Goal: Information Seeking & Learning: Learn about a topic

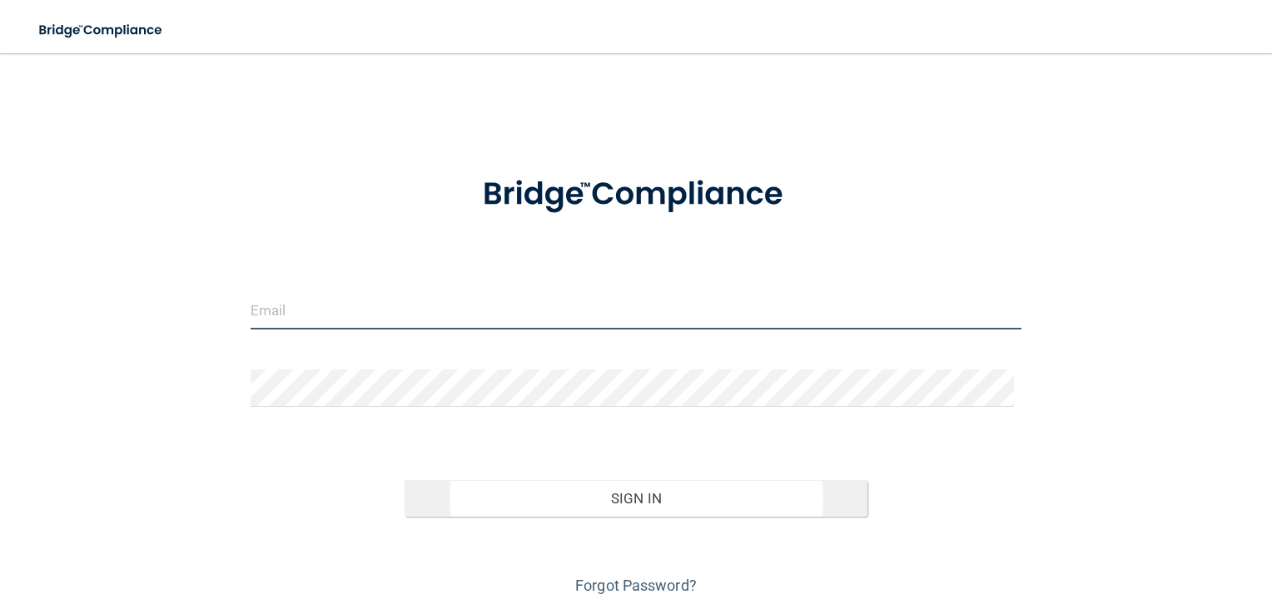
type input "[EMAIL_ADDRESS][DOMAIN_NAME]"
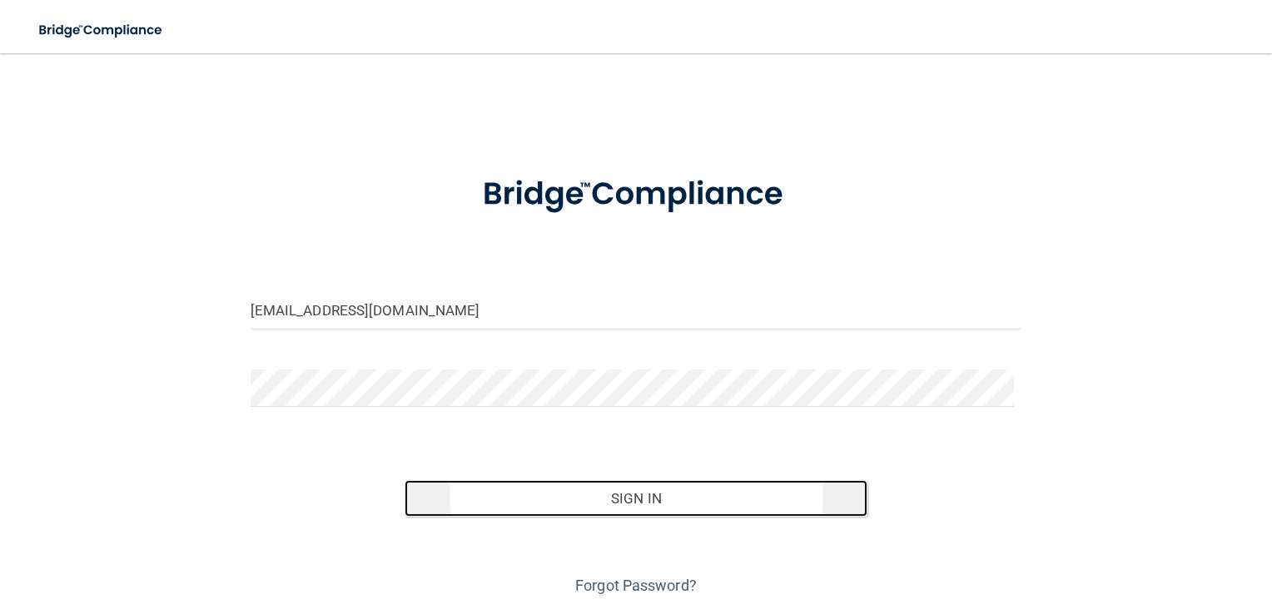
click at [593, 502] on button "Sign In" at bounding box center [636, 498] width 463 height 37
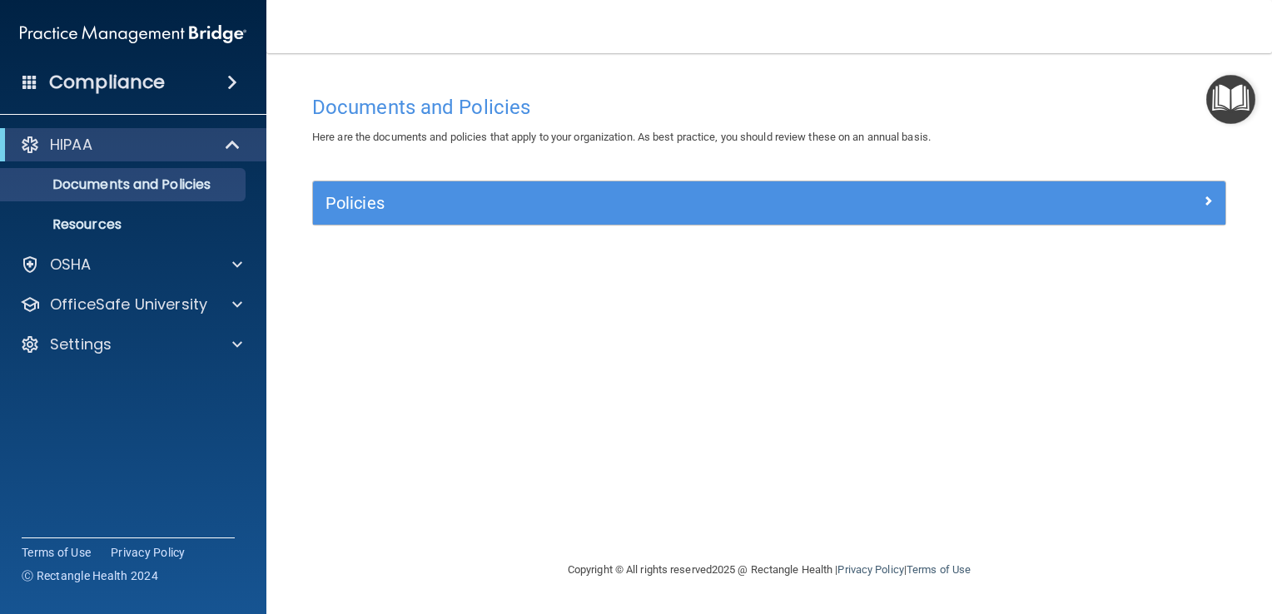
click at [553, 440] on div "Documents and Policies Here are the documents and policies that apply to your o…" at bounding box center [769, 324] width 939 height 474
click at [232, 265] on span at bounding box center [237, 265] width 10 height 20
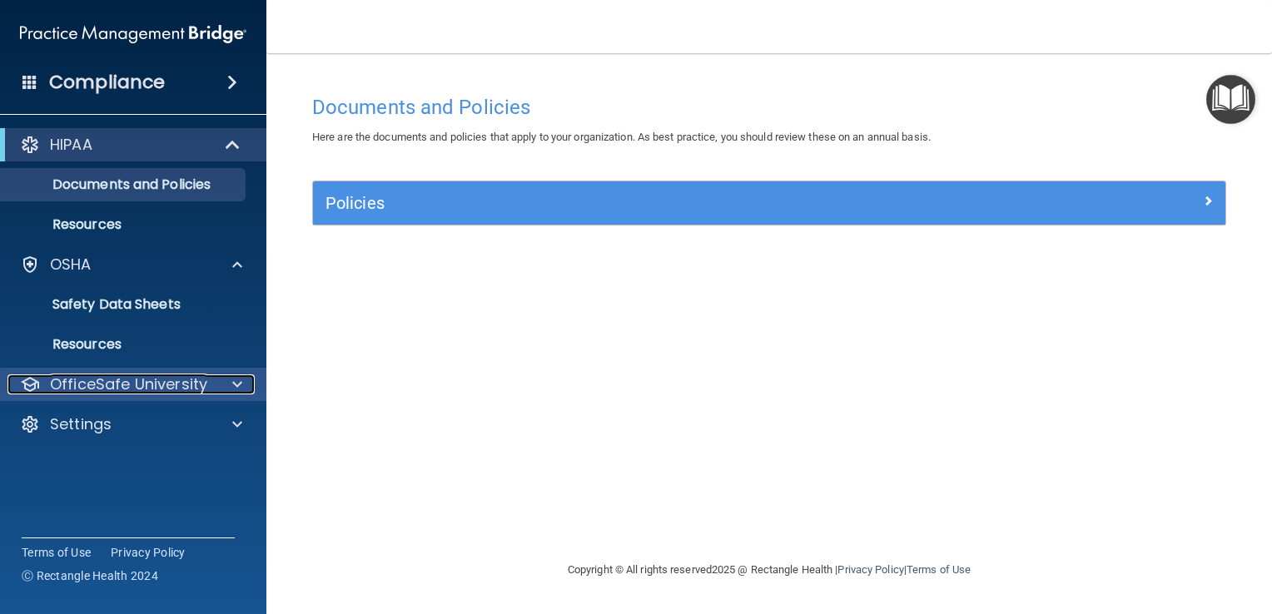
click at [245, 383] on div at bounding box center [235, 385] width 42 height 20
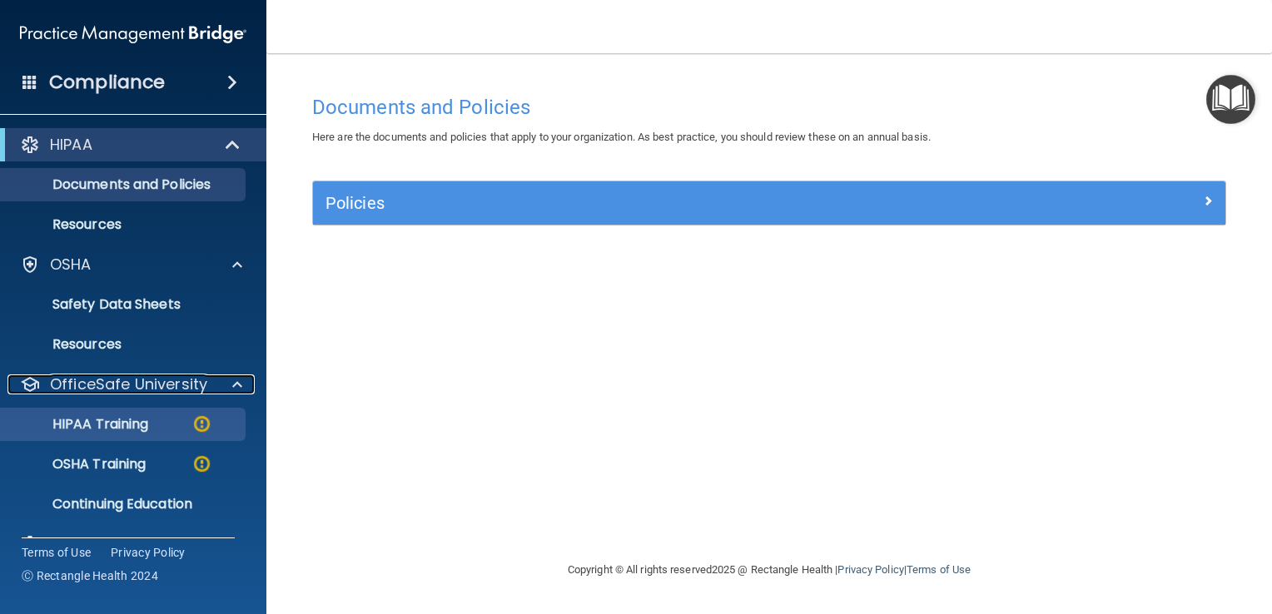
scroll to position [36, 0]
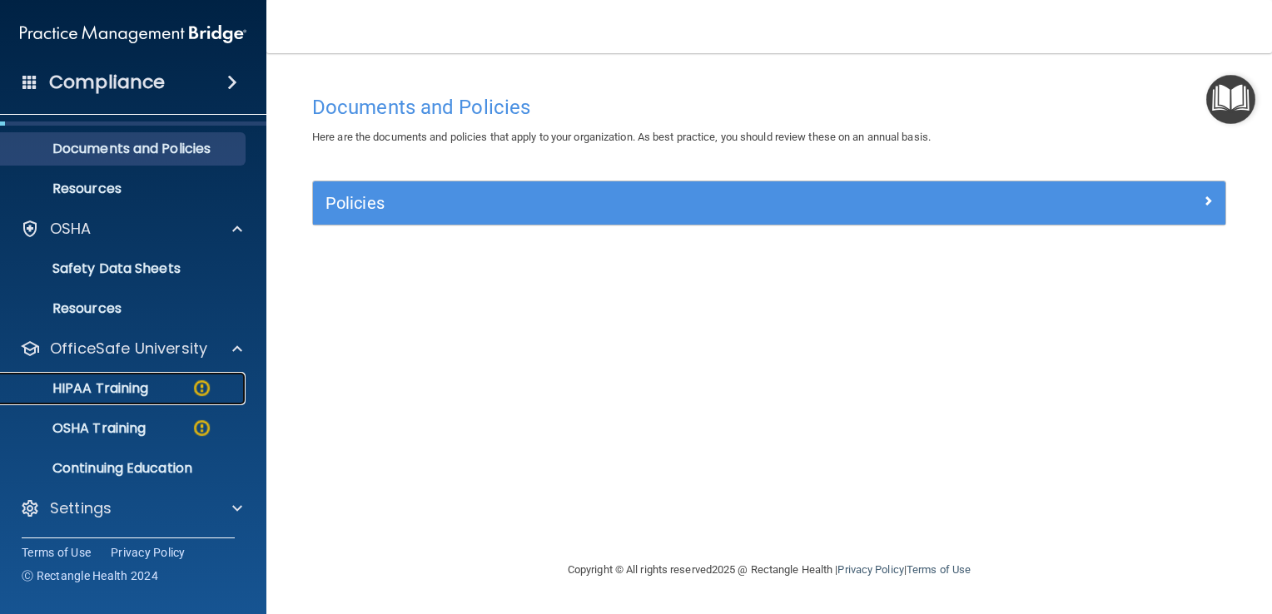
click at [176, 388] on div "HIPAA Training" at bounding box center [124, 388] width 227 height 17
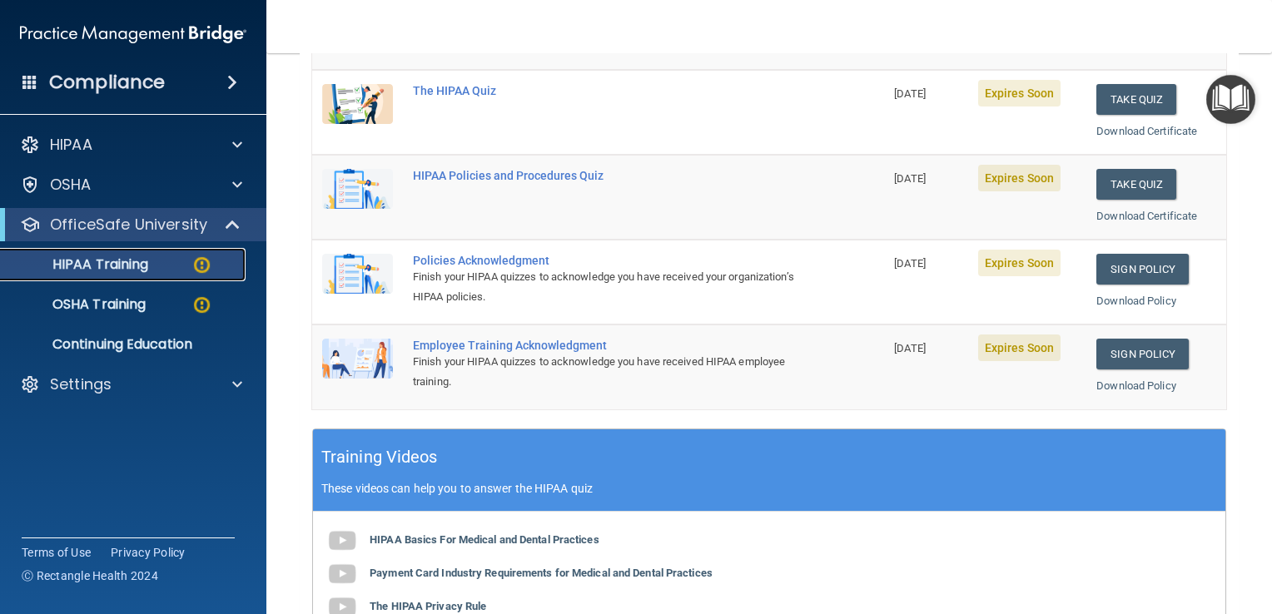
scroll to position [314, 0]
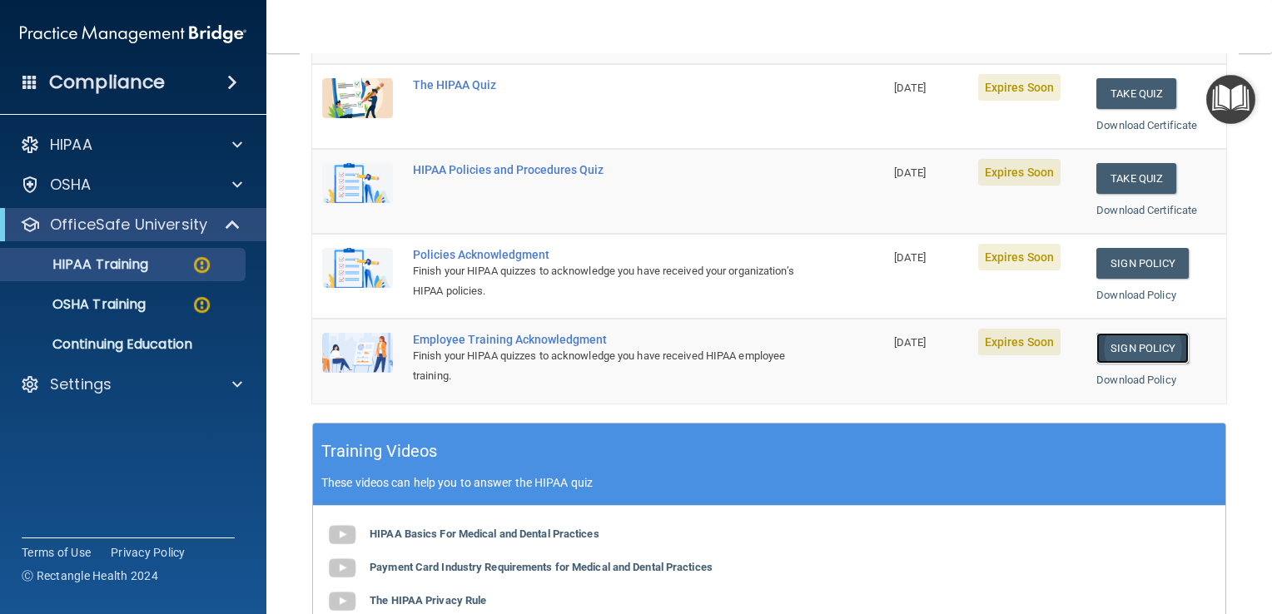
click at [1127, 345] on link "Sign Policy" at bounding box center [1142, 348] width 92 height 31
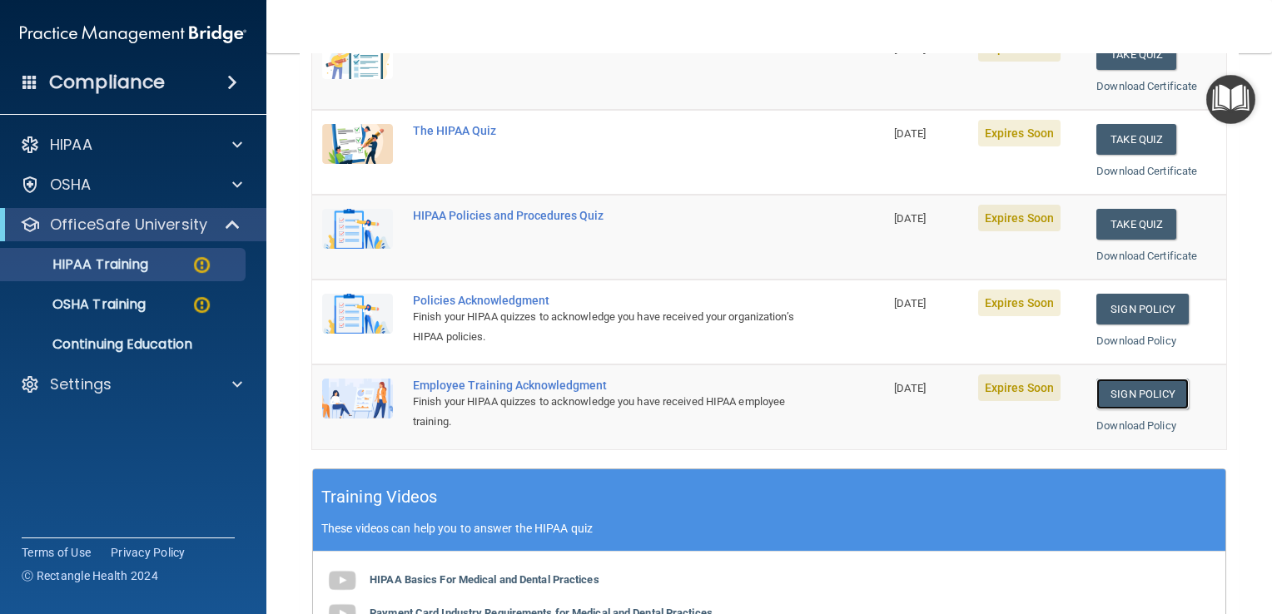
scroll to position [231, 0]
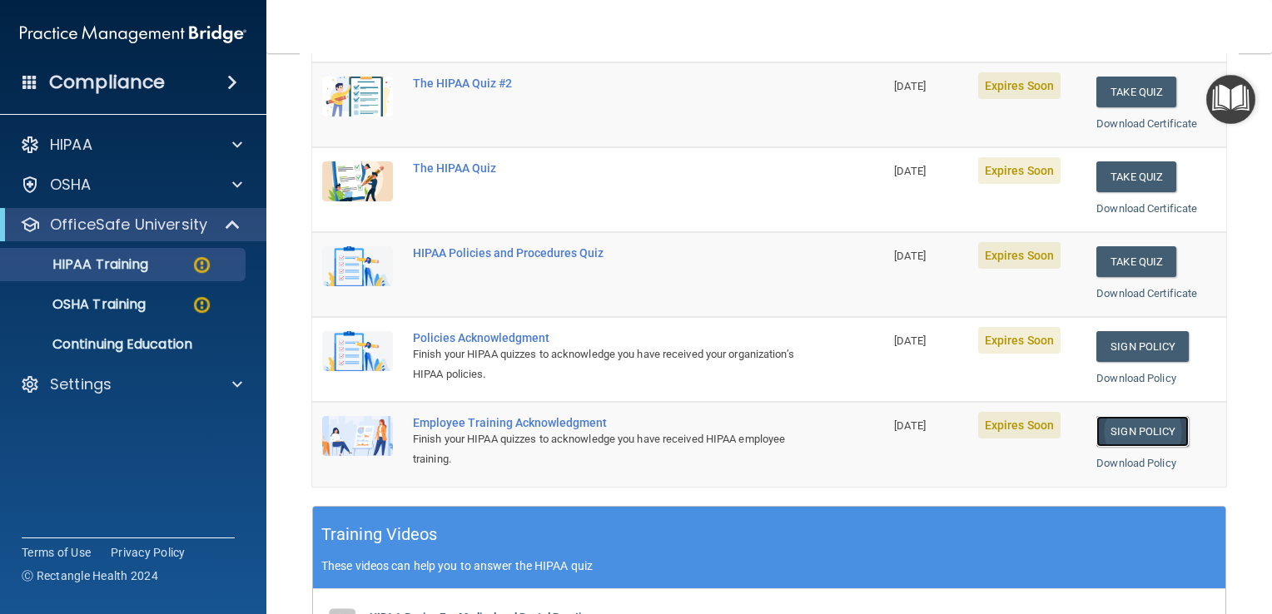
click at [1147, 433] on link "Sign Policy" at bounding box center [1142, 431] width 92 height 31
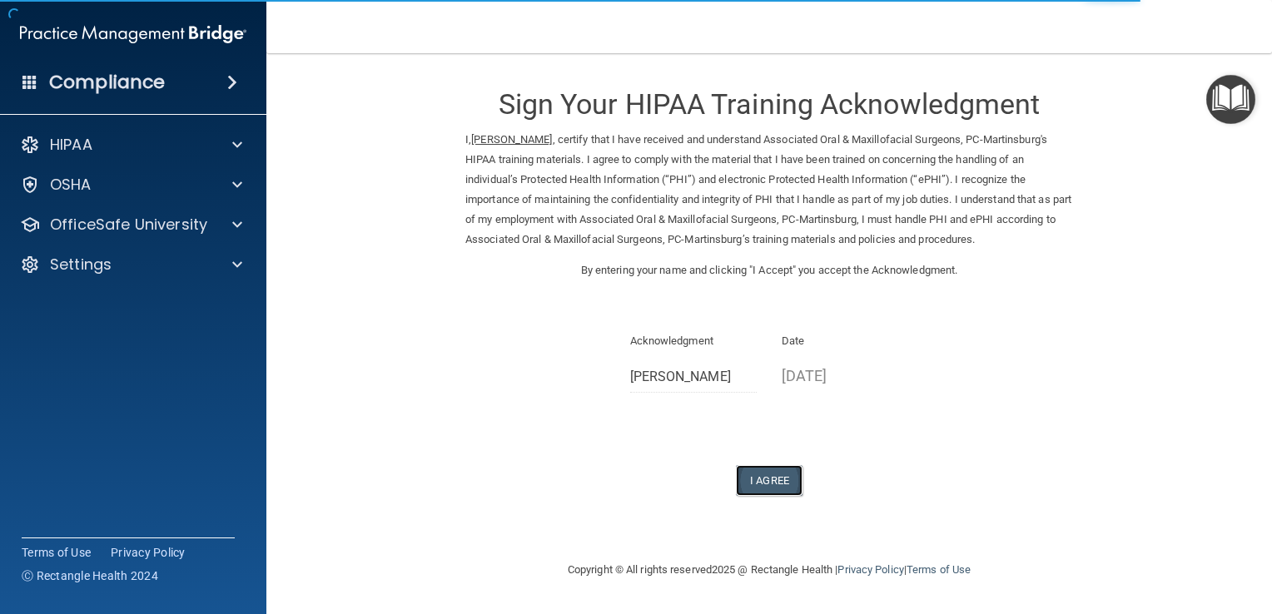
click at [782, 484] on button "I Agree" at bounding box center [769, 480] width 67 height 31
click at [766, 484] on button "I Agree" at bounding box center [769, 480] width 67 height 31
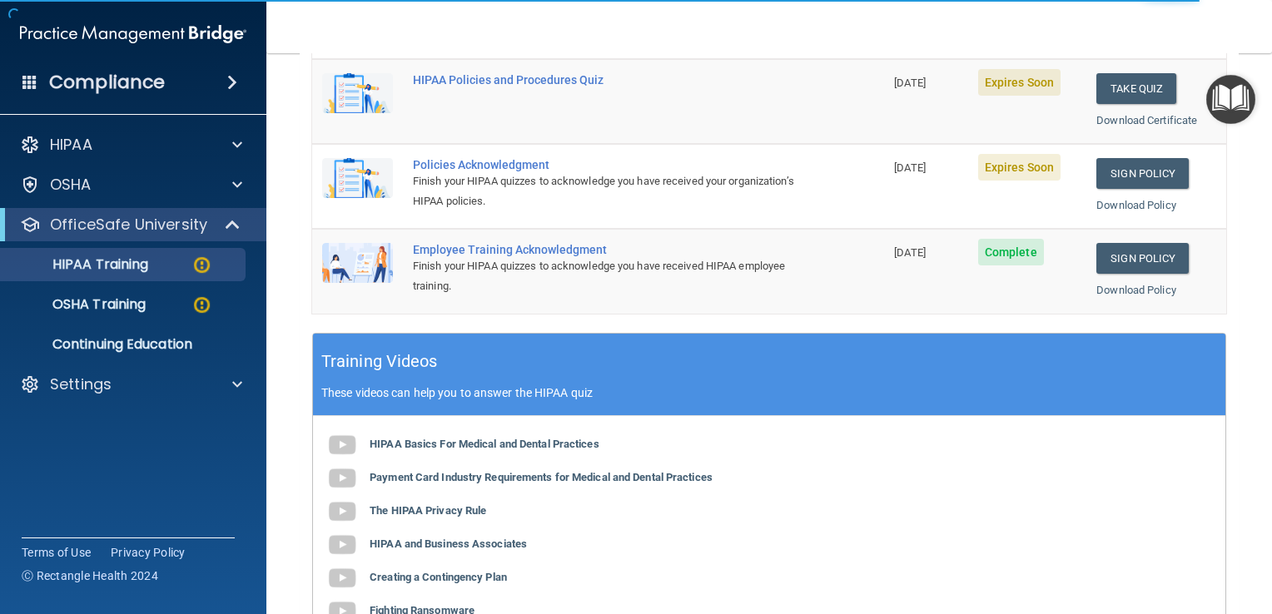
scroll to position [333, 0]
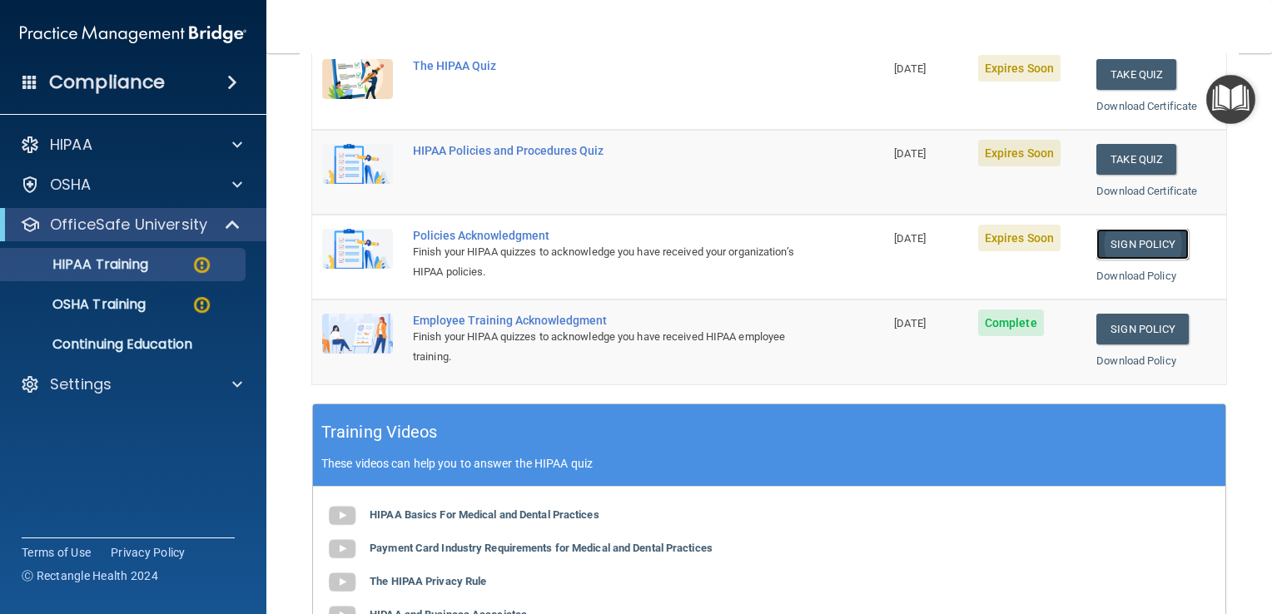
click at [1112, 237] on link "Sign Policy" at bounding box center [1142, 244] width 92 height 31
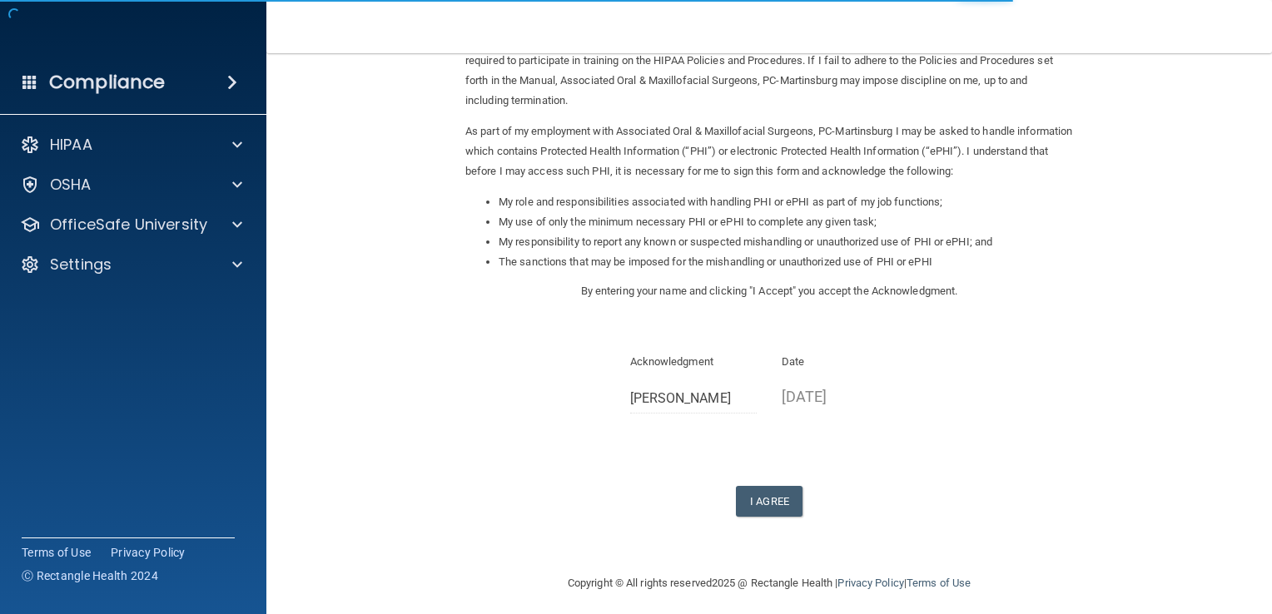
scroll to position [167, 0]
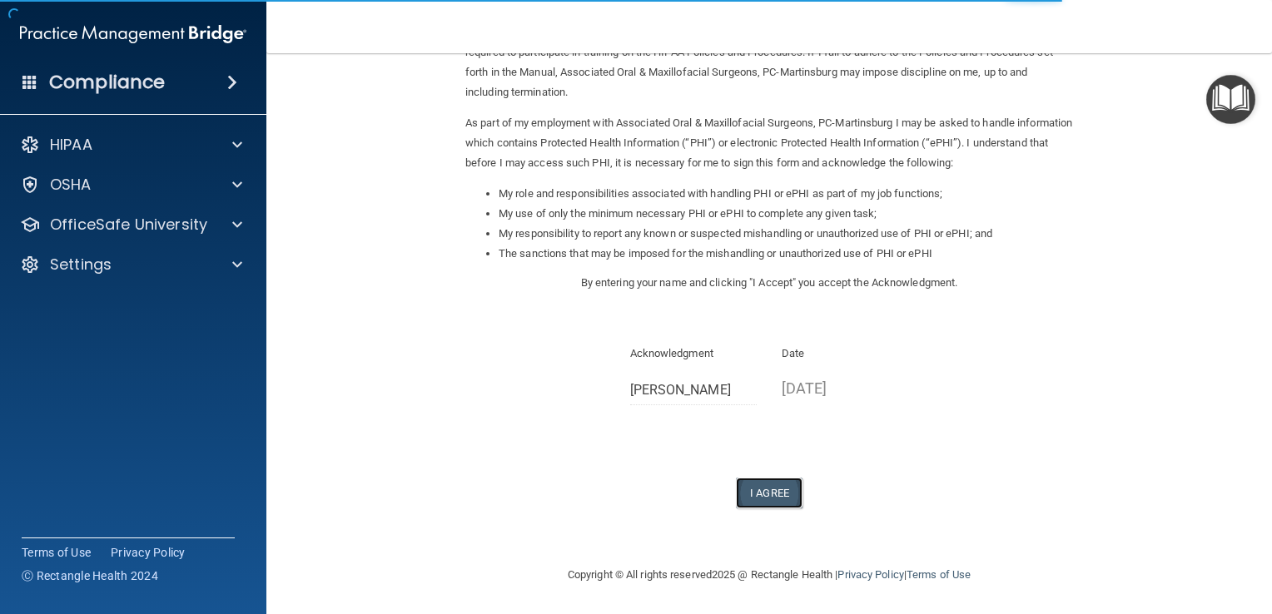
click at [784, 497] on button "I Agree" at bounding box center [769, 493] width 67 height 31
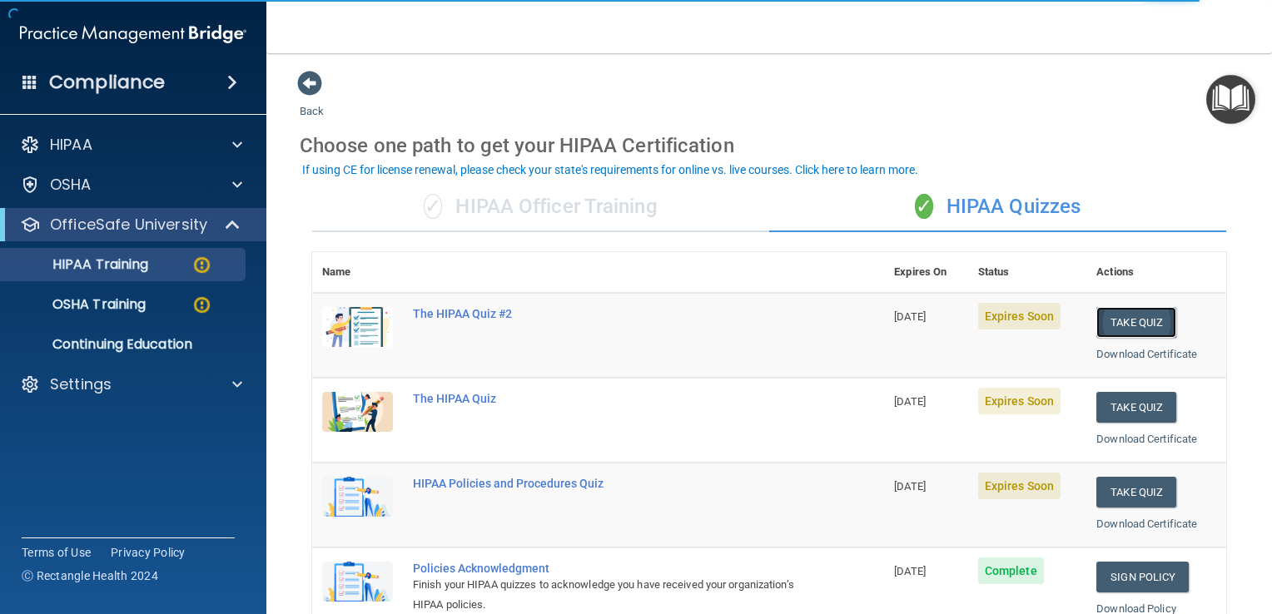
click at [1116, 318] on button "Take Quiz" at bounding box center [1136, 322] width 80 height 31
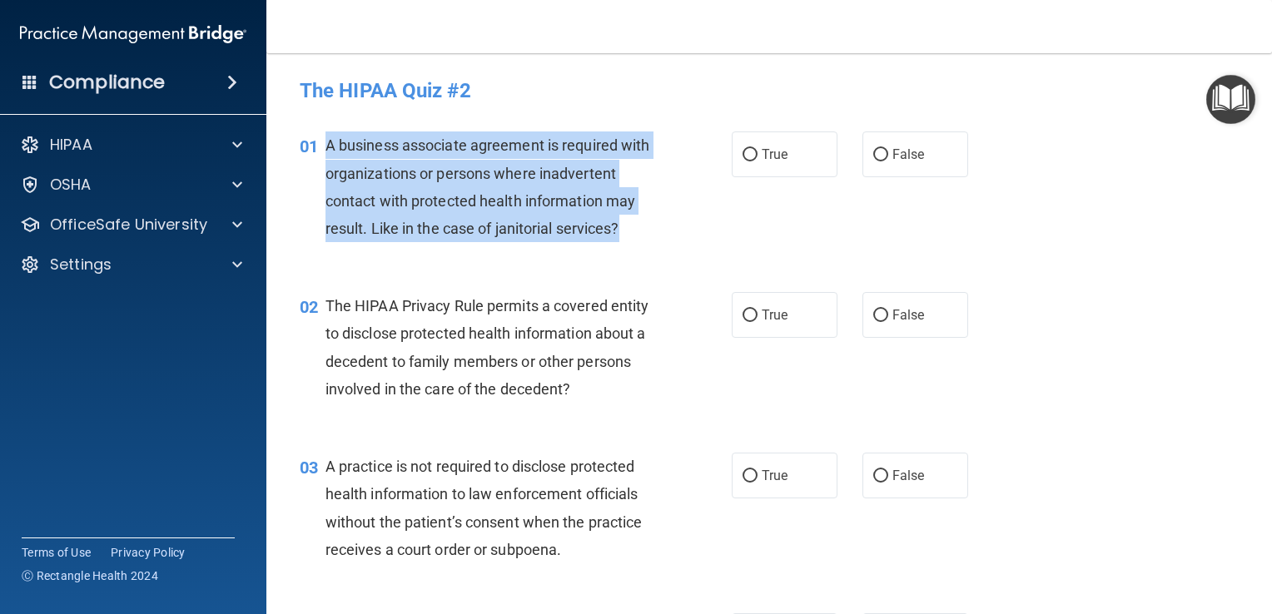
drag, startPoint x: 328, startPoint y: 141, endPoint x: 622, endPoint y: 243, distance: 310.9
click at [622, 243] on div "01 A business associate agreement is required with organizations or persons whe…" at bounding box center [516, 191] width 482 height 119
copy span "A business associate agreement is required with organizations or persons where …"
click at [873, 151] on input "False" at bounding box center [880, 155] width 15 height 12
radio input "true"
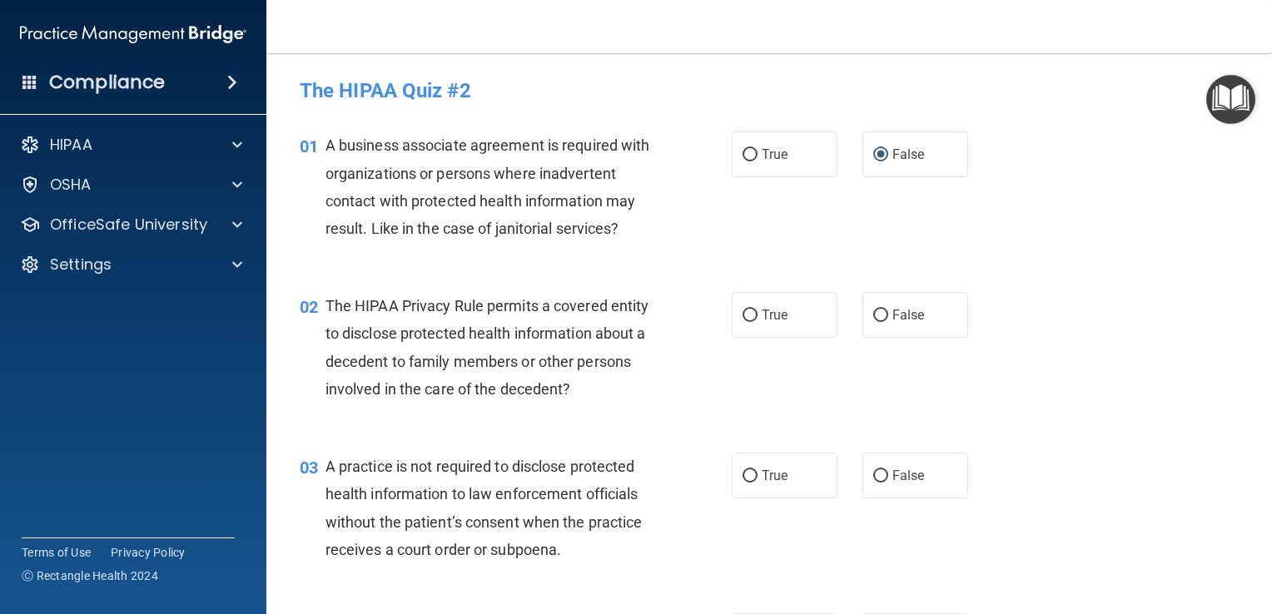
click at [1031, 253] on div "01 A business associate agreement is required with organizations or persons whe…" at bounding box center [769, 191] width 964 height 161
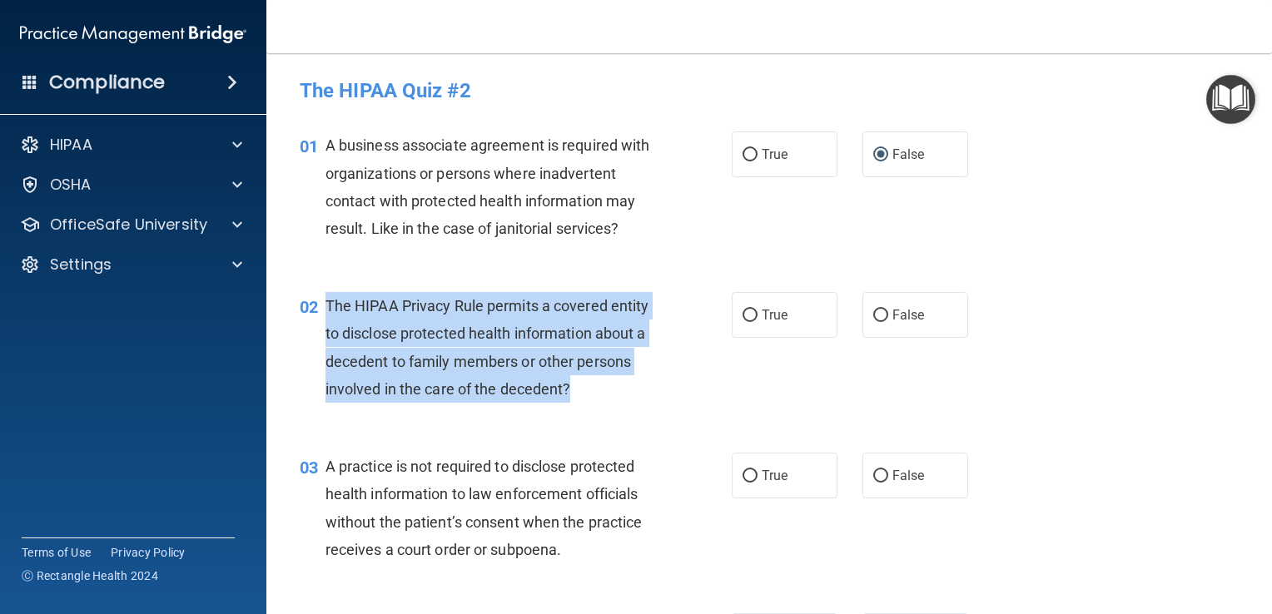
drag, startPoint x: 579, startPoint y: 390, endPoint x: 325, endPoint y: 304, distance: 268.2
click at [325, 304] on div "The HIPAA Privacy Rule permits a covered entity to disclose protected health in…" at bounding box center [496, 347] width 343 height 111
copy span "The HIPAA Privacy Rule permits a covered entity to disclose protected health in…"
click at [748, 310] on input "True" at bounding box center [749, 316] width 15 height 12
radio input "true"
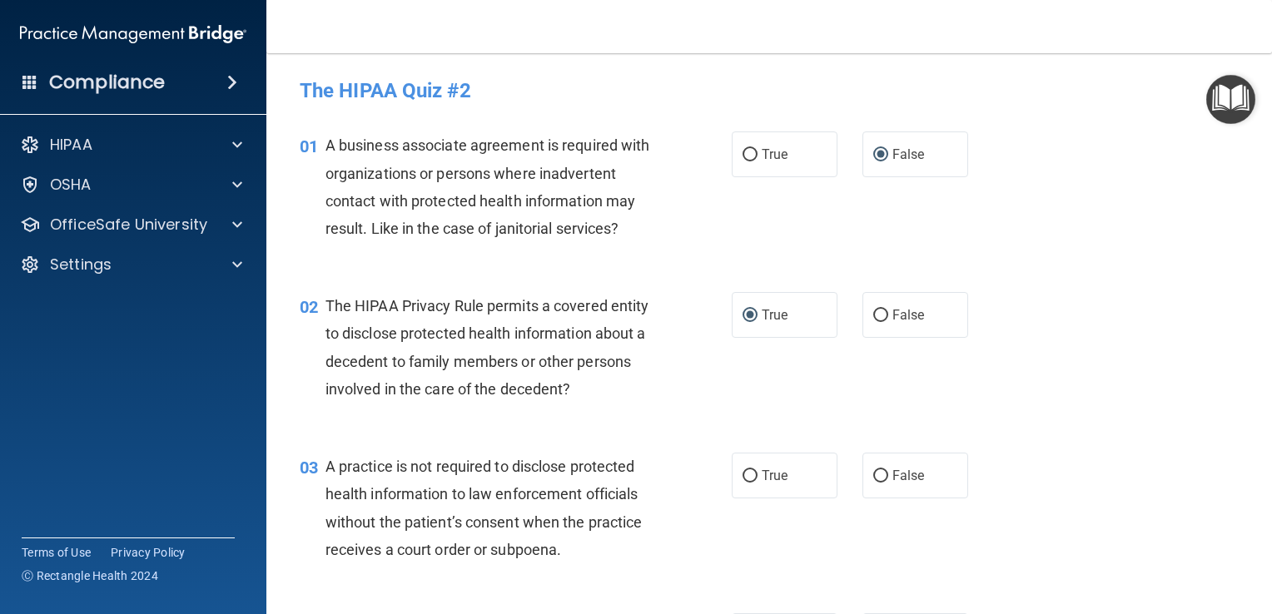
click at [1119, 300] on div "02 The HIPAA Privacy Rule permits a covered entity to disclose protected health…" at bounding box center [769, 351] width 964 height 161
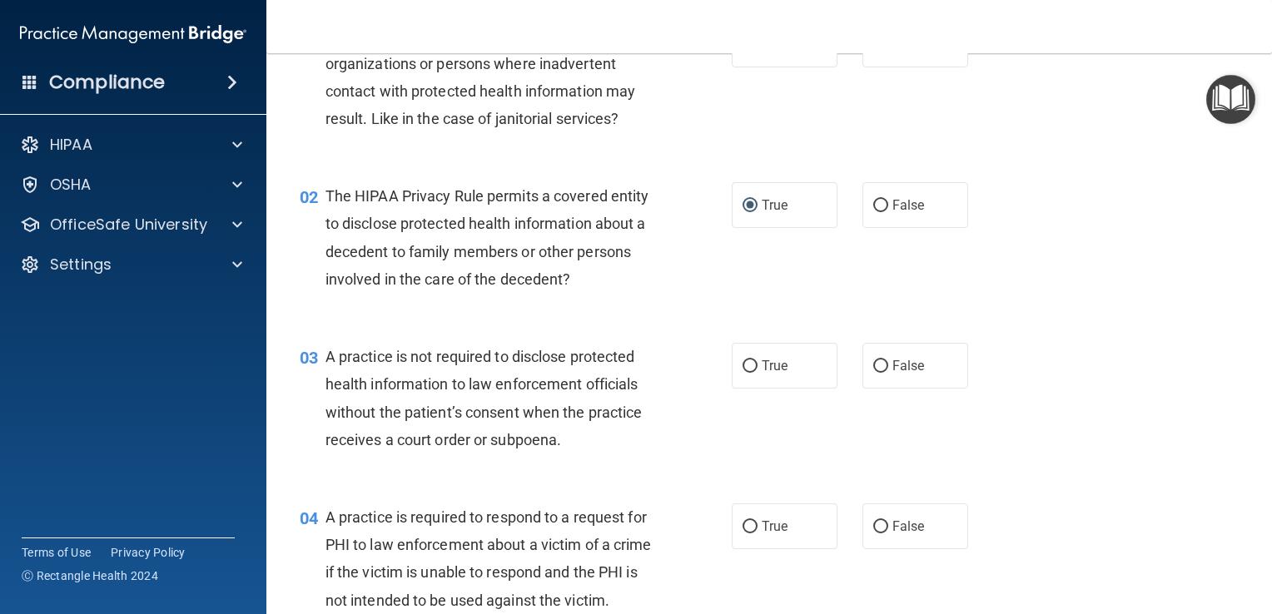
scroll to position [250, 0]
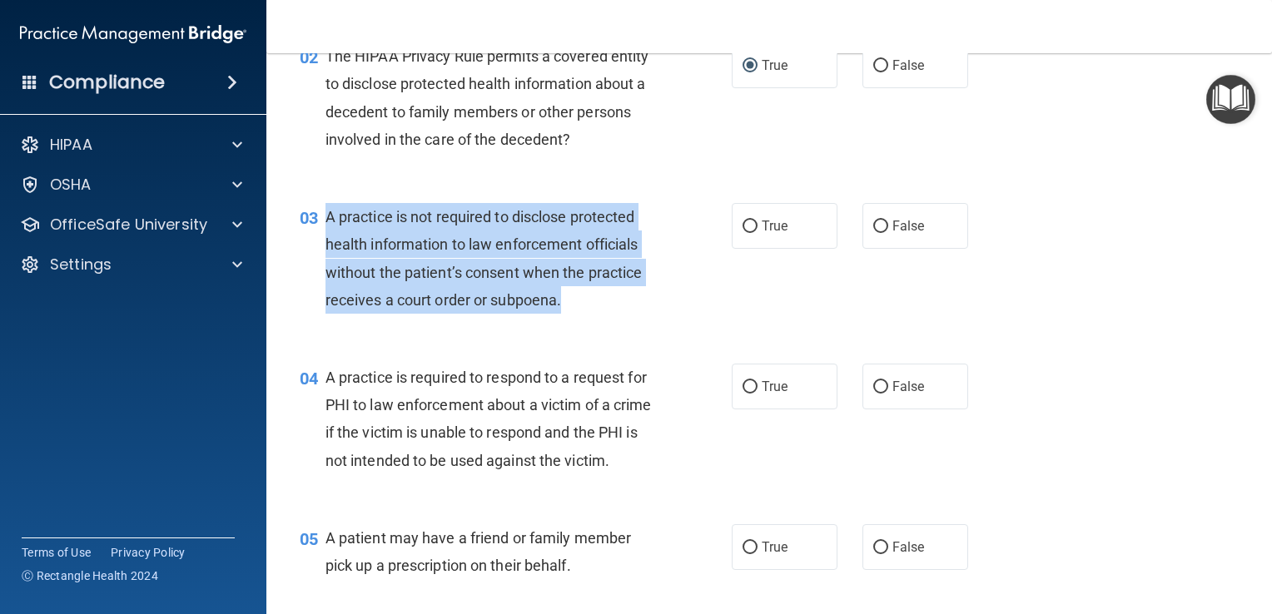
drag, startPoint x: 583, startPoint y: 304, endPoint x: 320, endPoint y: 211, distance: 278.8
click at [320, 211] on div "03 A practice is not required to disclose protected health information to law e…" at bounding box center [516, 262] width 482 height 119
copy div "A practice is not required to disclose protected health information to law enfo…"
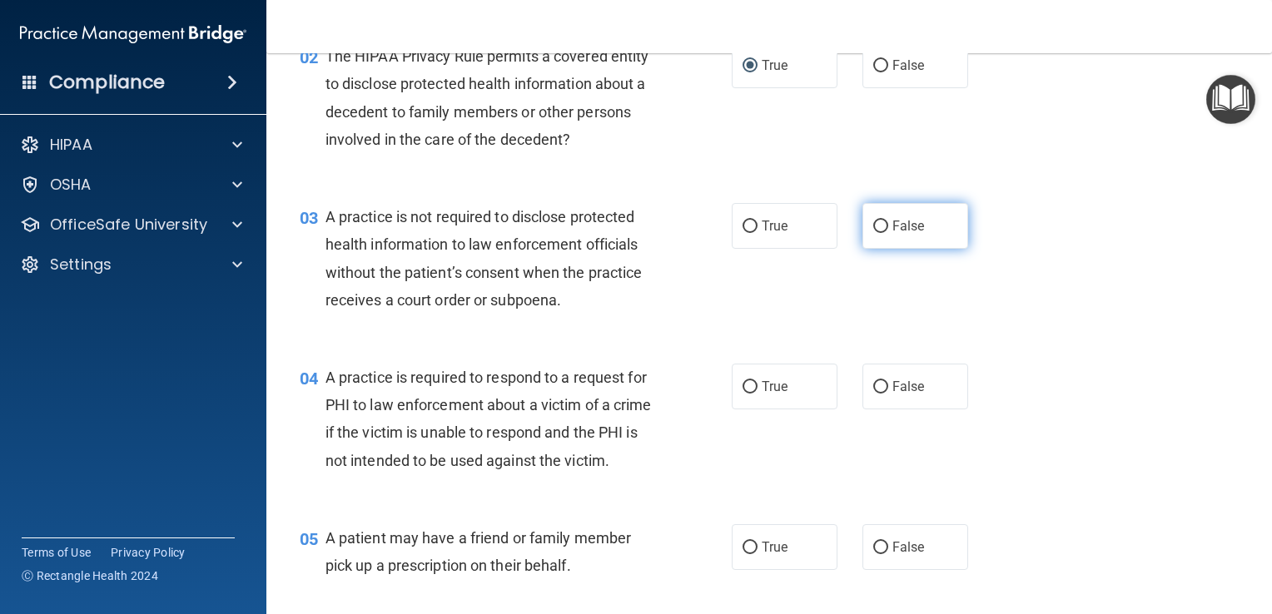
drag, startPoint x: 947, startPoint y: 321, endPoint x: 889, endPoint y: 241, distance: 98.9
click at [946, 319] on div "03 A practice is not required to disclose protected health information to law e…" at bounding box center [769, 262] width 964 height 161
click at [873, 225] on input "False" at bounding box center [880, 227] width 15 height 12
radio input "true"
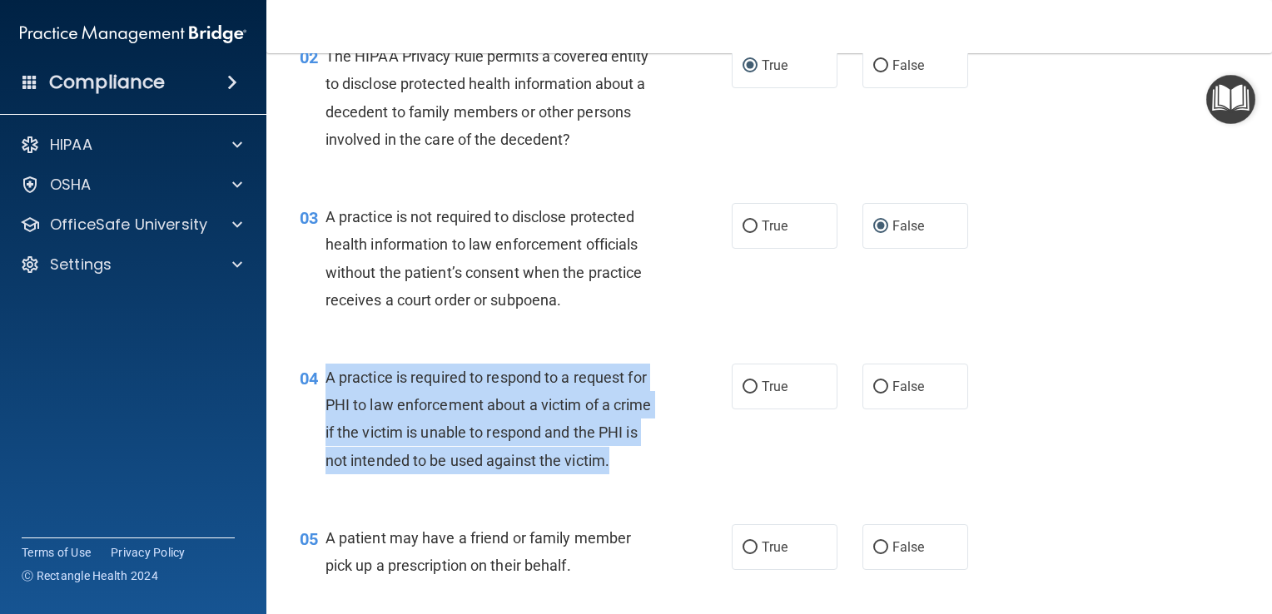
drag, startPoint x: 404, startPoint y: 494, endPoint x: 323, endPoint y: 391, distance: 130.4
click at [323, 391] on div "04 A practice is required to respond to a request for PHI to law enforcement ab…" at bounding box center [516, 423] width 482 height 119
copy div "A practice is required to respond to a request for PHI to law enforcement about…"
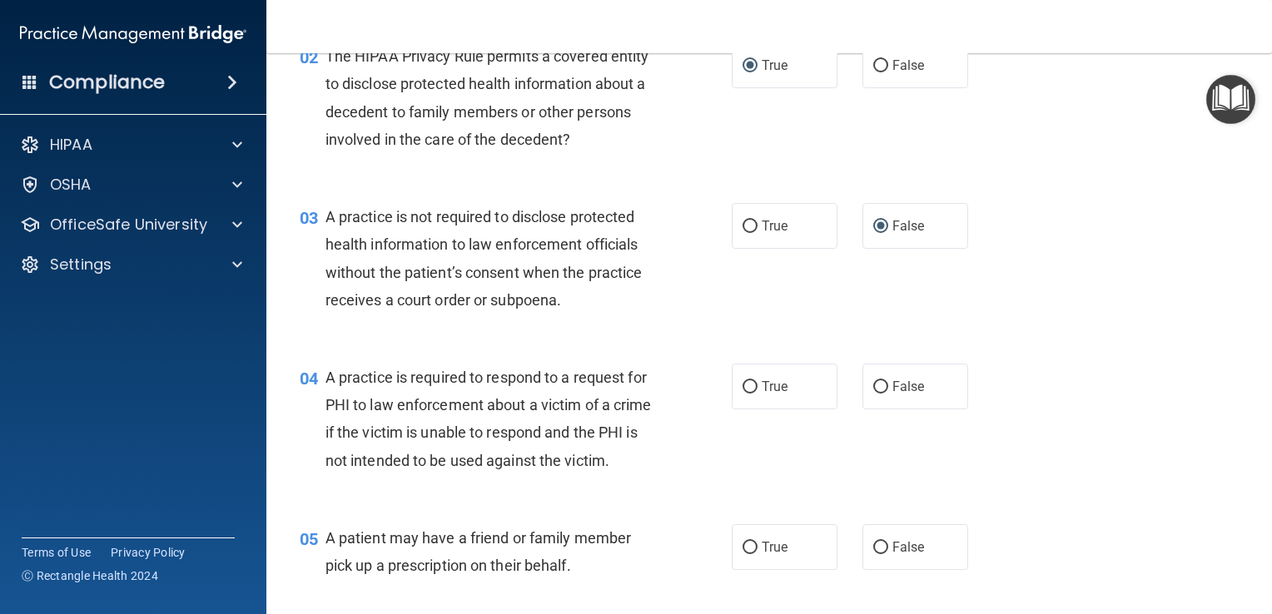
drag, startPoint x: 1033, startPoint y: 319, endPoint x: 850, endPoint y: 357, distance: 187.1
click at [1022, 318] on div "03 A practice is not required to disclose protected health information to law e…" at bounding box center [769, 262] width 964 height 161
click at [754, 390] on label "True" at bounding box center [785, 387] width 106 height 46
click at [754, 390] on input "True" at bounding box center [749, 387] width 15 height 12
radio input "true"
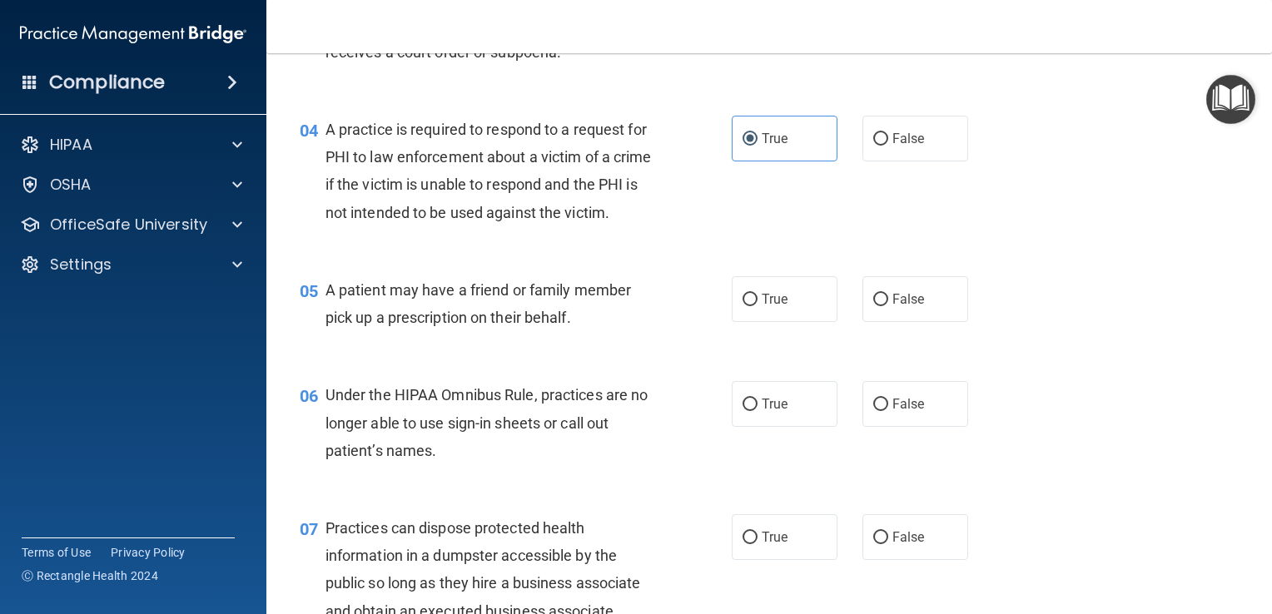
scroll to position [499, 0]
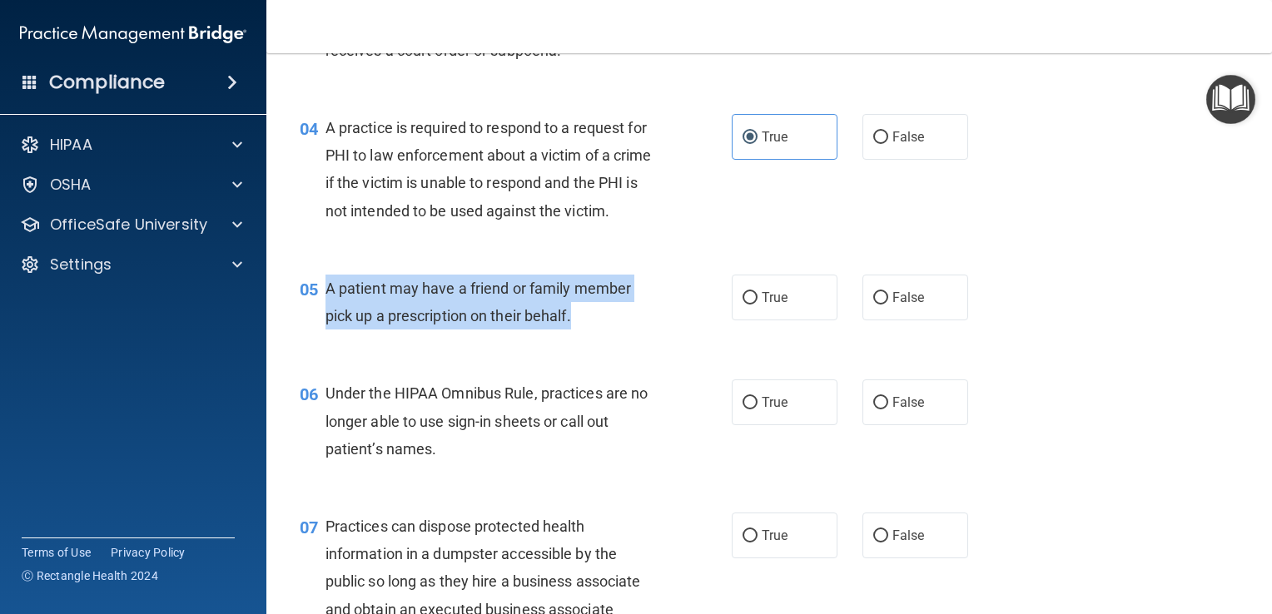
drag, startPoint x: 578, startPoint y: 341, endPoint x: 326, endPoint y: 310, distance: 253.3
click at [326, 310] on div "A patient may have a friend or family member pick up a prescription on their be…" at bounding box center [496, 302] width 343 height 55
copy span "A patient may have a friend or family member pick up a prescription on their be…"
click at [742, 305] on input "True" at bounding box center [749, 298] width 15 height 12
radio input "true"
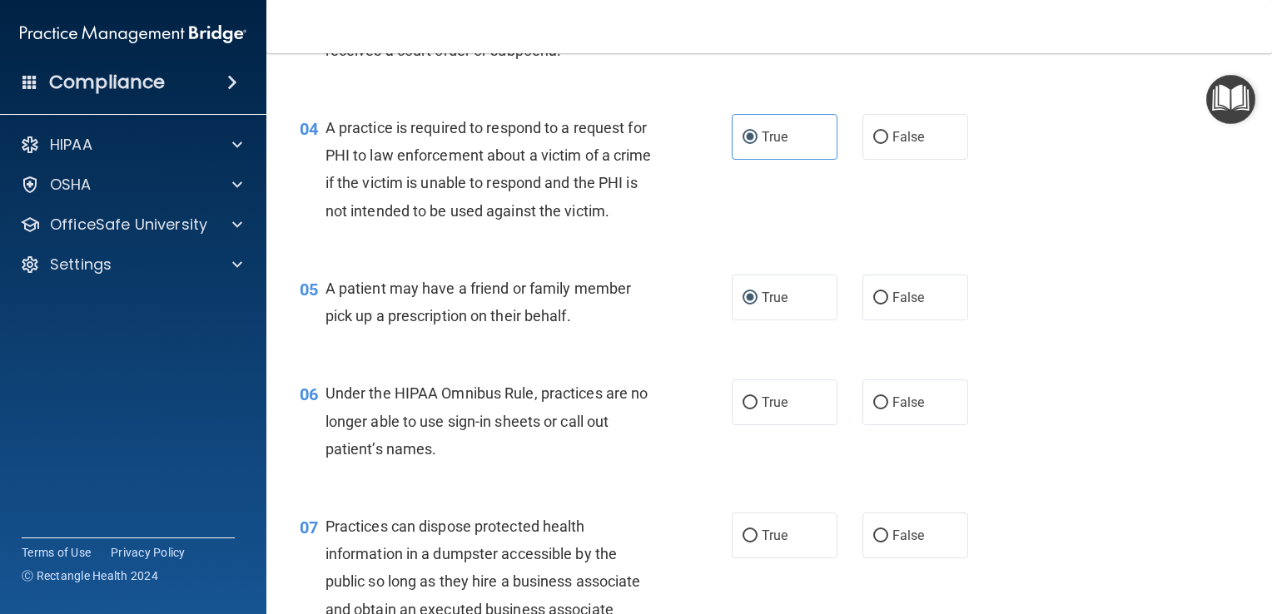
click at [1017, 205] on div "04 A practice is required to respond to a request for PHI to law enforcement ab…" at bounding box center [769, 173] width 964 height 161
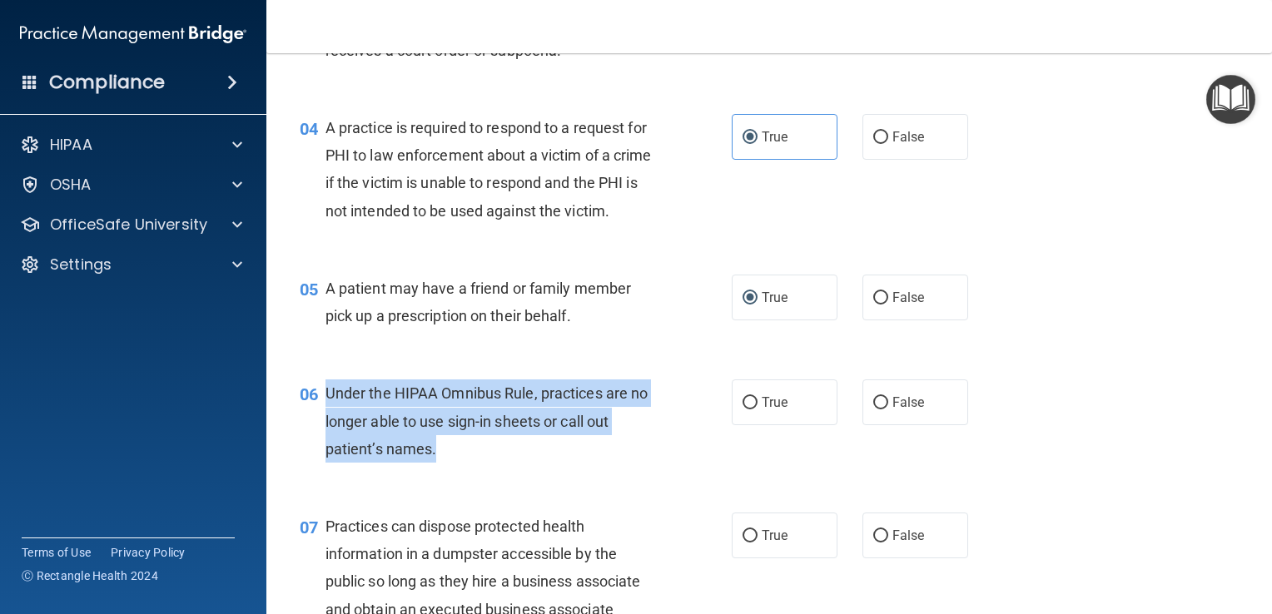
drag, startPoint x: 472, startPoint y: 478, endPoint x: 328, endPoint y: 423, distance: 154.1
click at [328, 423] on div "Under the HIPAA Omnibus Rule, practices are no longer able to use sign-in sheet…" at bounding box center [496, 421] width 343 height 83
copy span "Under the HIPAA Omnibus Rule, practices are no longer able to use sign-in sheet…"
click at [873, 410] on input "False" at bounding box center [880, 403] width 15 height 12
radio input "true"
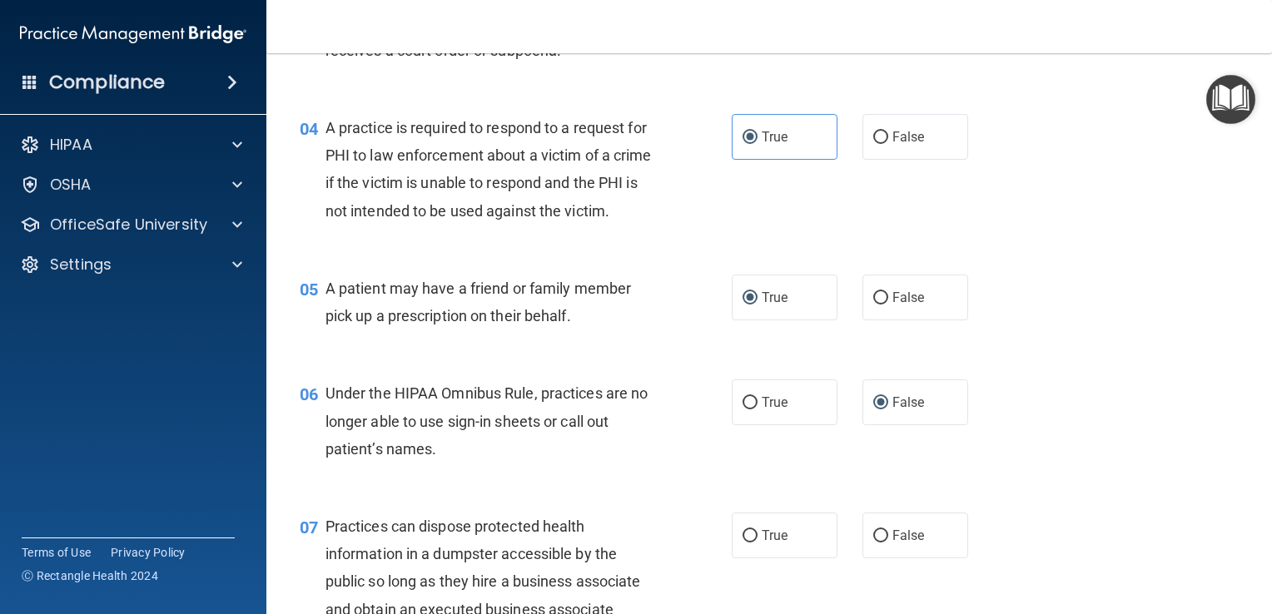
click at [1161, 388] on div "06 Under the HIPAA Omnibus Rule, practices are no longer able to use sign-in sh…" at bounding box center [769, 425] width 964 height 133
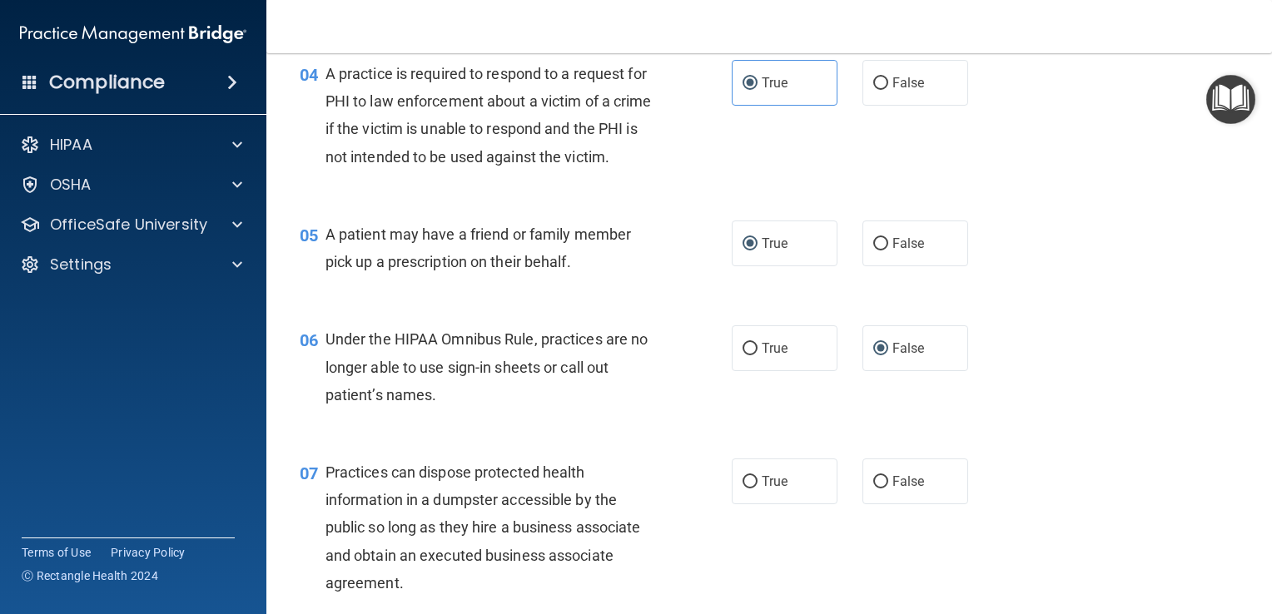
scroll to position [666, 0]
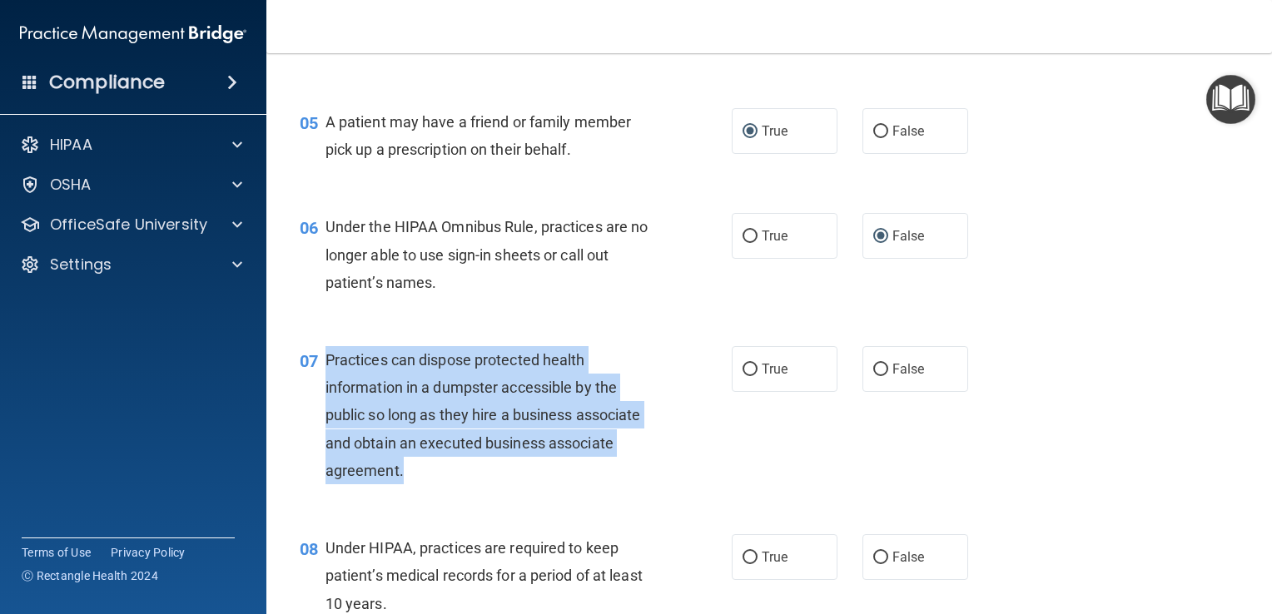
drag, startPoint x: 469, startPoint y: 505, endPoint x: 330, endPoint y: 381, distance: 186.3
click at [330, 381] on div "Practices can dispose protected health information in a dumpster accessible by …" at bounding box center [496, 415] width 343 height 138
copy span "ractices can dispose protected health information in a dumpster accessible by t…"
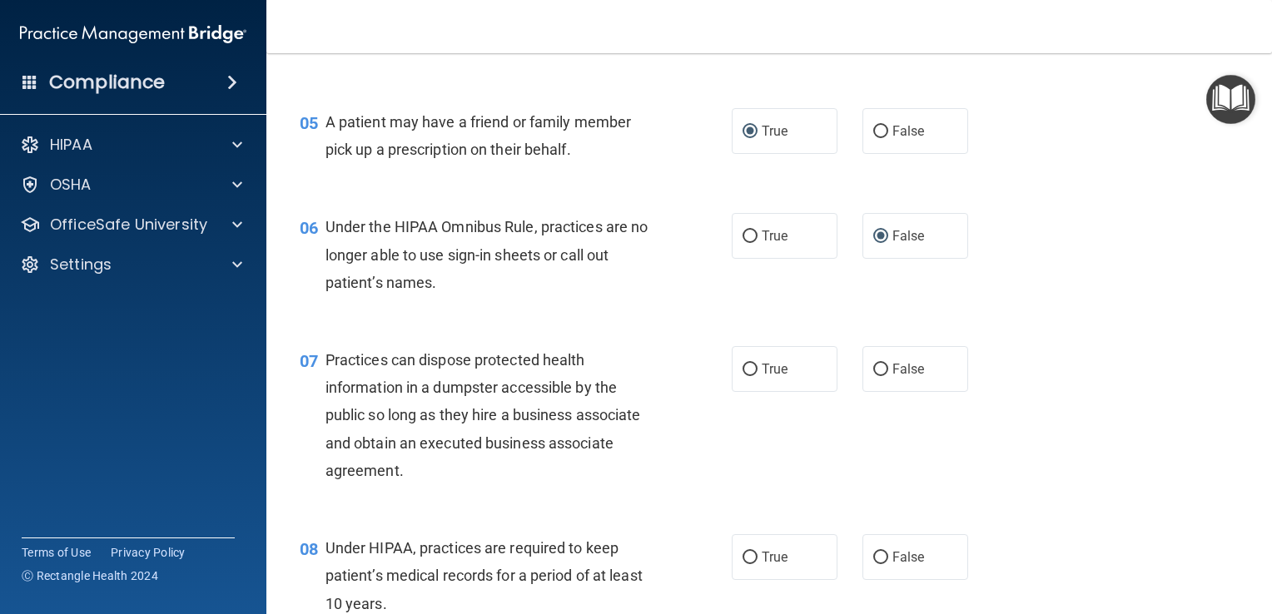
click at [941, 469] on div "07 Practices can dispose protected health information in a dumpster accessible …" at bounding box center [769, 419] width 964 height 188
click at [875, 392] on label "False" at bounding box center [915, 369] width 106 height 46
click at [875, 376] on input "False" at bounding box center [880, 370] width 15 height 12
radio input "true"
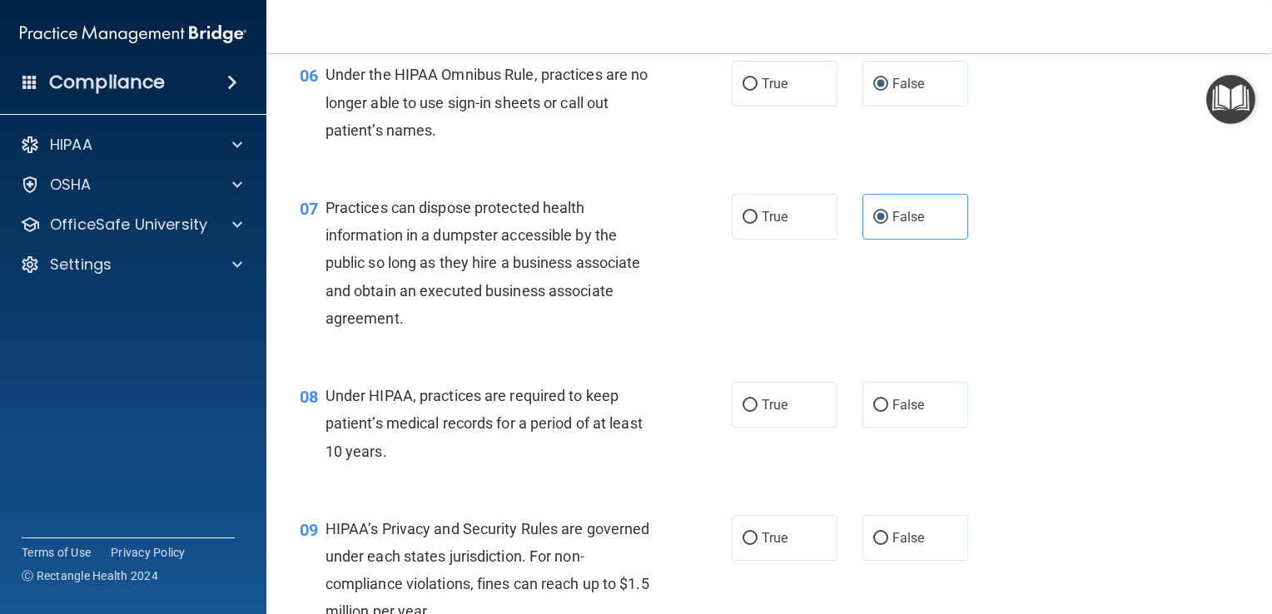
scroll to position [916, 0]
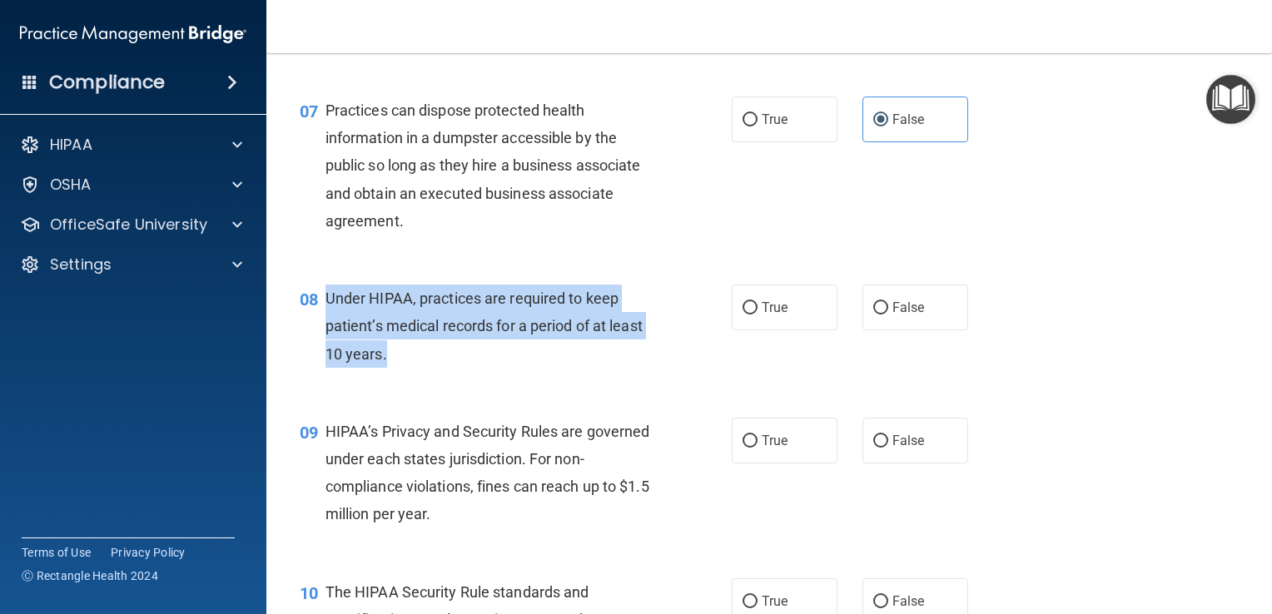
drag, startPoint x: 453, startPoint y: 388, endPoint x: 327, endPoint y: 335, distance: 136.5
click at [327, 335] on div "Under HIPAA, practices are required to keep patient’s medical records for a per…" at bounding box center [496, 326] width 343 height 83
copy span "Under HIPAA, practices are required to keep patient’s medical records for a per…"
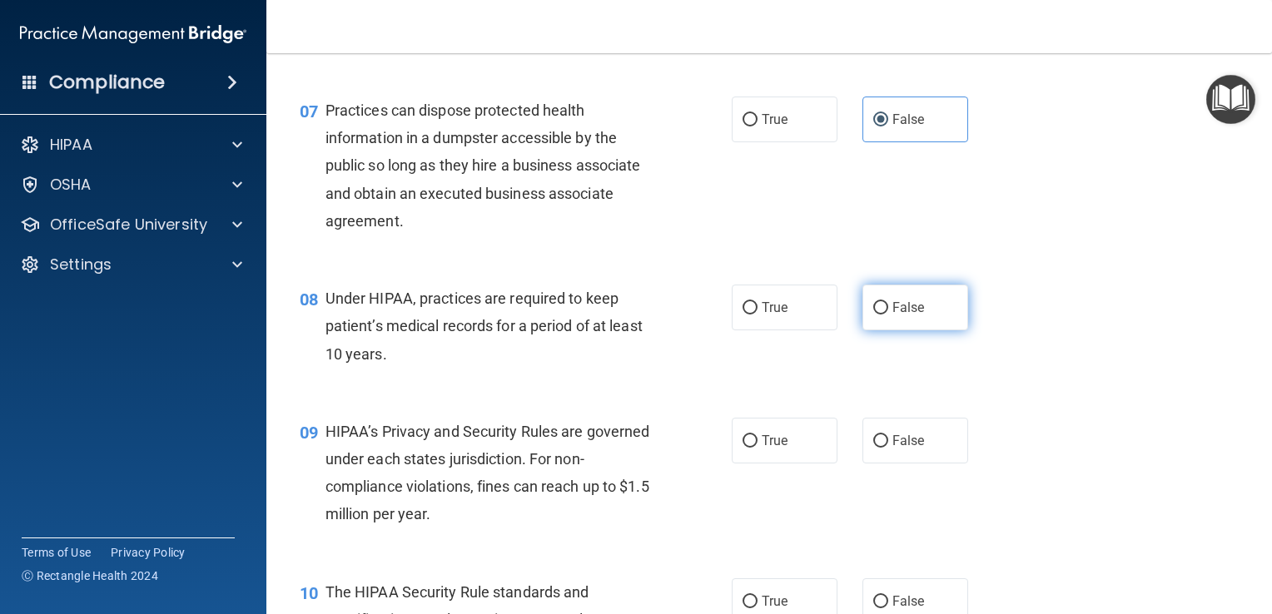
click at [880, 330] on label "False" at bounding box center [915, 308] width 106 height 46
click at [880, 315] on input "False" at bounding box center [880, 308] width 15 height 12
radio input "true"
drag, startPoint x: 1195, startPoint y: 394, endPoint x: 1137, endPoint y: 416, distance: 62.4
click at [1188, 395] on div "08 Under HIPAA, practices are required to keep patient’s medical records for a …" at bounding box center [769, 330] width 964 height 133
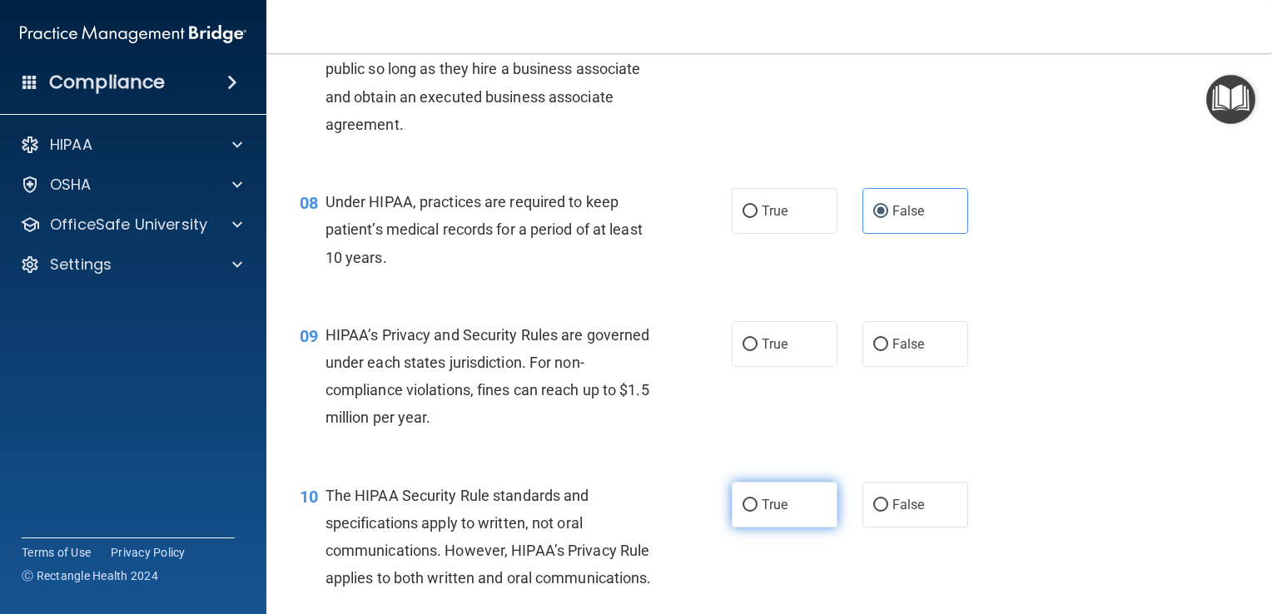
scroll to position [1082, 0]
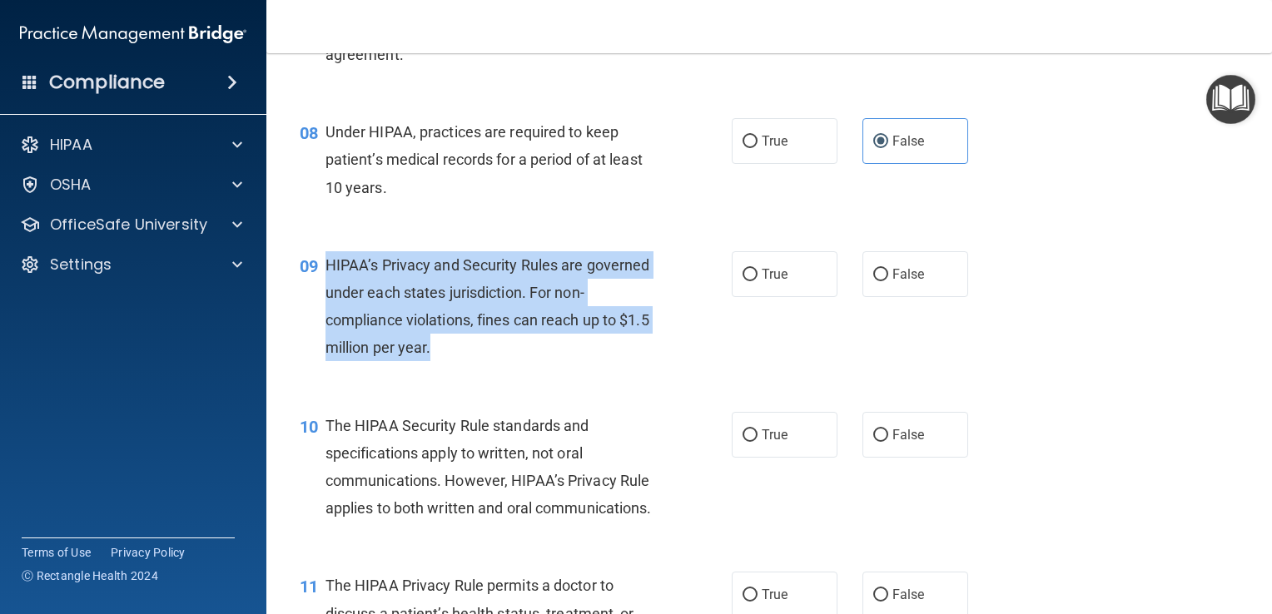
drag, startPoint x: 484, startPoint y: 379, endPoint x: 326, endPoint y: 297, distance: 177.2
click at [326, 297] on div "HIPAA’s Privacy and Security Rules are governed under each states jurisdiction.…" at bounding box center [496, 306] width 343 height 111
copy span "HIPAA’s Privacy and Security Rules are governed under each states jurisdiction.…"
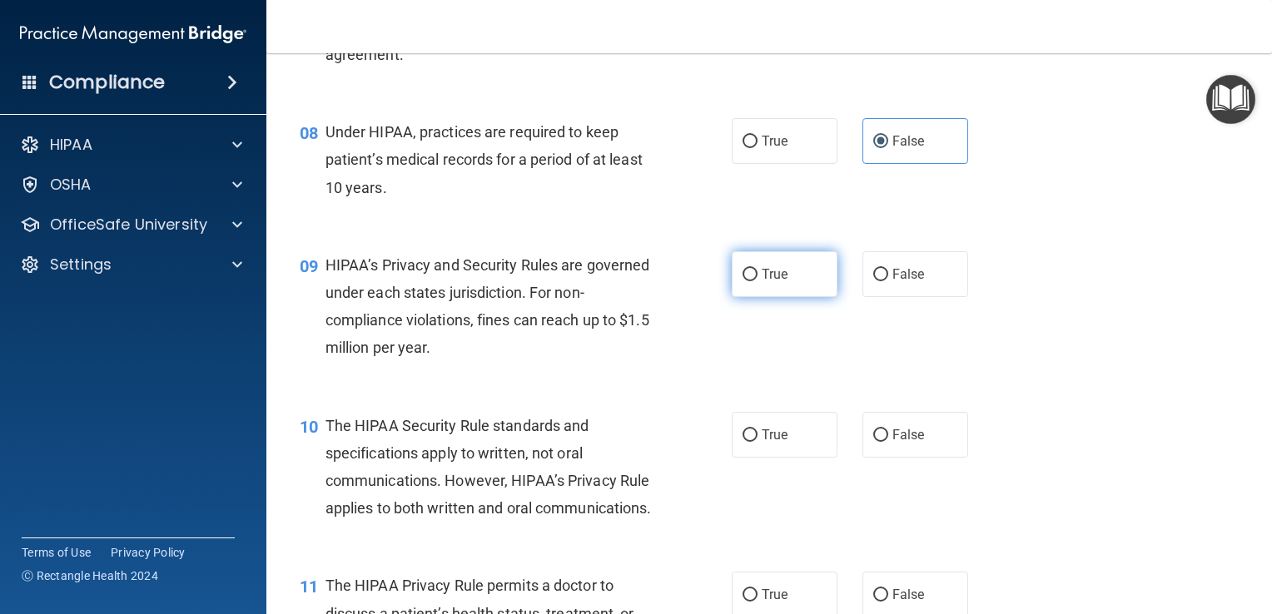
click at [747, 297] on label "True" at bounding box center [785, 274] width 106 height 46
click at [747, 281] on input "True" at bounding box center [749, 275] width 15 height 12
radio input "true"
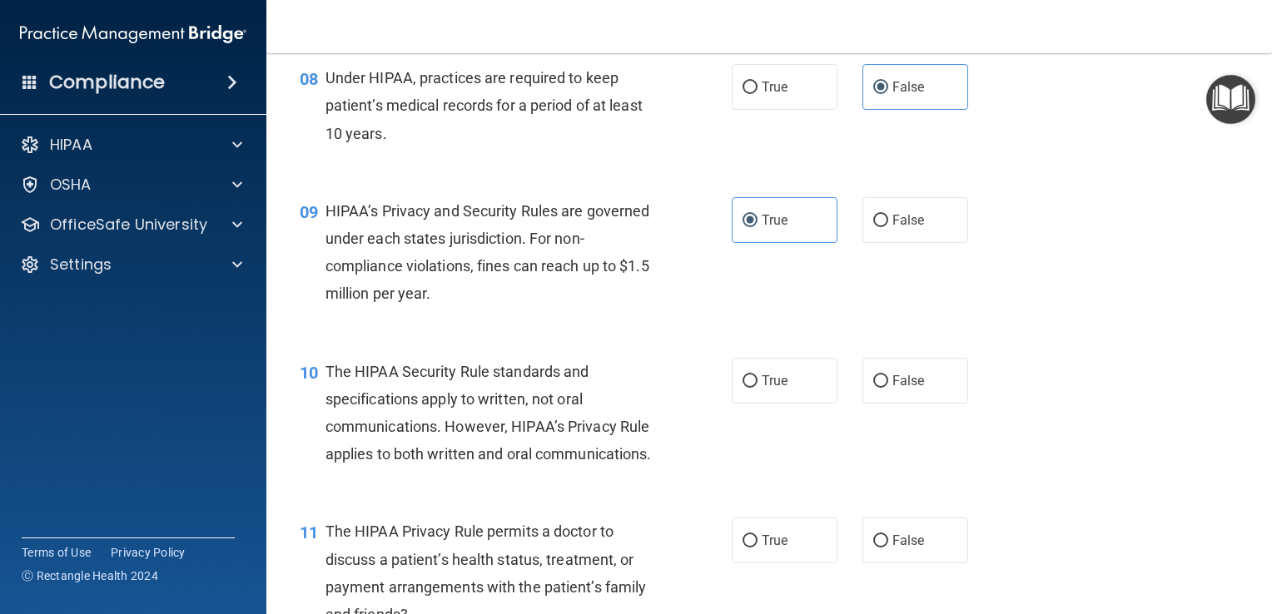
scroll to position [1165, 0]
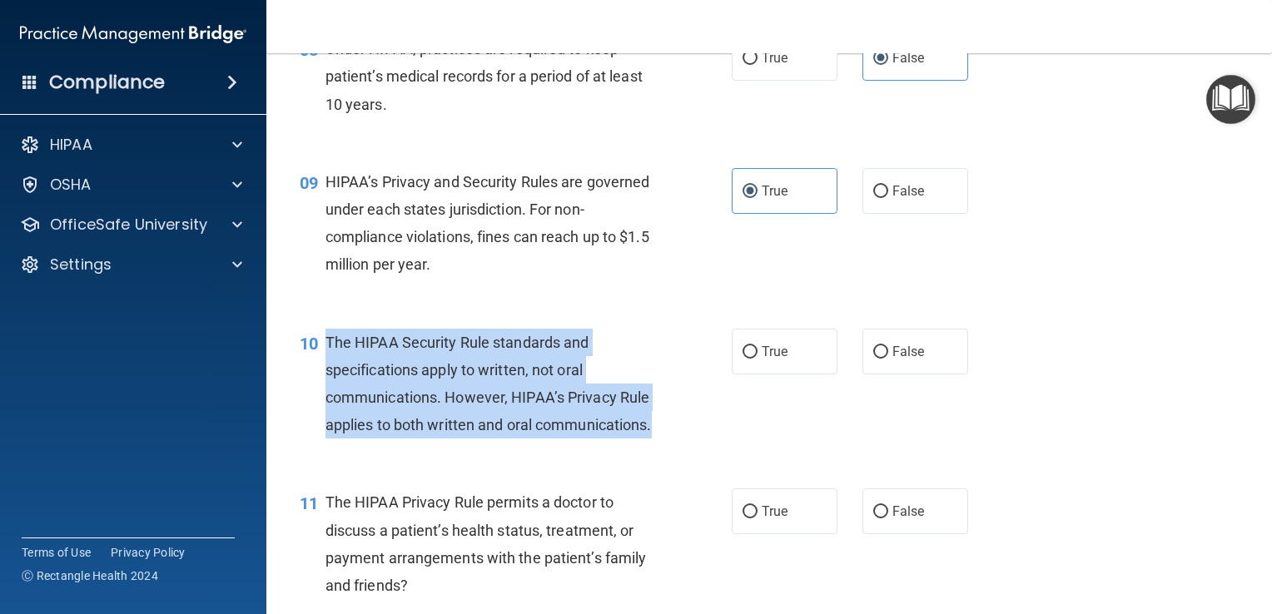
drag, startPoint x: 451, startPoint y: 485, endPoint x: 323, endPoint y: 379, distance: 166.7
click at [323, 379] on div "10 The HIPAA Security Rule standards and specifications apply to written, not o…" at bounding box center [516, 388] width 482 height 119
copy div "The HIPAA Security Rule standards and specifications apply to written, not oral…"
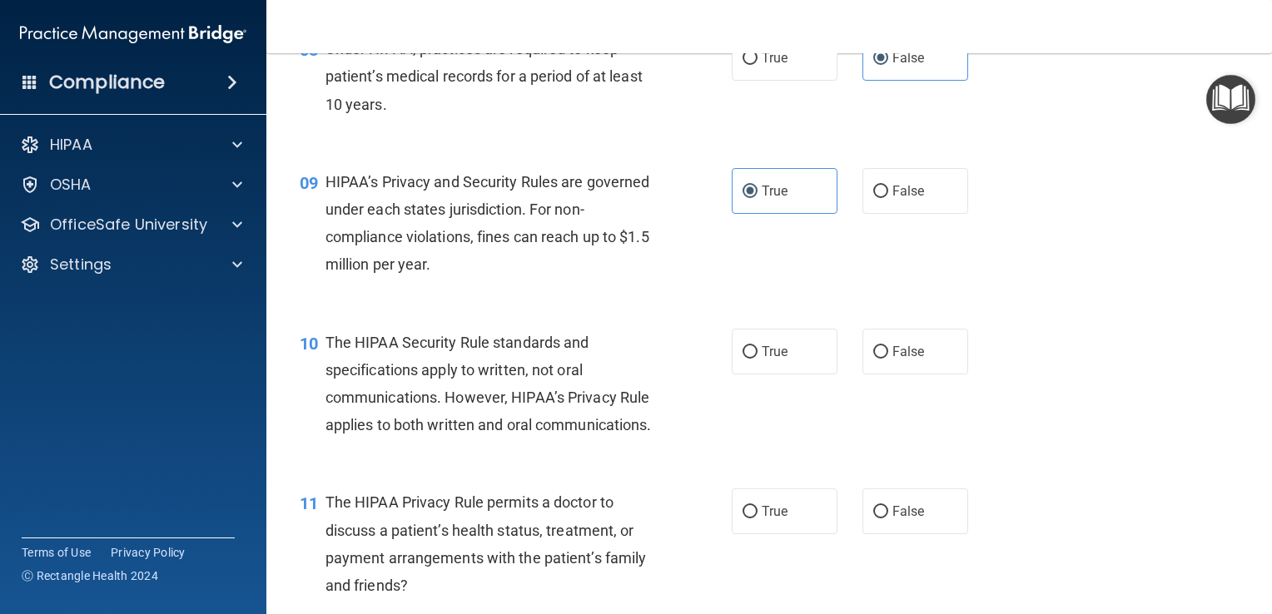
click at [1173, 281] on div "09 HIPAA’s Privacy and Security Rules are governed under each states jurisdicti…" at bounding box center [769, 227] width 964 height 161
click at [892, 360] on span "False" at bounding box center [908, 352] width 32 height 16
click at [888, 359] on input "False" at bounding box center [880, 352] width 15 height 12
radio input "true"
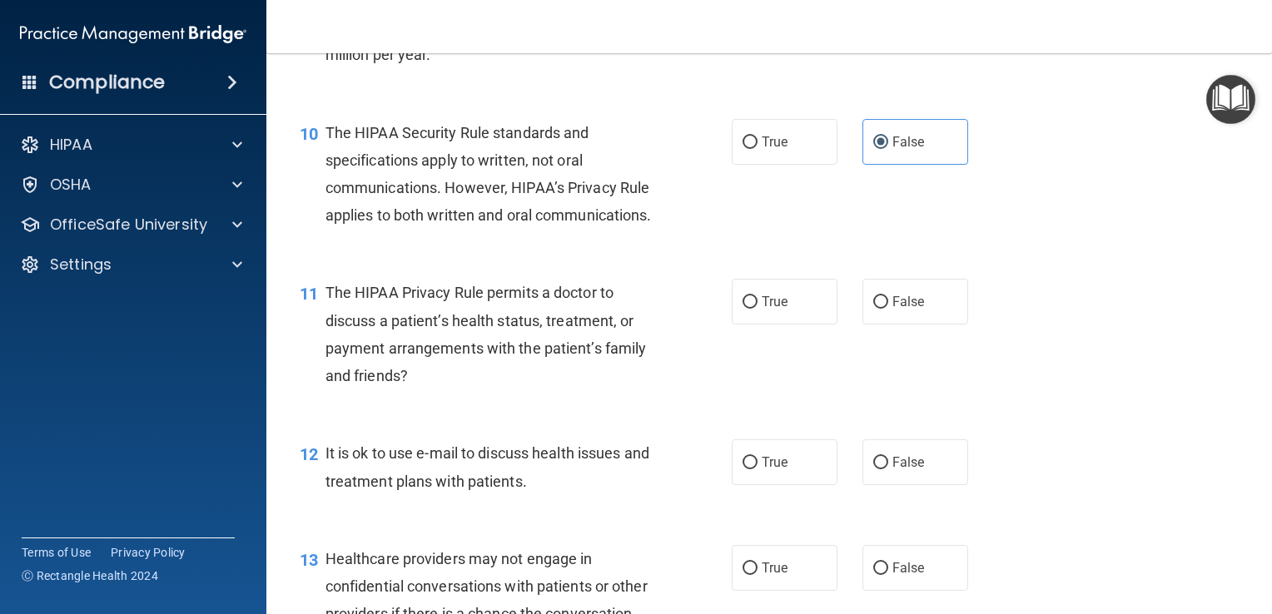
scroll to position [1415, 0]
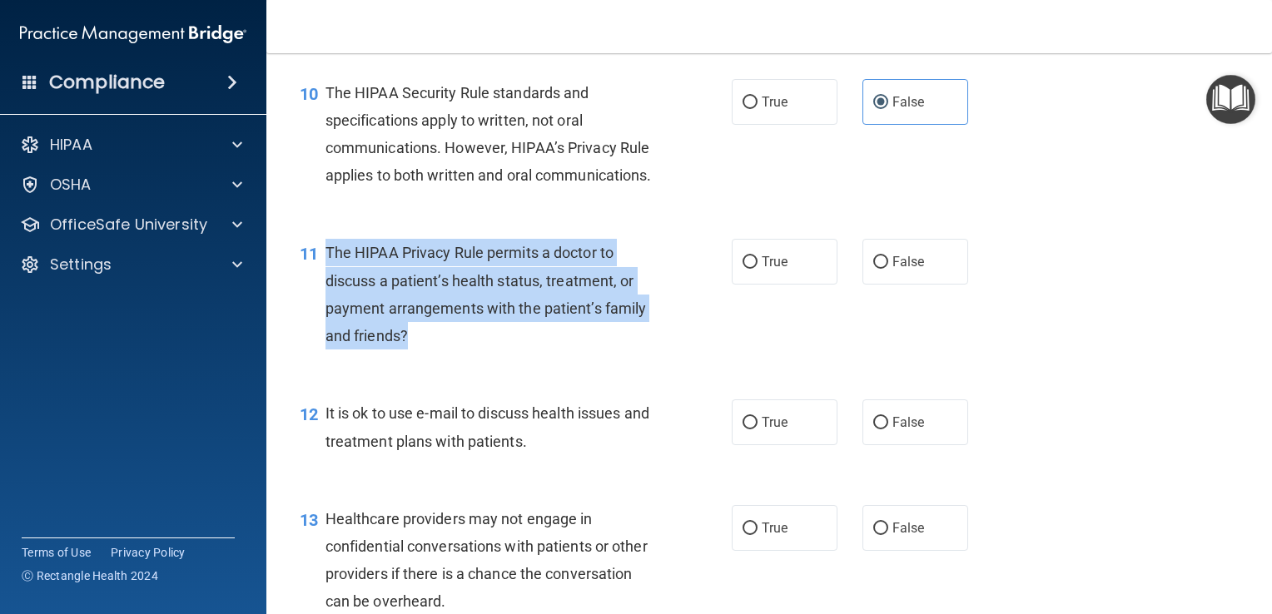
drag, startPoint x: 459, startPoint y: 408, endPoint x: 327, endPoint y: 308, distance: 165.8
click at [327, 308] on div "11 The HIPAA Privacy Rule permits a doctor to discuss a patient’s health status…" at bounding box center [769, 298] width 964 height 161
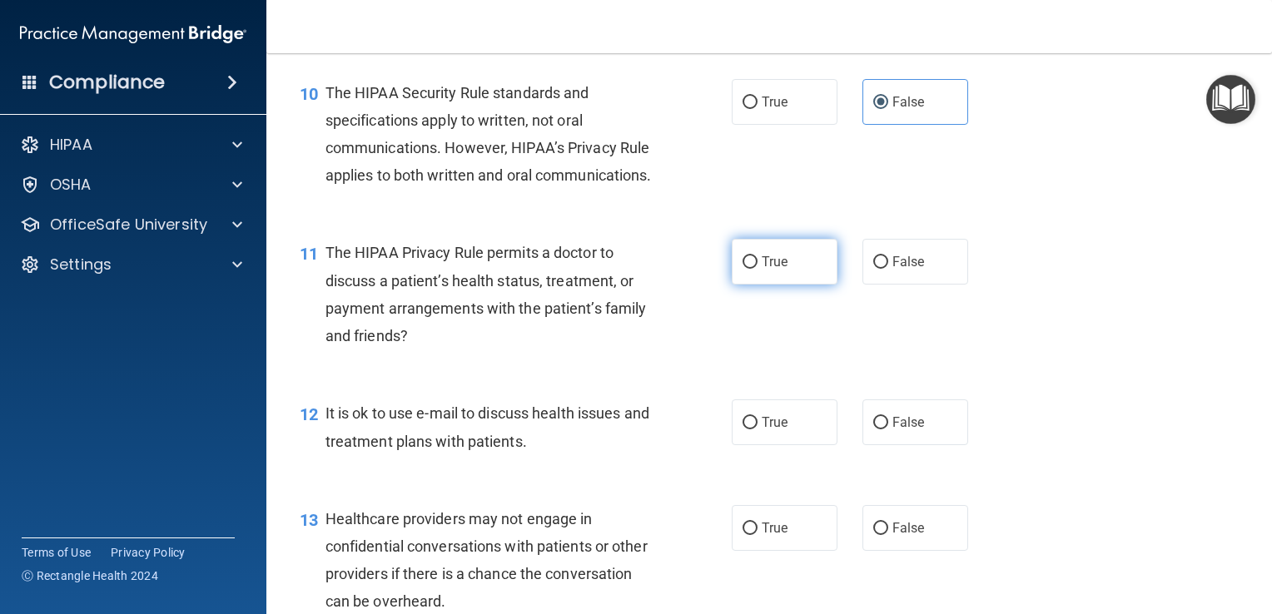
click at [768, 270] on span "True" at bounding box center [775, 262] width 26 height 16
click at [757, 269] on input "True" at bounding box center [749, 262] width 15 height 12
radio input "true"
click at [1094, 358] on div "11 The HIPAA Privacy Rule permits a doctor to discuss a patient’s health status…" at bounding box center [769, 298] width 964 height 161
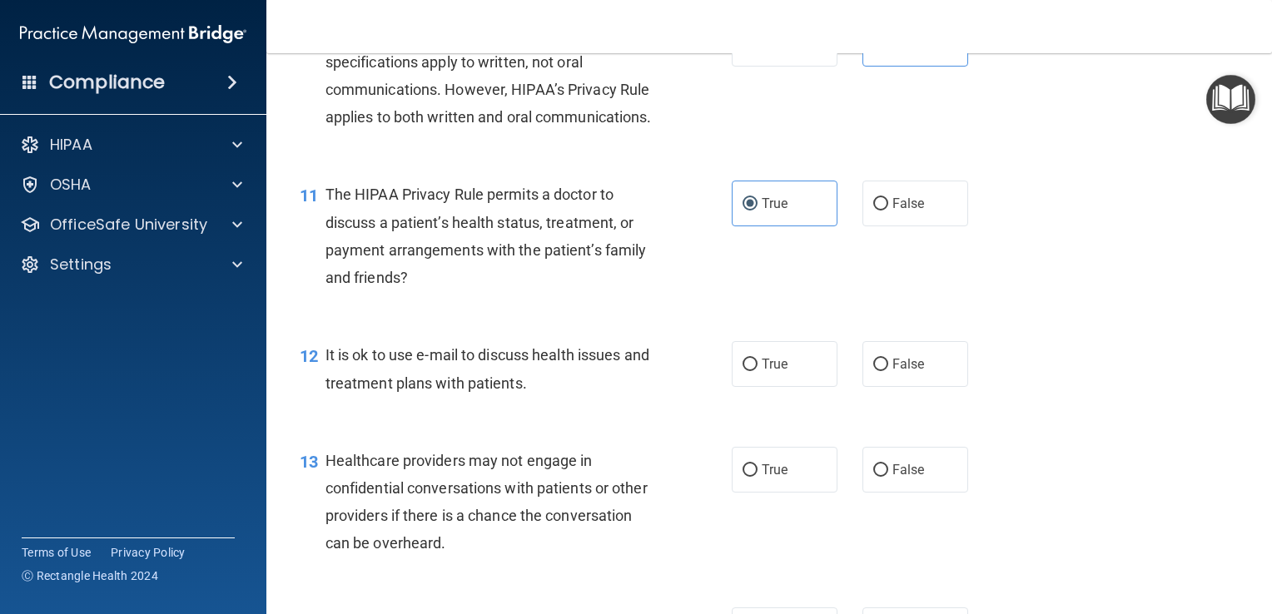
scroll to position [1581, 0]
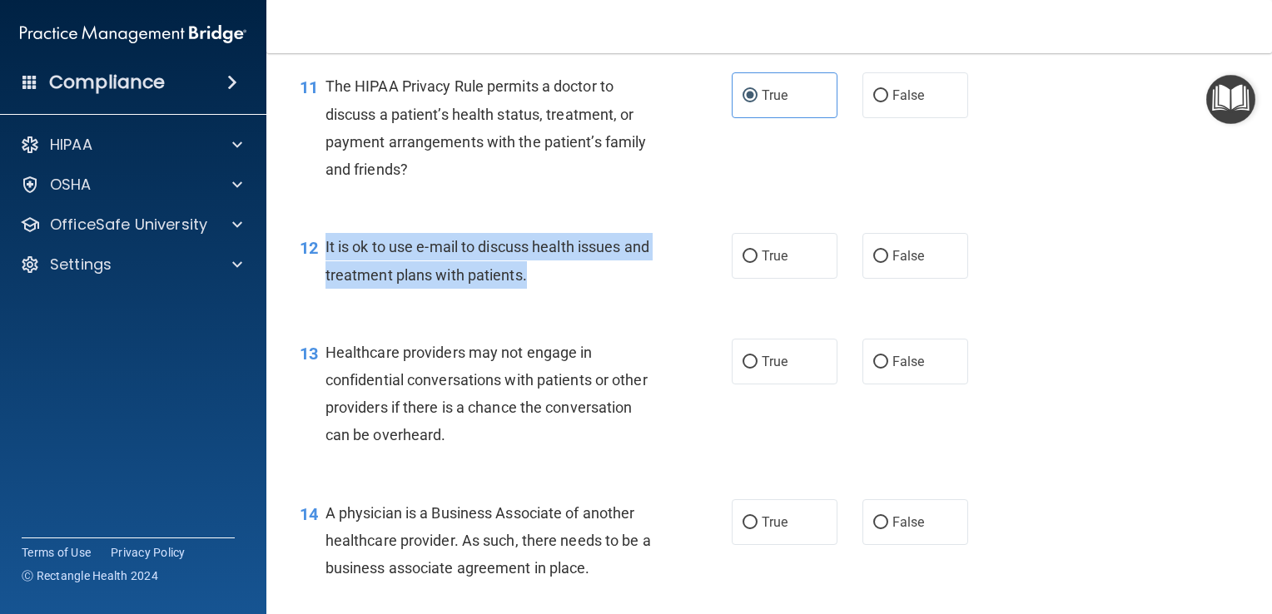
drag, startPoint x: 596, startPoint y: 347, endPoint x: 325, endPoint y: 302, distance: 274.2
click at [325, 296] on div "12 It is ok to use e-mail to discuss health issues and treatment plans with pat…" at bounding box center [516, 264] width 482 height 63
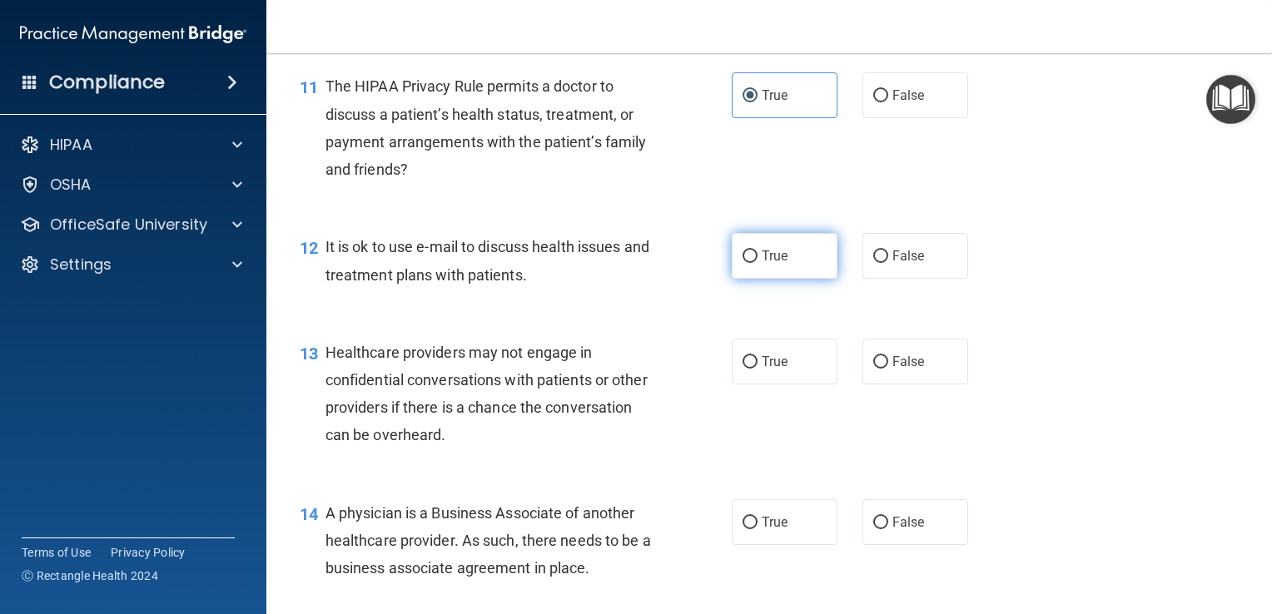
click at [764, 264] on span "True" at bounding box center [775, 256] width 26 height 16
click at [757, 263] on input "True" at bounding box center [749, 257] width 15 height 12
radio input "true"
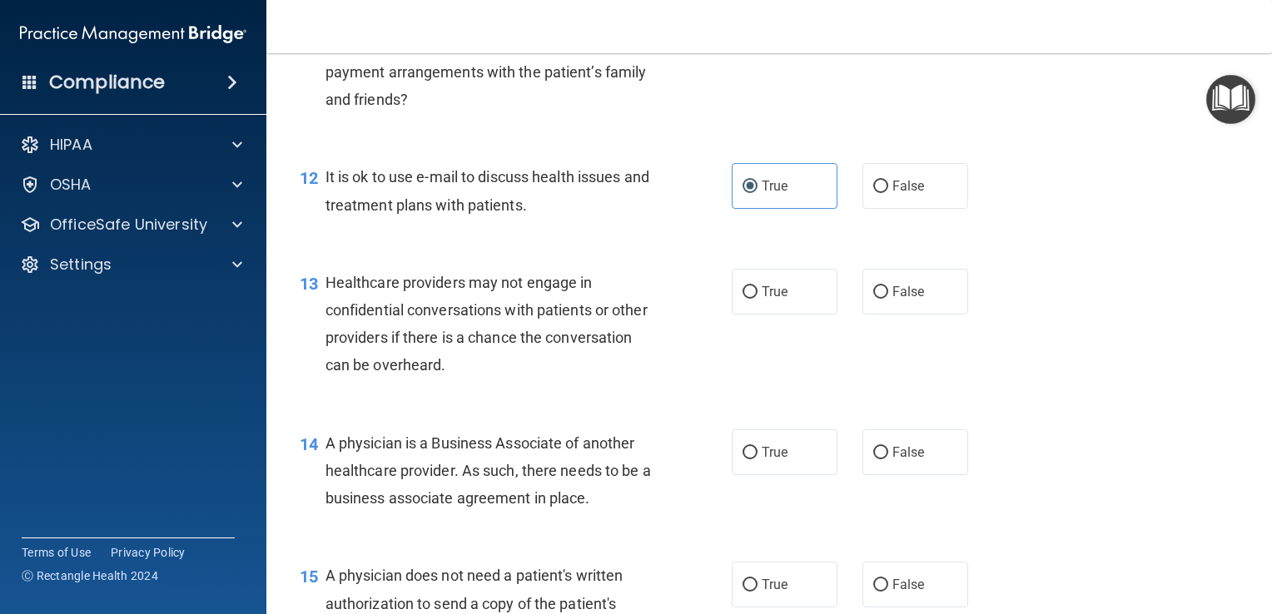
scroll to position [1748, 0]
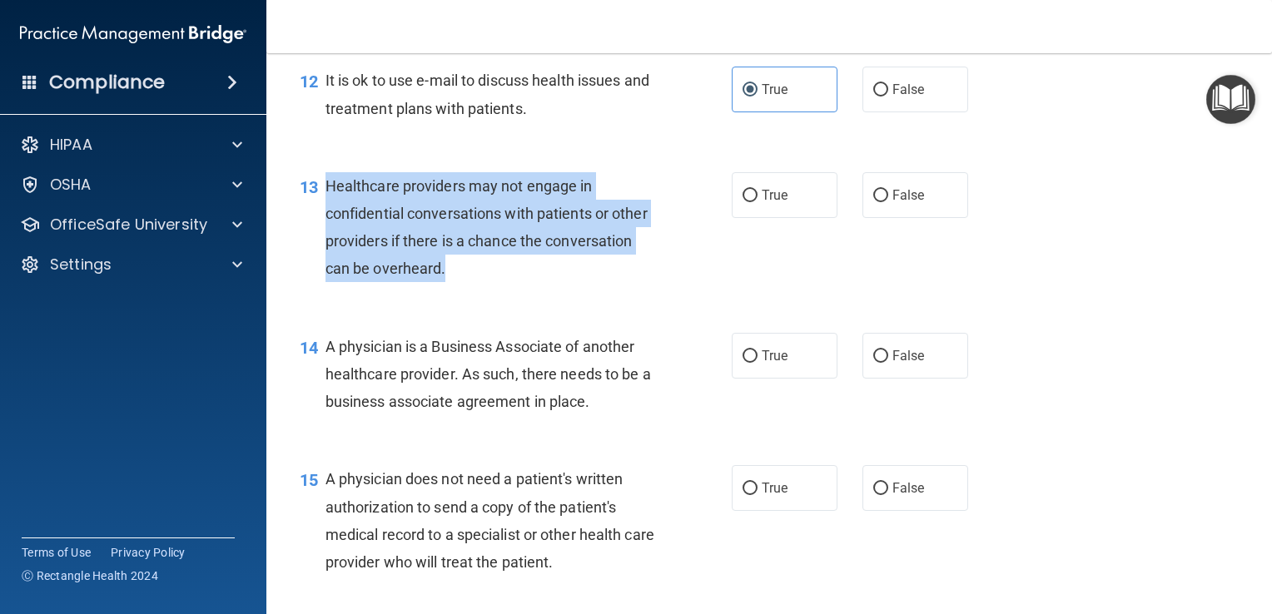
drag, startPoint x: 470, startPoint y: 335, endPoint x: 329, endPoint y: 244, distance: 168.1
click at [329, 244] on div "Healthcare providers may not engage in confidential conversations with patients…" at bounding box center [496, 227] width 343 height 111
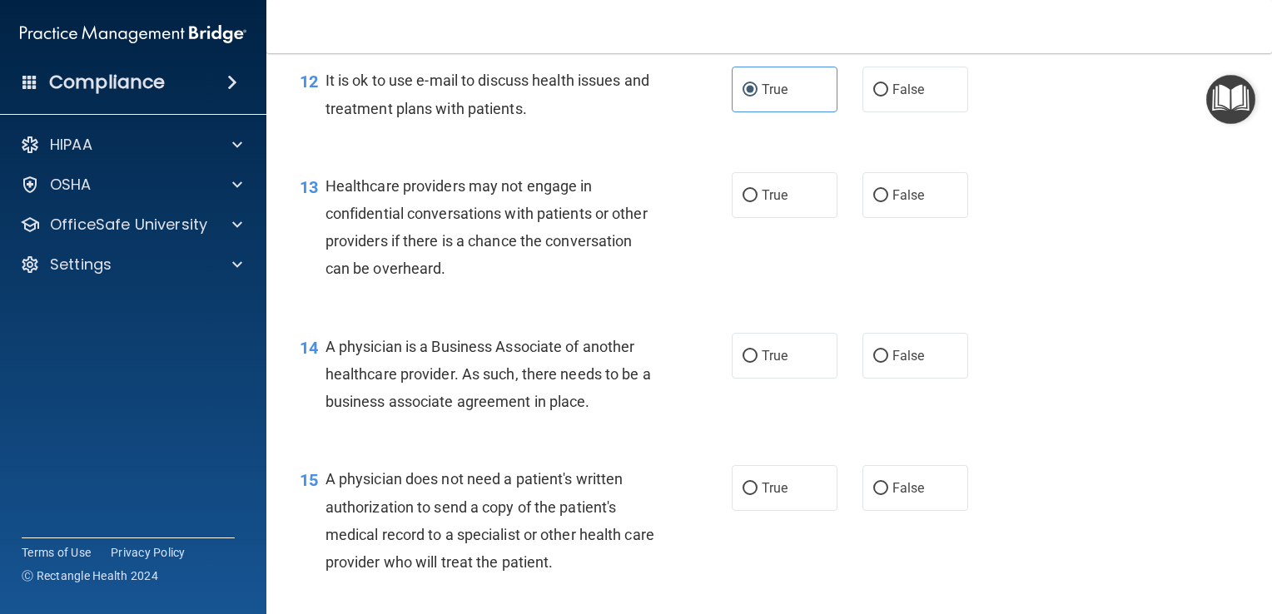
click at [1015, 312] on div "13 Healthcare providers may not engage in confidential conversations with patie…" at bounding box center [769, 231] width 964 height 161
click at [862, 218] on label "False" at bounding box center [915, 195] width 106 height 46
click at [873, 202] on input "False" at bounding box center [880, 196] width 15 height 12
radio input "true"
drag, startPoint x: 621, startPoint y: 474, endPoint x: 323, endPoint y: 401, distance: 306.6
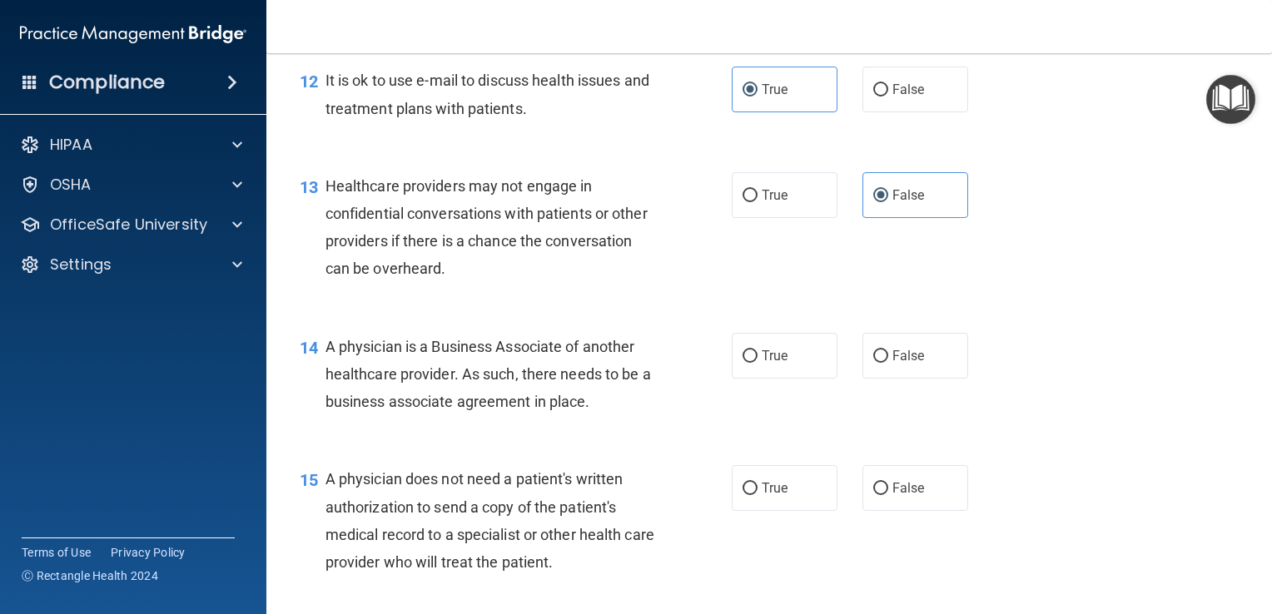
click at [323, 401] on div "14 A physician is a Business Associate of another healthcare provider. As such,…" at bounding box center [516, 379] width 482 height 92
click at [1028, 312] on div "13 Healthcare providers may not engage in confidential conversations with patie…" at bounding box center [769, 231] width 964 height 161
click at [898, 379] on label "False" at bounding box center [915, 356] width 106 height 46
click at [888, 363] on input "False" at bounding box center [880, 356] width 15 height 12
radio input "true"
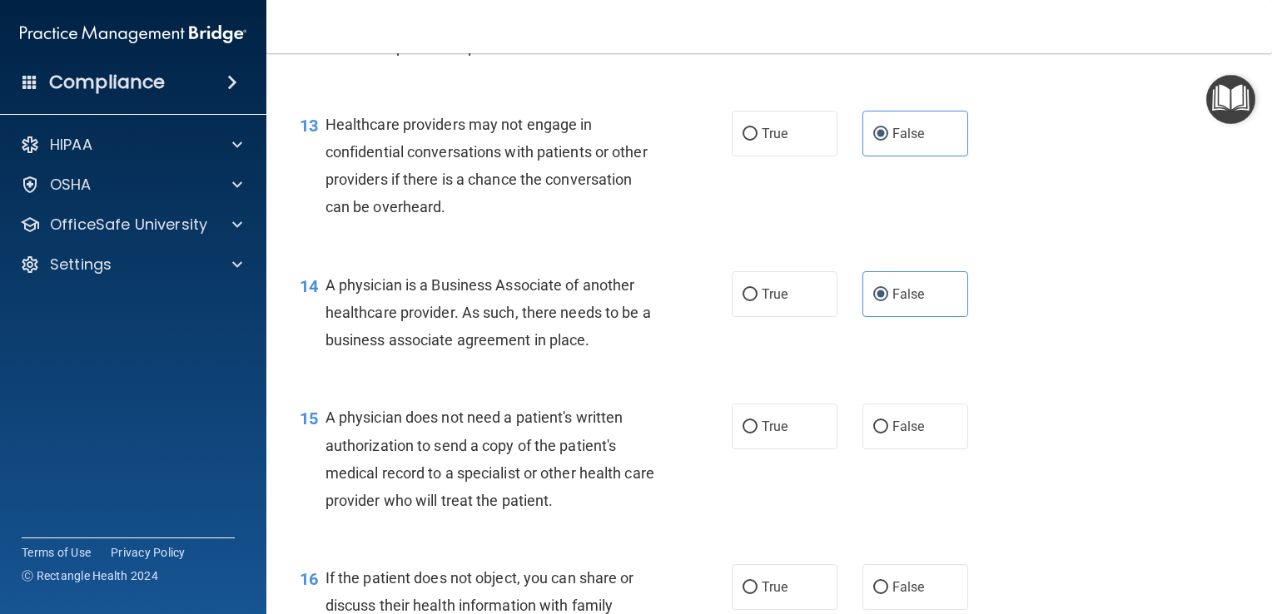
scroll to position [1914, 0]
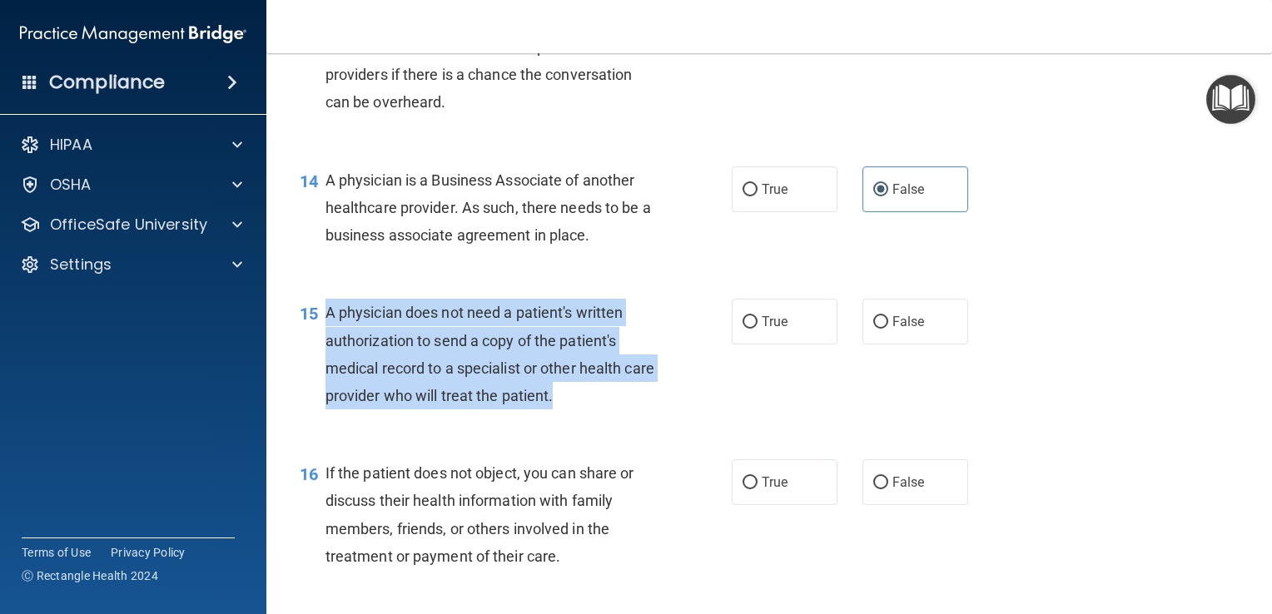
drag, startPoint x: 604, startPoint y: 459, endPoint x: 325, endPoint y: 366, distance: 294.8
click at [325, 366] on div "A physician does not need a patient's written authorization to send a copy of t…" at bounding box center [496, 354] width 343 height 111
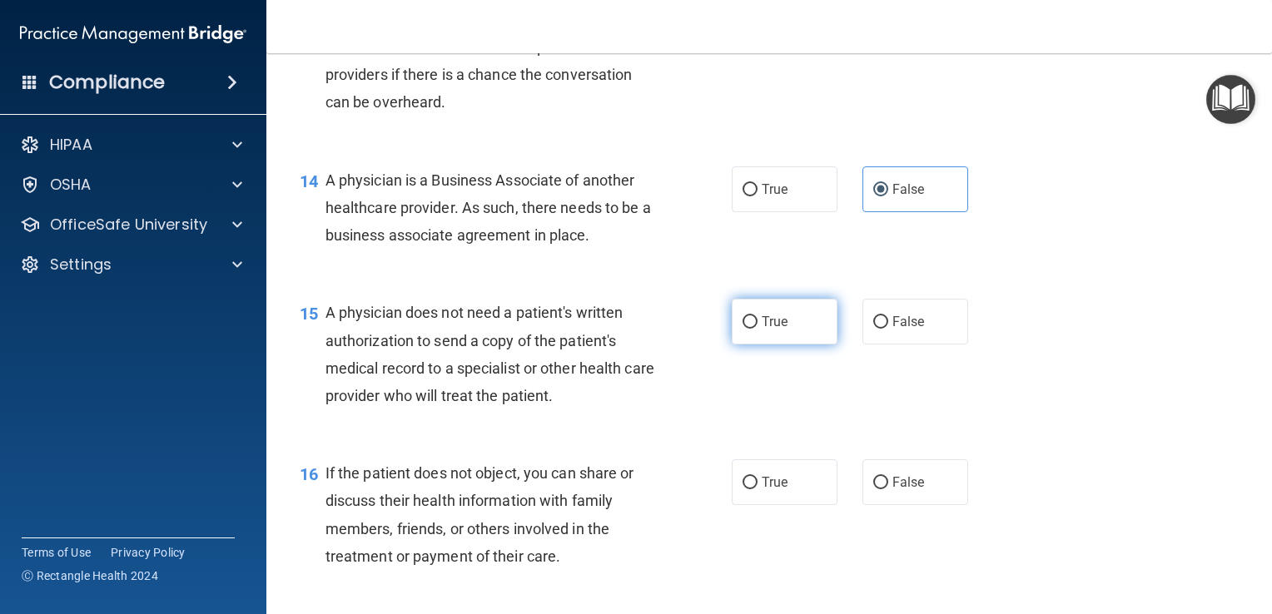
click at [780, 330] on span "True" at bounding box center [775, 322] width 26 height 16
click at [757, 329] on input "True" at bounding box center [749, 322] width 15 height 12
radio input "true"
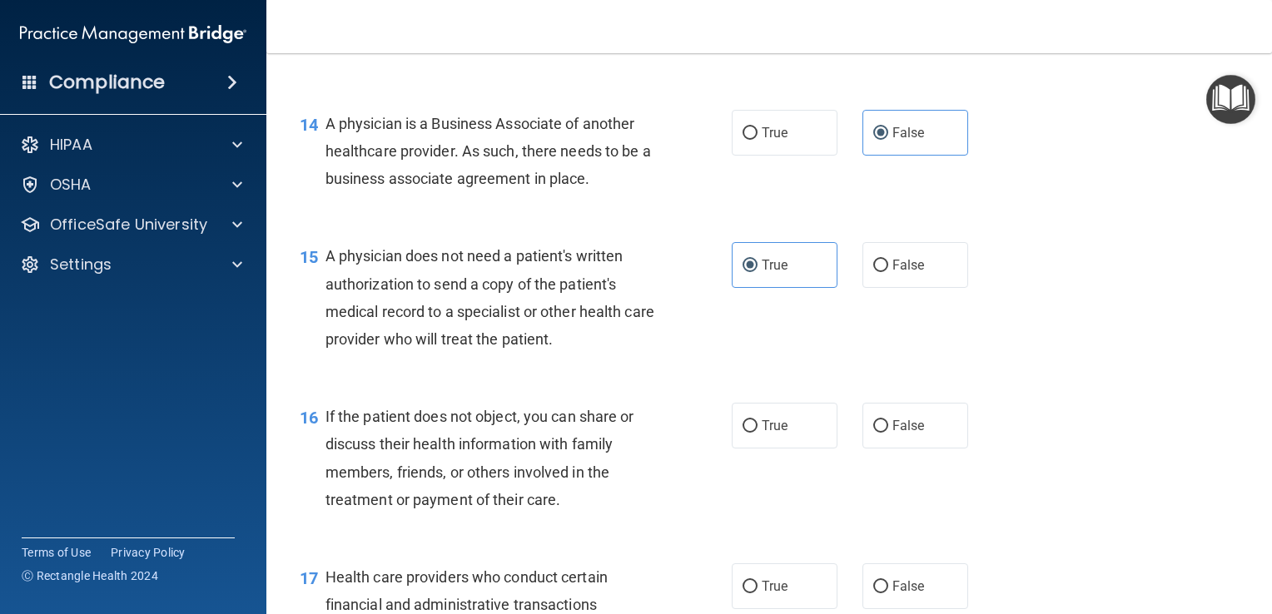
scroll to position [2081, 0]
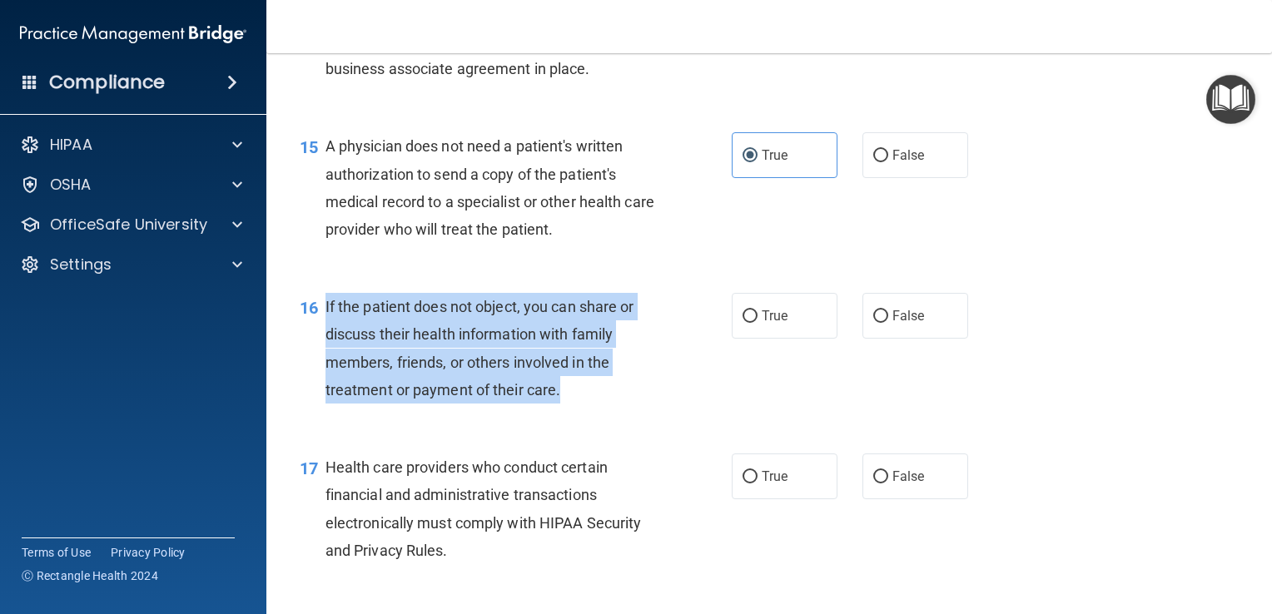
drag, startPoint x: 603, startPoint y: 458, endPoint x: 324, endPoint y: 351, distance: 298.5
click at [325, 351] on div "If the patient does not object, you can share or discuss their health informati…" at bounding box center [496, 348] width 343 height 111
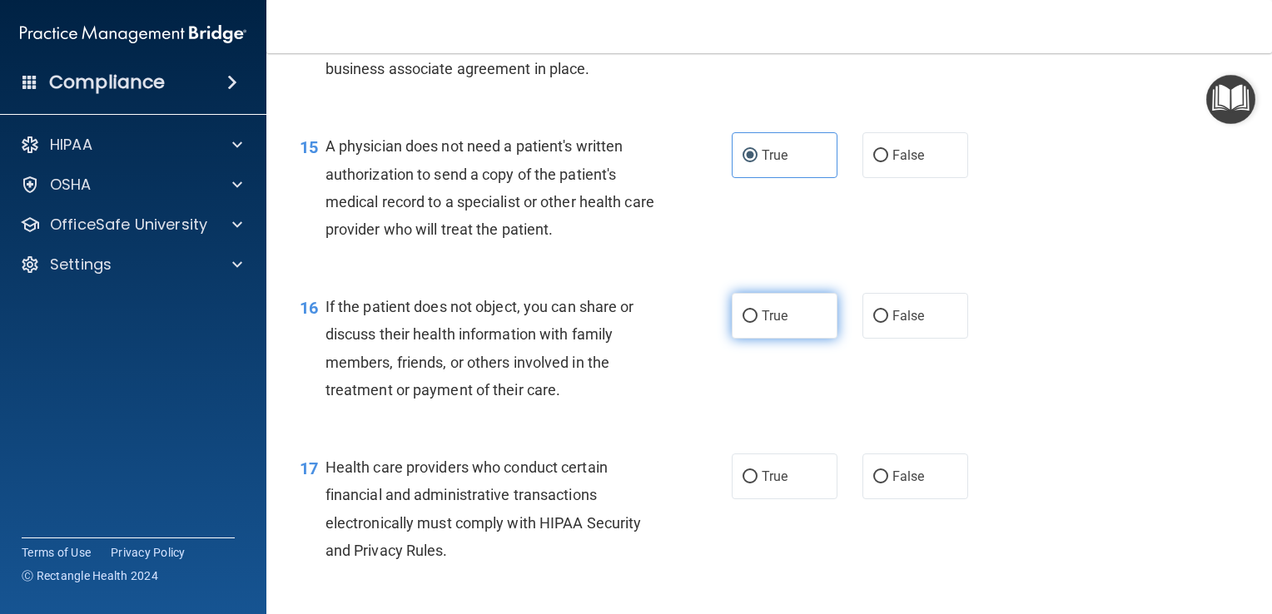
click at [763, 324] on span "True" at bounding box center [775, 316] width 26 height 16
click at [757, 323] on input "True" at bounding box center [749, 316] width 15 height 12
radio input "true"
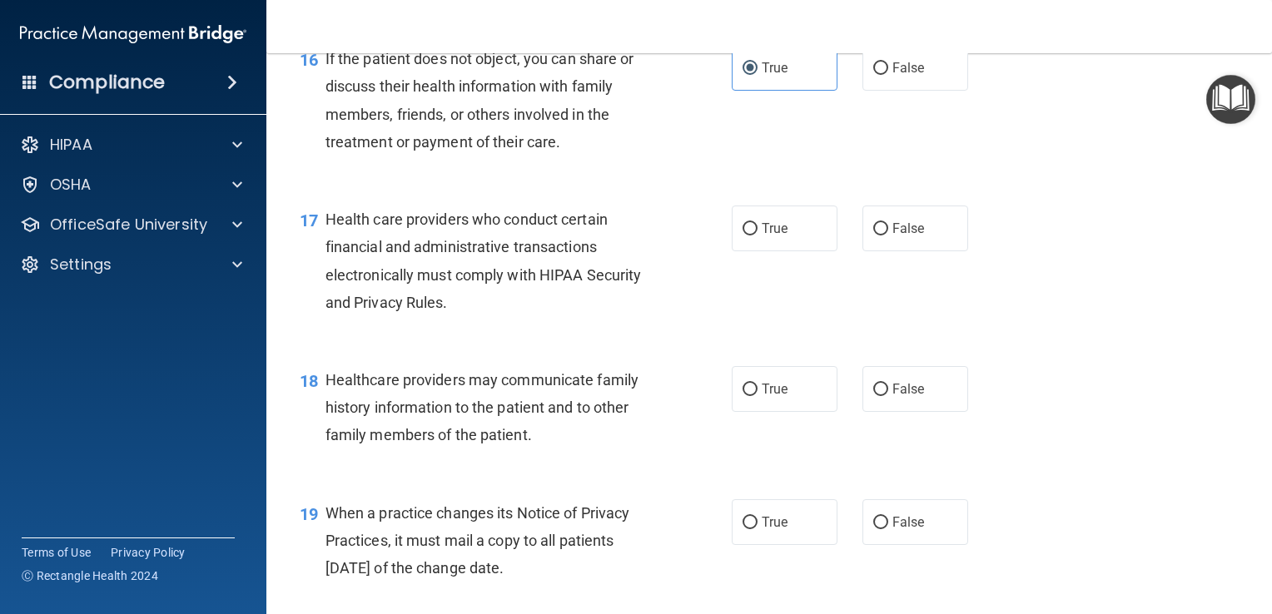
scroll to position [2331, 0]
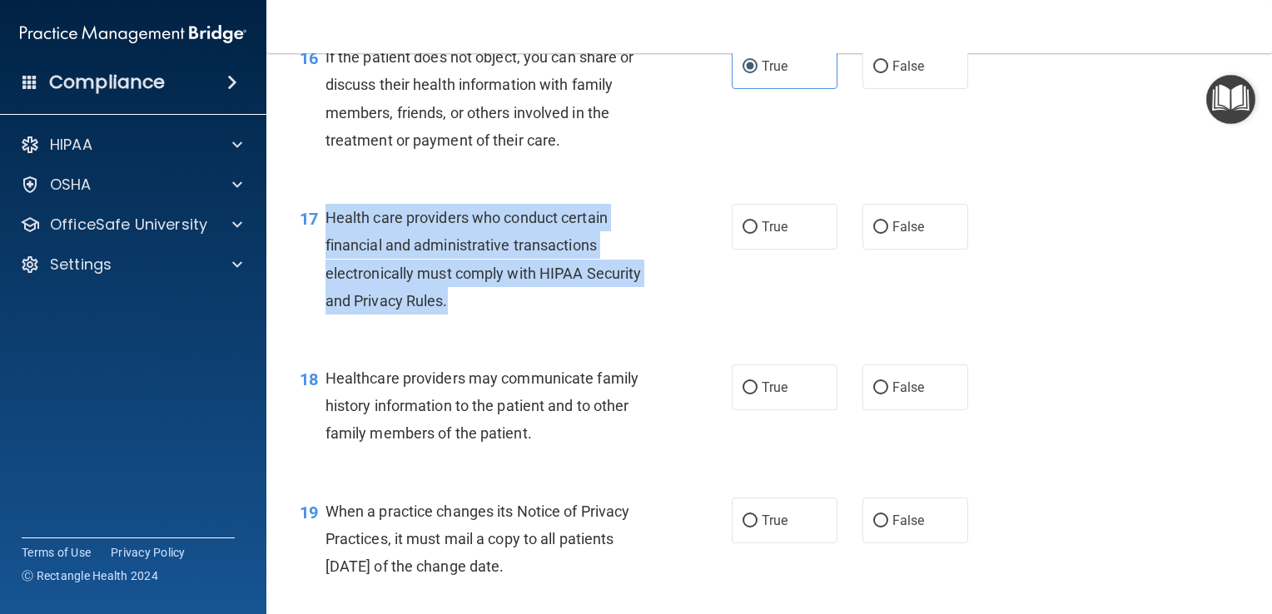
drag, startPoint x: 449, startPoint y: 345, endPoint x: 330, endPoint y: 270, distance: 140.6
click at [330, 270] on div "Health care providers who conduct certain financial and administrative transact…" at bounding box center [496, 259] width 343 height 111
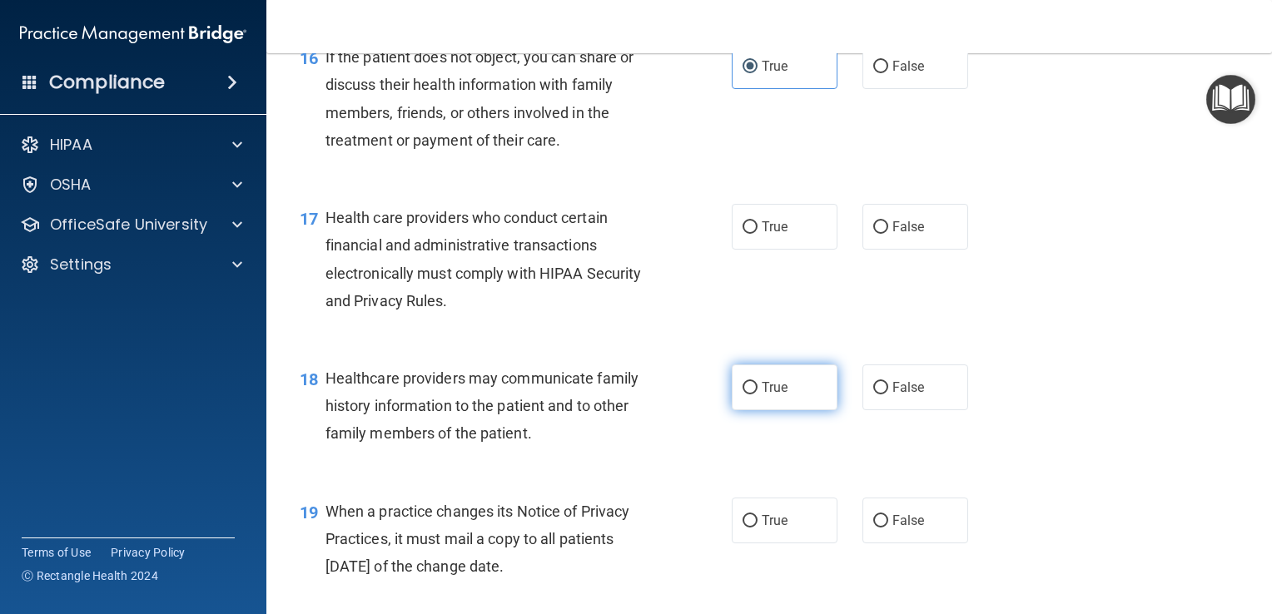
click at [746, 410] on label "True" at bounding box center [785, 388] width 106 height 46
click at [746, 395] on input "True" at bounding box center [749, 388] width 15 height 12
radio input "true"
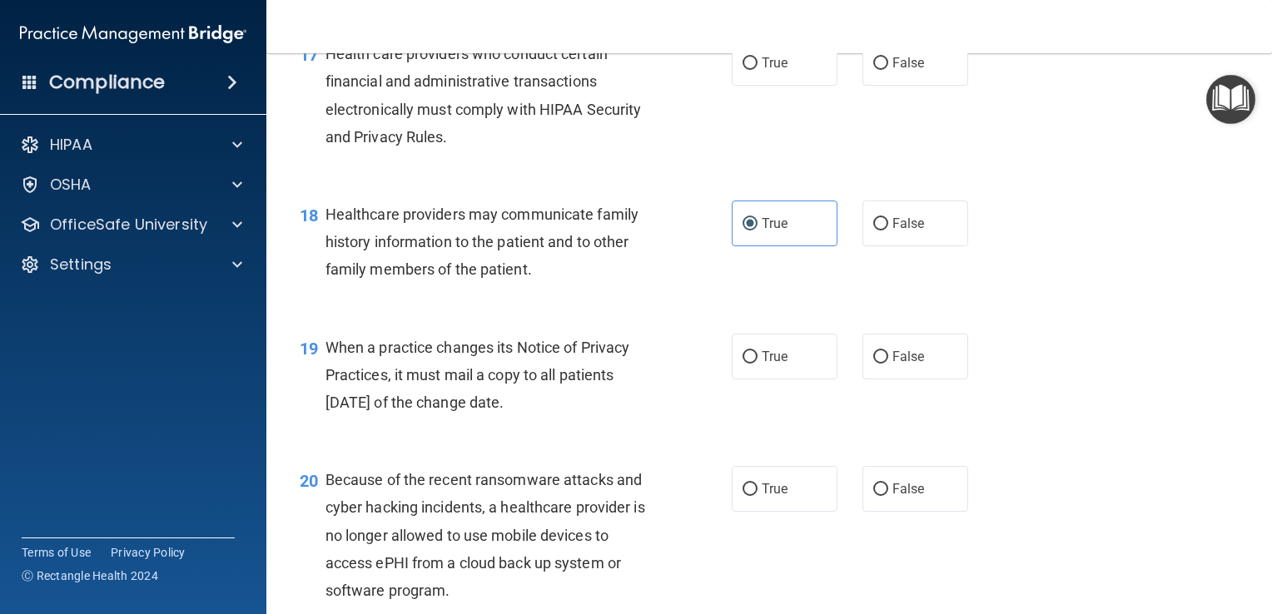
scroll to position [2497, 0]
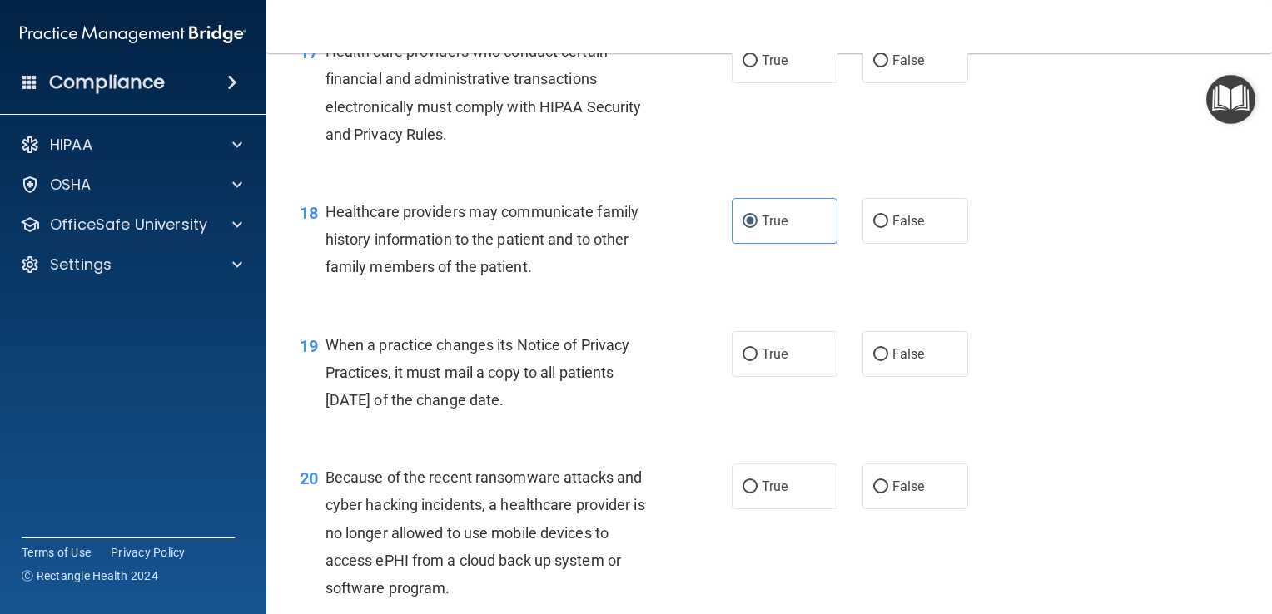
drag, startPoint x: 597, startPoint y: 461, endPoint x: 326, endPoint y: 402, distance: 276.9
click at [326, 402] on div "When a practice changes its Notice of Privacy Practices, it must mail a copy to…" at bounding box center [496, 372] width 343 height 83
click at [905, 362] on span "False" at bounding box center [908, 354] width 32 height 16
click at [888, 361] on input "False" at bounding box center [880, 355] width 15 height 12
radio input "true"
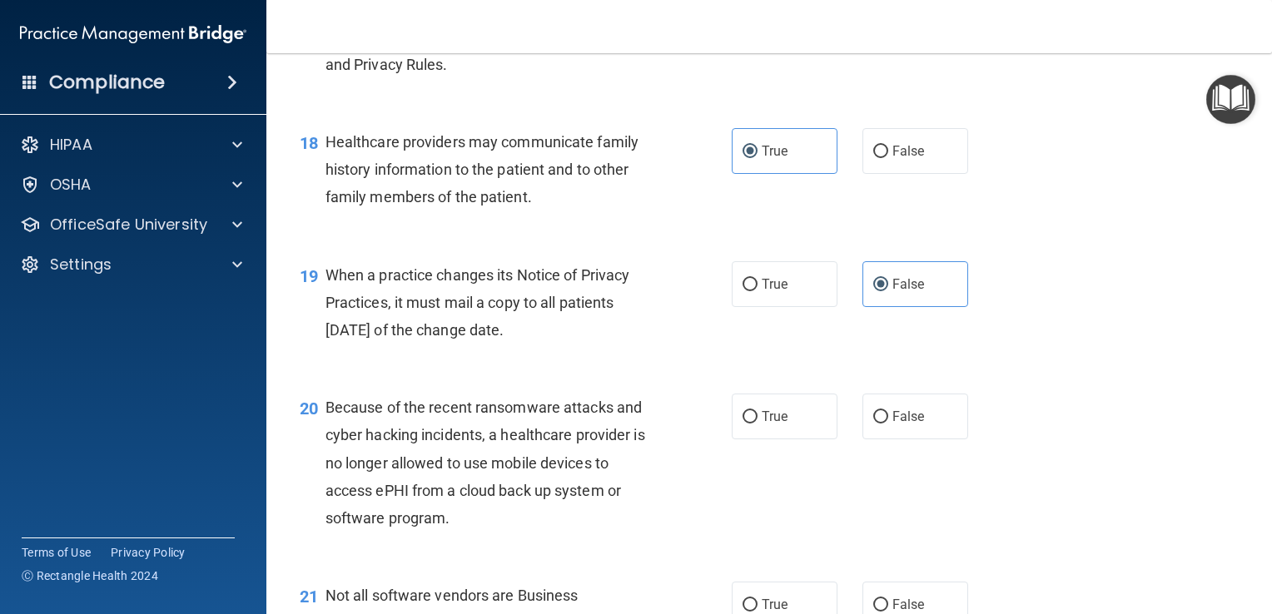
scroll to position [2830, 0]
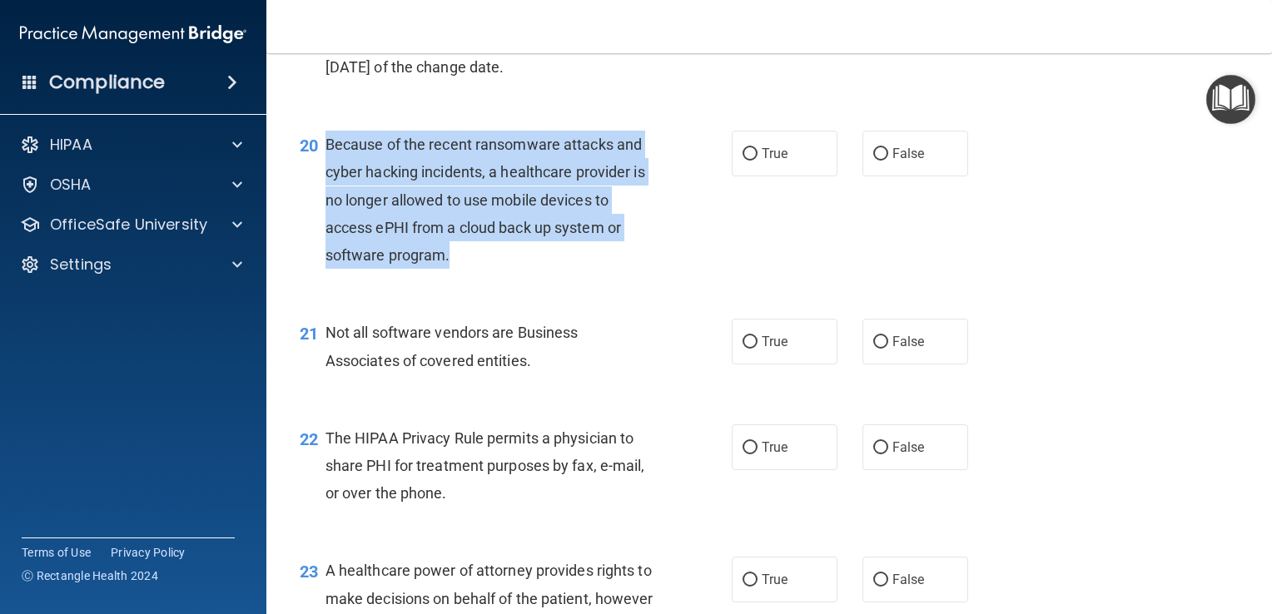
drag, startPoint x: 413, startPoint y: 315, endPoint x: 320, endPoint y: 201, distance: 147.3
click at [320, 201] on div "20 Because of the recent ransomware attacks and cyber hacking incidents, a heal…" at bounding box center [516, 204] width 482 height 146
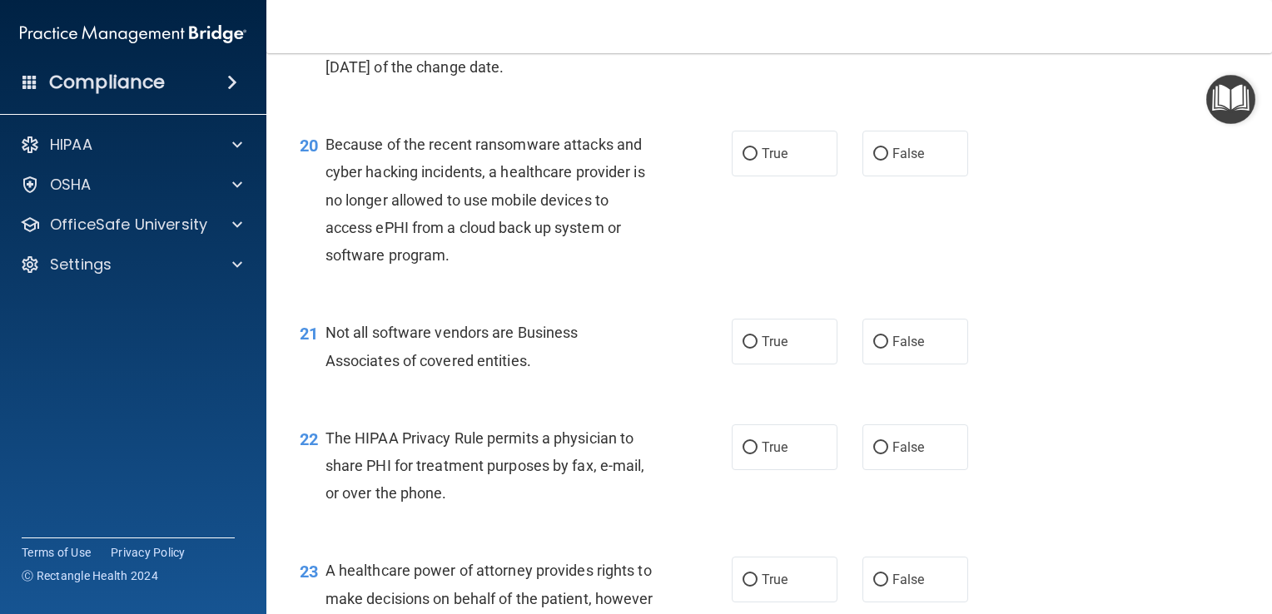
drag, startPoint x: 1062, startPoint y: 381, endPoint x: 1009, endPoint y: 395, distance: 54.9
click at [1055, 381] on div "21 Not all software vendors are Business Associates of covered entities. True F…" at bounding box center [769, 350] width 964 height 105
click at [925, 365] on label "False" at bounding box center [915, 342] width 106 height 46
click at [888, 349] on input "False" at bounding box center [880, 342] width 15 height 12
radio input "true"
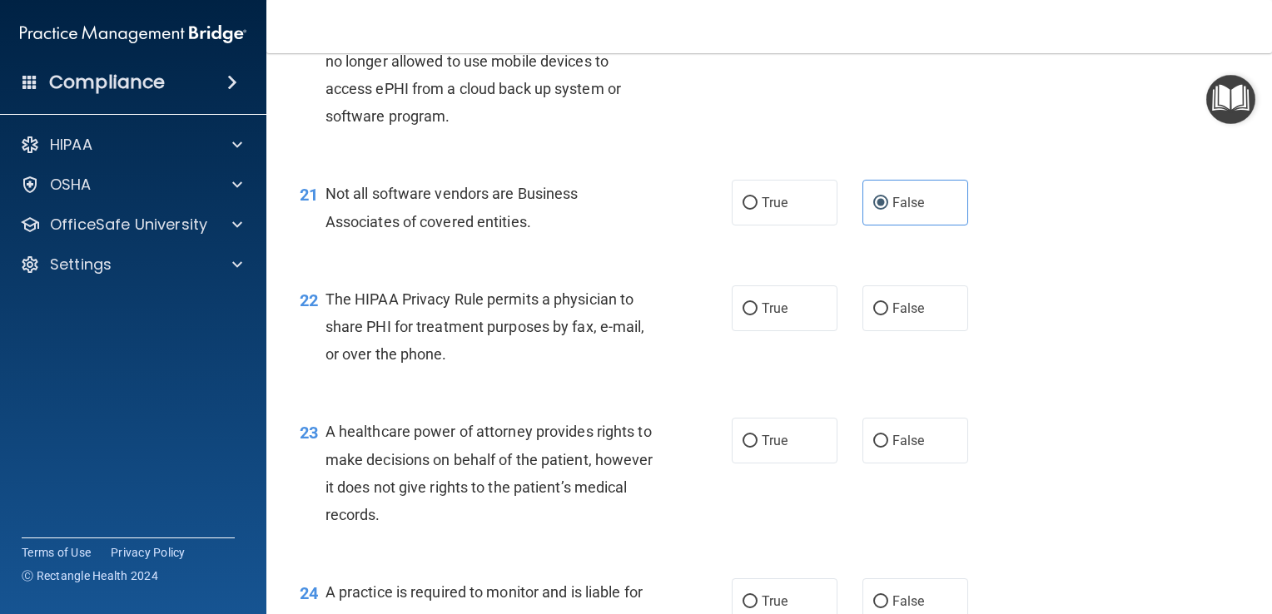
scroll to position [3080, 0]
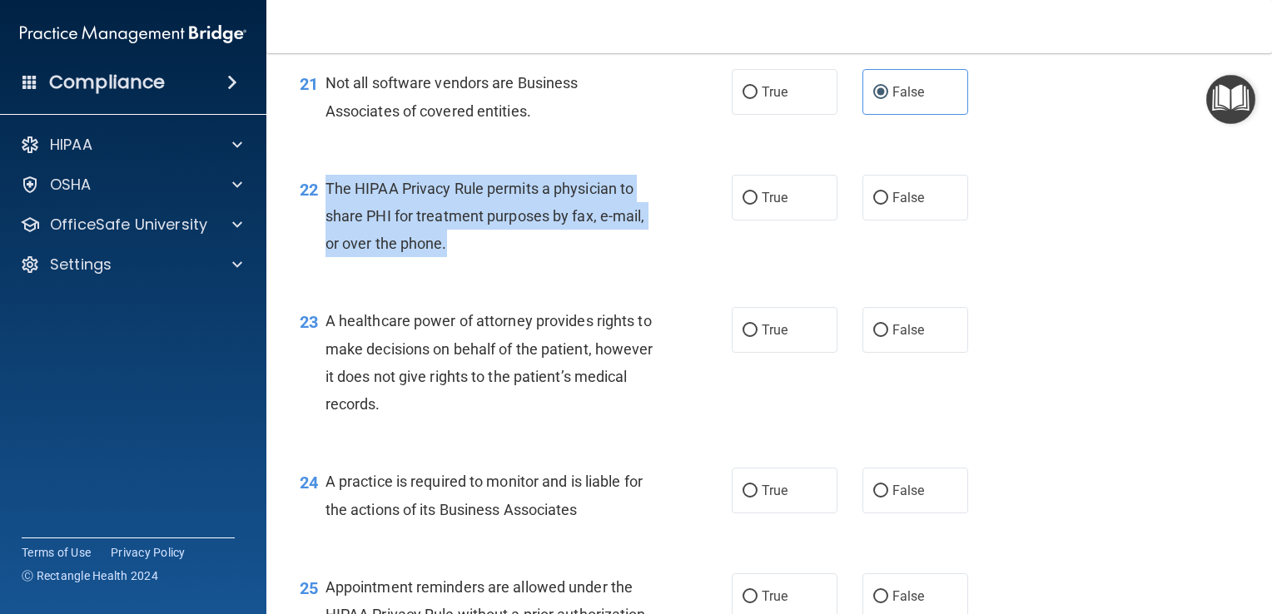
drag, startPoint x: 486, startPoint y: 318, endPoint x: 325, endPoint y: 250, distance: 175.3
click at [325, 250] on div "22 The HIPAA Privacy Rule permits a physician to share PHI for treatment purpos…" at bounding box center [516, 221] width 482 height 92
click at [747, 337] on input "True" at bounding box center [749, 331] width 15 height 12
radio input "true"
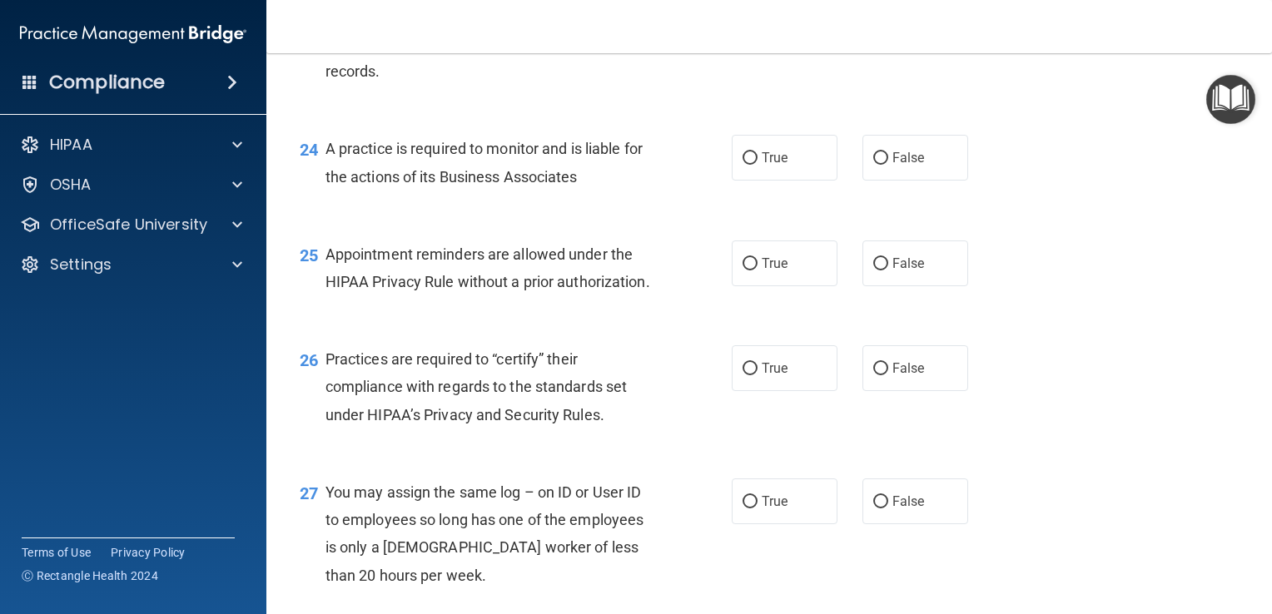
click at [1125, 316] on div "25 Appointment reminders are allowed under the HIPAA Privacy Rule without a pri…" at bounding box center [769, 272] width 964 height 105
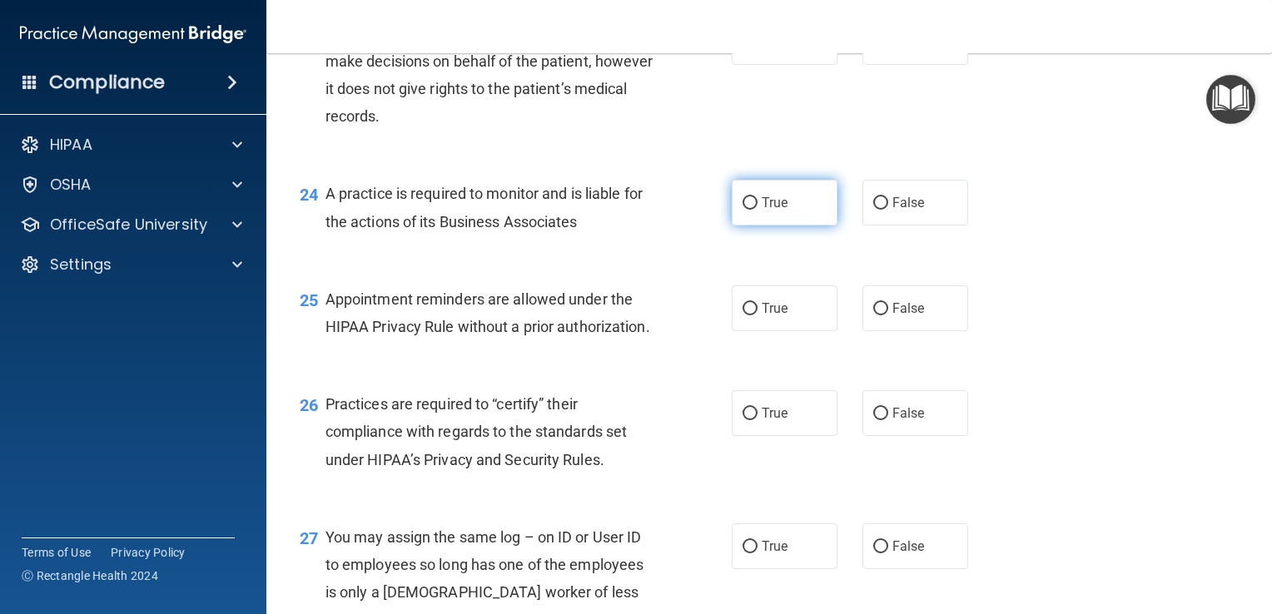
scroll to position [3246, 0]
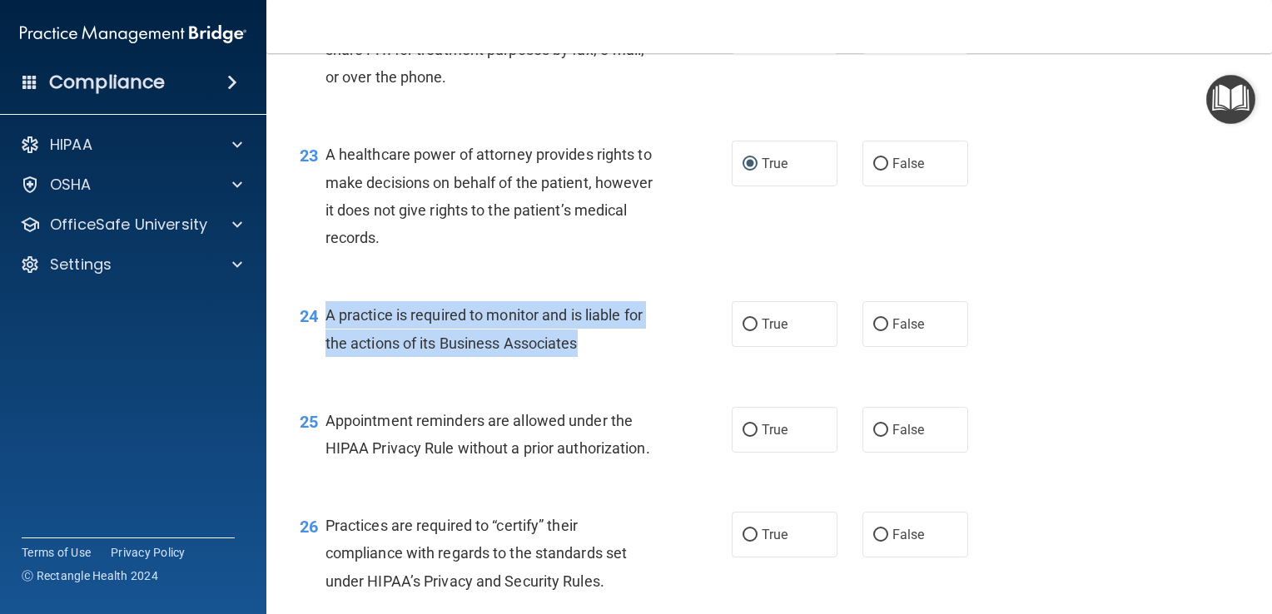
drag, startPoint x: 644, startPoint y: 404, endPoint x: 328, endPoint y: 362, distance: 319.0
click at [328, 356] on div "A practice is required to monitor and is liable for the actions of its Business…" at bounding box center [496, 328] width 343 height 55
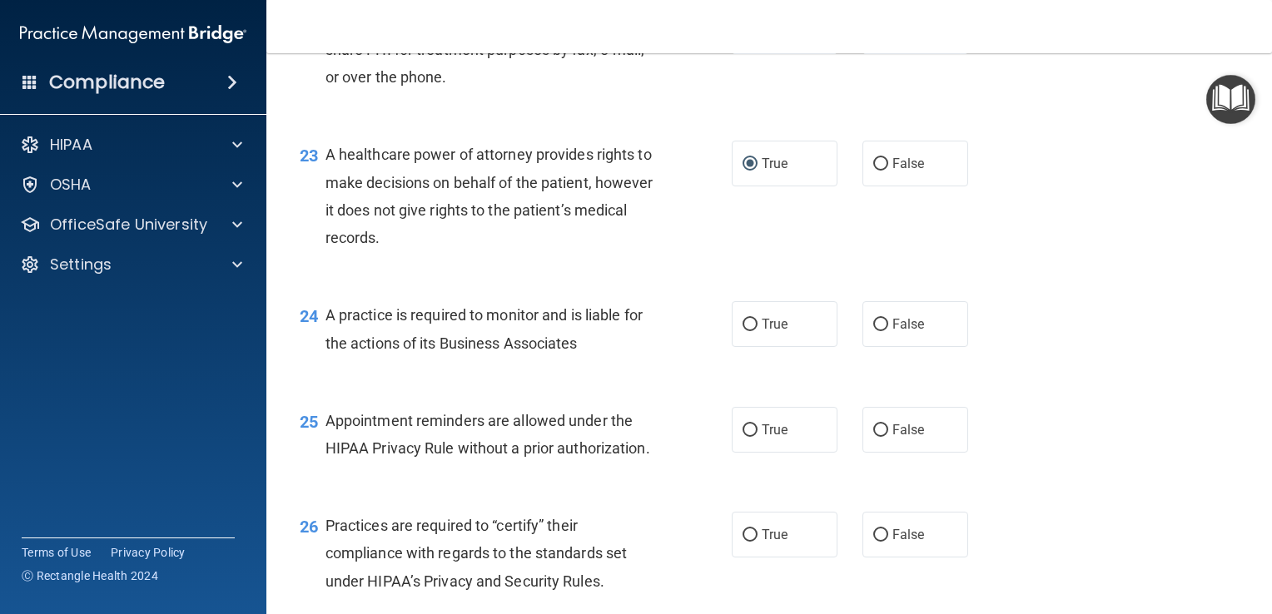
click at [1069, 361] on div "24 A practice is required to monitor and is liable for the actions of its Busin…" at bounding box center [769, 332] width 964 height 105
click at [905, 332] on span "False" at bounding box center [908, 324] width 32 height 16
click at [888, 331] on input "False" at bounding box center [880, 325] width 15 height 12
radio input "true"
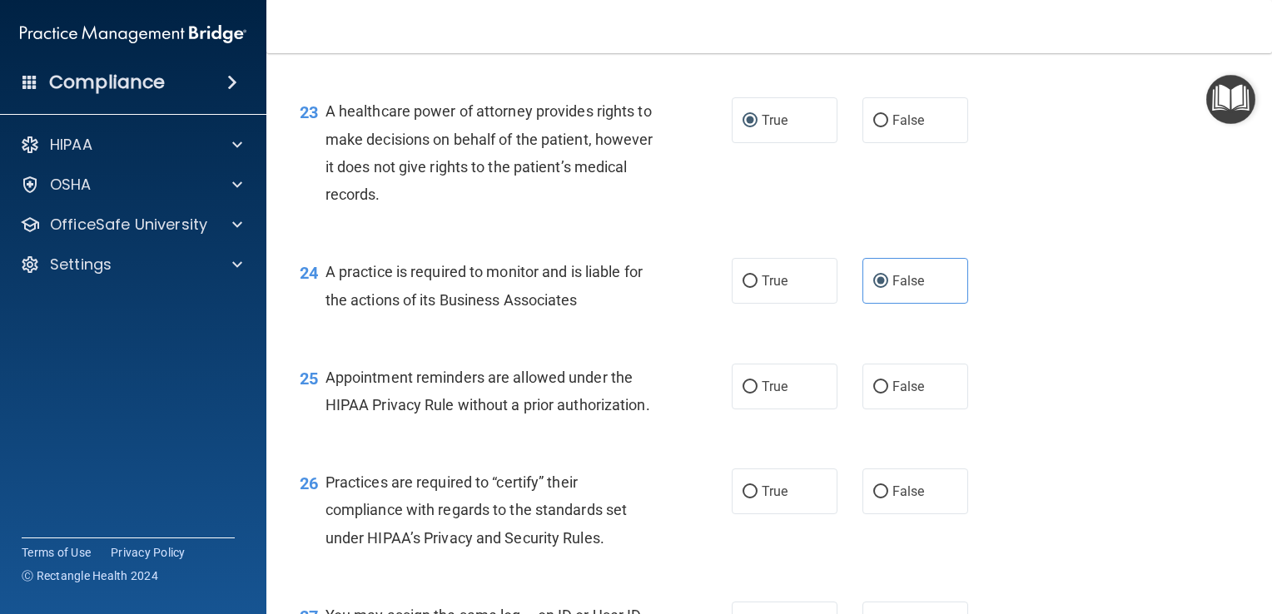
scroll to position [3329, 0]
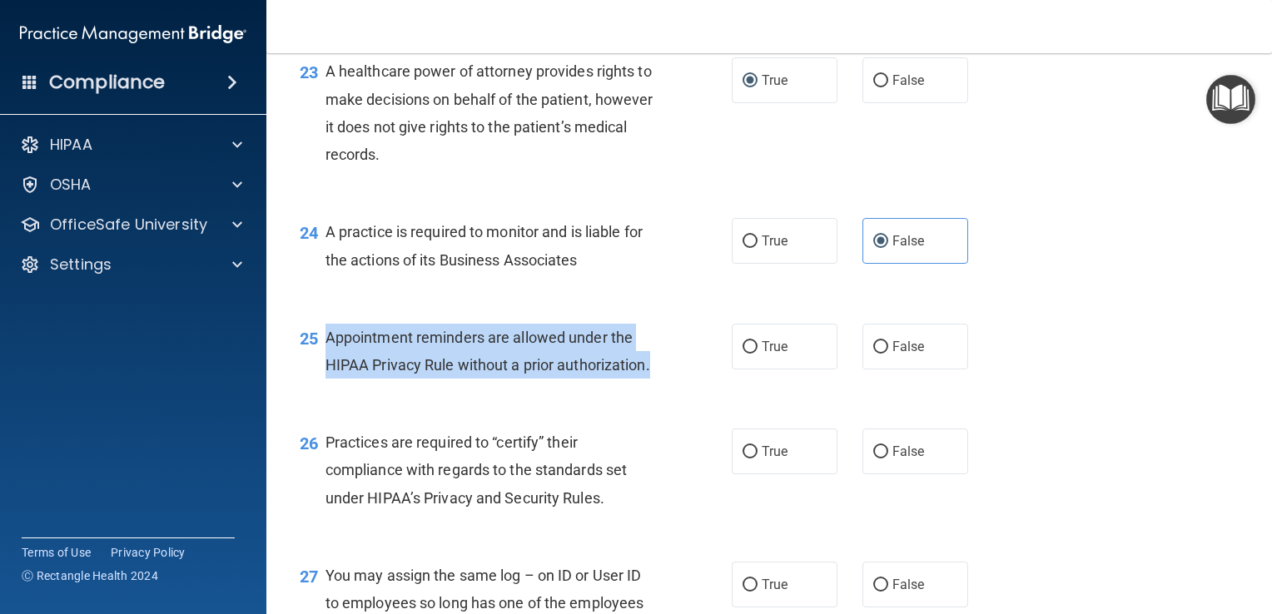
drag, startPoint x: 474, startPoint y: 464, endPoint x: 318, endPoint y: 402, distance: 168.2
click at [318, 387] on div "25 Appointment reminders are allowed under the HIPAA Privacy Rule without a pri…" at bounding box center [516, 355] width 482 height 63
drag, startPoint x: 741, startPoint y: 406, endPoint x: 875, endPoint y: 414, distance: 134.3
click at [742, 354] on input "True" at bounding box center [749, 347] width 15 height 12
radio input "true"
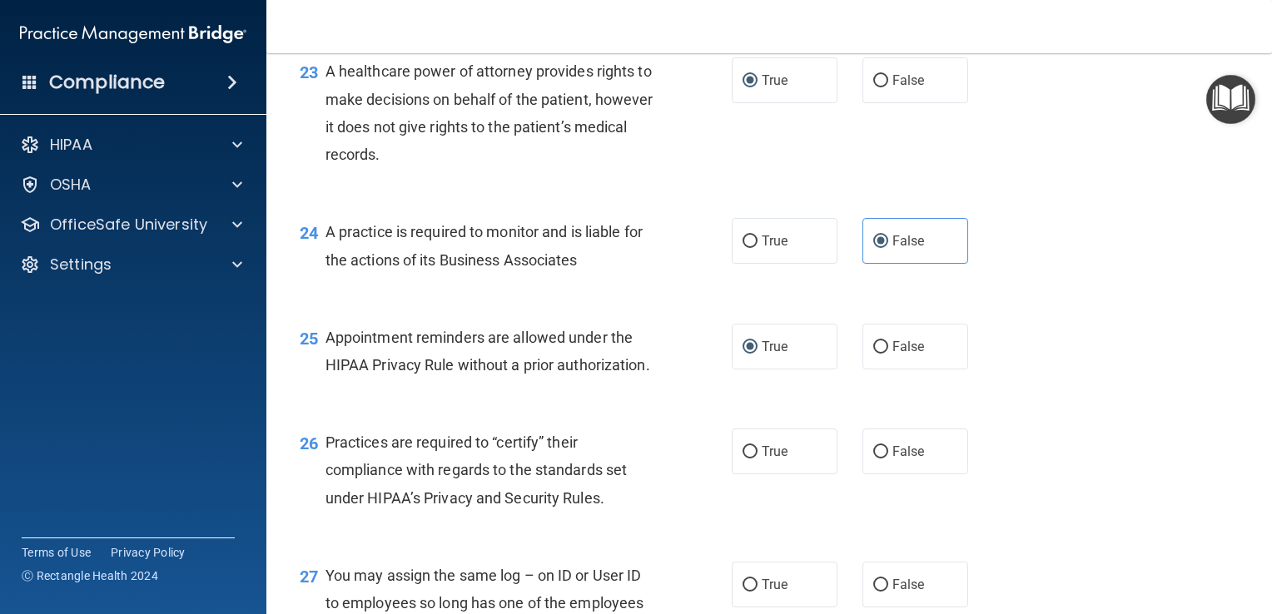
click at [1057, 408] on div "25 Appointment reminders are allowed under the HIPAA Privacy Rule without a pri…" at bounding box center [769, 355] width 964 height 105
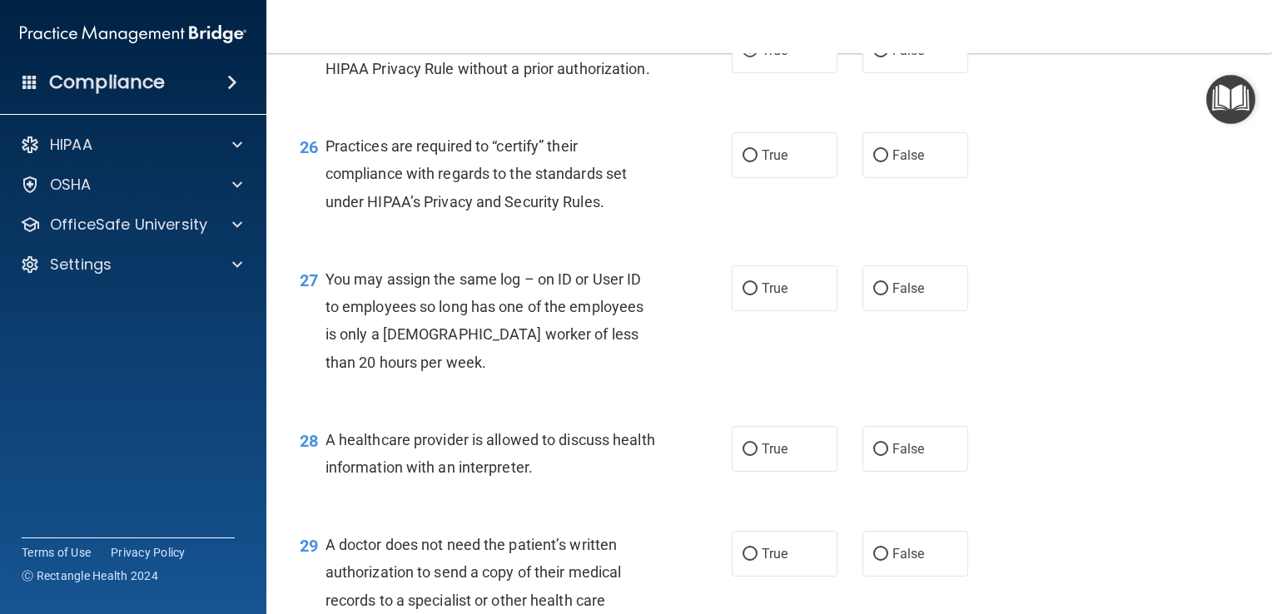
scroll to position [3590, 0]
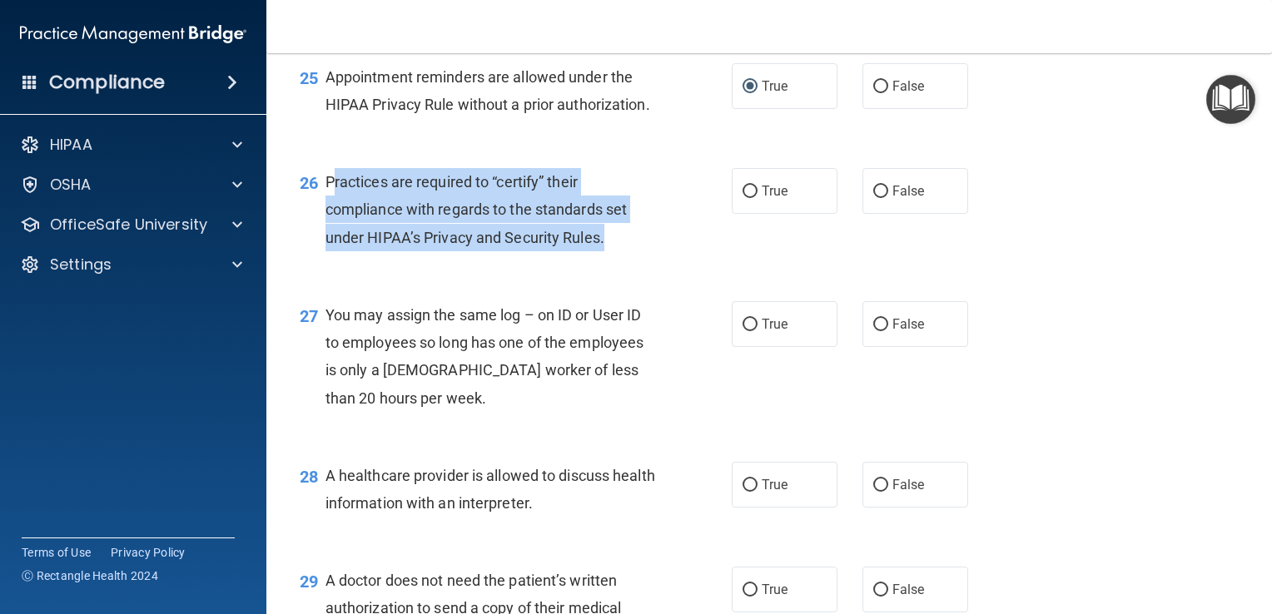
drag, startPoint x: 634, startPoint y: 323, endPoint x: 330, endPoint y: 259, distance: 311.3
click at [330, 251] on div "Practices are required to “certify” their compliance with regards to the standa…" at bounding box center [496, 209] width 343 height 83
click at [607, 280] on div "26 Practices are required to “certify” their compliance with regards to the sta…" at bounding box center [769, 213] width 964 height 133
drag, startPoint x: 607, startPoint y: 321, endPoint x: 325, endPoint y: 265, distance: 287.8
click at [325, 251] on div "Practices are required to “certify” their compliance with regards to the standa…" at bounding box center [496, 209] width 343 height 83
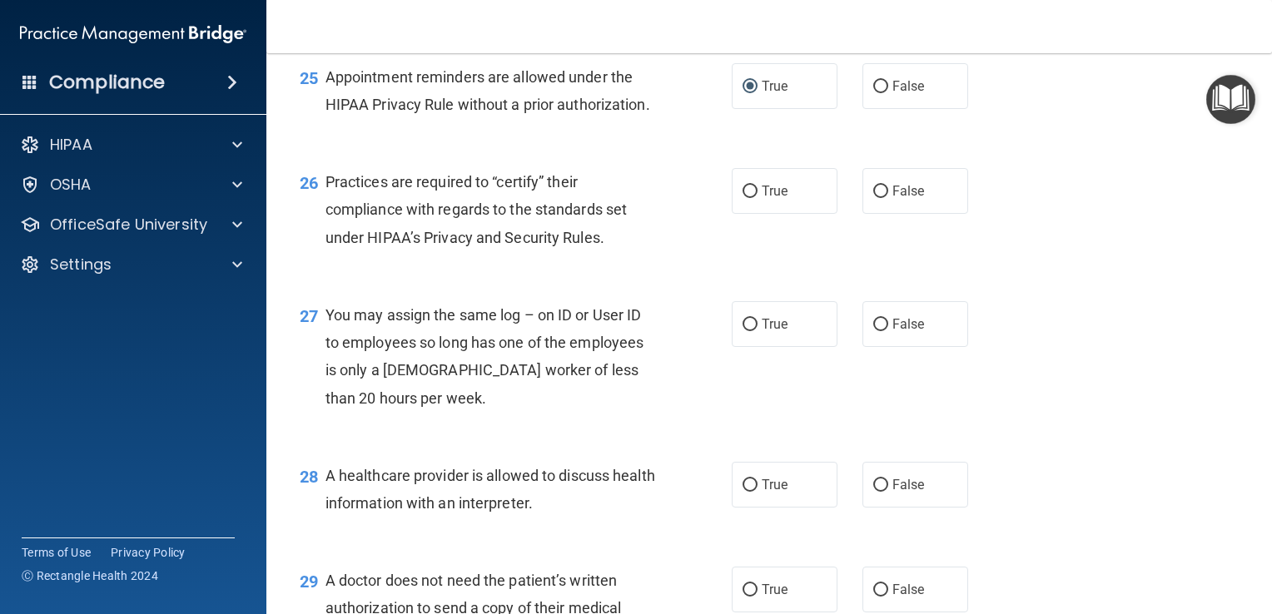
click at [972, 280] on div "26 Practices are required to “certify” their compliance with regards to the sta…" at bounding box center [769, 213] width 964 height 133
click at [892, 199] on span "False" at bounding box center [908, 191] width 32 height 16
click at [888, 198] on input "False" at bounding box center [880, 192] width 15 height 12
radio input "true"
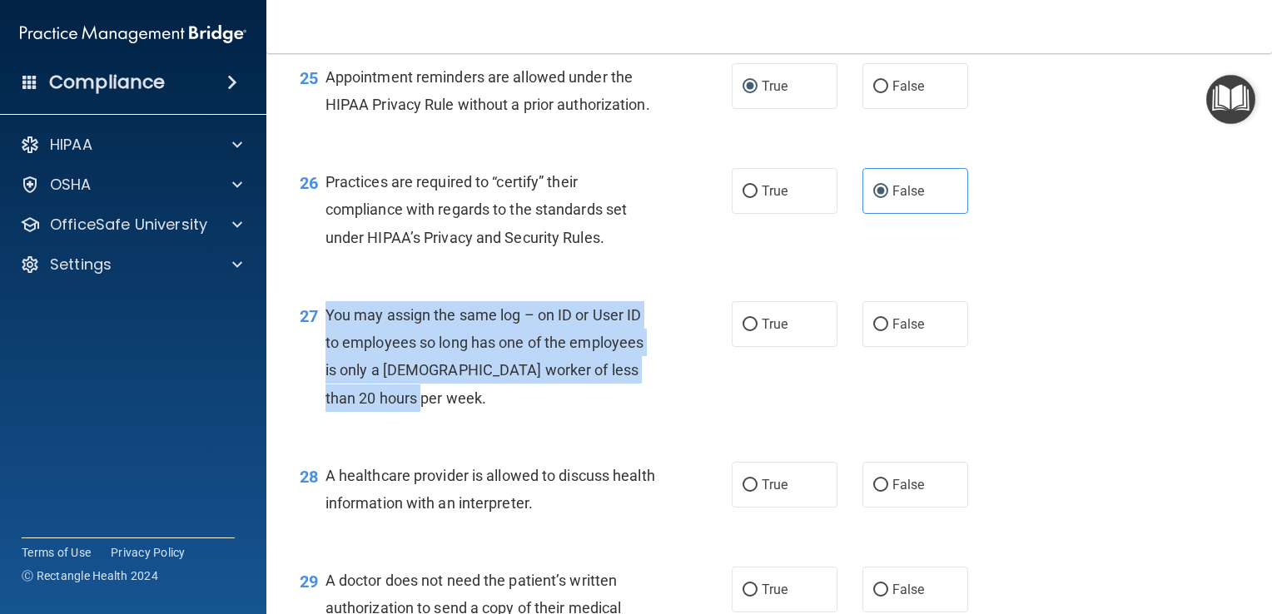
drag, startPoint x: 488, startPoint y: 490, endPoint x: 317, endPoint y: 406, distance: 190.2
click at [317, 406] on div "27 You may assign the same log – on ID or User ID to employees so long has one …" at bounding box center [516, 360] width 482 height 119
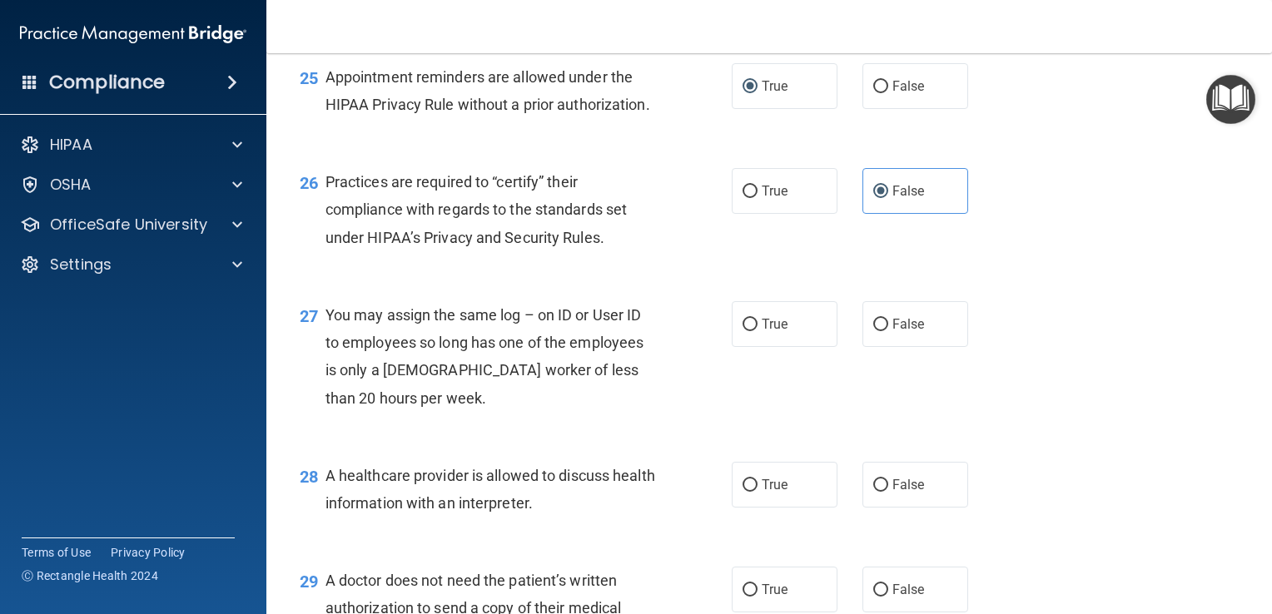
drag, startPoint x: 1124, startPoint y: 365, endPoint x: 959, endPoint y: 407, distance: 170.2
click at [1117, 365] on div "27 You may assign the same log – on ID or User ID to employees so long has one …" at bounding box center [769, 360] width 964 height 161
click at [923, 347] on label "False" at bounding box center [915, 324] width 106 height 46
click at [888, 331] on input "False" at bounding box center [880, 325] width 15 height 12
radio input "true"
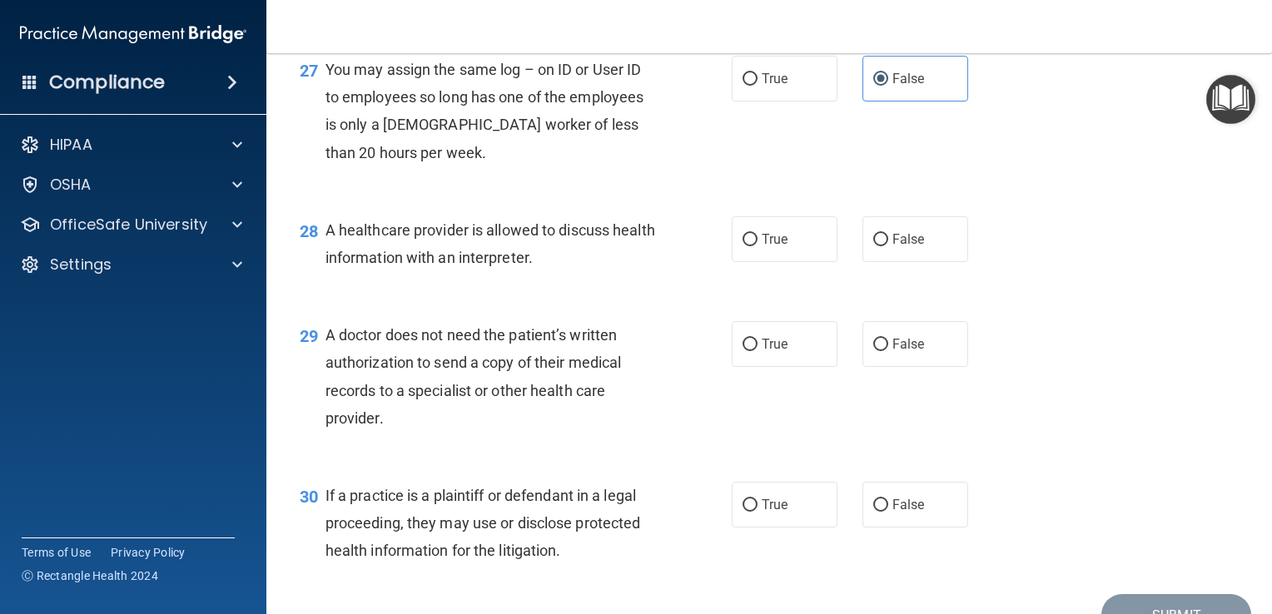
scroll to position [3840, 0]
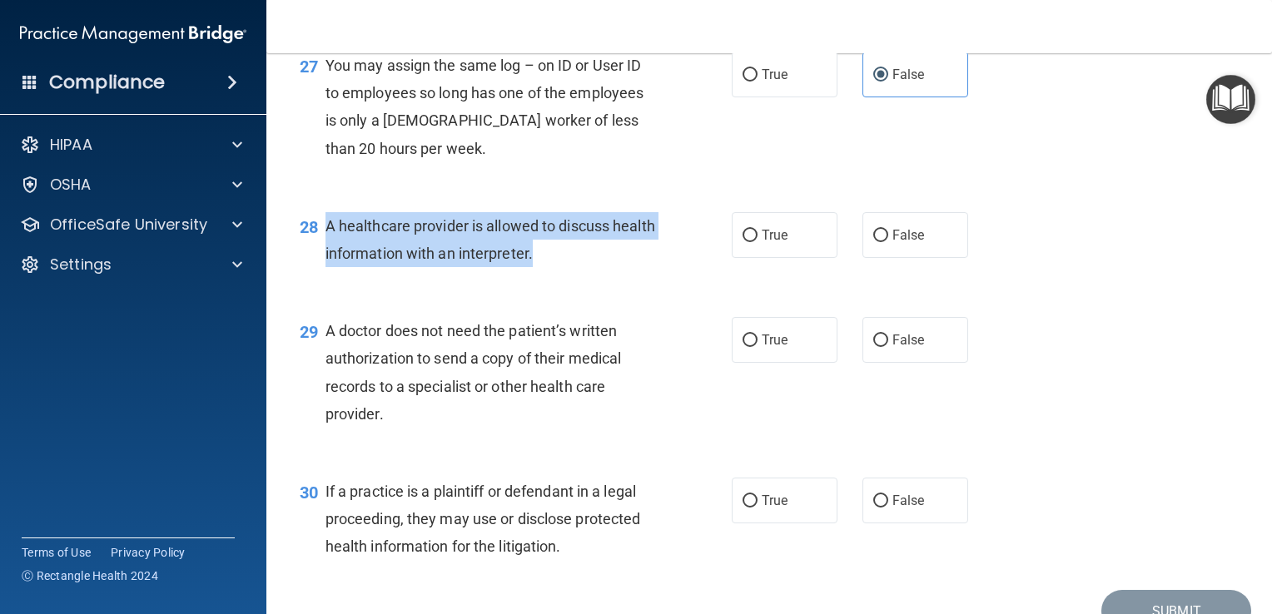
drag, startPoint x: 598, startPoint y: 348, endPoint x: 323, endPoint y: 311, distance: 277.1
click at [323, 276] on div "28 A healthcare provider is allowed to discuss health information with an inter…" at bounding box center [516, 243] width 482 height 63
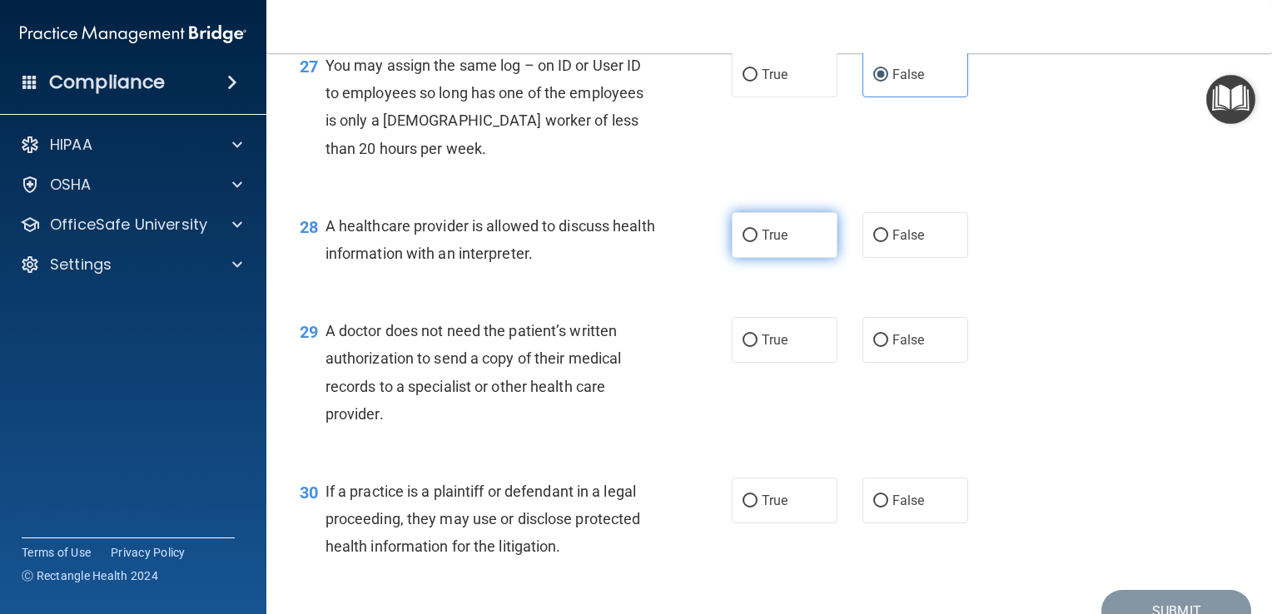
click at [754, 258] on label "True" at bounding box center [785, 235] width 106 height 46
click at [754, 242] on input "True" at bounding box center [749, 236] width 15 height 12
radio input "true"
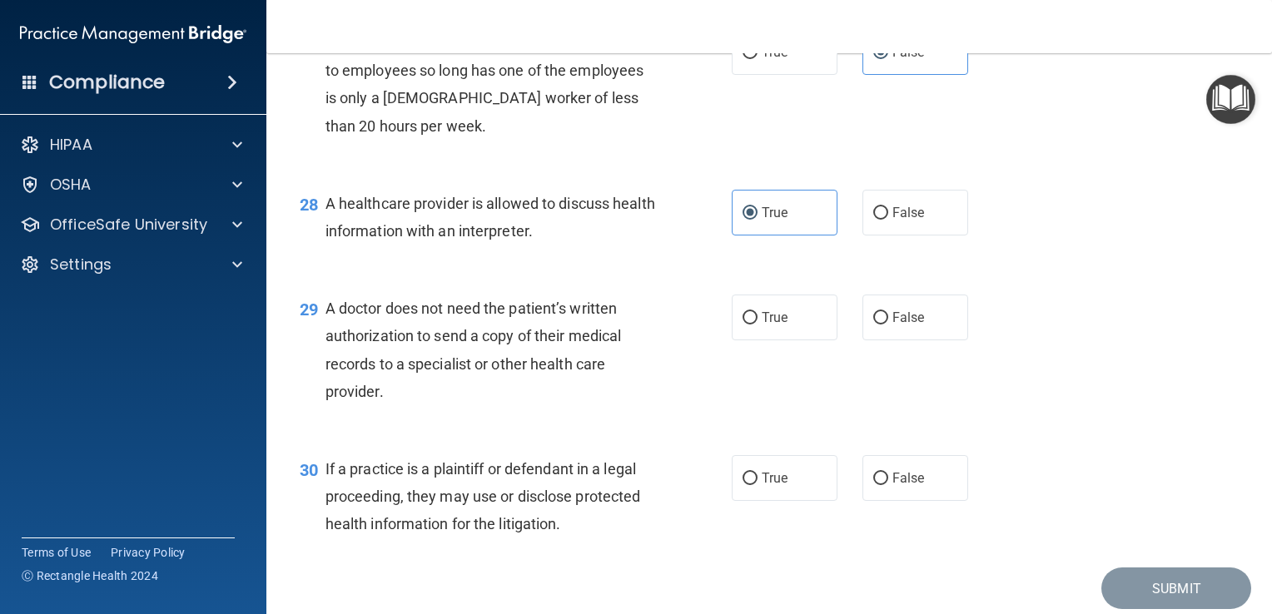
scroll to position [3923, 0]
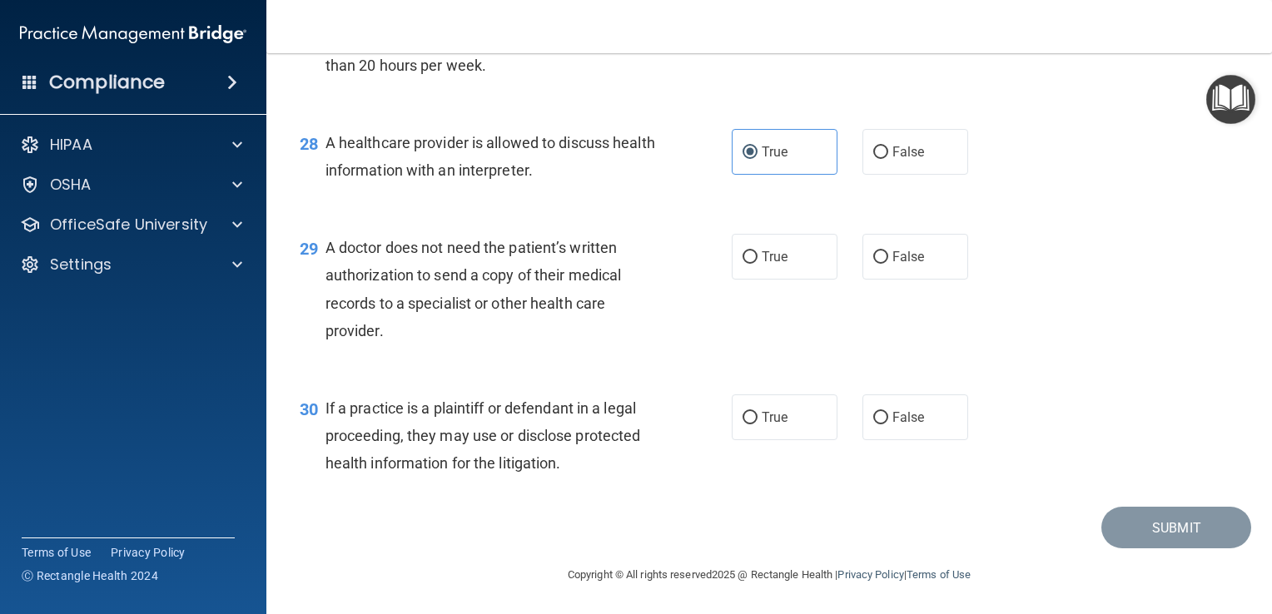
drag, startPoint x: 421, startPoint y: 429, endPoint x: 326, endPoint y: 331, distance: 136.0
click at [326, 331] on div "29 A doctor does not need the patient’s written authorization to send a copy of…" at bounding box center [516, 293] width 482 height 119
click at [766, 280] on label "True" at bounding box center [785, 257] width 106 height 46
click at [757, 264] on input "True" at bounding box center [749, 257] width 15 height 12
radio input "true"
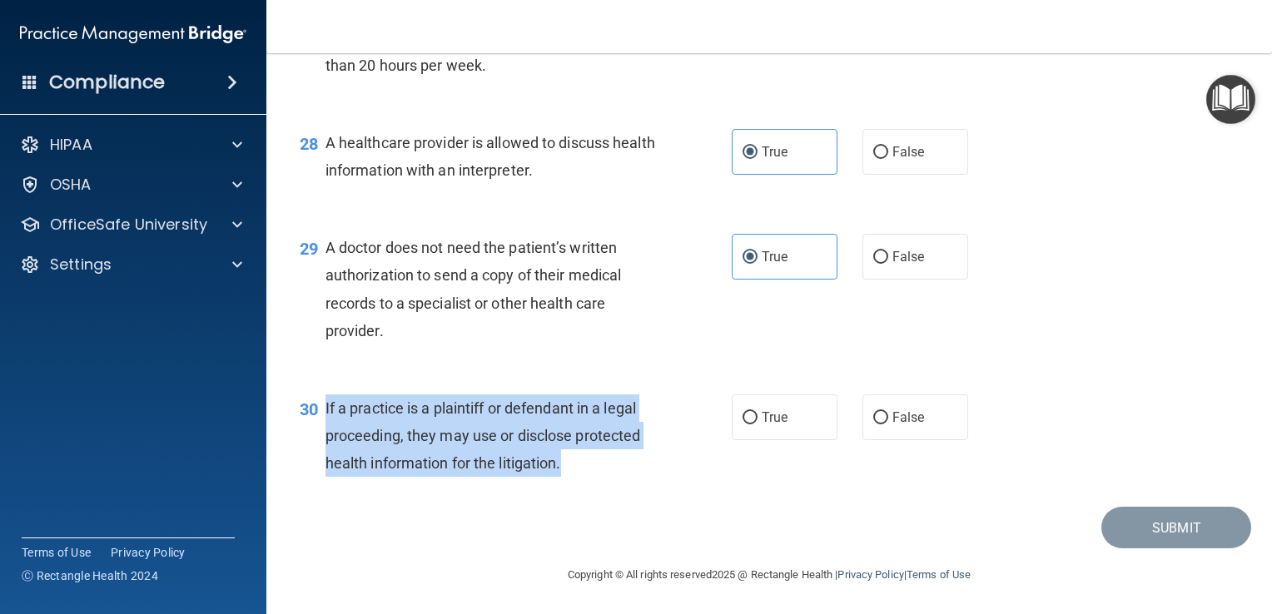
drag, startPoint x: 571, startPoint y: 555, endPoint x: 322, endPoint y: 482, distance: 259.4
click at [322, 482] on div "30 If a practice is a plaintiff or defendant in a legal proceeding, they may us…" at bounding box center [516, 441] width 482 height 92
click at [746, 424] on input "True" at bounding box center [749, 418] width 15 height 12
radio input "true"
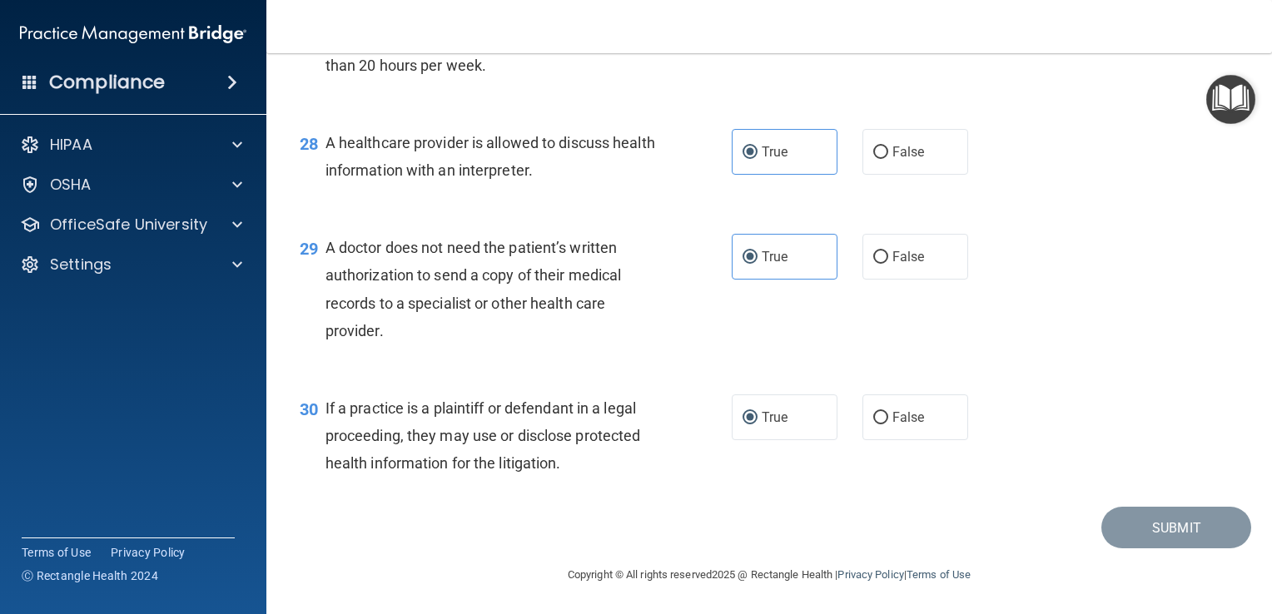
click at [1126, 361] on div "29 A doctor does not need the patient’s written authorization to send a copy of…" at bounding box center [769, 293] width 964 height 161
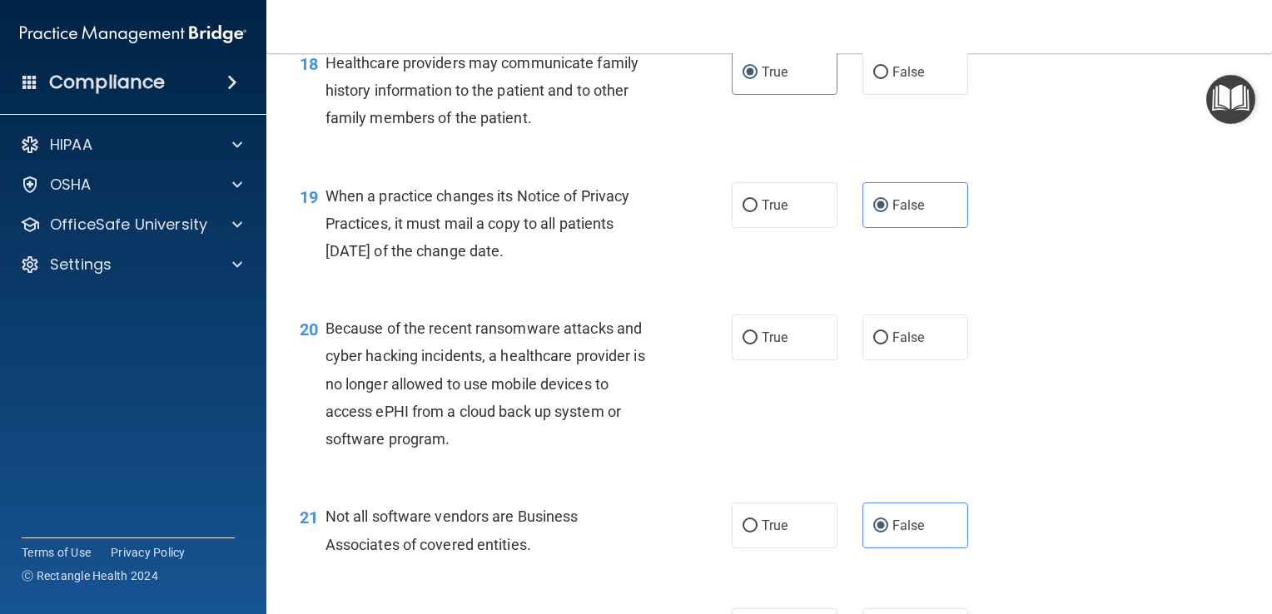
scroll to position [2674, 0]
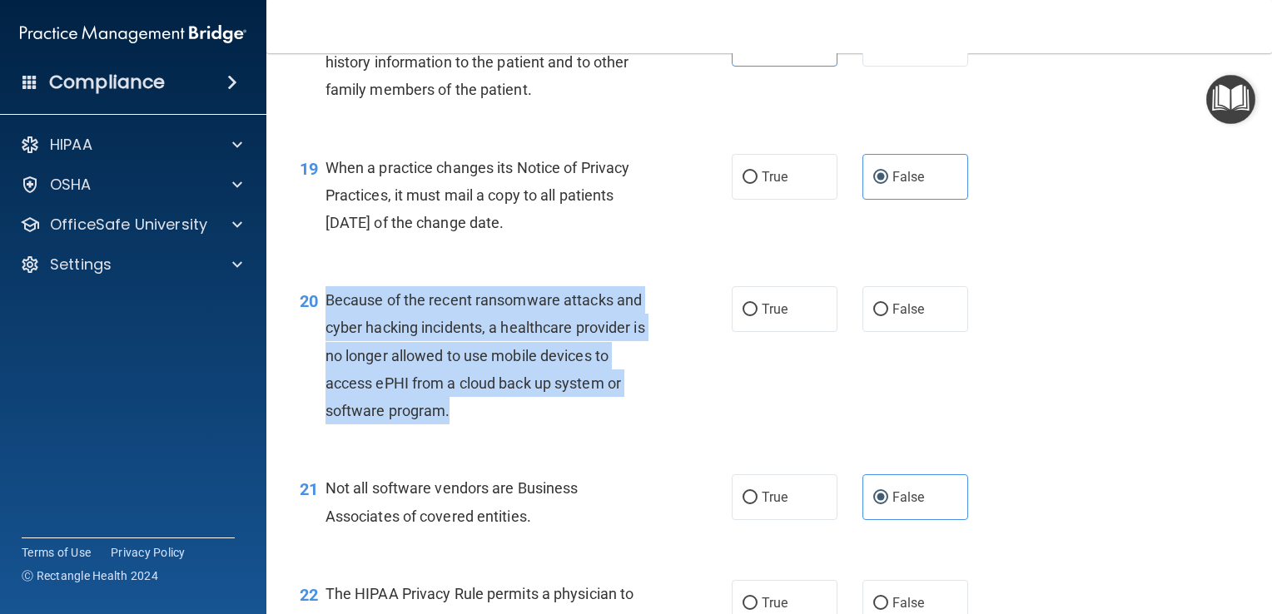
drag, startPoint x: 494, startPoint y: 474, endPoint x: 325, endPoint y: 365, distance: 201.5
click at [325, 365] on div "Because of the recent ransomware attacks and cyber hacking incidents, a healthc…" at bounding box center [496, 355] width 343 height 138
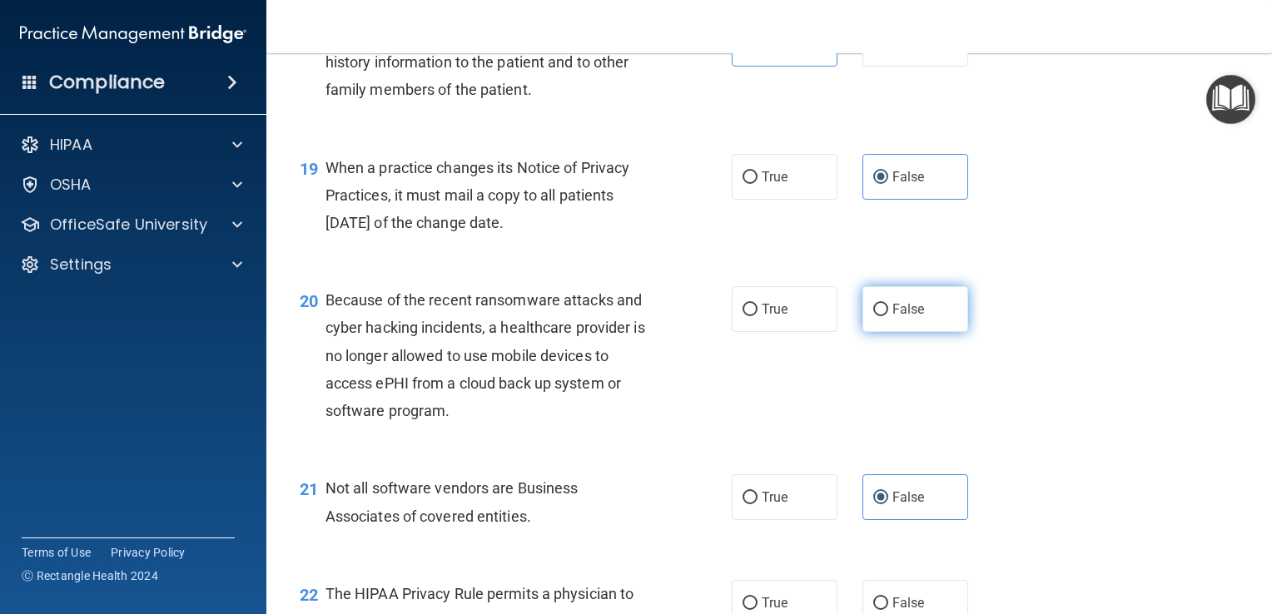
click at [865, 332] on label "False" at bounding box center [915, 309] width 106 height 46
click at [873, 316] on input "False" at bounding box center [880, 310] width 15 height 12
radio input "true"
drag, startPoint x: 1103, startPoint y: 414, endPoint x: 1112, endPoint y: 424, distance: 13.5
click at [1103, 414] on div "20 Because of the recent ransomware attacks and cyber hacking incidents, a heal…" at bounding box center [769, 360] width 964 height 188
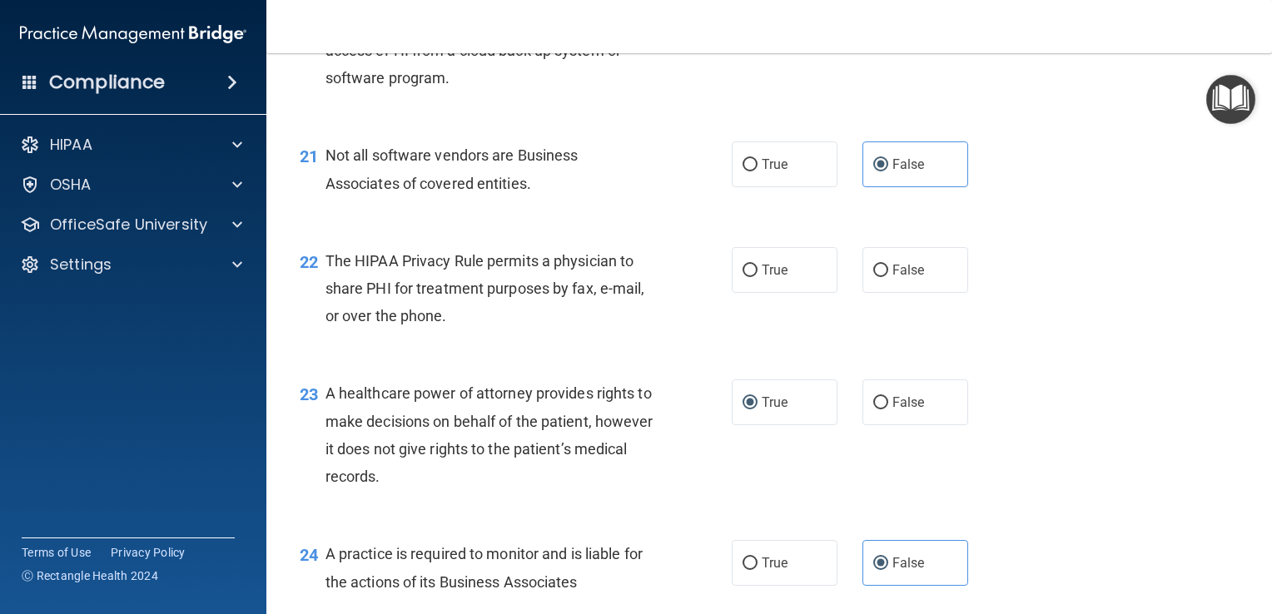
scroll to position [2924, 0]
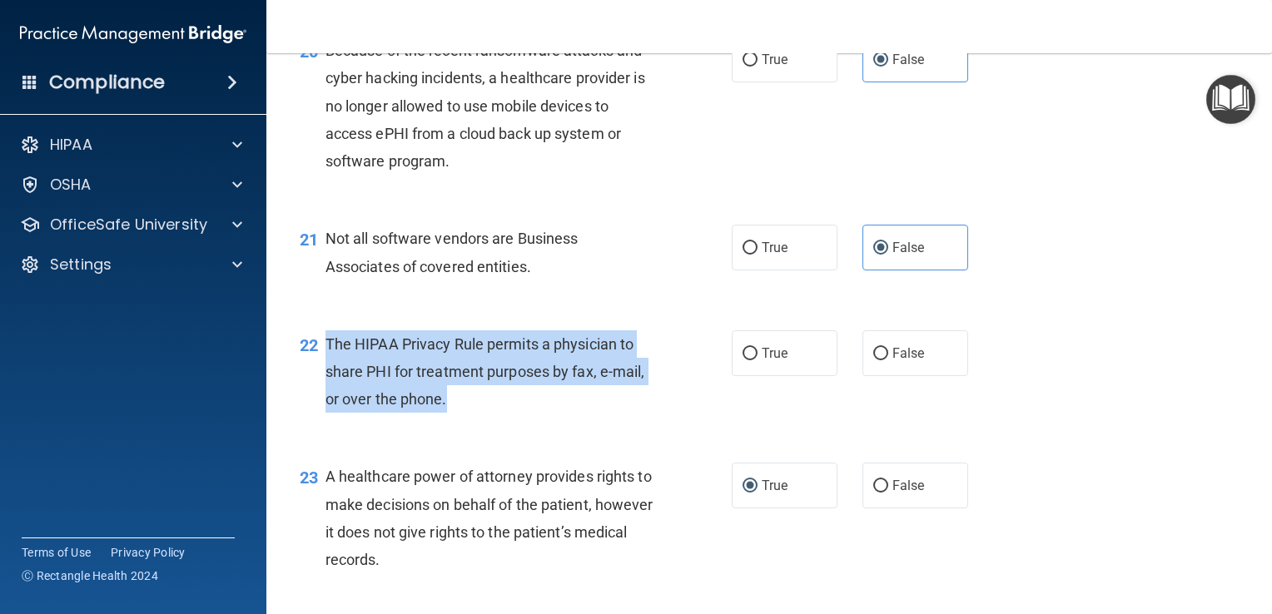
drag, startPoint x: 540, startPoint y: 468, endPoint x: 328, endPoint y: 409, distance: 220.3
click at [328, 409] on div "22 The HIPAA Privacy Rule permits a physician to share PHI for treatment purpos…" at bounding box center [516, 376] width 482 height 92
click at [742, 360] on input "True" at bounding box center [749, 354] width 15 height 12
radio input "true"
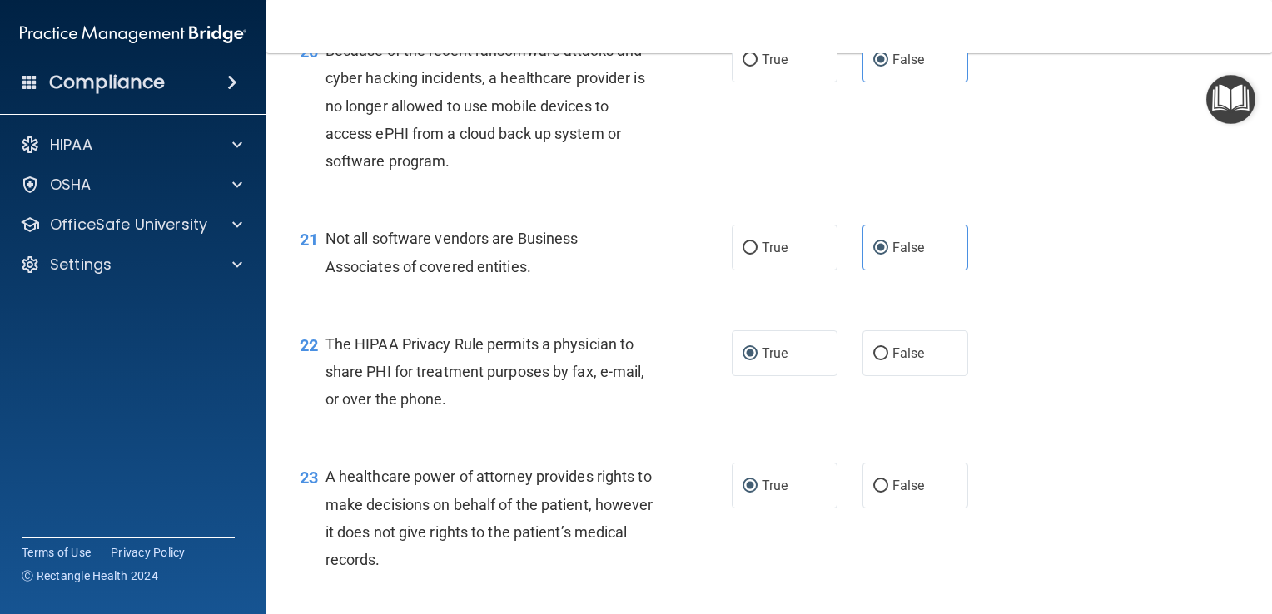
click at [1060, 385] on div "22 The HIPAA Privacy Rule permits a physician to share PHI for treatment purpos…" at bounding box center [769, 376] width 964 height 133
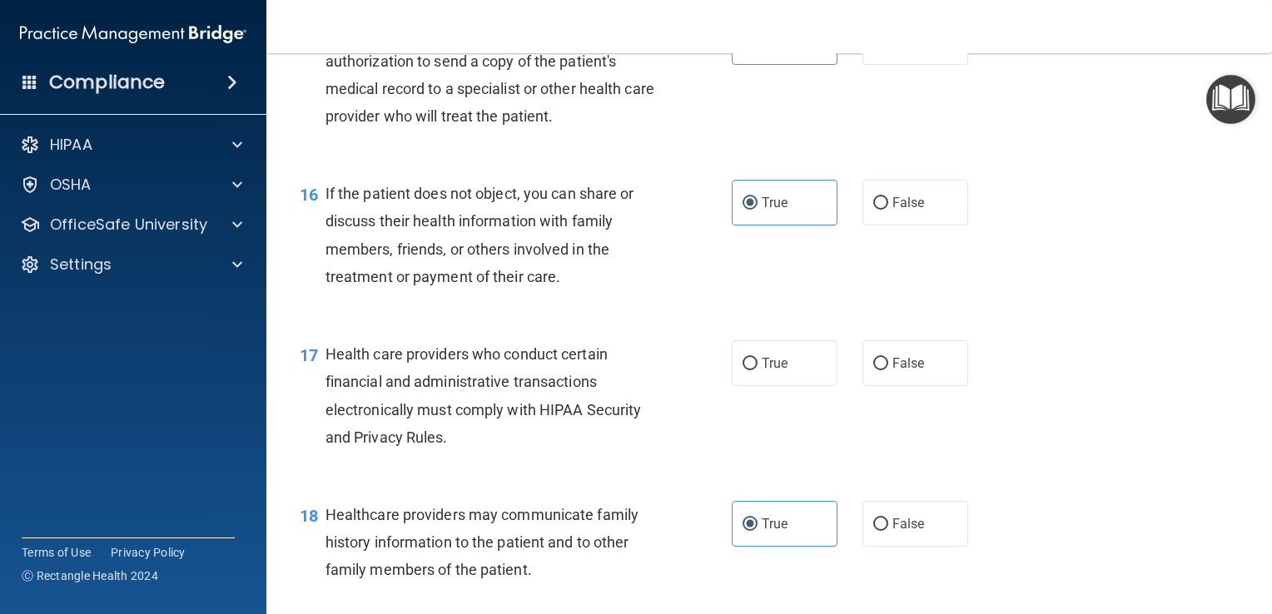
scroll to position [2175, 0]
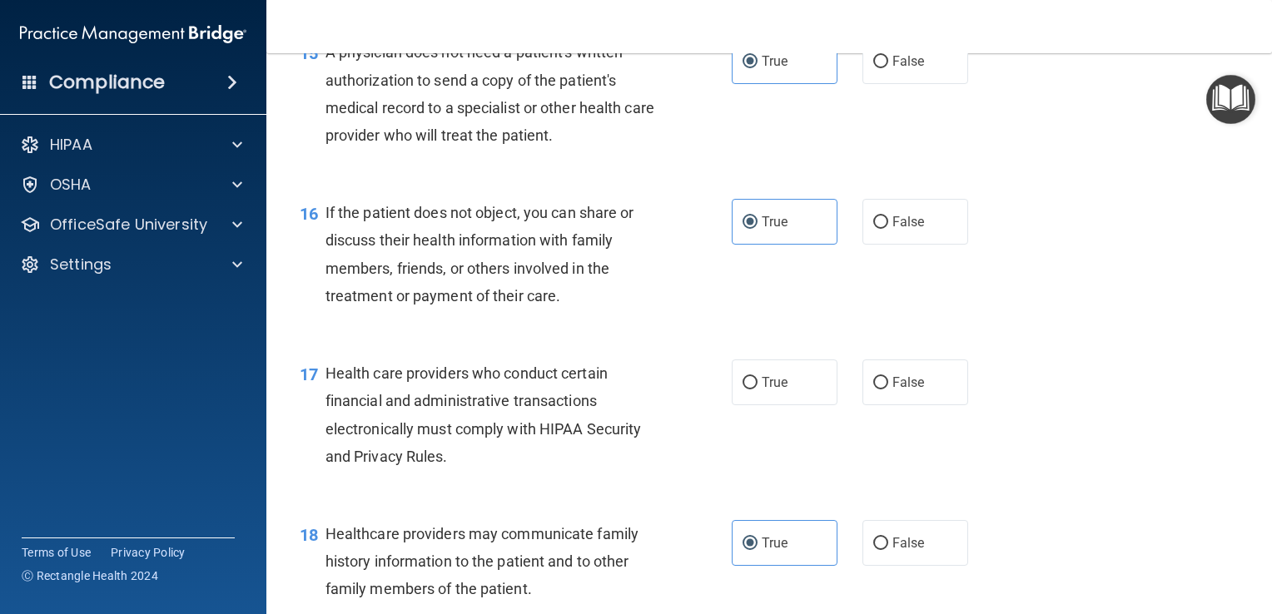
click at [1101, 499] on div "17 Health care providers who conduct certain financial and administrative trans…" at bounding box center [769, 419] width 964 height 161
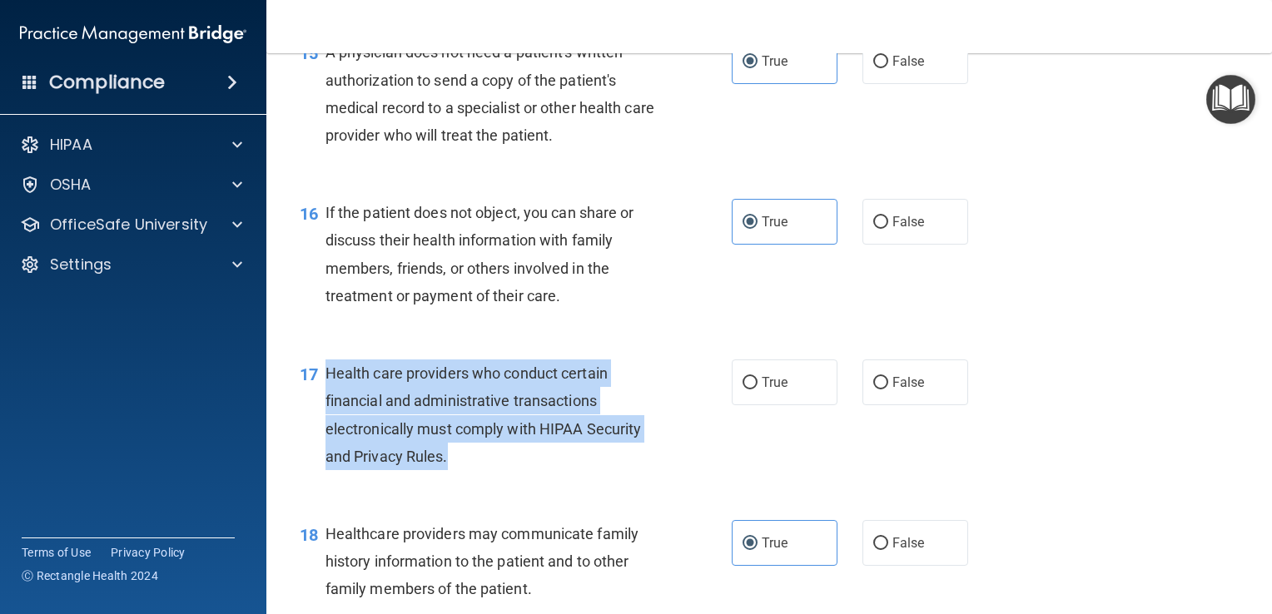
drag, startPoint x: 473, startPoint y: 524, endPoint x: 325, endPoint y: 425, distance: 177.5
click at [325, 425] on div "Health care providers who conduct certain financial and administrative transact…" at bounding box center [496, 415] width 343 height 111
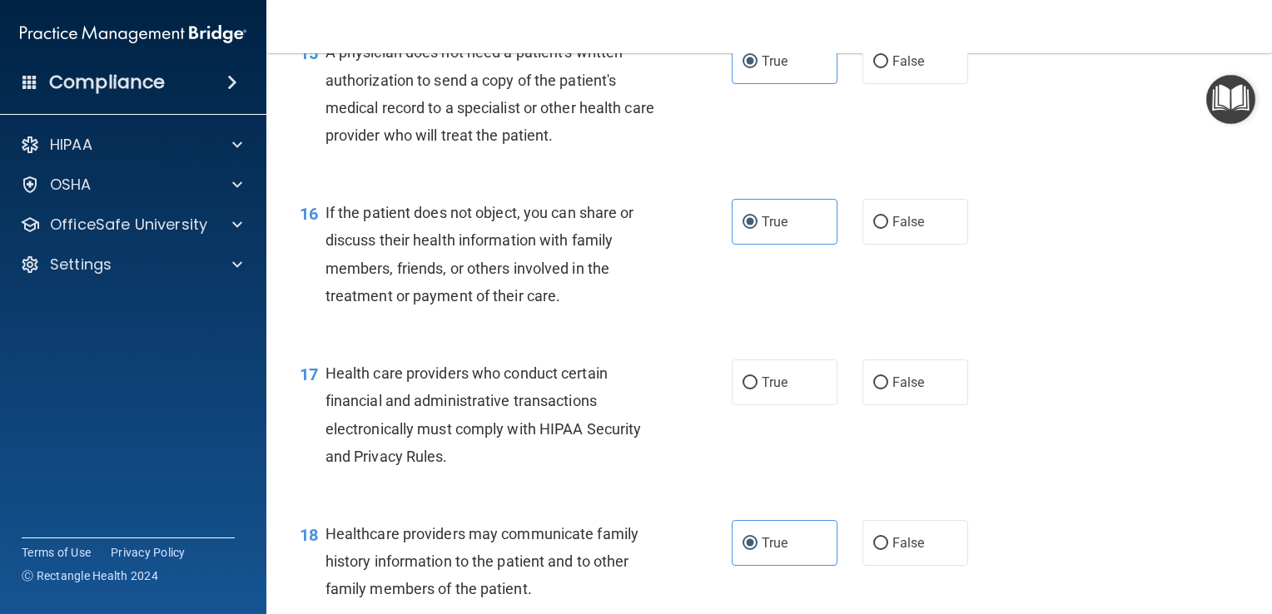
drag, startPoint x: 1026, startPoint y: 331, endPoint x: 916, endPoint y: 371, distance: 116.9
click at [1026, 331] on div "16 If the patient does not object, you can share or discuss their health inform…" at bounding box center [769, 258] width 964 height 161
click at [751, 405] on label "True" at bounding box center [785, 383] width 106 height 46
click at [751, 390] on input "True" at bounding box center [749, 383] width 15 height 12
radio input "true"
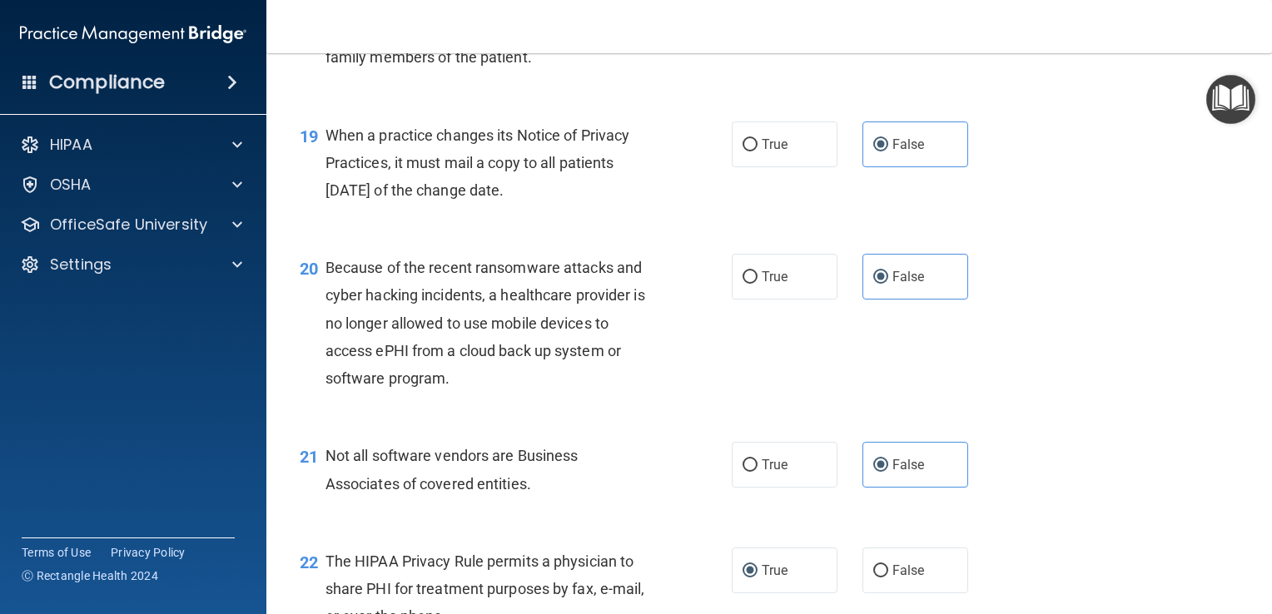
scroll to position [4006, 0]
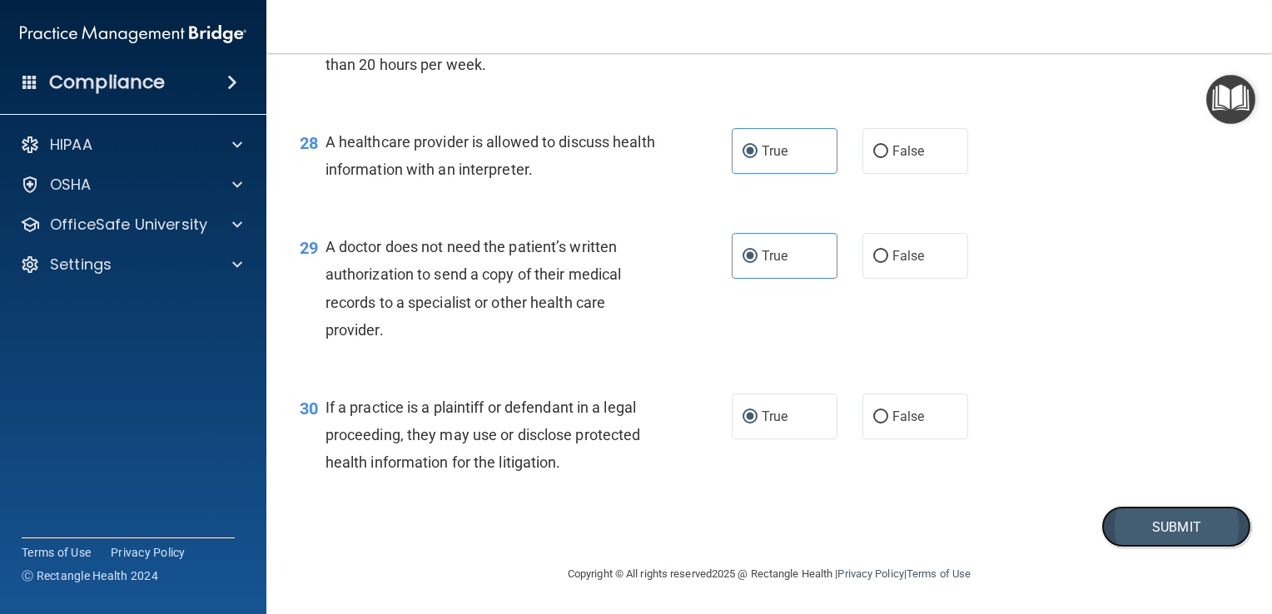
click at [1151, 511] on button "Submit" at bounding box center [1176, 527] width 150 height 42
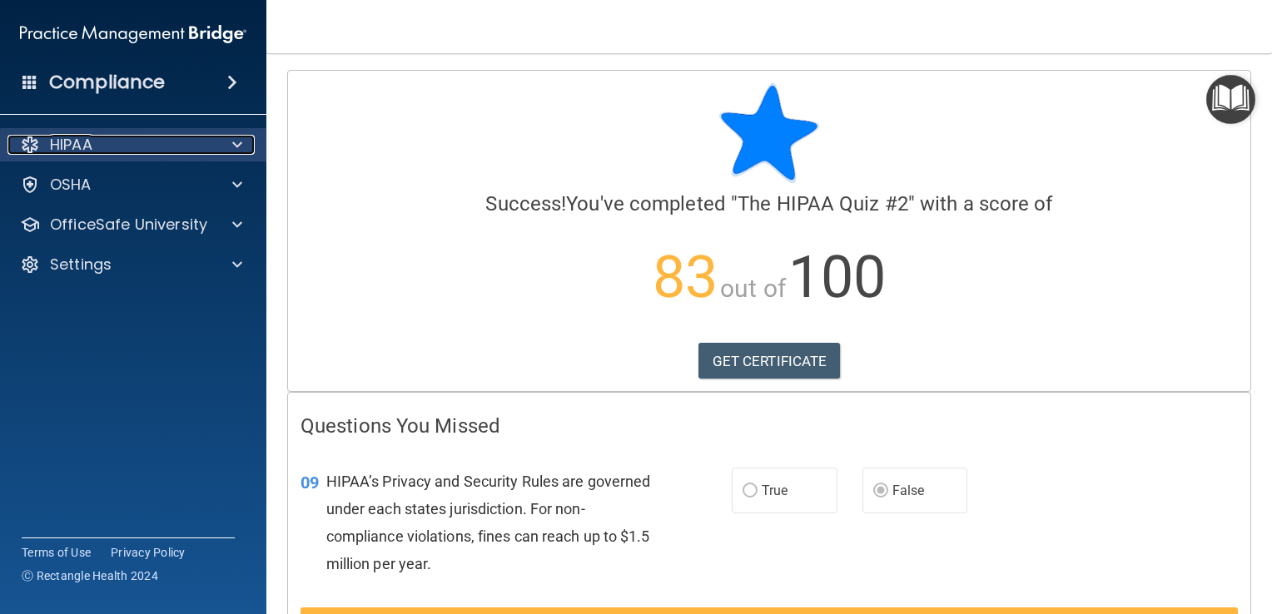
click at [207, 145] on div "HIPAA" at bounding box center [110, 145] width 206 height 20
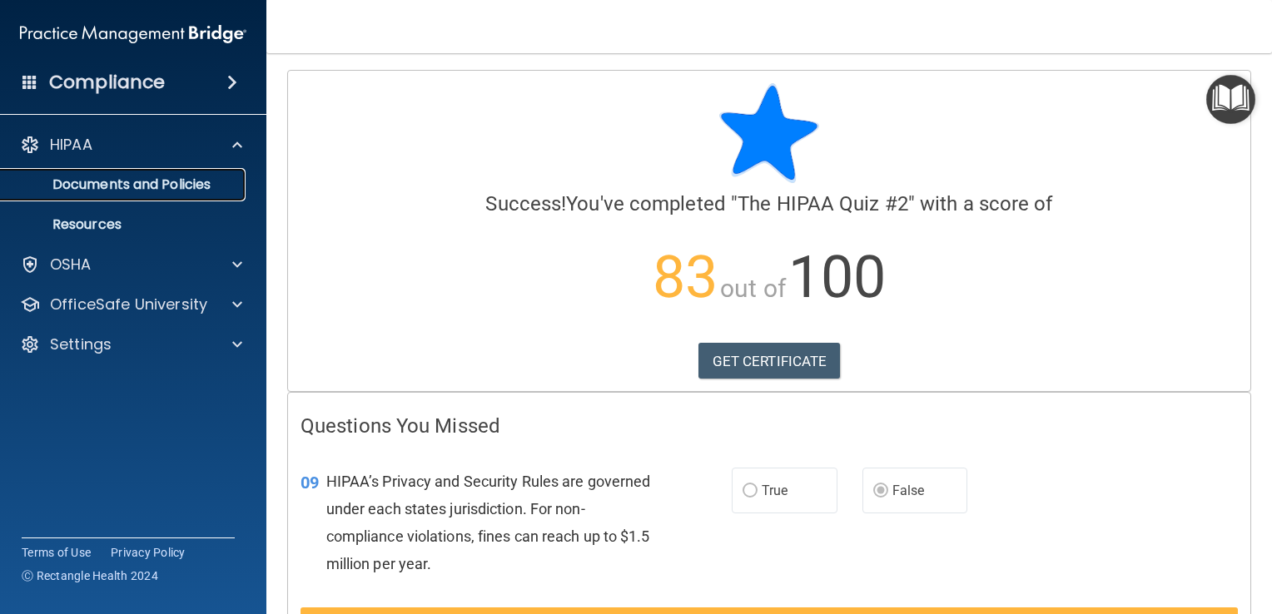
click at [180, 194] on link "Documents and Policies" at bounding box center [114, 184] width 262 height 33
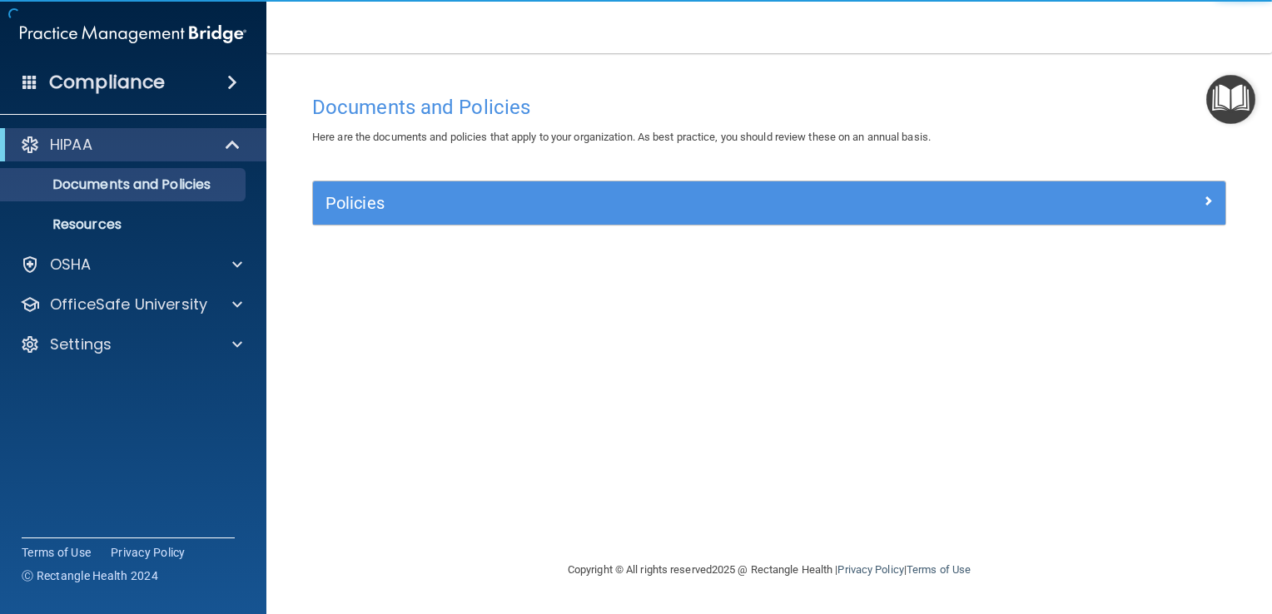
click at [495, 185] on div "Policies" at bounding box center [769, 202] width 912 height 43
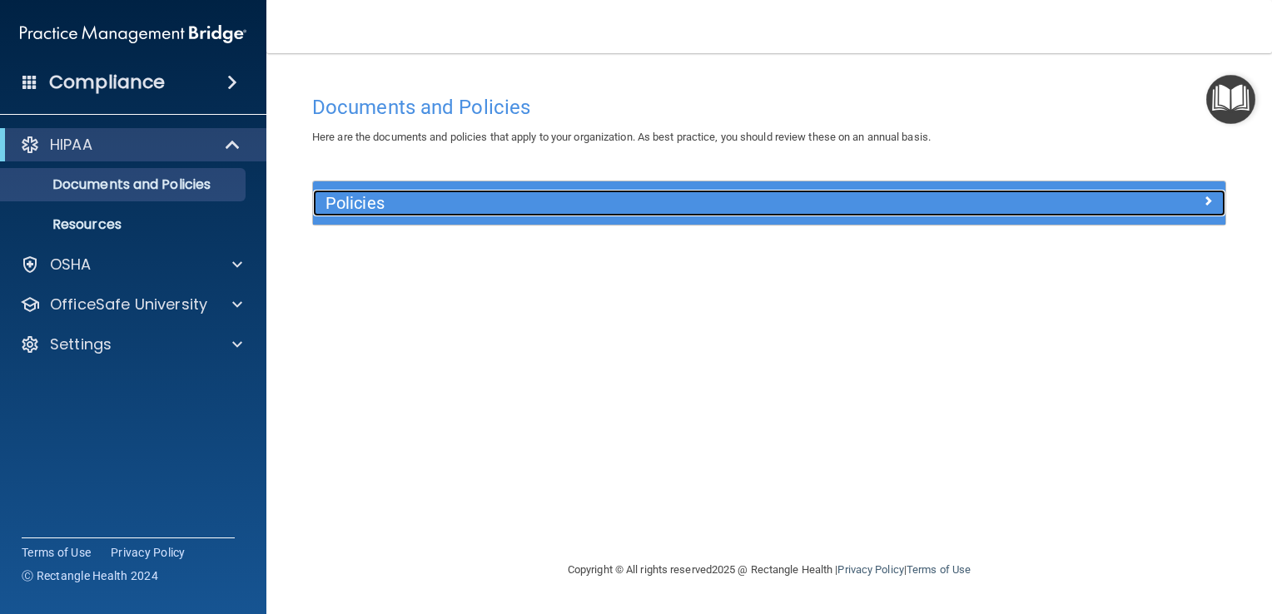
drag, startPoint x: 1205, startPoint y: 198, endPoint x: 1169, endPoint y: 199, distance: 35.8
click at [1204, 198] on span at bounding box center [1208, 201] width 10 height 20
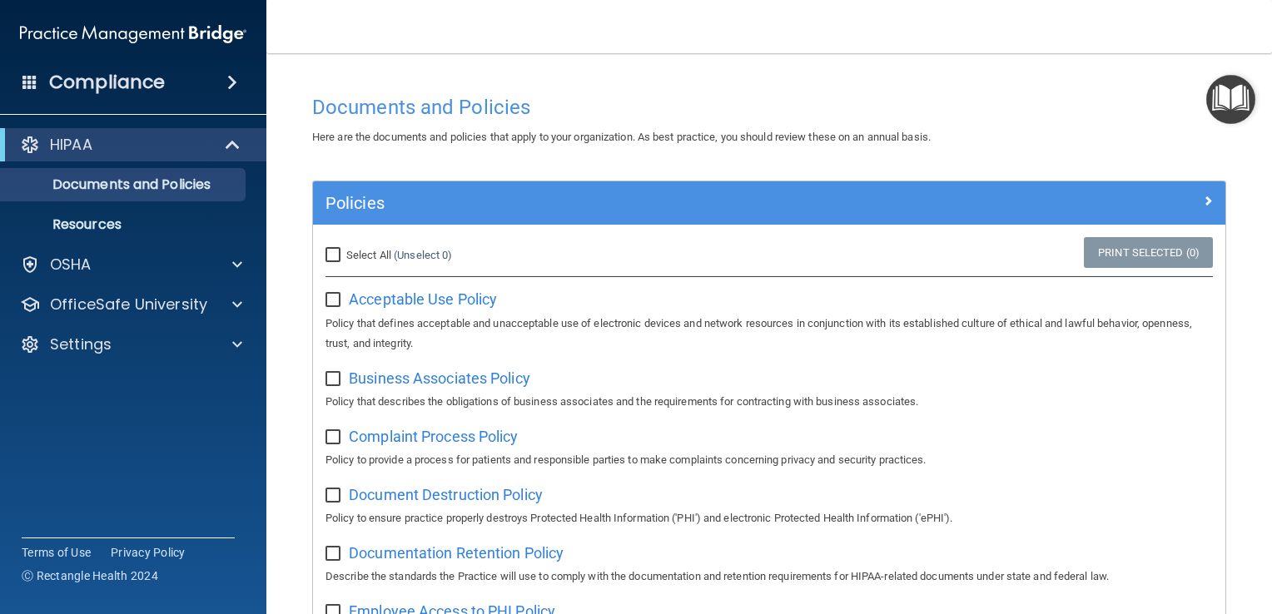
click at [333, 258] on input "Select All (Unselect 0) Unselect All" at bounding box center [334, 255] width 19 height 13
checkbox input "true"
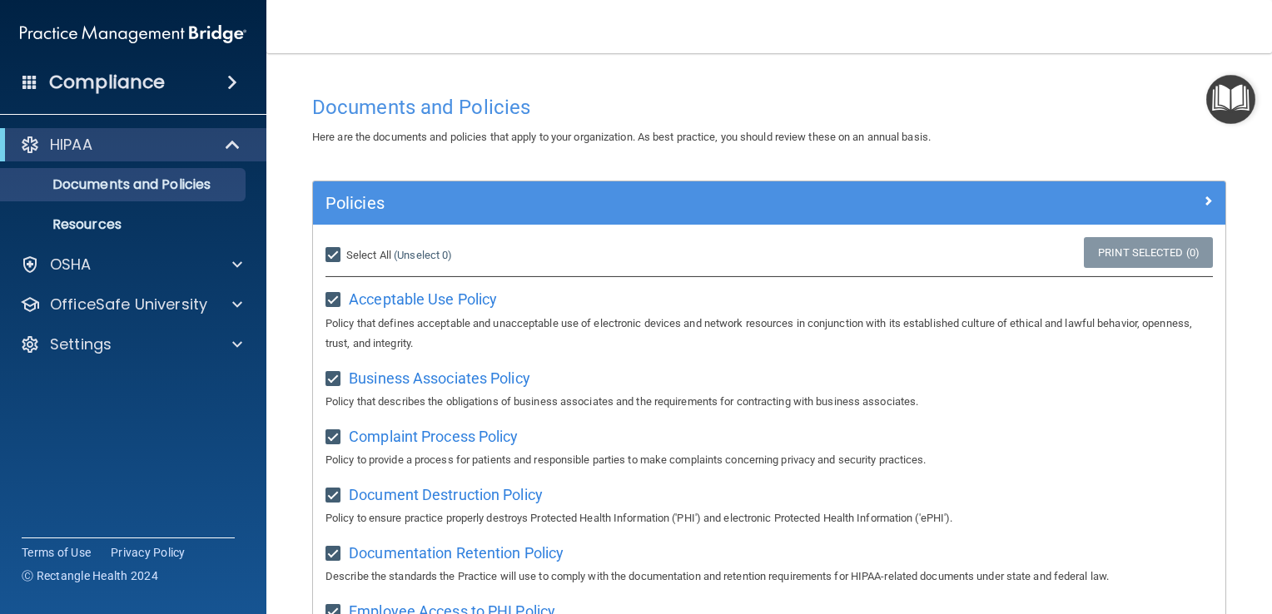
checkbox input "true"
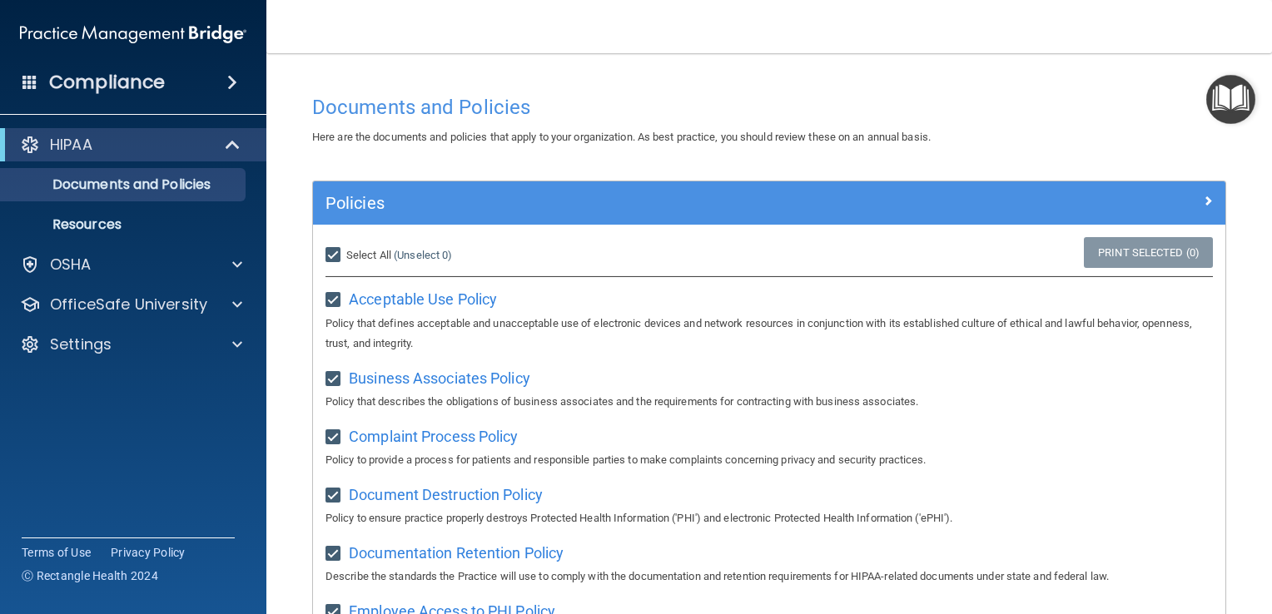
checkbox input "true"
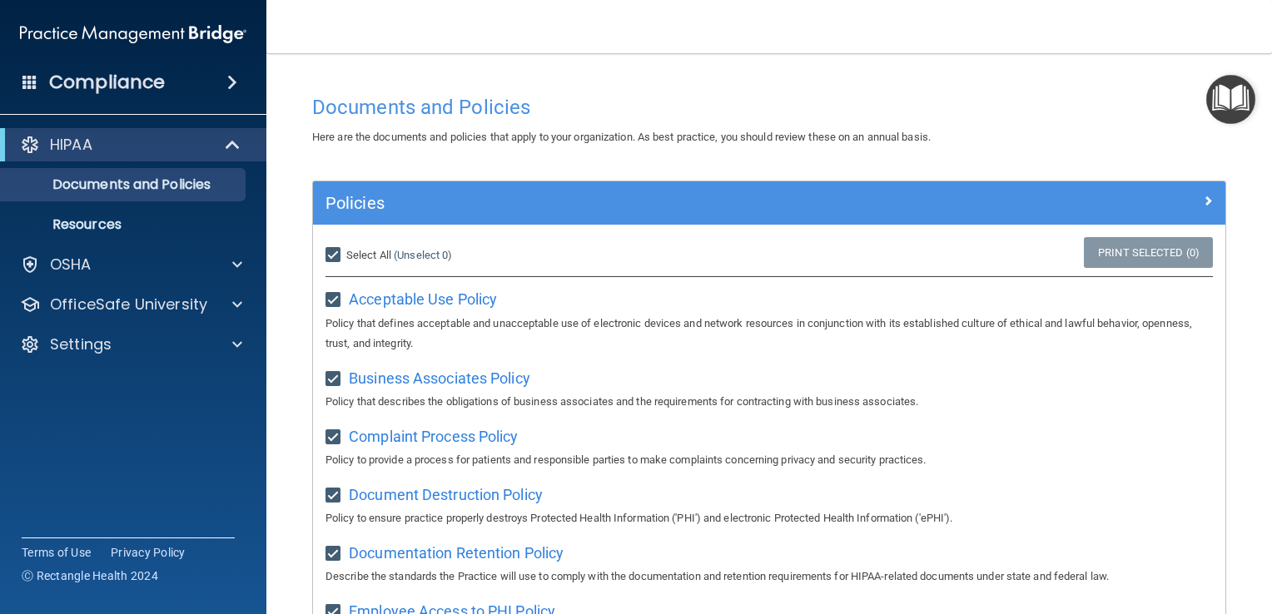
checkbox input "true"
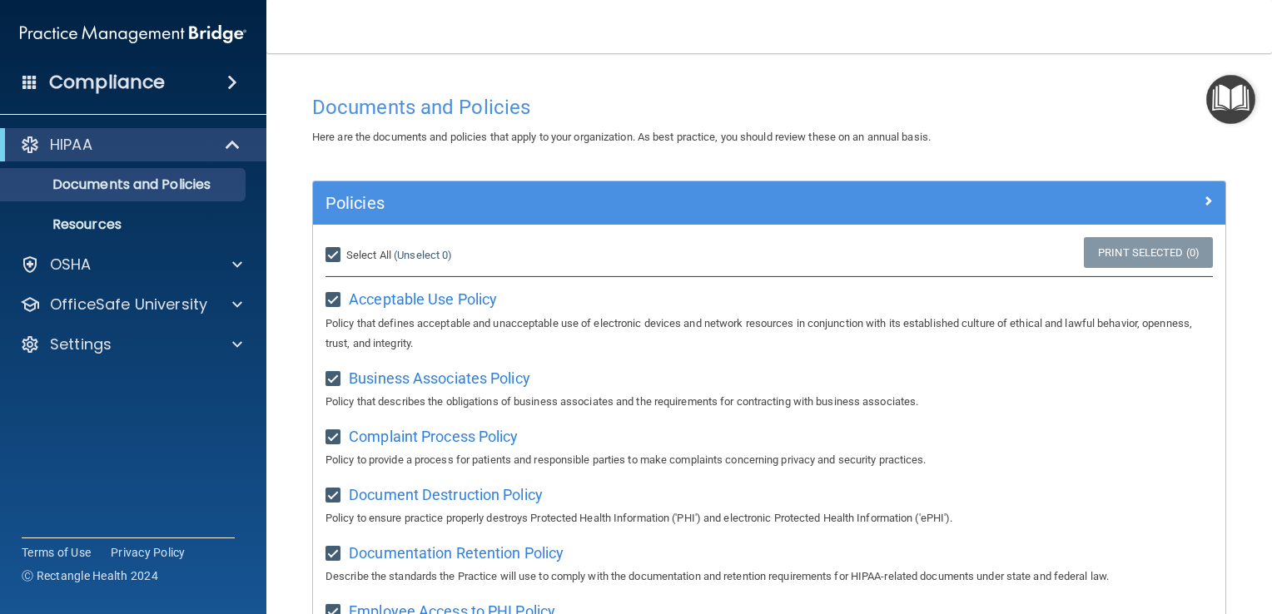
checkbox input "true"
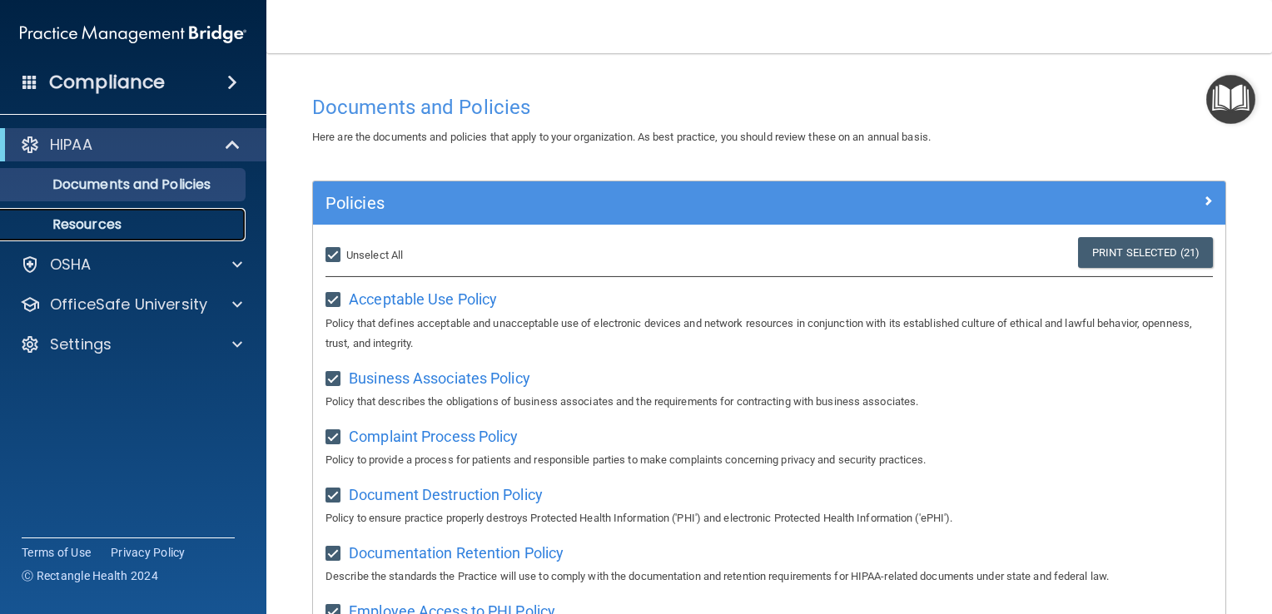
click at [93, 224] on p "Resources" at bounding box center [124, 224] width 227 height 17
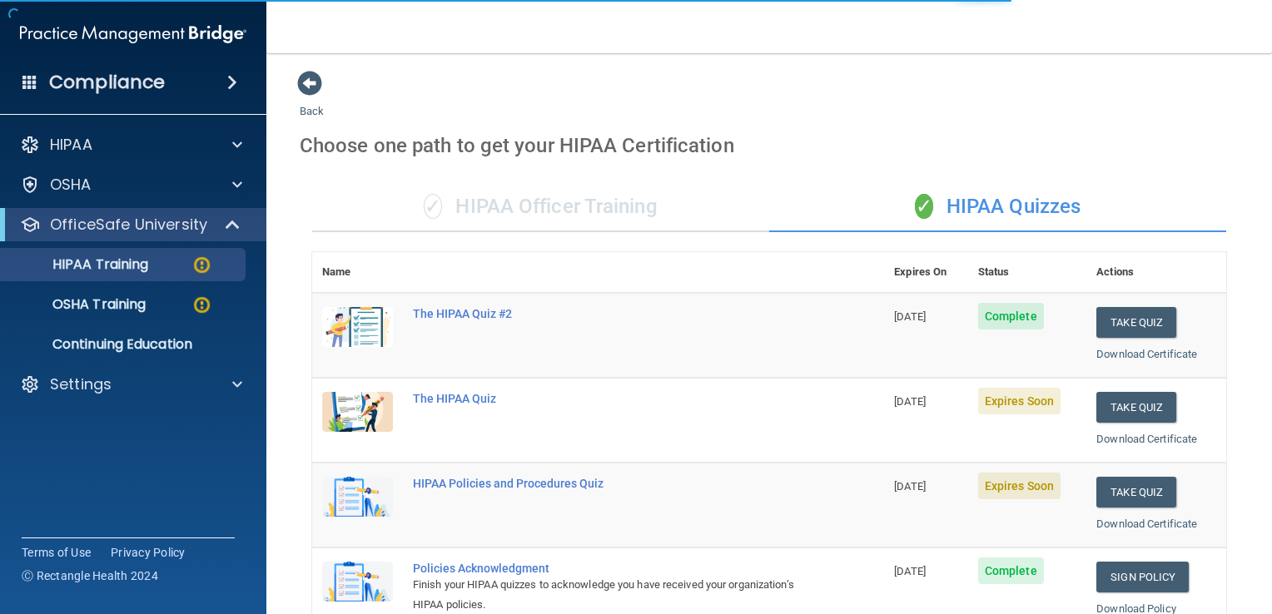
scroll to position [166, 0]
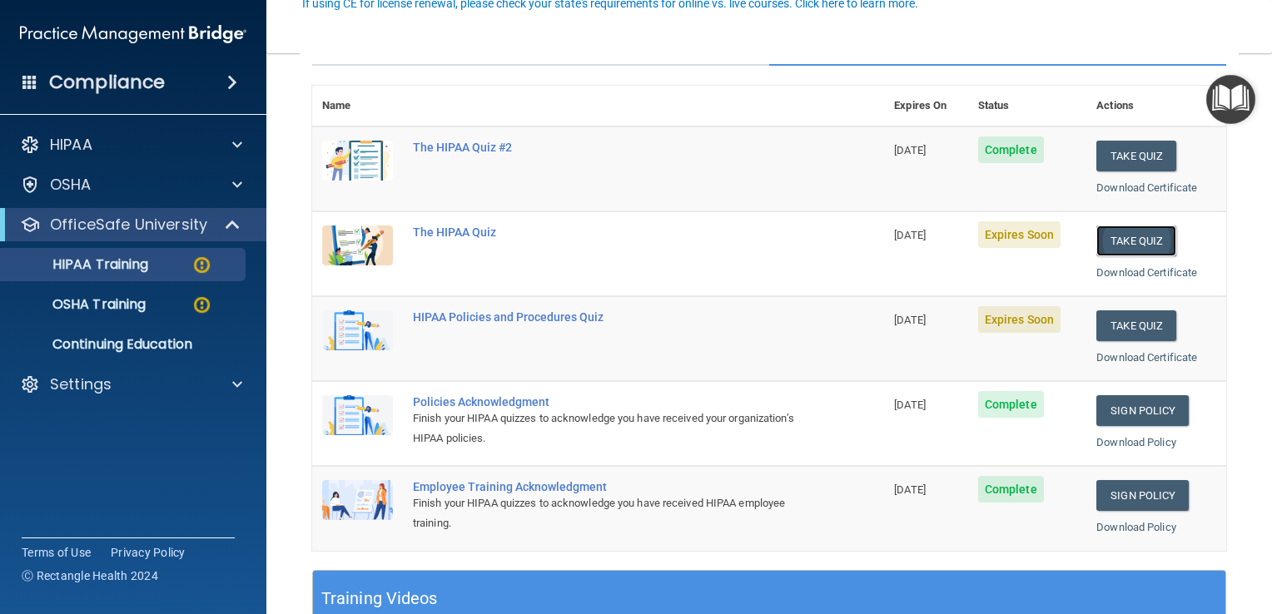
click at [1136, 247] on button "Take Quiz" at bounding box center [1136, 241] width 80 height 31
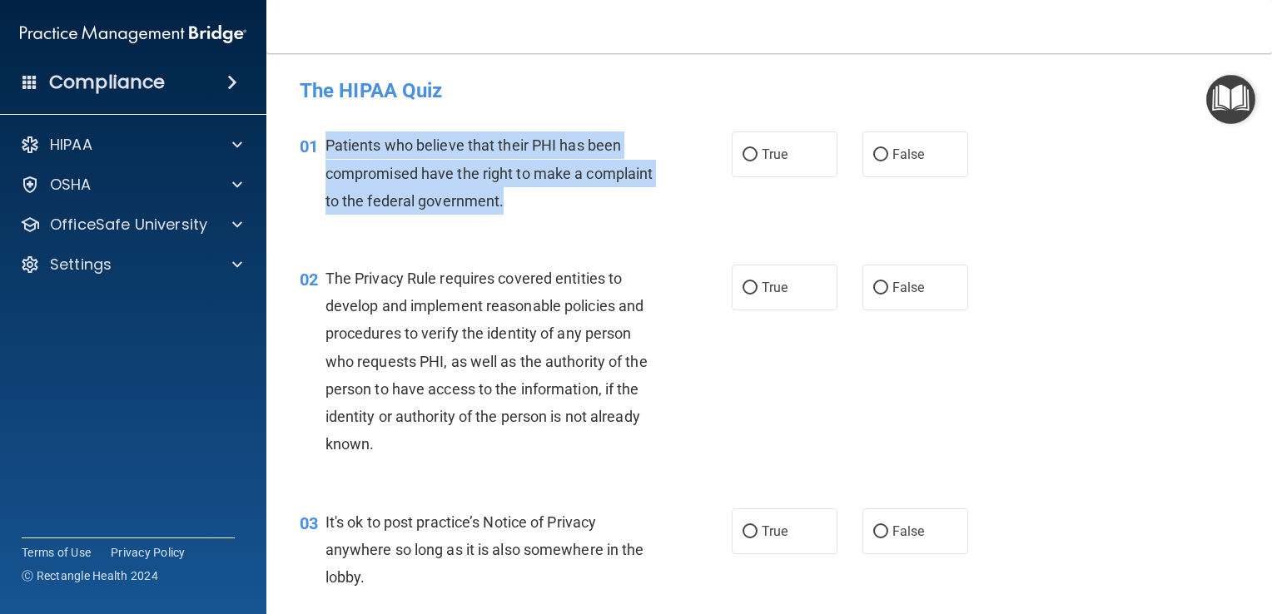
drag, startPoint x: 583, startPoint y: 201, endPoint x: 322, endPoint y: 145, distance: 266.6
click at [322, 145] on div "01 Patients who believe that their PHI has been compromised have the right to m…" at bounding box center [516, 178] width 482 height 92
copy div "Patients who believe that their PHI has been compromised have the right to make…"
click at [641, 214] on div "Patients who believe that their PHI has been compromised have the right to make…" at bounding box center [496, 173] width 343 height 83
drag, startPoint x: 745, startPoint y: 150, endPoint x: 737, endPoint y: 160, distance: 13.0
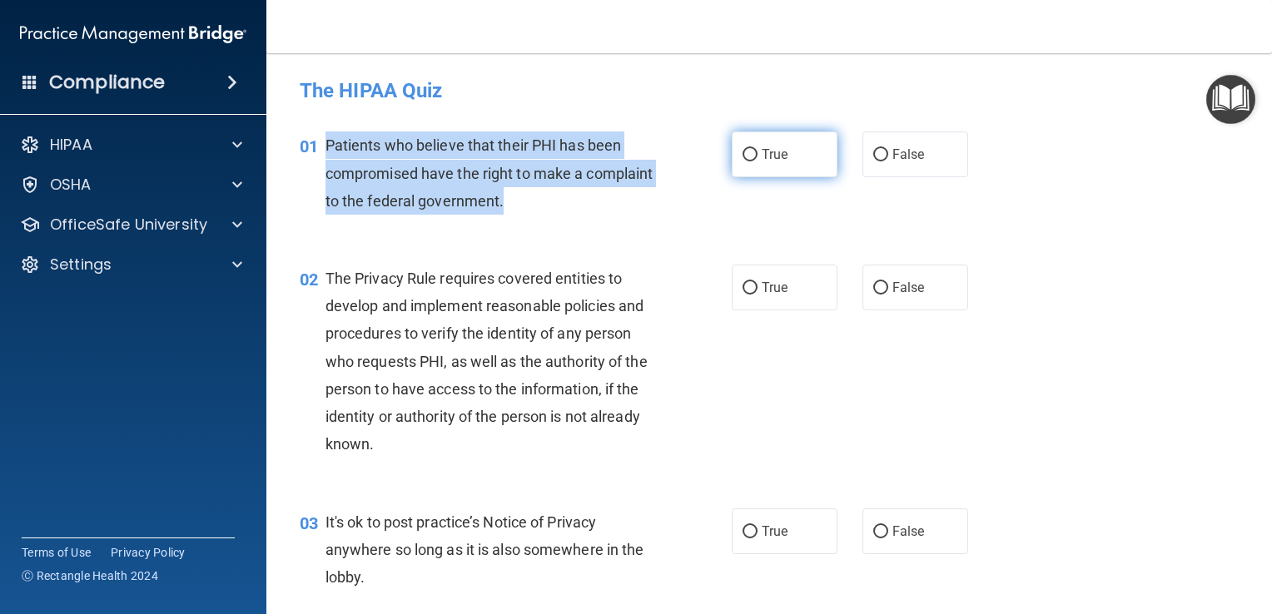
click at [746, 150] on input "True" at bounding box center [749, 155] width 15 height 12
radio input "true"
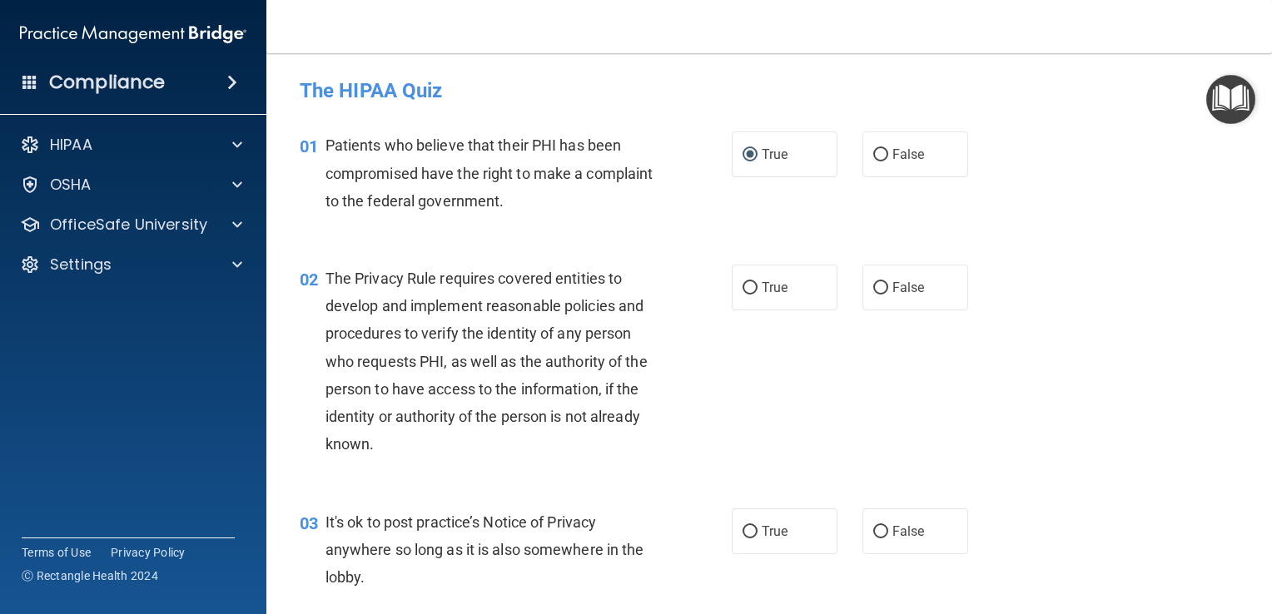
click at [1078, 211] on div "01 Patients who believe that their PHI has been compromised have the right to m…" at bounding box center [769, 177] width 964 height 133
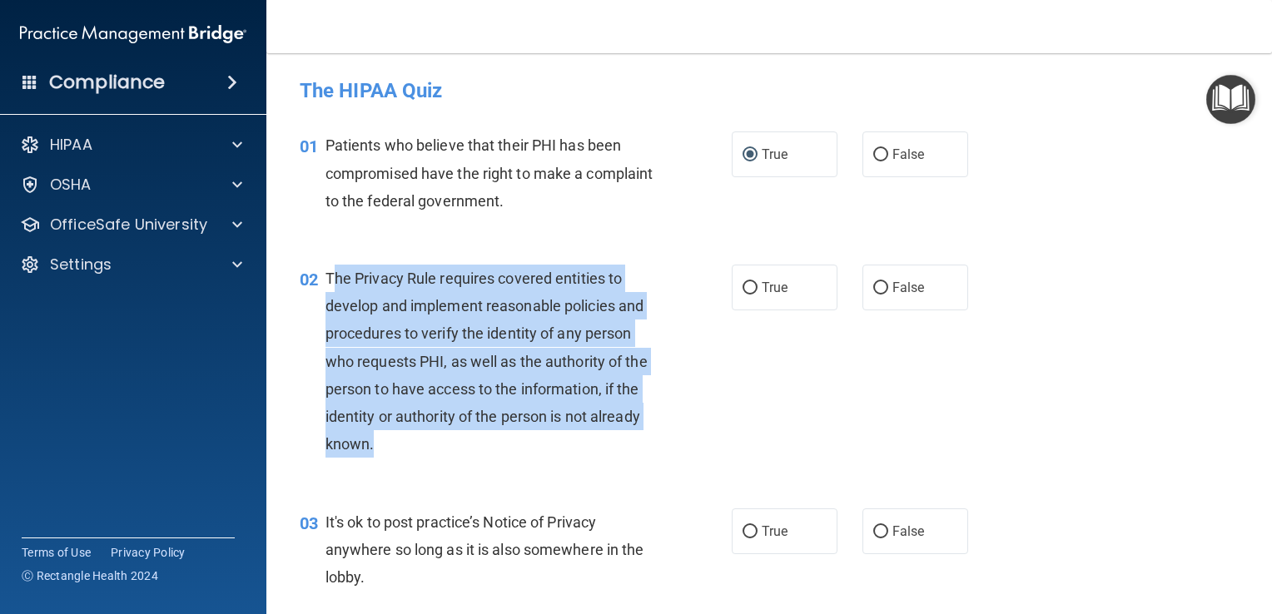
drag, startPoint x: 437, startPoint y: 459, endPoint x: 330, endPoint y: 285, distance: 204.4
click at [330, 285] on div "02 The Privacy Rule requires covered entities to develop and implement reasonab…" at bounding box center [516, 366] width 482 height 202
drag, startPoint x: 330, startPoint y: 285, endPoint x: 429, endPoint y: 429, distance: 174.8
click at [429, 428] on div "The Privacy Rule requires covered entities to develop and implement reasonable …" at bounding box center [496, 362] width 343 height 194
drag, startPoint x: 390, startPoint y: 449, endPoint x: 386, endPoint y: 461, distance: 12.4
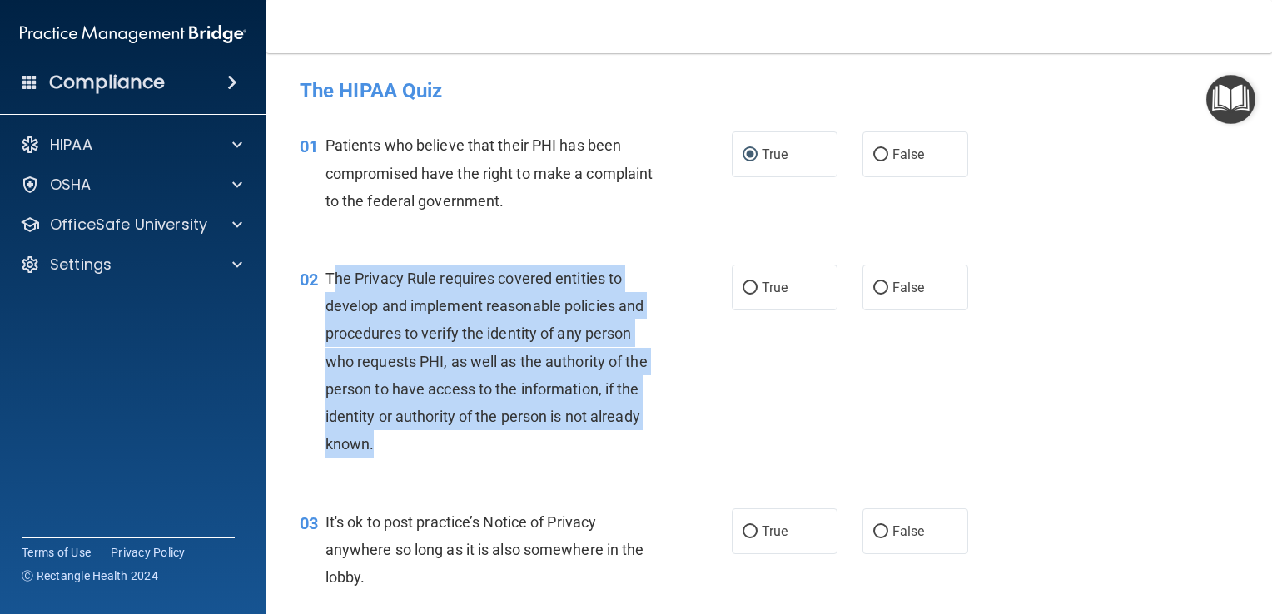
click at [390, 449] on div "The Privacy Rule requires covered entities to develop and implement reasonable …" at bounding box center [496, 362] width 343 height 194
click at [395, 360] on span "The Privacy Rule requires covered entities to develop and implement reasonable …" at bounding box center [486, 361] width 322 height 183
drag, startPoint x: 380, startPoint y: 449, endPoint x: 326, endPoint y: 281, distance: 176.4
click at [326, 281] on div "The Privacy Rule requires covered entities to develop and implement reasonable …" at bounding box center [496, 362] width 343 height 194
copy span "The Privacy Rule requires covered entities to develop and implement reasonable …"
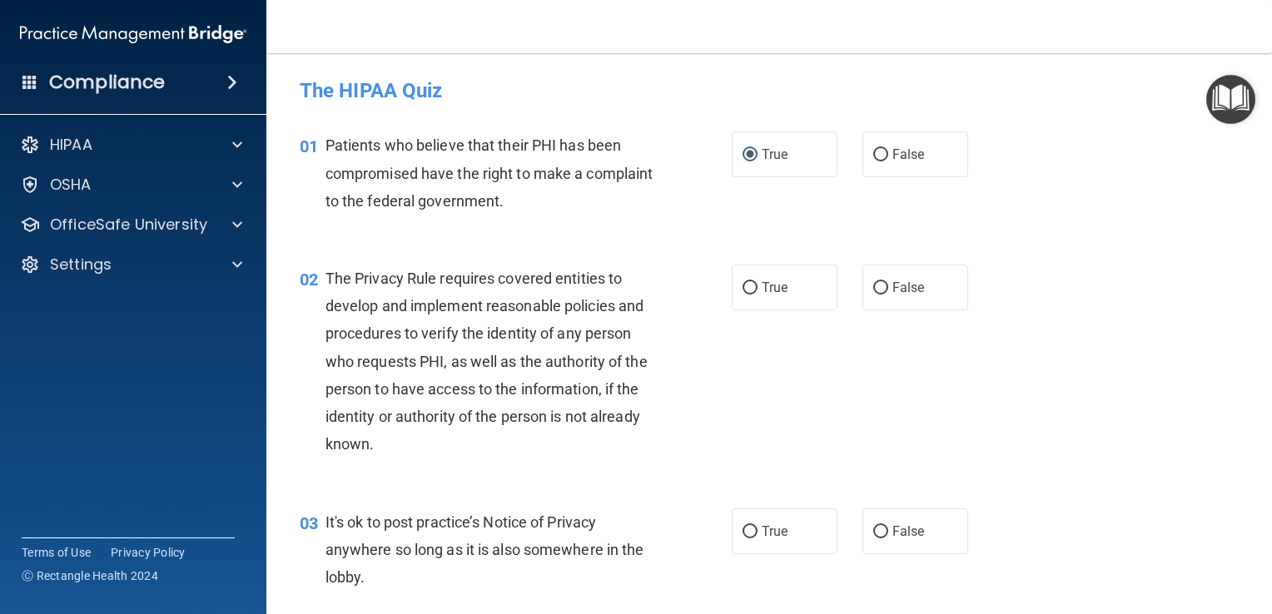
drag, startPoint x: 956, startPoint y: 414, endPoint x: 934, endPoint y: 408, distance: 22.6
click at [948, 414] on div "02 The Privacy Rule requires covered entities to develop and implement reasonab…" at bounding box center [769, 366] width 964 height 244
click at [742, 285] on input "True" at bounding box center [749, 288] width 15 height 12
radio input "true"
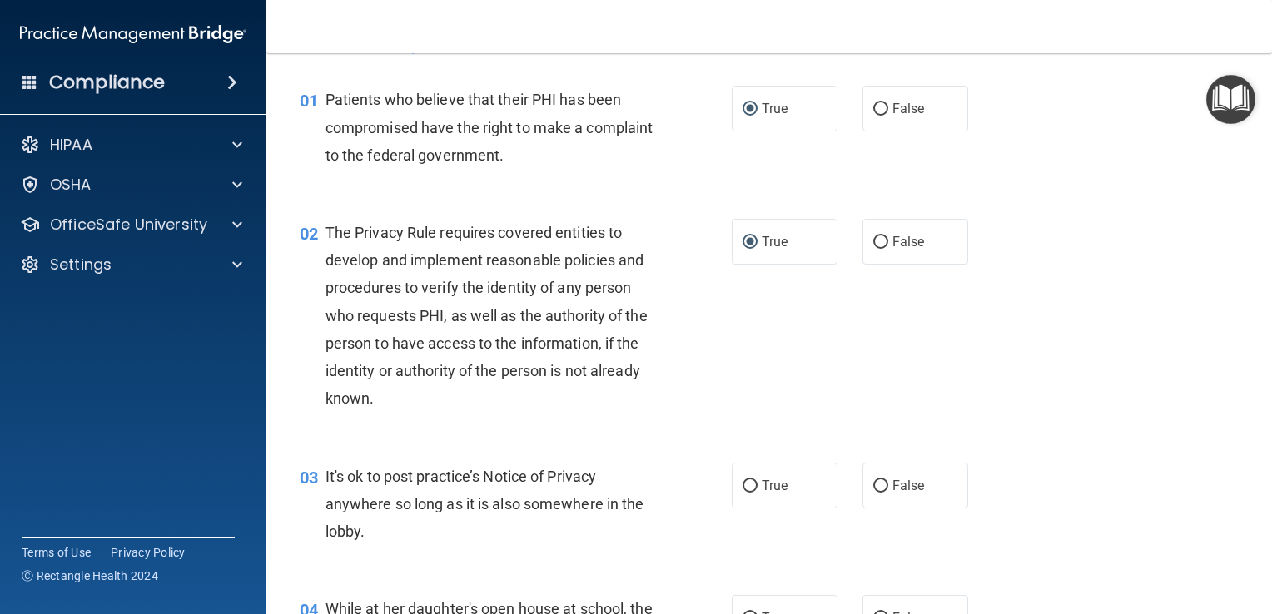
scroll to position [166, 0]
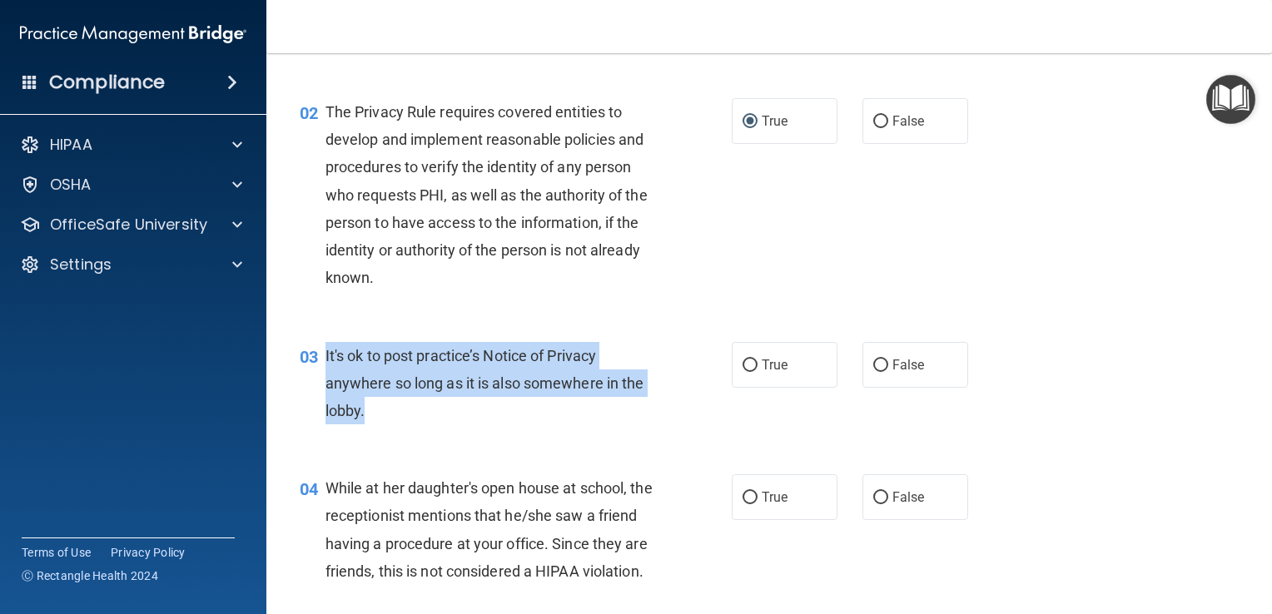
drag, startPoint x: 410, startPoint y: 429, endPoint x: 320, endPoint y: 360, distance: 112.7
click at [320, 360] on div "03 It's ok to post practice’s Notice of Privacy anywhere so long as it is also …" at bounding box center [516, 388] width 482 height 92
copy div "It's ok to post practice’s Notice of Privacy anywhere so long as it is also som…"
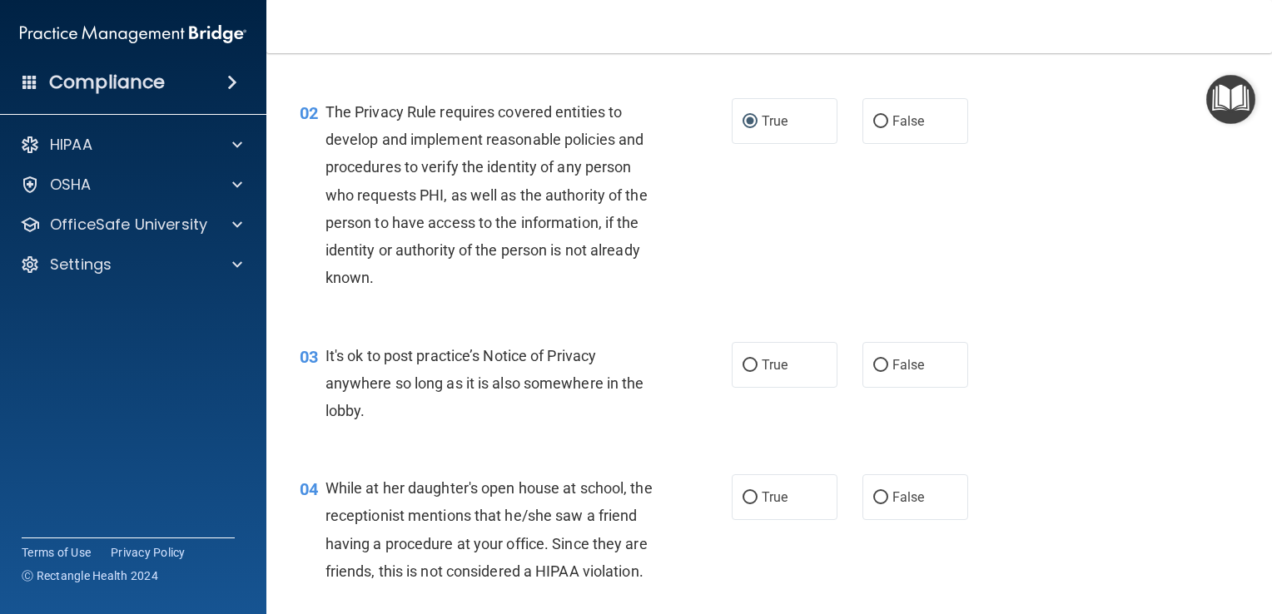
click at [623, 305] on div "02 The Privacy Rule requires covered entities to develop and implement reasonab…" at bounding box center [769, 199] width 964 height 244
click at [862, 363] on label "False" at bounding box center [915, 365] width 106 height 46
click at [873, 363] on input "False" at bounding box center [880, 366] width 15 height 12
radio input "true"
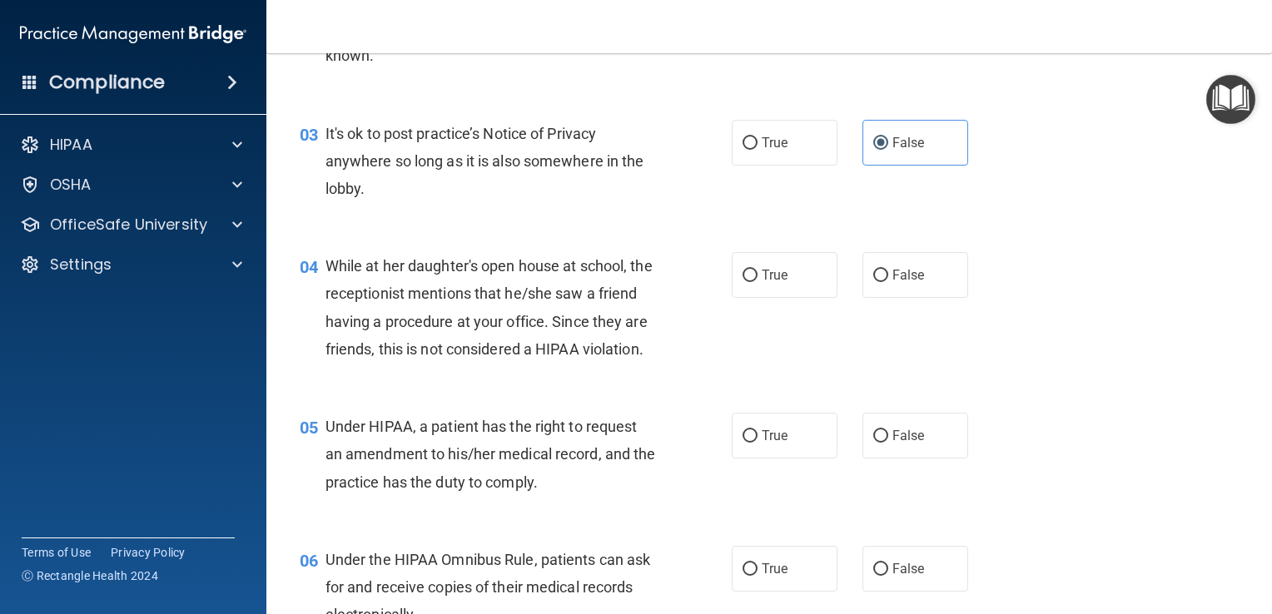
scroll to position [416, 0]
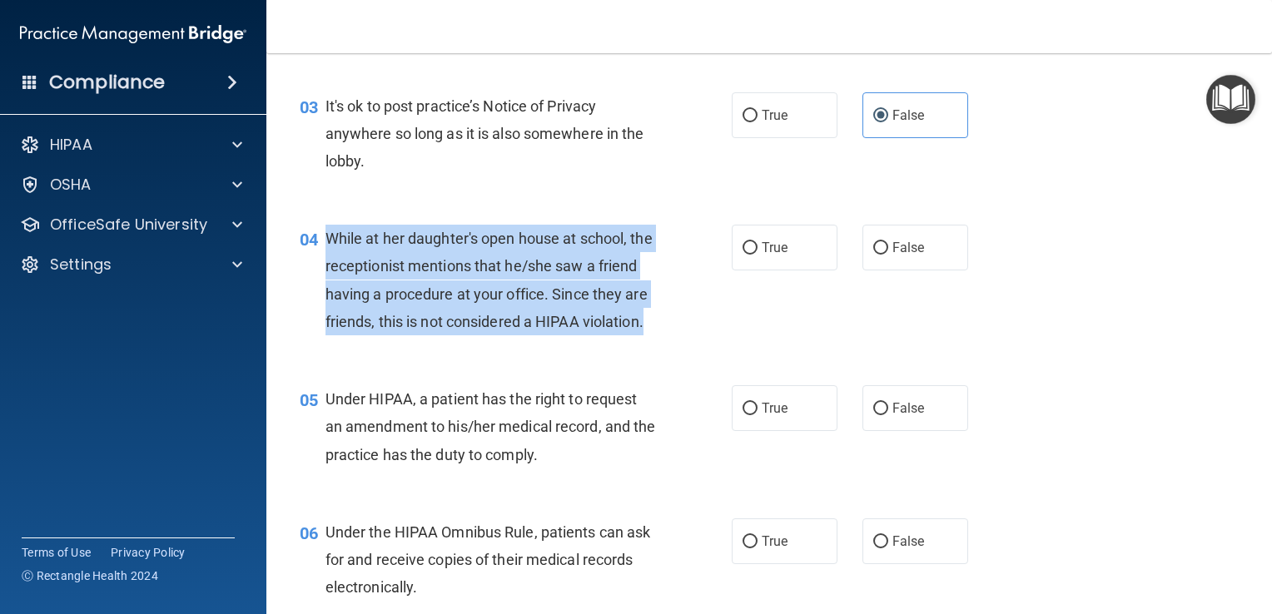
drag, startPoint x: 436, startPoint y: 365, endPoint x: 323, endPoint y: 231, distance: 174.8
click at [323, 231] on div "04 While at her daughter's open house at school, the receptionist mentions that…" at bounding box center [516, 284] width 482 height 119
copy div "While at her daughter's open house at school, the receptionist mentions that he…"
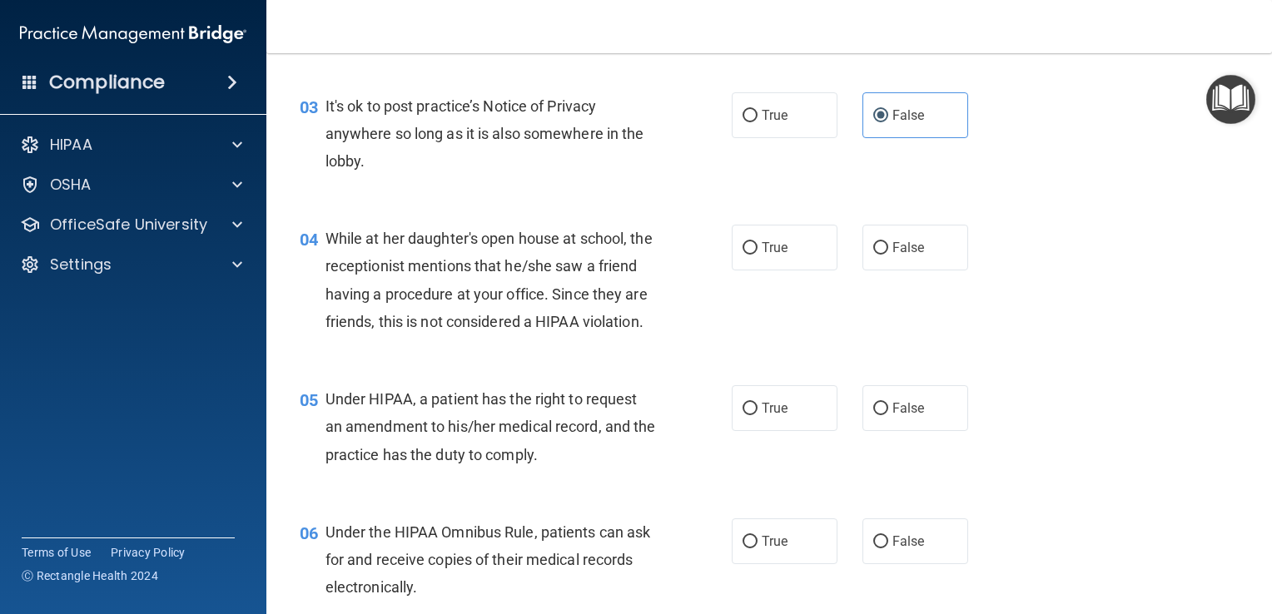
click at [940, 346] on div "04 While at her daughter's open house at school, the receptionist mentions that…" at bounding box center [769, 284] width 964 height 161
click at [882, 255] on label "False" at bounding box center [915, 248] width 106 height 46
click at [882, 255] on input "False" at bounding box center [880, 248] width 15 height 12
radio input "true"
click at [578, 469] on div "Under HIPAA, a patient has the right to request an amendment to his/her medical…" at bounding box center [496, 426] width 343 height 83
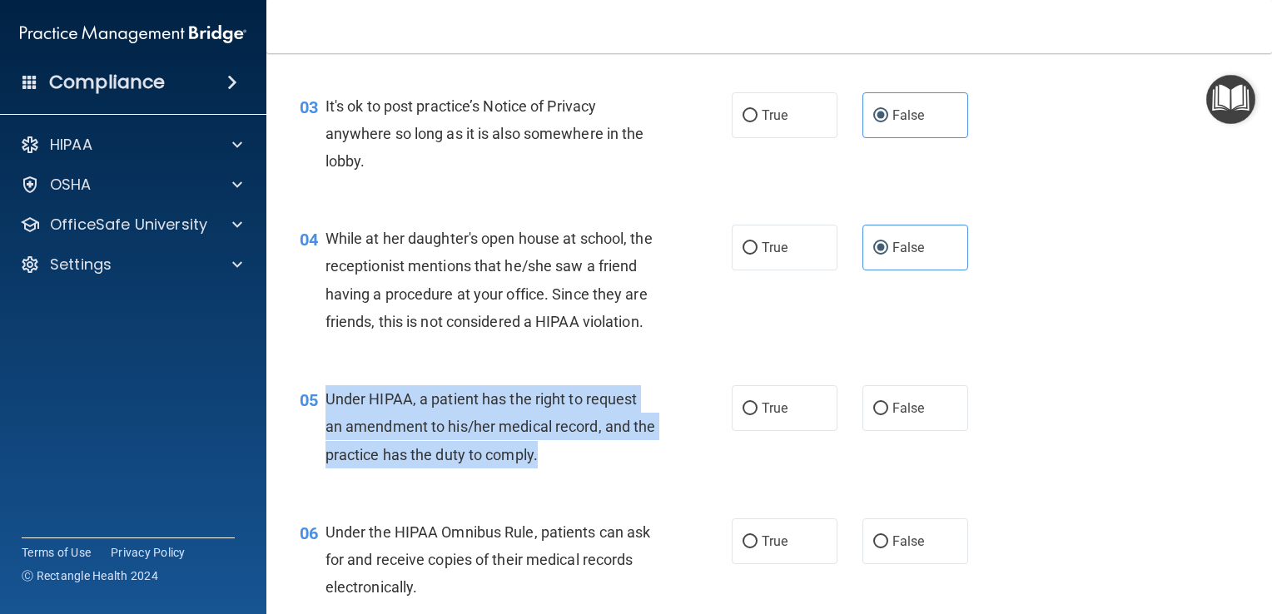
drag, startPoint x: 574, startPoint y: 486, endPoint x: 317, endPoint y: 427, distance: 263.9
click at [326, 433] on div "Under HIPAA, a patient has the right to request an amendment to his/her medical…" at bounding box center [496, 426] width 343 height 83
copy span "Under HIPAA, a patient has the right to request an amendment to his/her medical…"
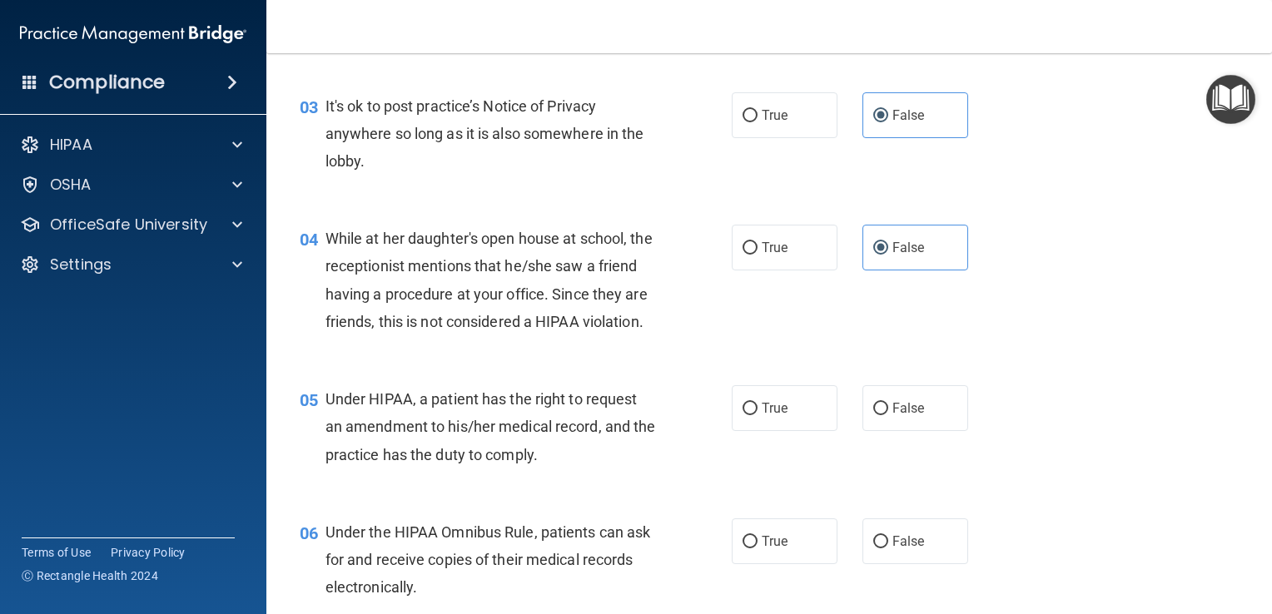
click at [640, 335] on div "While at her daughter's open house at school, the receptionist mentions that he…" at bounding box center [496, 280] width 343 height 111
click at [864, 431] on label "False" at bounding box center [915, 408] width 106 height 46
click at [873, 415] on input "False" at bounding box center [880, 409] width 15 height 12
radio input "true"
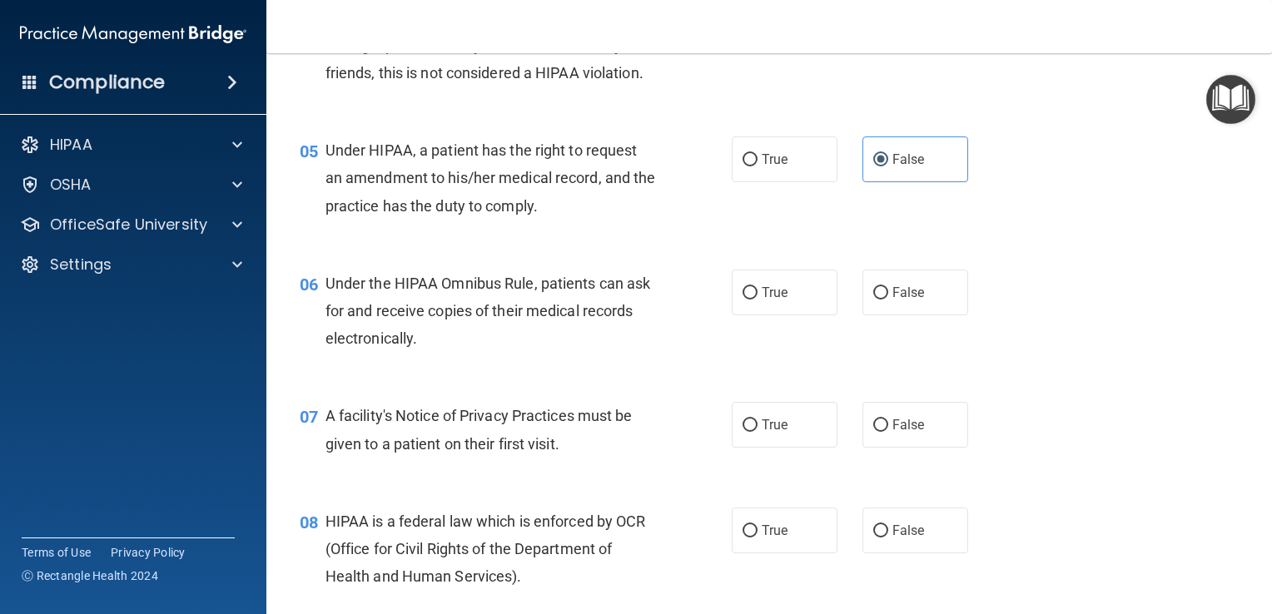
scroll to position [666, 0]
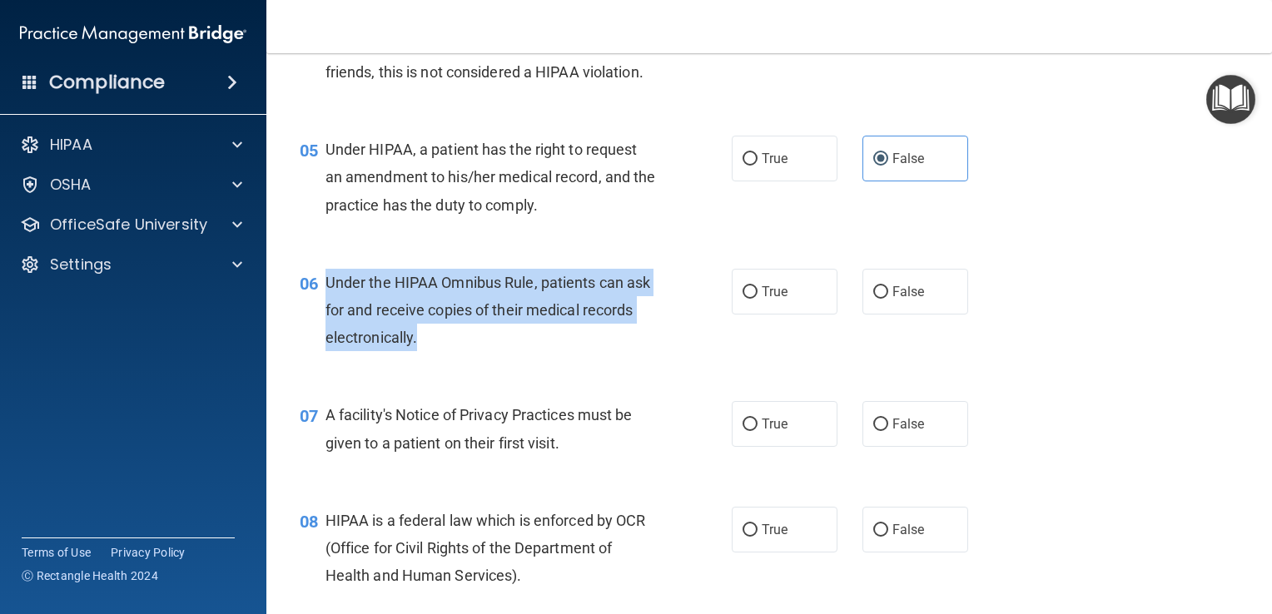
drag, startPoint x: 489, startPoint y: 368, endPoint x: 325, endPoint y: 314, distance: 171.9
click at [325, 314] on div "Under the HIPAA Omnibus Rule, patients can ask for and receive copies of their …" at bounding box center [496, 310] width 343 height 83
copy span "Under the HIPAA Omnibus Rule, patients can ask for and receive copies of their …"
click at [742, 360] on div "06 Under the HIPAA Omnibus Rule, patients can ask for and receive copies of the…" at bounding box center [516, 315] width 482 height 92
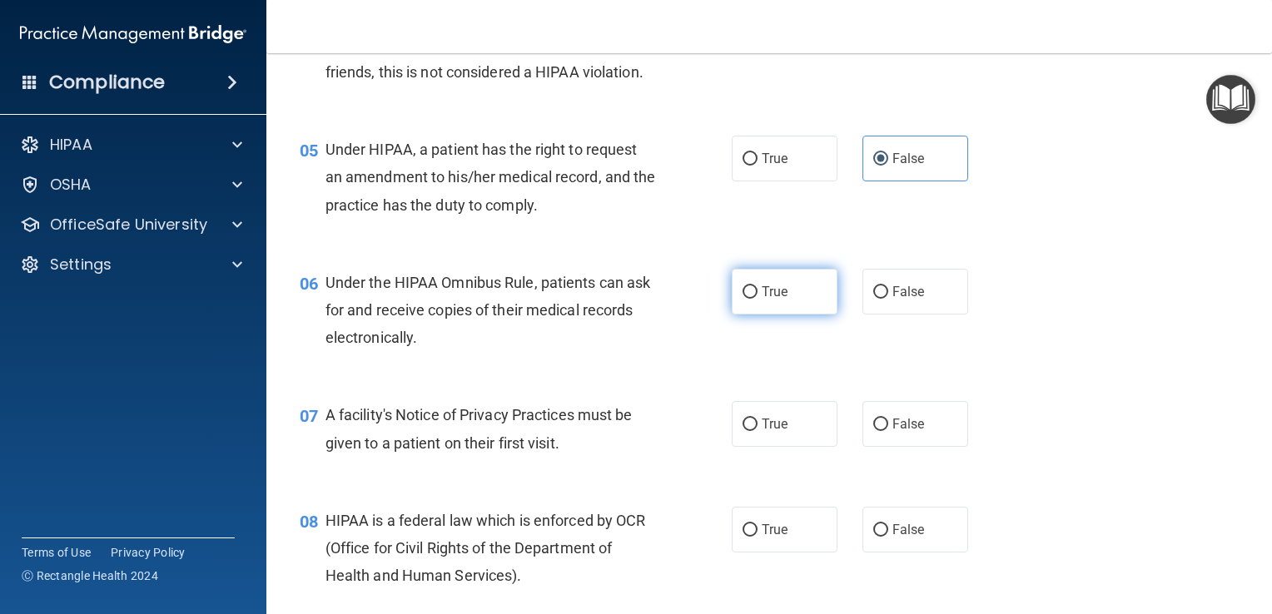
click at [741, 315] on label "True" at bounding box center [785, 292] width 106 height 46
click at [742, 299] on input "True" at bounding box center [749, 292] width 15 height 12
radio input "true"
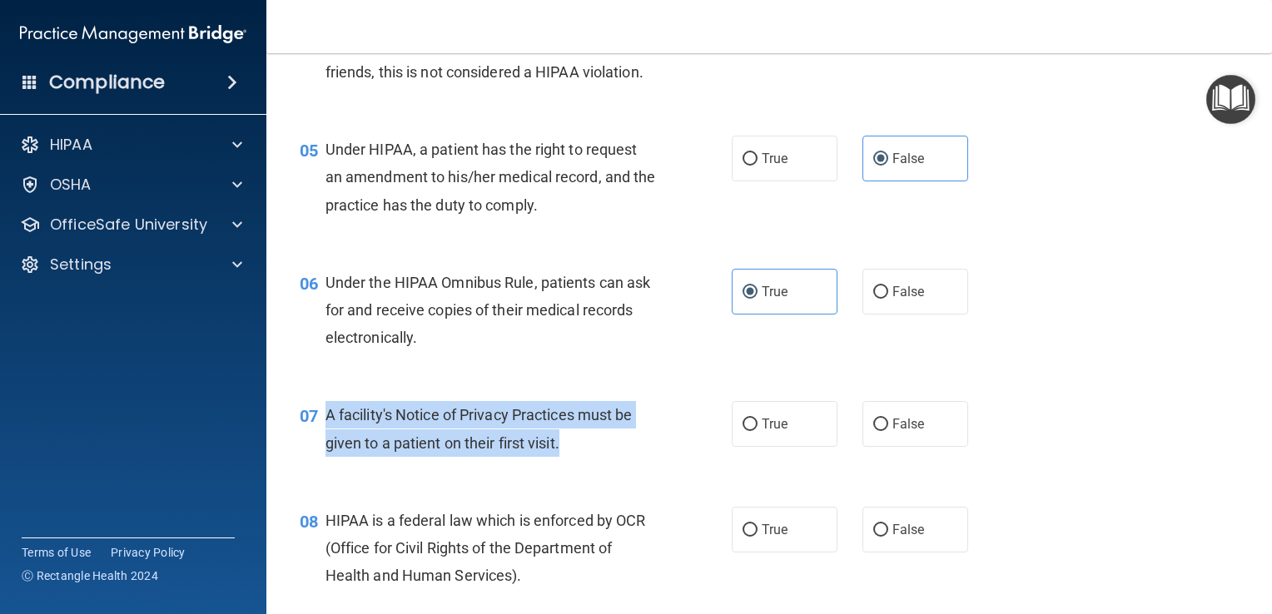
drag, startPoint x: 576, startPoint y: 472, endPoint x: 324, endPoint y: 444, distance: 253.7
click at [325, 444] on div "A facility's Notice of Privacy Practices must be given to a patient on their fi…" at bounding box center [496, 428] width 343 height 55
copy span "A facility's Notice of Privacy Practices must be given to a patient on their fi…"
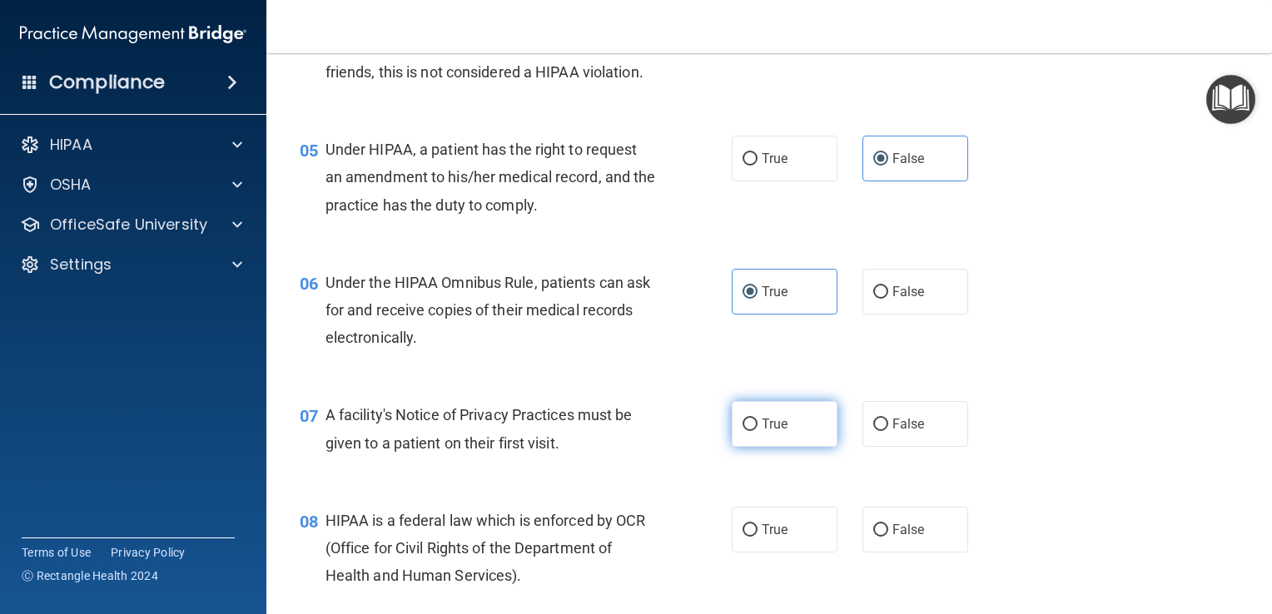
click at [766, 432] on span "True" at bounding box center [775, 424] width 26 height 16
click at [757, 431] on input "True" at bounding box center [749, 425] width 15 height 12
radio input "true"
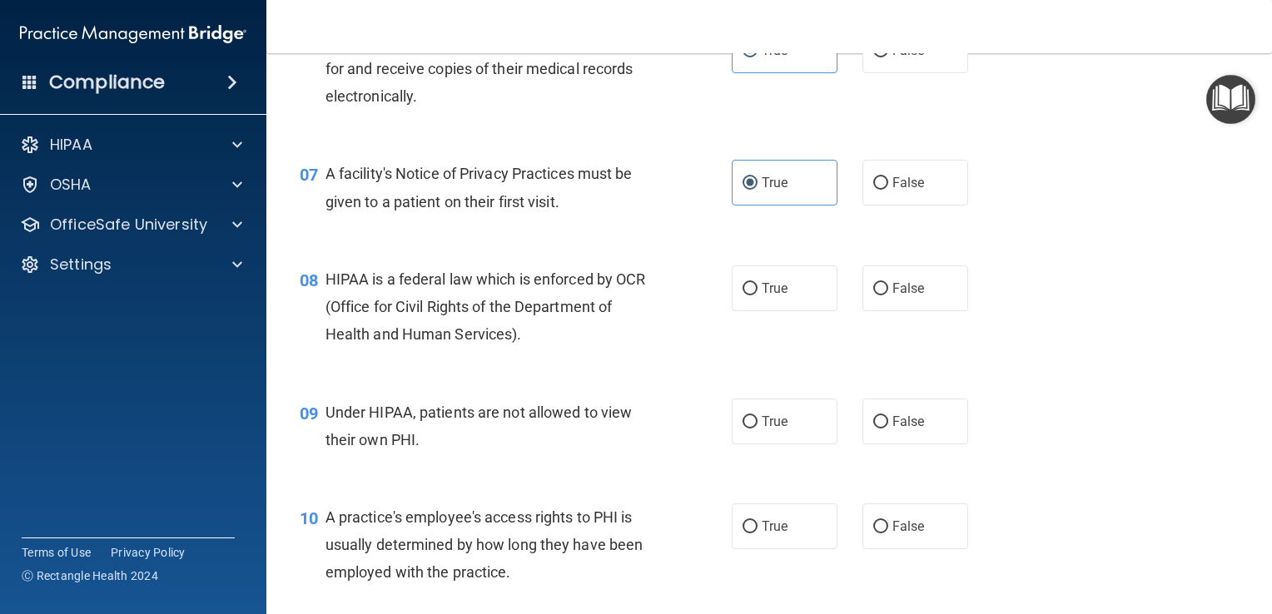
scroll to position [916, 0]
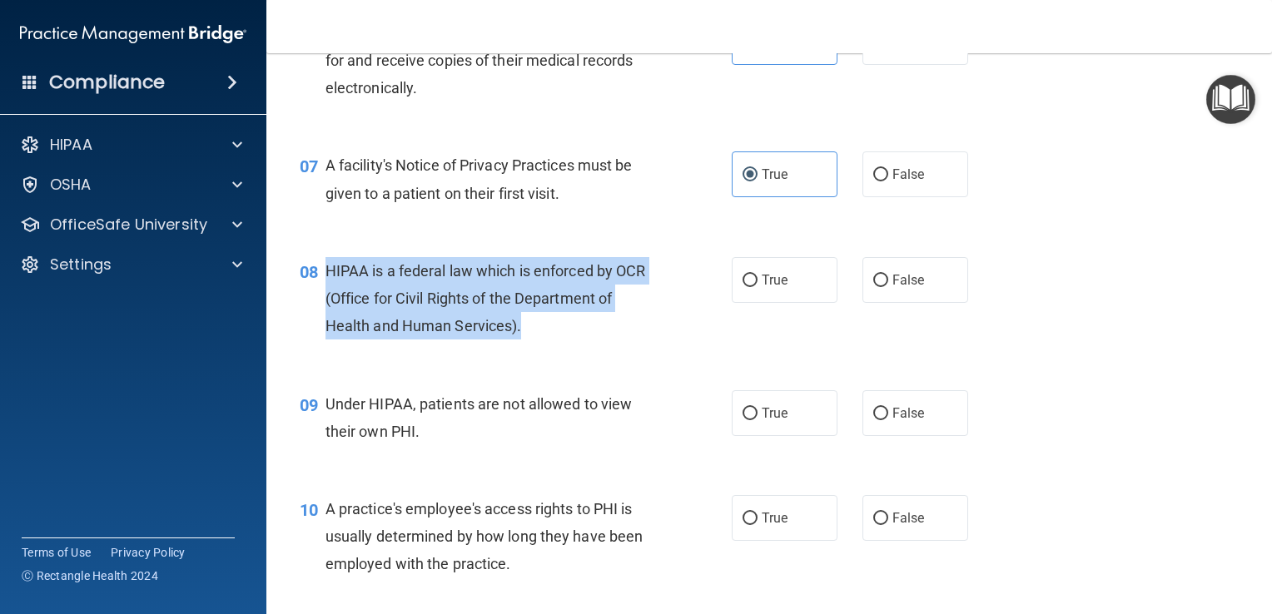
drag, startPoint x: 544, startPoint y: 368, endPoint x: 319, endPoint y: 290, distance: 238.5
click at [319, 290] on div "08 HIPAA is a federal law which is enforced by OCR (Office for Civil Rights of …" at bounding box center [516, 303] width 482 height 92
copy div "HIPAA is a federal law which is enforced by OCR (Office for Civil Rights of the…"
click at [744, 287] on input "True" at bounding box center [749, 281] width 15 height 12
radio input "true"
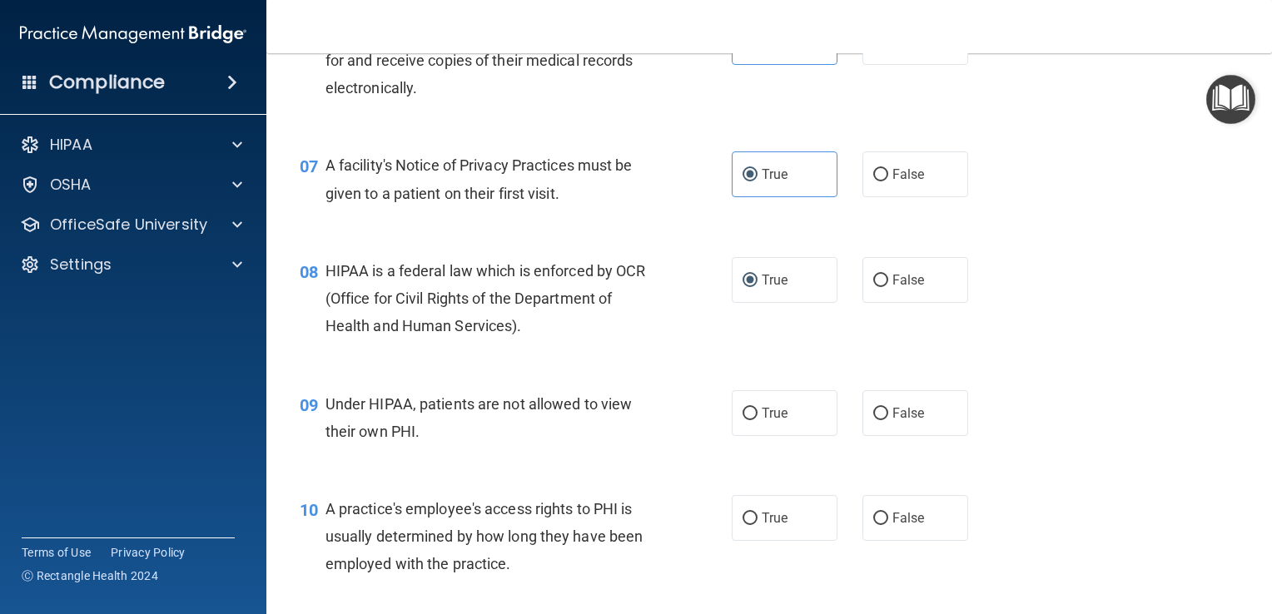
drag, startPoint x: 649, startPoint y: 458, endPoint x: 573, endPoint y: 468, distance: 77.2
click at [640, 445] on div "Under HIPAA, patients are not allowed to view their own PHI." at bounding box center [496, 417] width 343 height 55
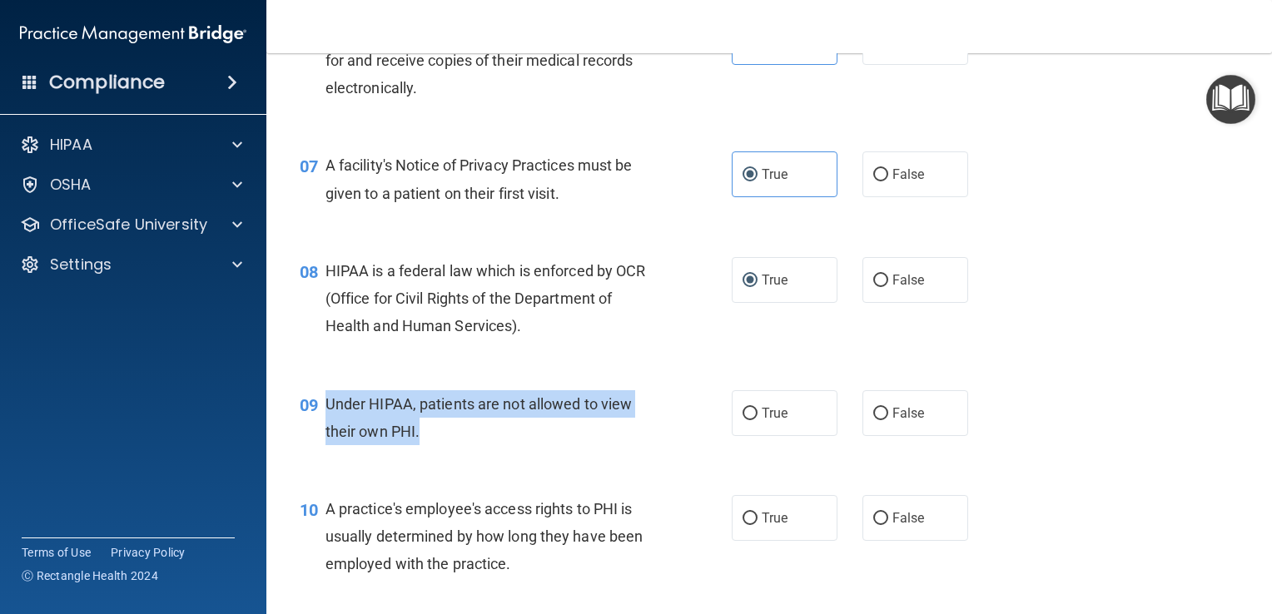
drag, startPoint x: 443, startPoint y: 464, endPoint x: 330, endPoint y: 429, distance: 118.5
click at [330, 429] on div "Under HIPAA, patients are not allowed to view their own PHI." at bounding box center [496, 417] width 343 height 55
click at [423, 445] on div "Under HIPAA, patients are not allowed to view their own PHI." at bounding box center [496, 417] width 343 height 55
drag, startPoint x: 419, startPoint y: 464, endPoint x: 326, endPoint y: 430, distance: 99.3
click at [326, 430] on div "Under HIPAA, patients are not allowed to view their own PHI." at bounding box center [496, 417] width 343 height 55
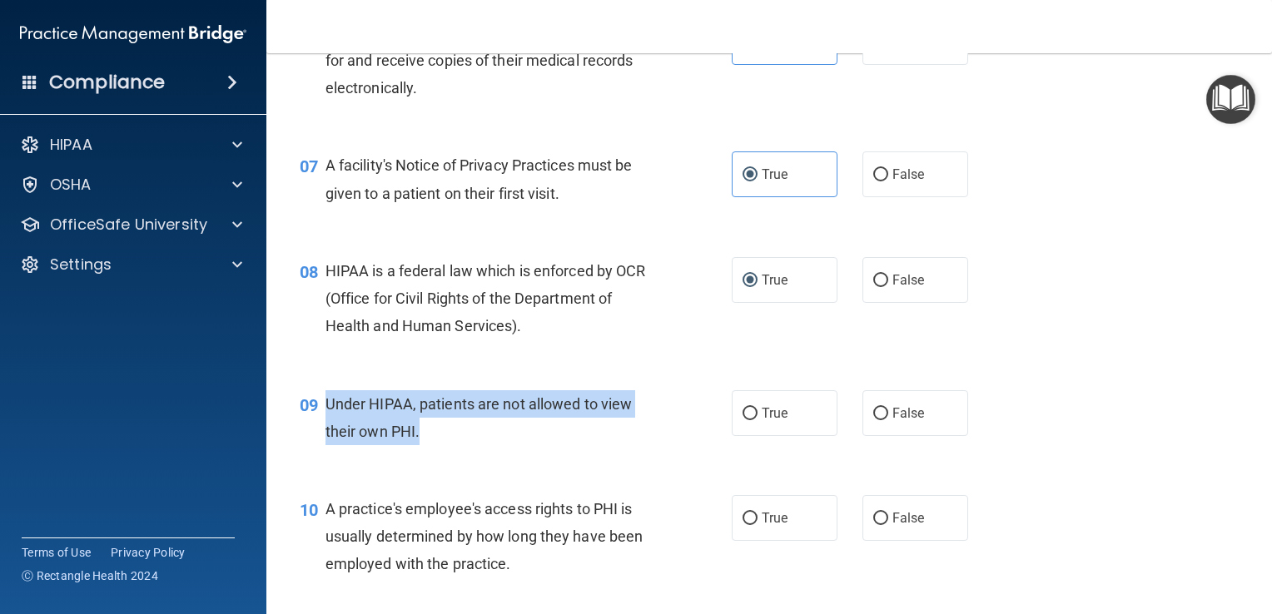
copy span "Under HIPAA, patients are not allowed to view their own PHI."
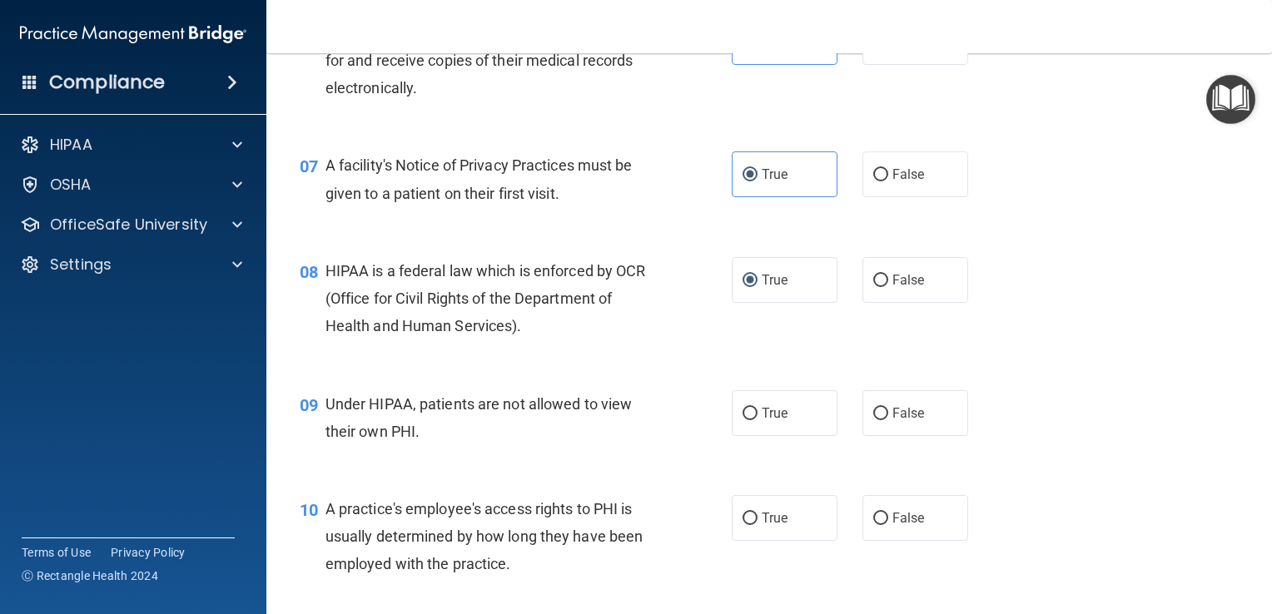
drag, startPoint x: 616, startPoint y: 372, endPoint x: 642, endPoint y: 385, distance: 28.7
click at [642, 370] on div "08 HIPAA is a federal law which is enforced by OCR (Office for Civil Rights of …" at bounding box center [769, 302] width 964 height 133
click at [882, 431] on label "False" at bounding box center [915, 413] width 106 height 46
click at [882, 420] on input "False" at bounding box center [880, 414] width 15 height 12
radio input "true"
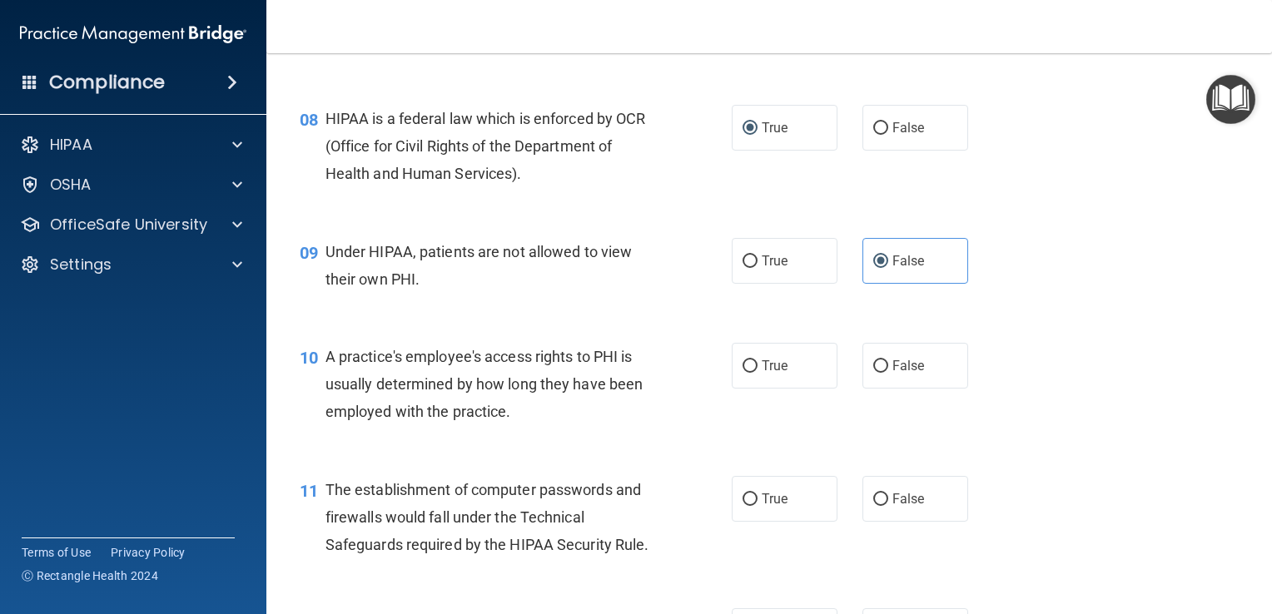
scroll to position [1082, 0]
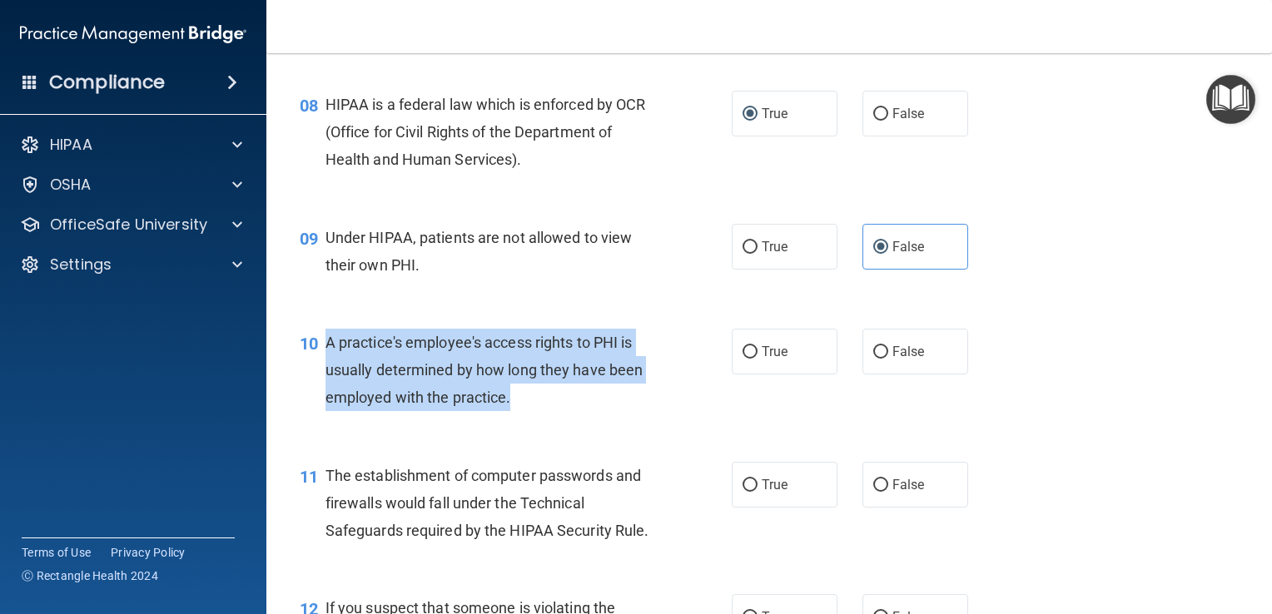
drag, startPoint x: 563, startPoint y: 438, endPoint x: 324, endPoint y: 371, distance: 248.0
click at [325, 371] on div "A practice's employee's access rights to PHI is usually determined by how long …" at bounding box center [496, 370] width 343 height 83
copy span "A practice's employee's access rights to PHI is usually determined by how long …"
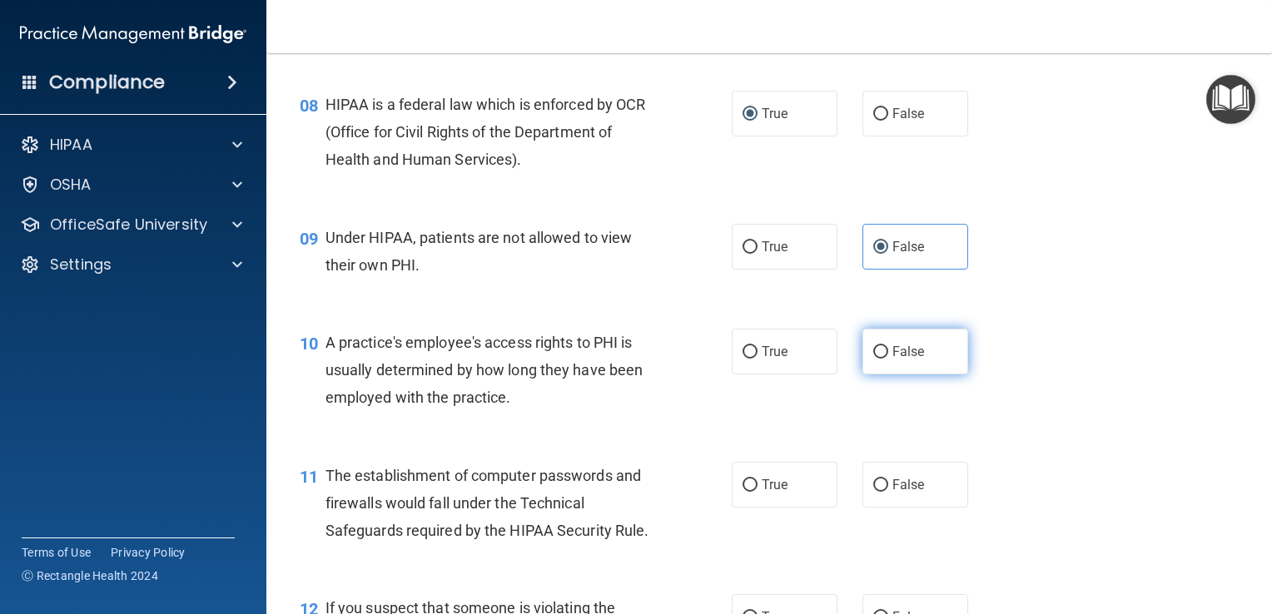
click at [862, 375] on label "False" at bounding box center [915, 352] width 106 height 46
click at [873, 359] on input "False" at bounding box center [880, 352] width 15 height 12
radio input "true"
drag, startPoint x: 1091, startPoint y: 275, endPoint x: 1075, endPoint y: 252, distance: 27.5
click at [1087, 268] on div "09 Under HIPAA, patients are not allowed to view their own PHI. True False" at bounding box center [769, 255] width 964 height 105
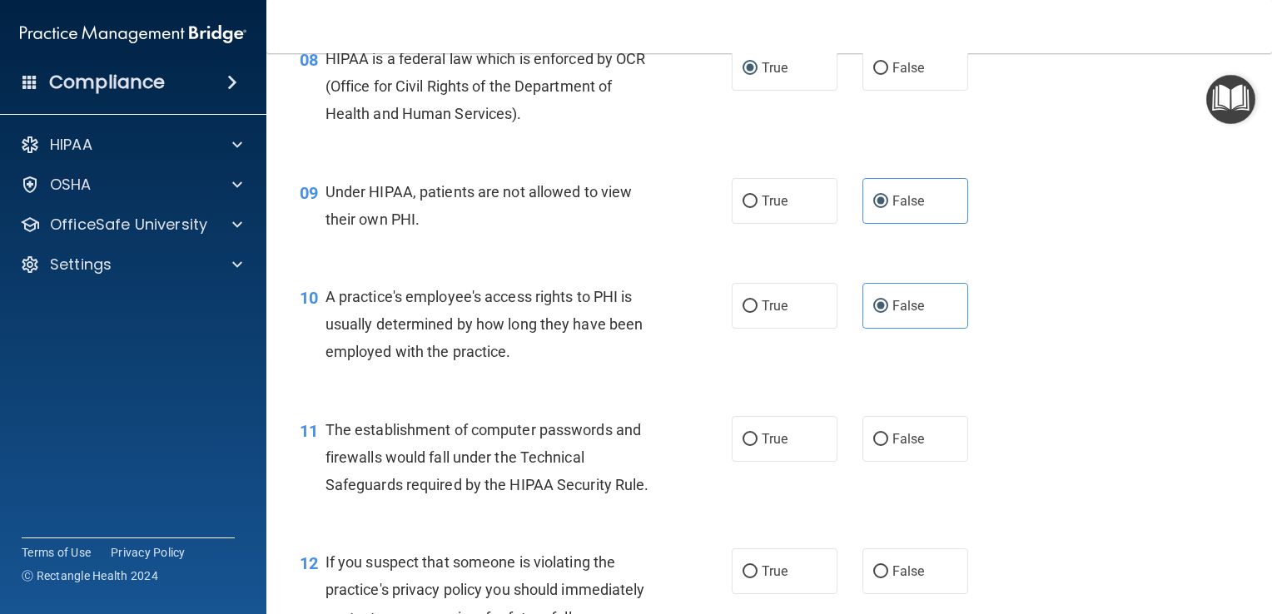
scroll to position [1165, 0]
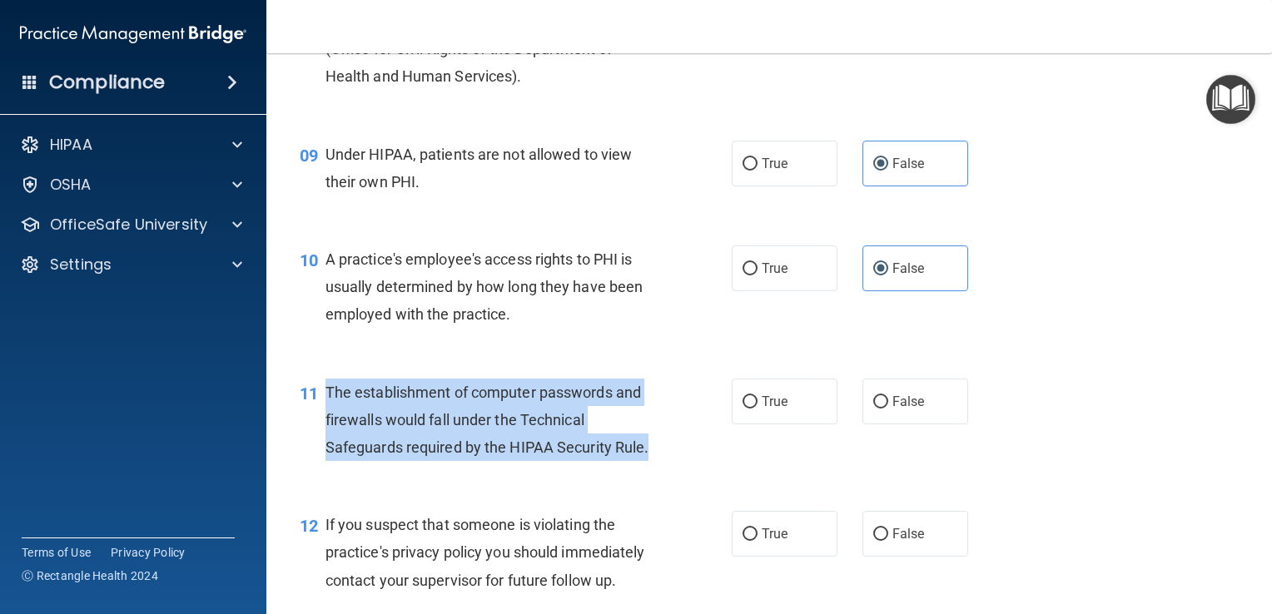
drag, startPoint x: 658, startPoint y: 480, endPoint x: 333, endPoint y: 421, distance: 330.8
click at [333, 421] on div "The establishment of computer passwords and firewalls would fall under the Tech…" at bounding box center [496, 420] width 343 height 83
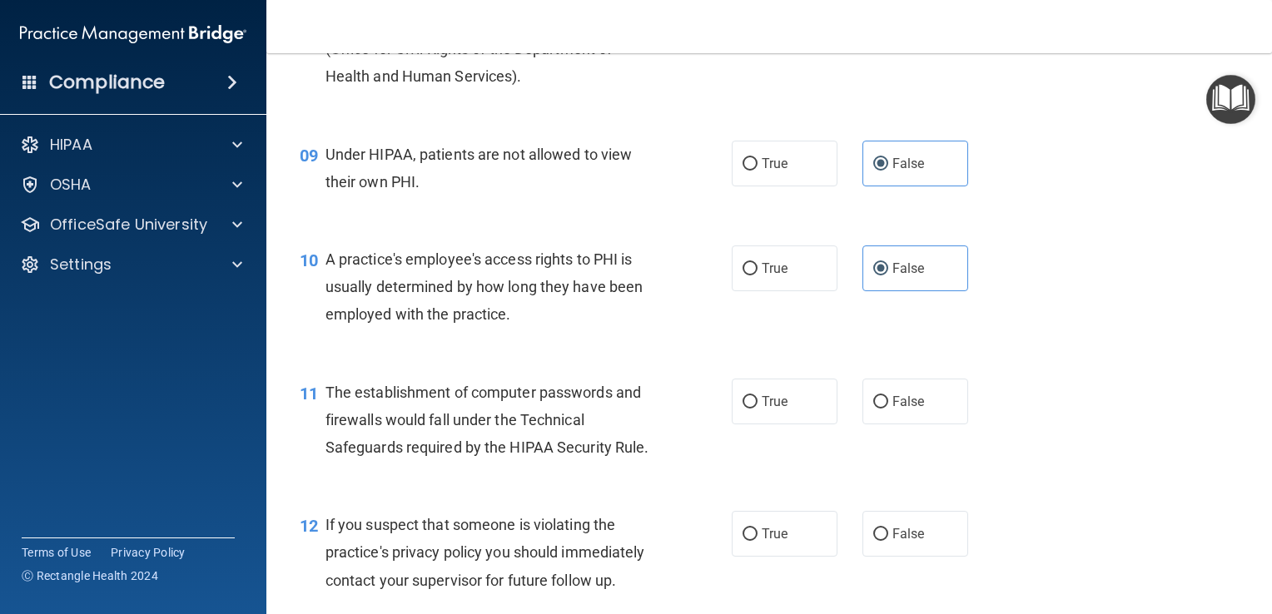
click at [322, 405] on div "11" at bounding box center [306, 394] width 38 height 31
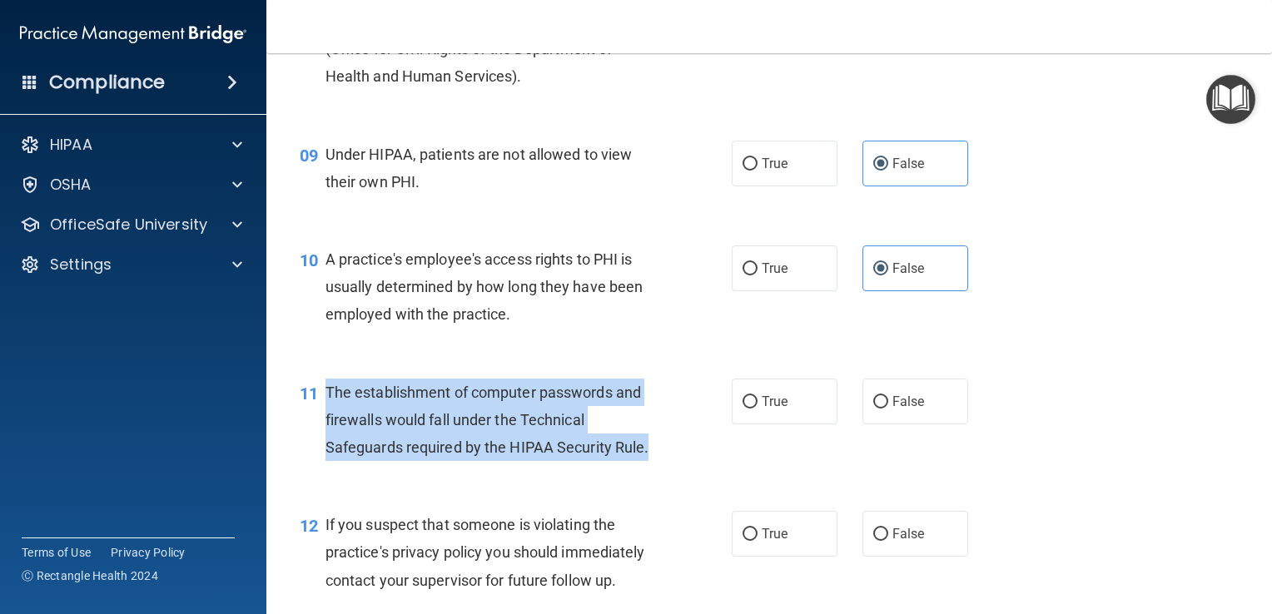
drag, startPoint x: 323, startPoint y: 414, endPoint x: 648, endPoint y: 477, distance: 331.4
click at [649, 470] on div "11 The establishment of computer passwords and firewalls would fall under the T…" at bounding box center [516, 425] width 482 height 92
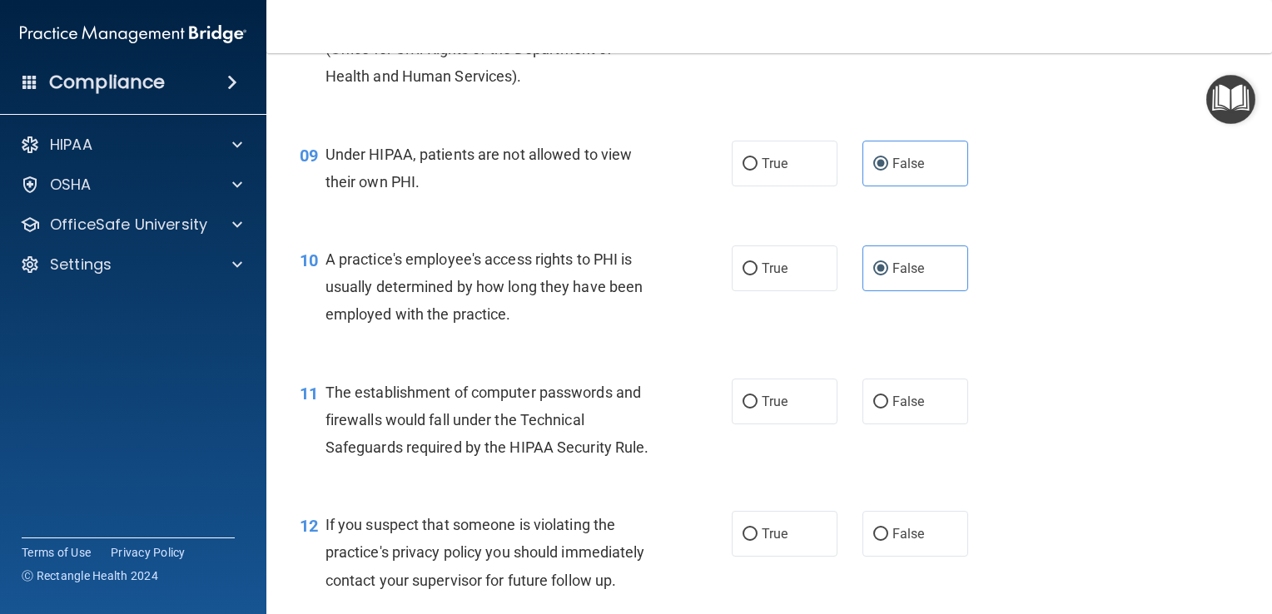
click at [688, 358] on div "10 A practice's employee's access rights to PHI is usually determined by how lo…" at bounding box center [769, 291] width 964 height 133
click at [742, 409] on input "True" at bounding box center [749, 402] width 15 height 12
radio input "true"
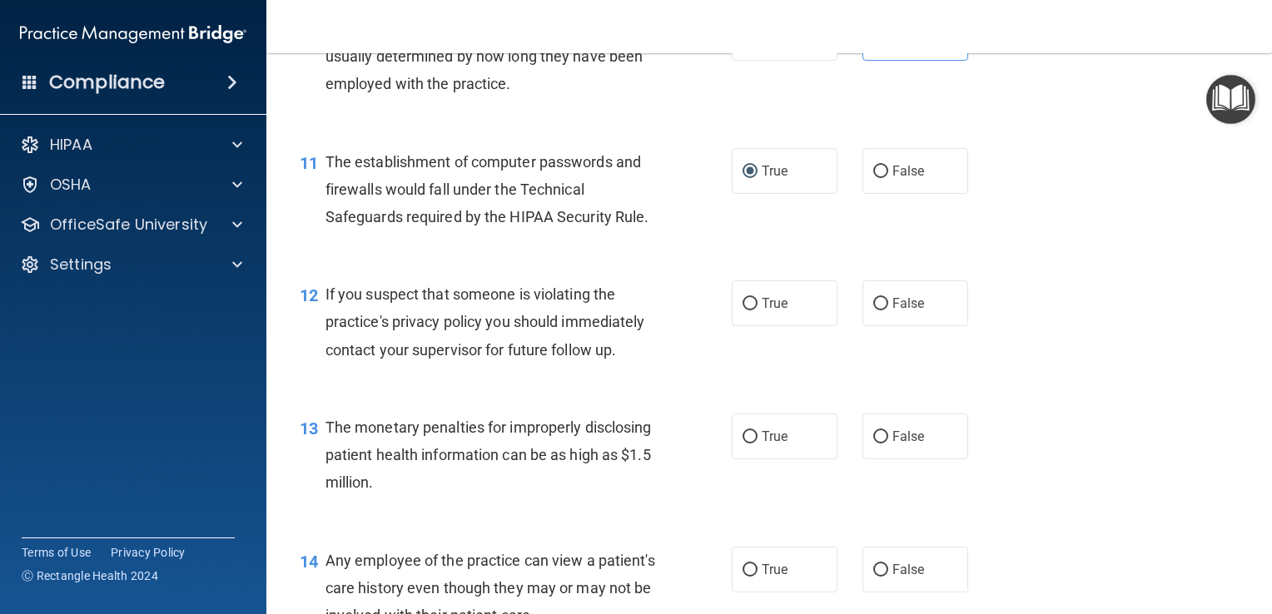
scroll to position [1415, 0]
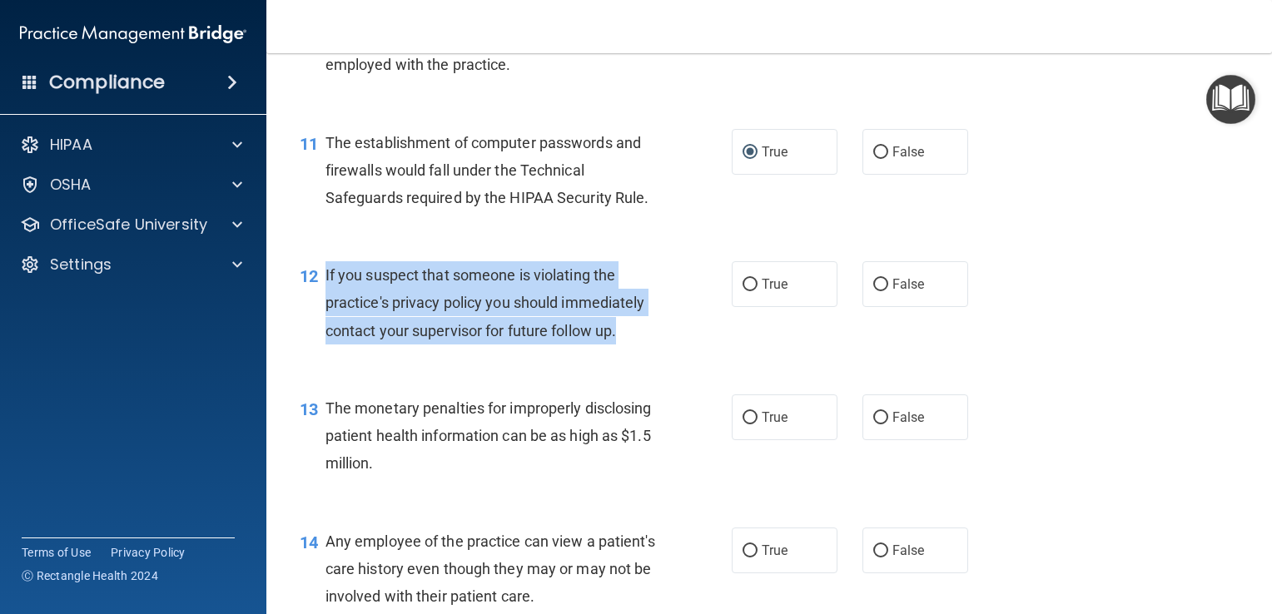
drag, startPoint x: 638, startPoint y: 365, endPoint x: 329, endPoint y: 295, distance: 317.4
click at [329, 295] on div "If you suspect that someone is violating the practice's privacy policy you shou…" at bounding box center [496, 302] width 343 height 83
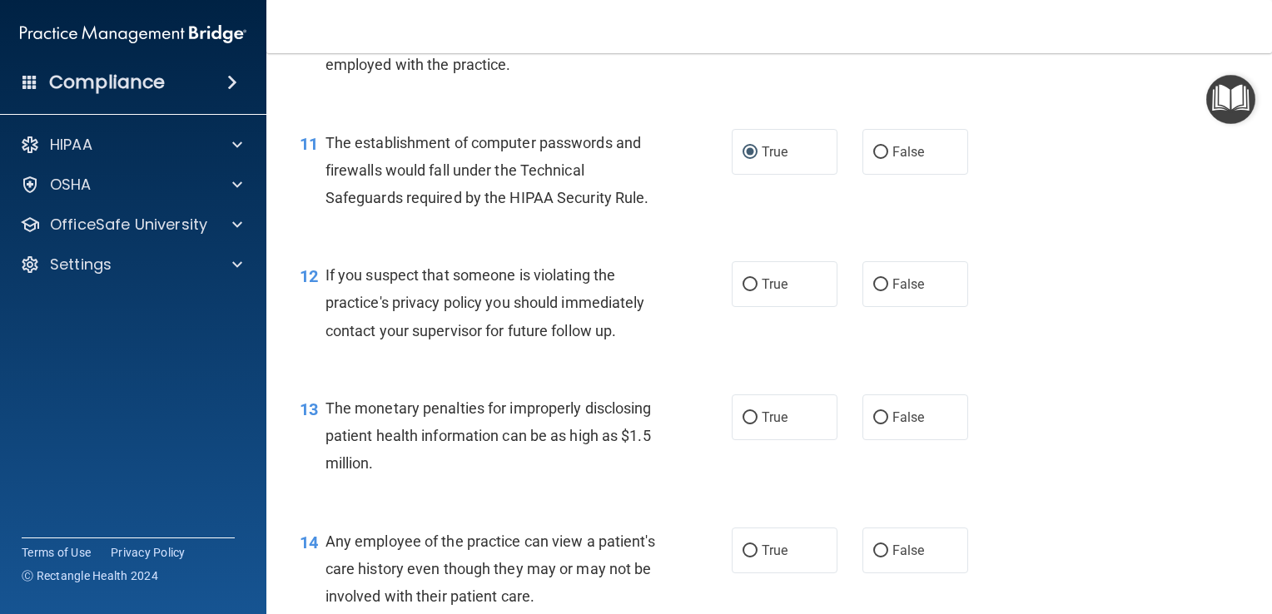
drag, startPoint x: 569, startPoint y: 396, endPoint x: 580, endPoint y: 395, distance: 10.9
click at [569, 374] on div "12 If you suspect that someone is violating the practice's privacy policy you s…" at bounding box center [769, 307] width 964 height 133
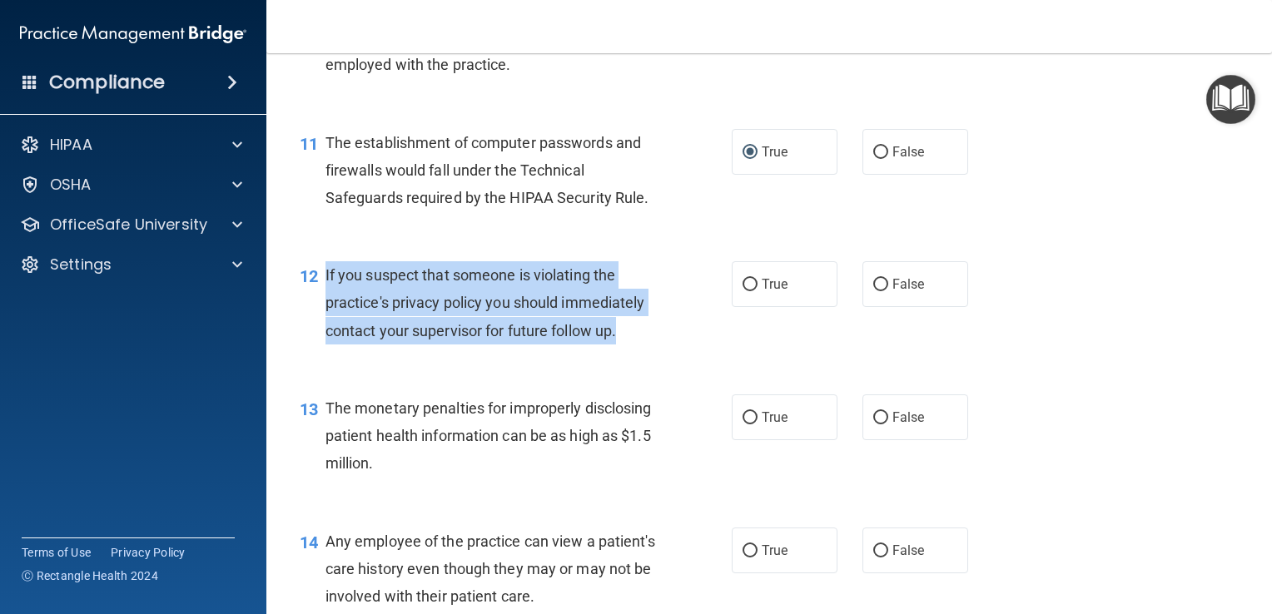
drag, startPoint x: 629, startPoint y: 364, endPoint x: 318, endPoint y: 307, distance: 316.4
click at [318, 307] on div "12 If you suspect that someone is violating the practice's privacy policy you s…" at bounding box center [516, 307] width 482 height 92
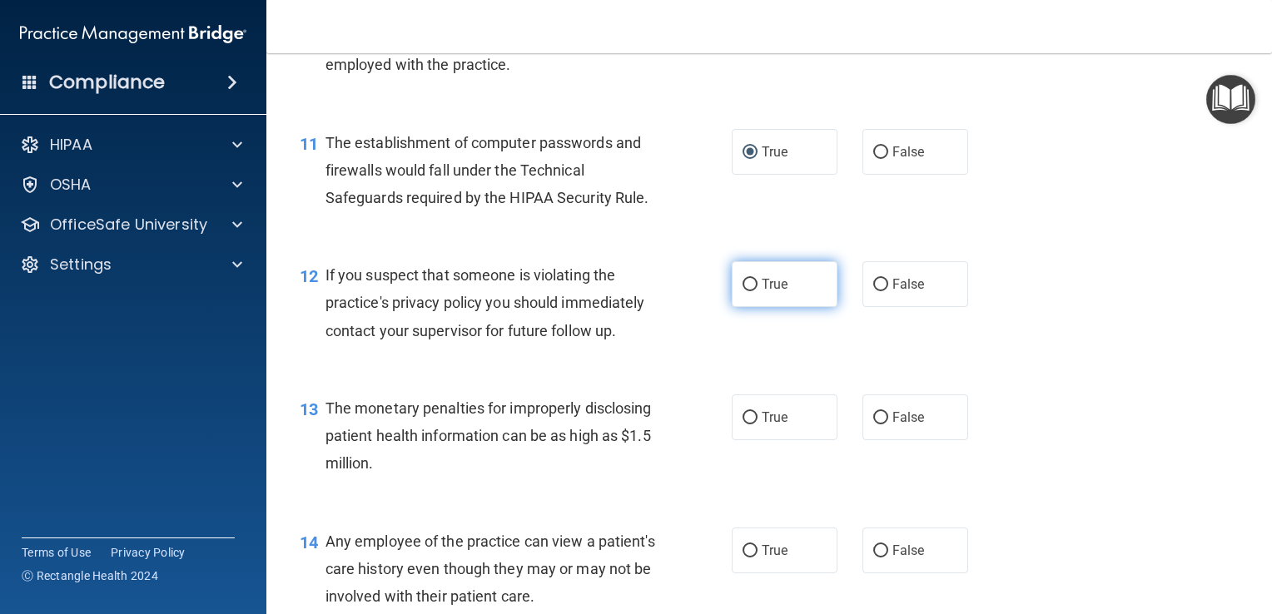
click at [746, 307] on label "True" at bounding box center [785, 284] width 106 height 46
click at [746, 291] on input "True" at bounding box center [749, 285] width 15 height 12
radio input "true"
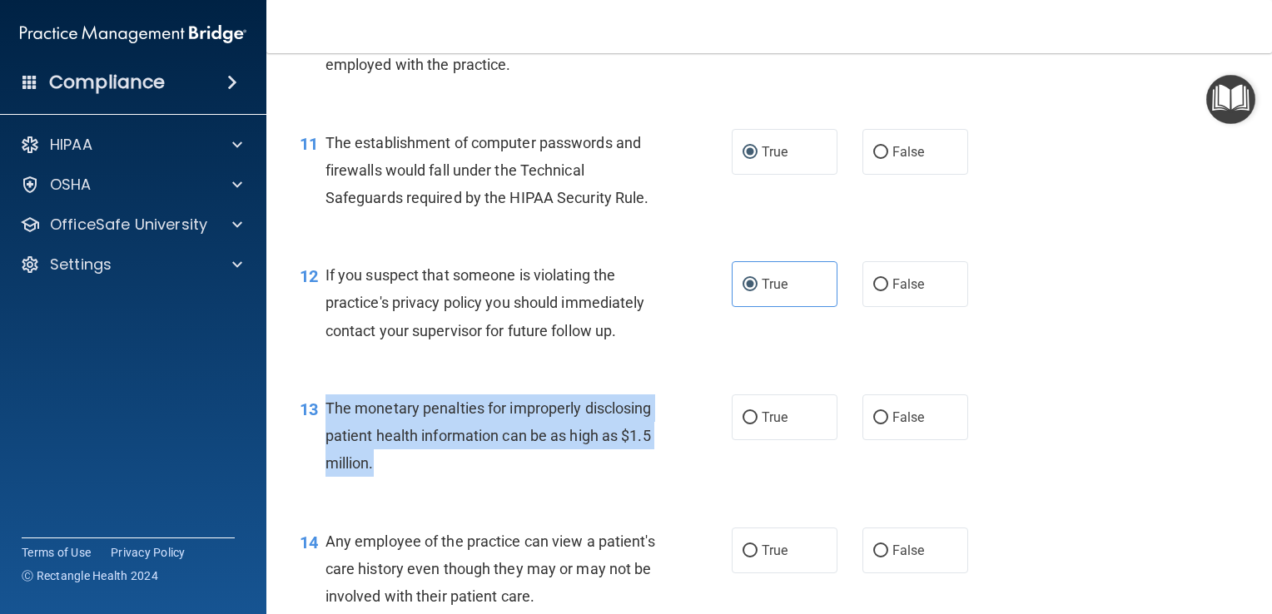
drag, startPoint x: 476, startPoint y: 491, endPoint x: 327, endPoint y: 430, distance: 160.9
click at [327, 430] on div "The monetary penalties for improperly disclosing patient health information can…" at bounding box center [496, 436] width 343 height 83
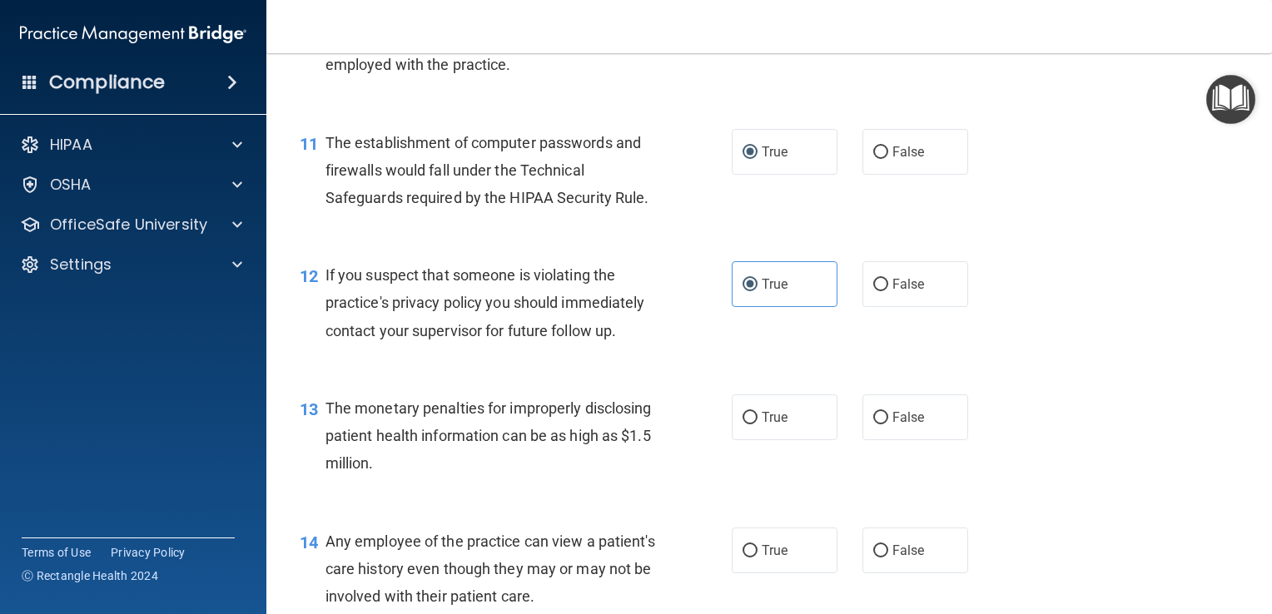
drag, startPoint x: 1105, startPoint y: 408, endPoint x: 907, endPoint y: 433, distance: 199.7
click at [1083, 408] on div "13 The monetary penalties for improperly disclosing patient health information …" at bounding box center [769, 440] width 964 height 133
drag, startPoint x: 769, startPoint y: 446, endPoint x: 860, endPoint y: 453, distance: 91.0
click at [769, 425] on span "True" at bounding box center [775, 418] width 26 height 16
click at [757, 424] on input "True" at bounding box center [749, 418] width 15 height 12
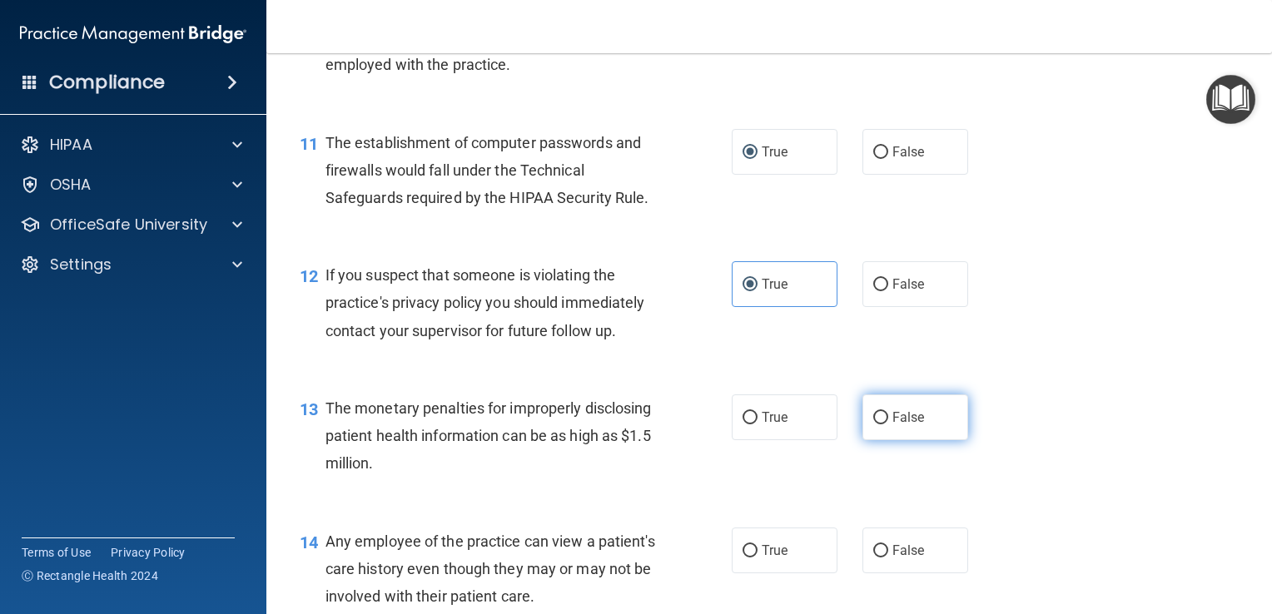
radio input "true"
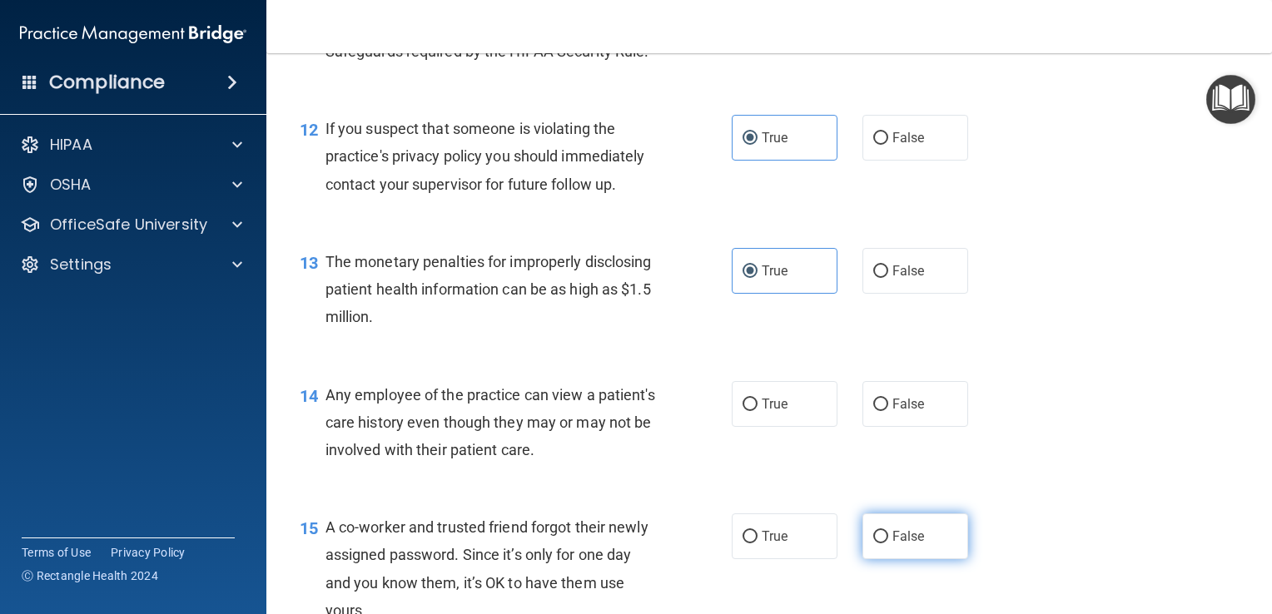
scroll to position [1665, 0]
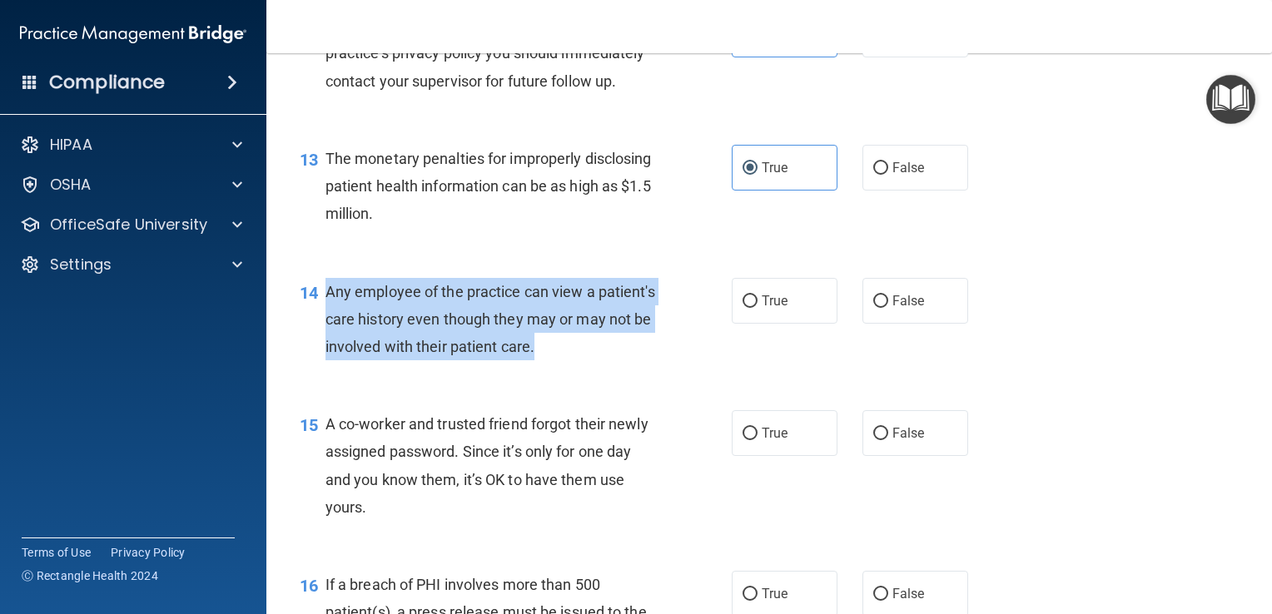
drag, startPoint x: 645, startPoint y: 381, endPoint x: 325, endPoint y: 314, distance: 326.6
click at [325, 314] on div "Any employee of the practice can view a patient's care history even though they…" at bounding box center [496, 319] width 343 height 83
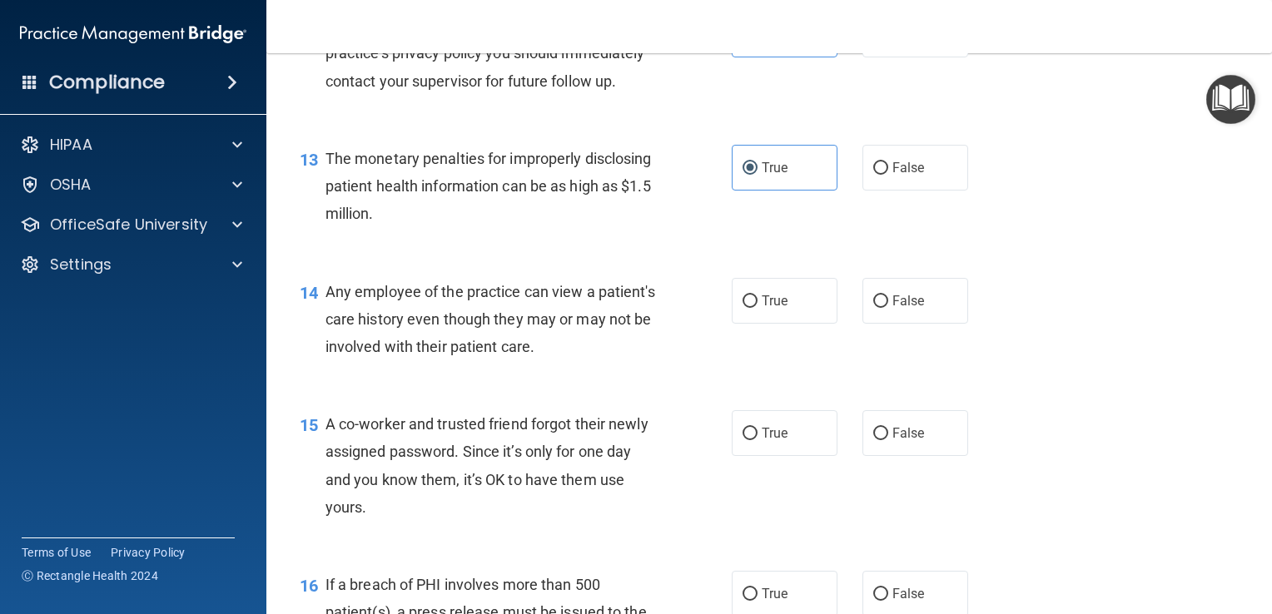
drag, startPoint x: 992, startPoint y: 369, endPoint x: 979, endPoint y: 365, distance: 13.7
click at [985, 368] on div "14 Any employee of the practice can view a patient's care history even though t…" at bounding box center [769, 323] width 964 height 133
drag, startPoint x: 849, startPoint y: 319, endPoint x: 859, endPoint y: 325, distance: 11.6
click at [849, 320] on div "True False" at bounding box center [859, 301] width 254 height 46
click at [873, 308] on input "False" at bounding box center [880, 301] width 15 height 12
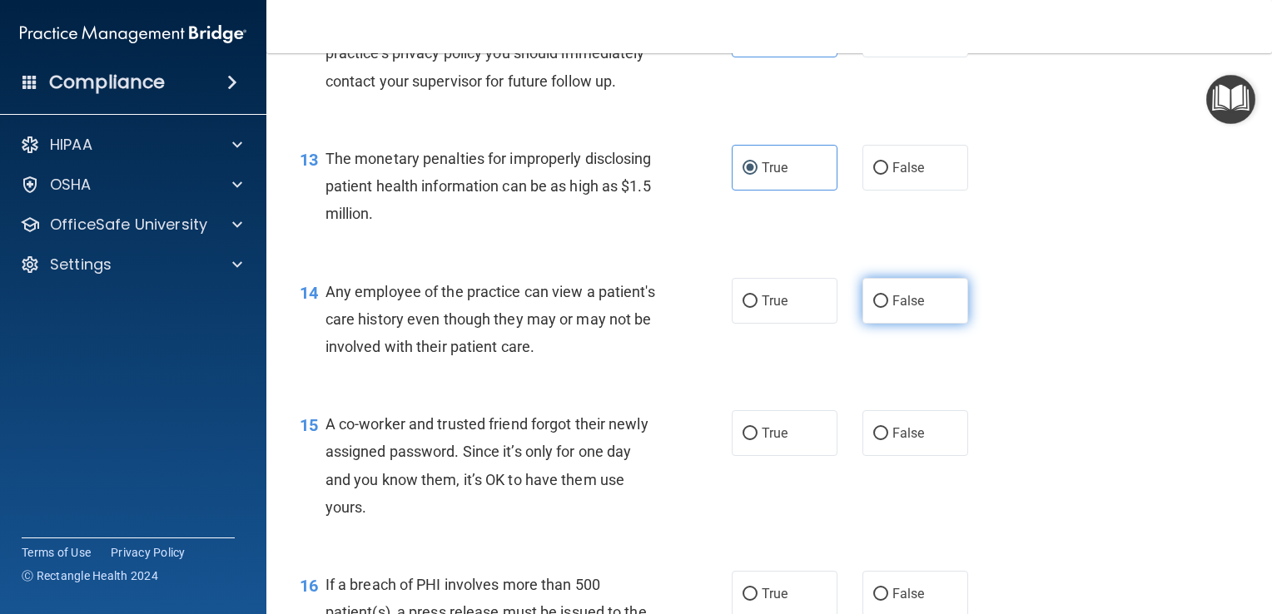
radio input "true"
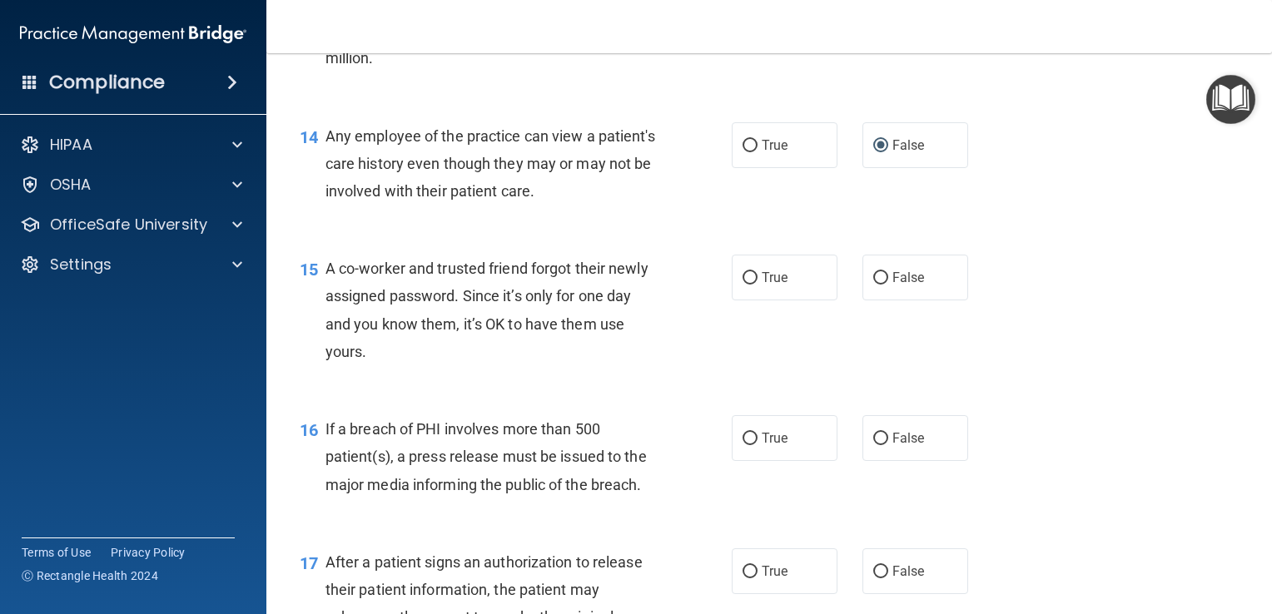
scroll to position [1831, 0]
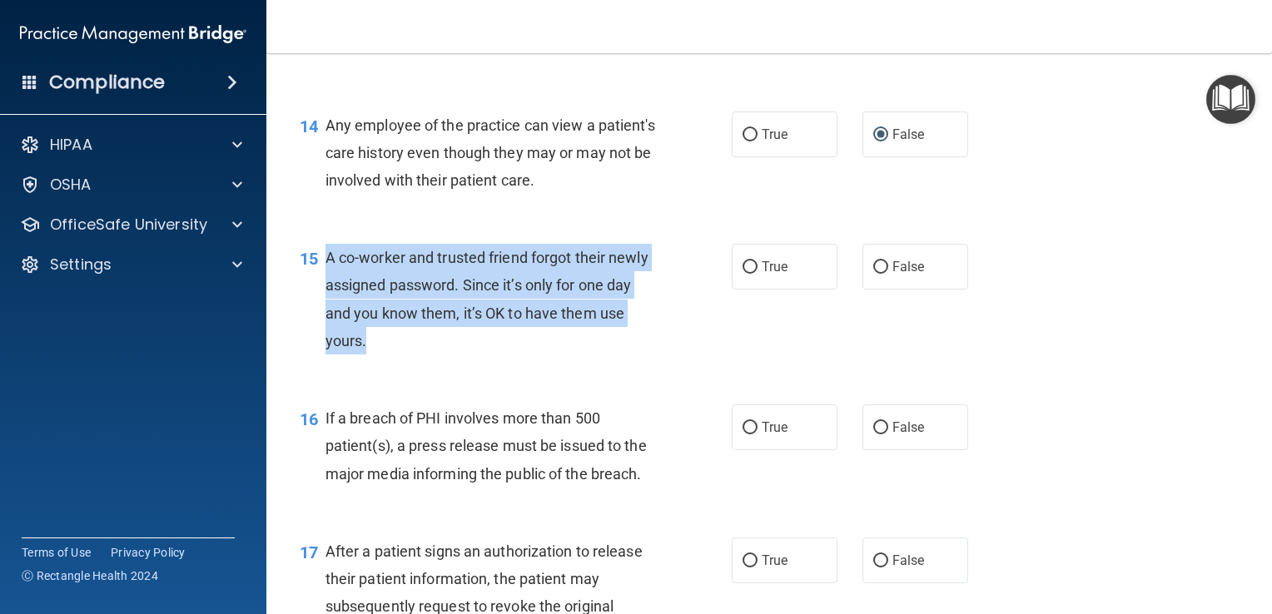
drag, startPoint x: 374, startPoint y: 376, endPoint x: 321, endPoint y: 291, distance: 99.8
click at [321, 291] on div "15 A co-worker and trusted friend forgot their newly assigned password. Since i…" at bounding box center [516, 303] width 482 height 119
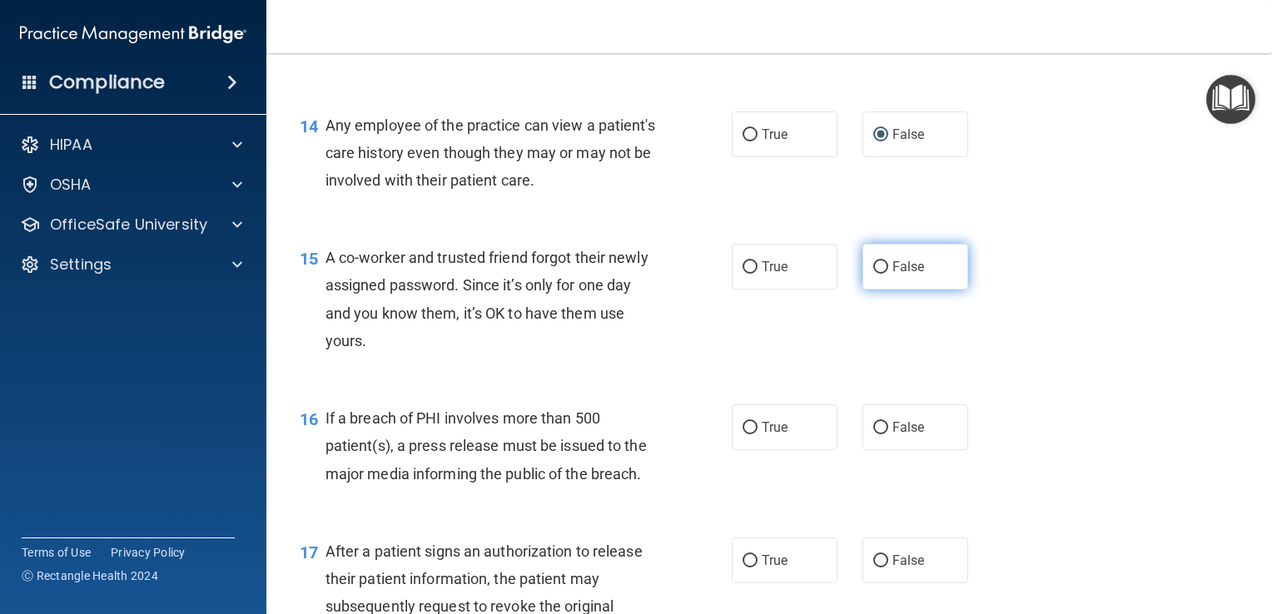
click at [922, 290] on label "False" at bounding box center [915, 267] width 106 height 46
click at [888, 274] on input "False" at bounding box center [880, 267] width 15 height 12
radio input "true"
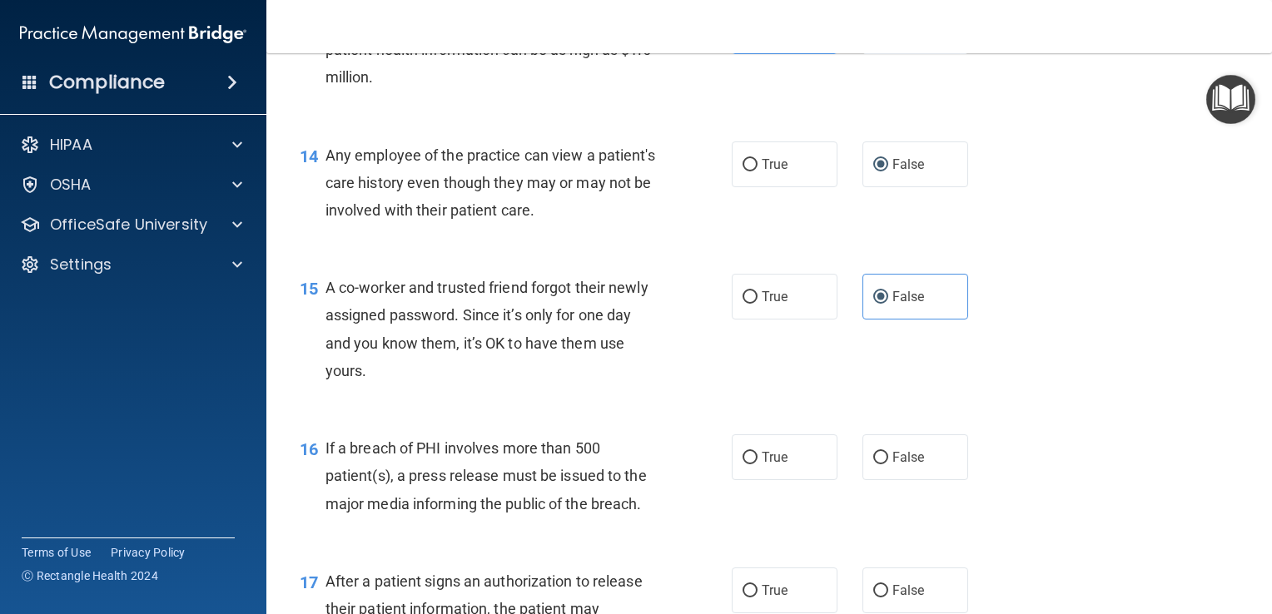
scroll to position [1898, 0]
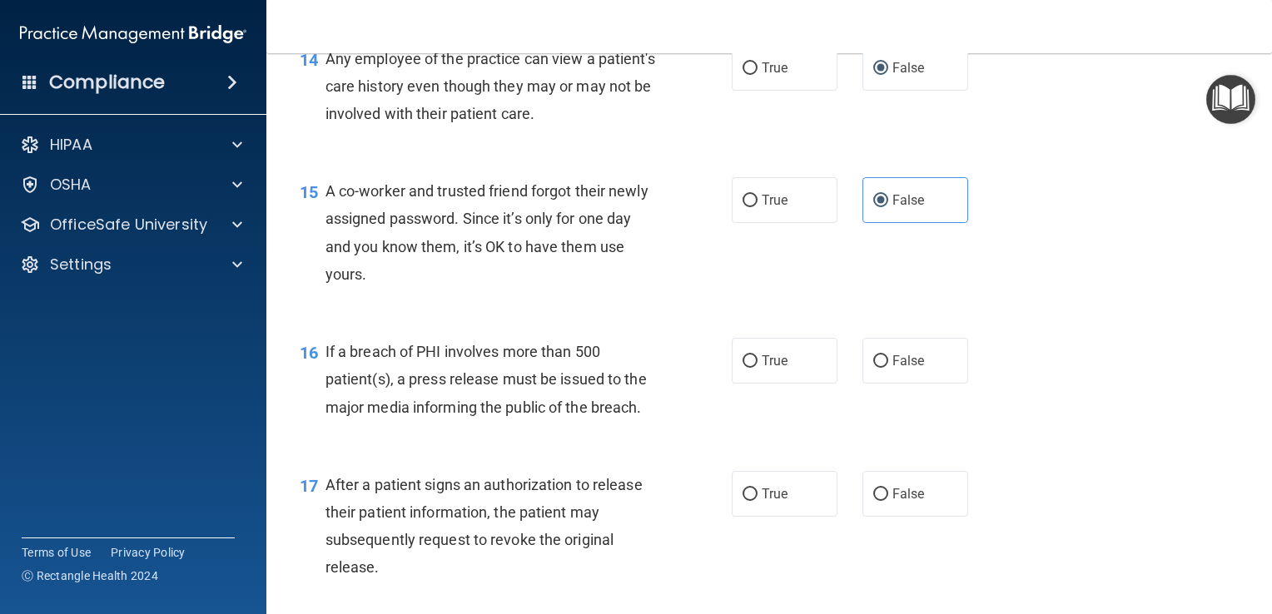
click at [636, 450] on div "16 If a breach of PHI involves more than 500 patient(s), a press release must b…" at bounding box center [769, 383] width 964 height 133
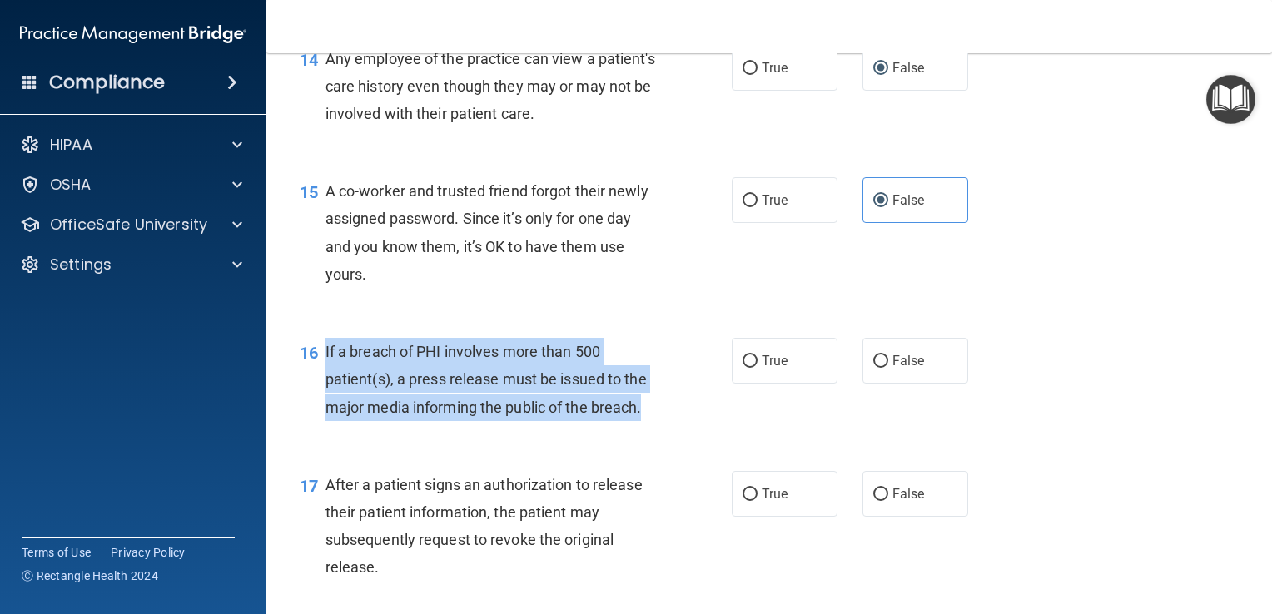
drag, startPoint x: 647, startPoint y: 446, endPoint x: 321, endPoint y: 366, distance: 335.1
click at [321, 366] on div "16 If a breach of PHI involves more than 500 patient(s), a press release must b…" at bounding box center [516, 384] width 482 height 92
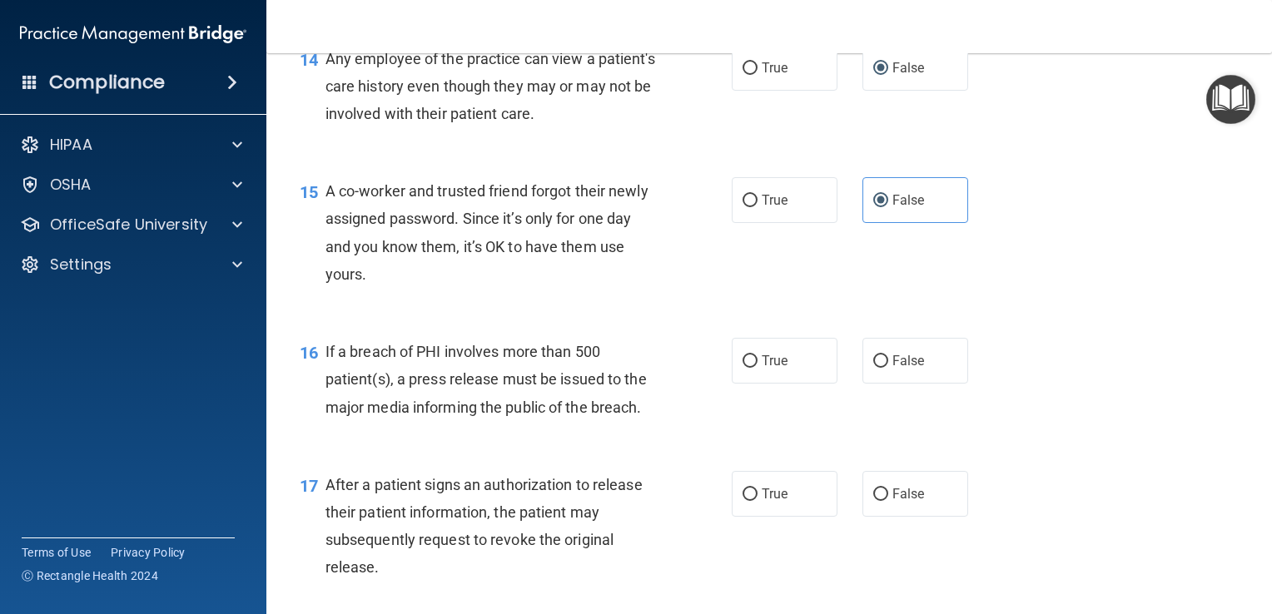
drag, startPoint x: 1032, startPoint y: 300, endPoint x: 931, endPoint y: 345, distance: 111.0
click at [1010, 308] on div "15 A co-worker and trusted friend forgot their newly assigned password. Since i…" at bounding box center [769, 236] width 964 height 161
click at [756, 384] on label "True" at bounding box center [785, 361] width 106 height 46
click at [756, 368] on input "True" at bounding box center [749, 361] width 15 height 12
radio input "true"
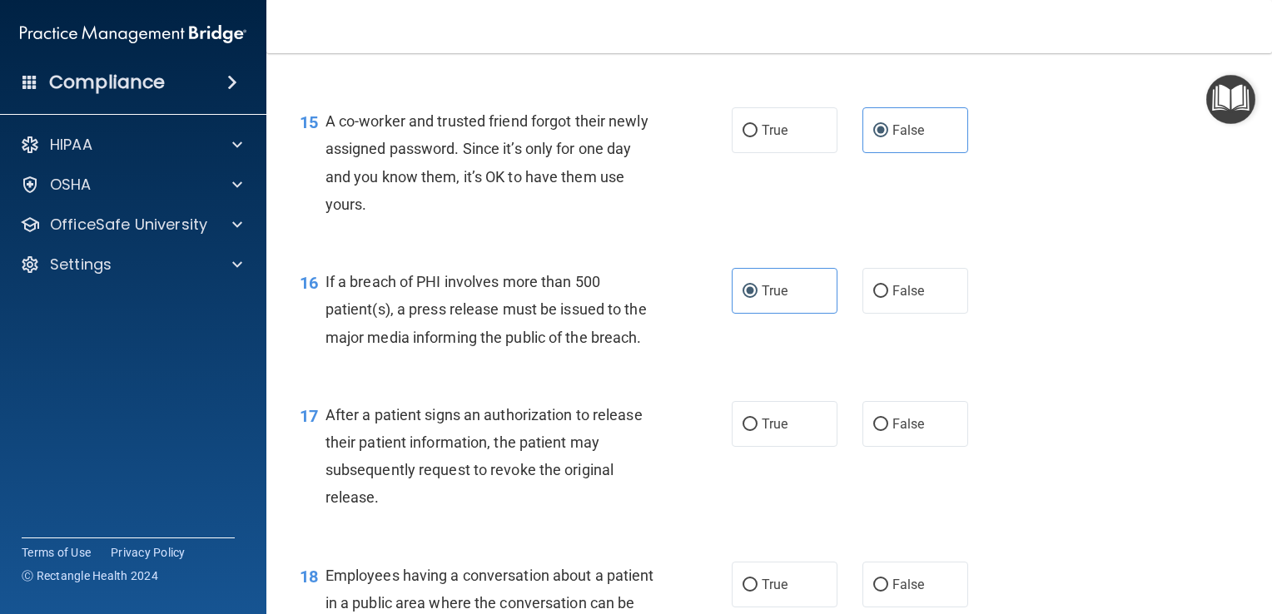
scroll to position [2064, 0]
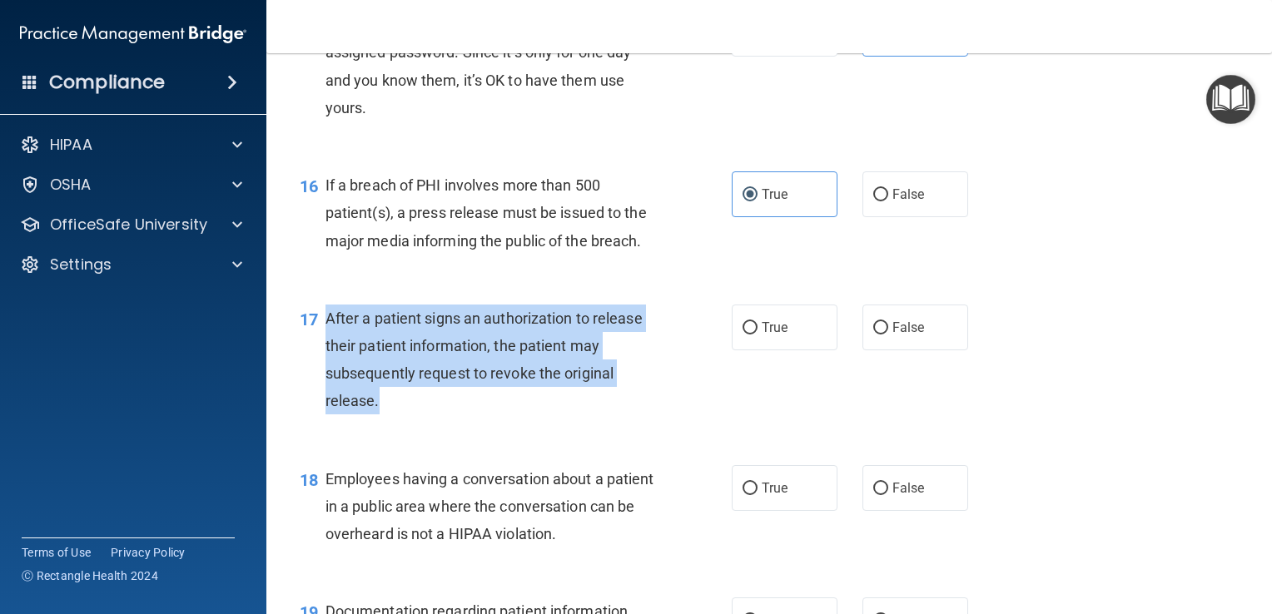
drag, startPoint x: 398, startPoint y: 425, endPoint x: 329, endPoint y: 351, distance: 101.3
click at [329, 351] on div "17 After a patient signs an authorization to release their patient information,…" at bounding box center [516, 364] width 482 height 119
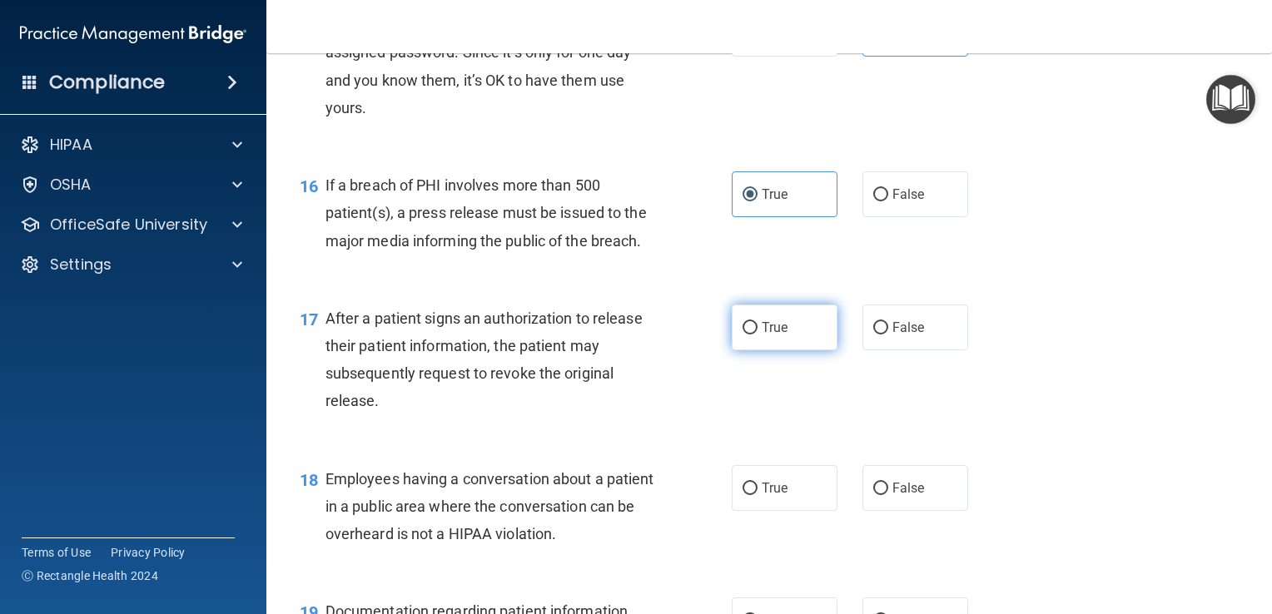
click at [759, 338] on label "True" at bounding box center [785, 328] width 106 height 46
click at [757, 335] on input "True" at bounding box center [749, 328] width 15 height 12
radio input "true"
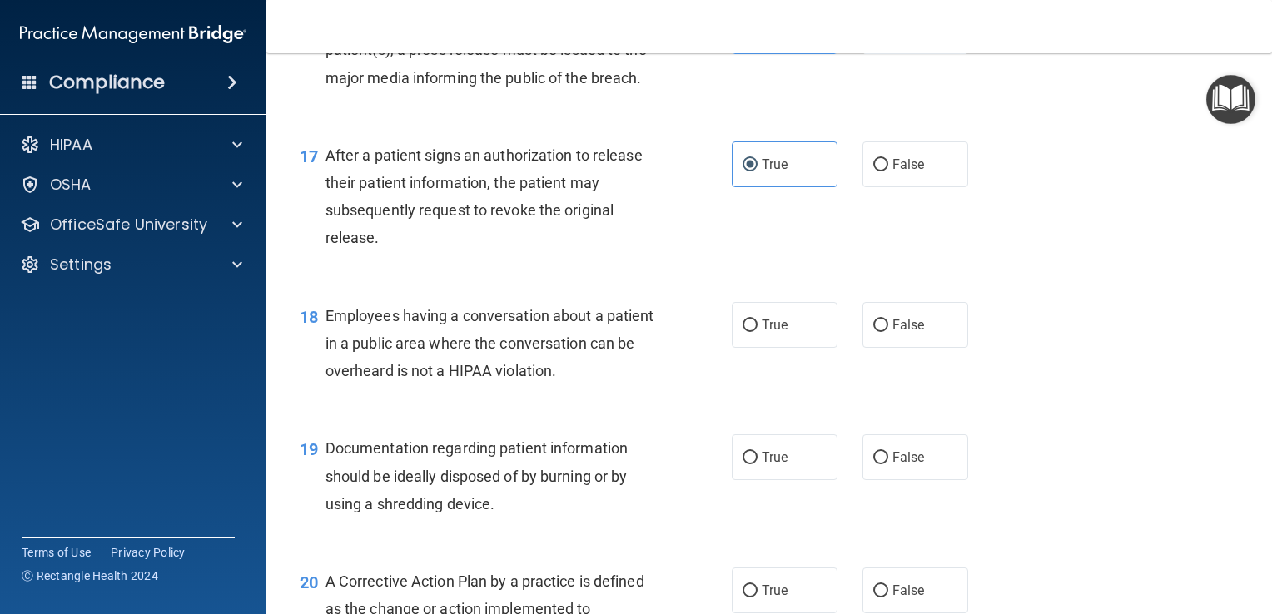
scroll to position [2231, 0]
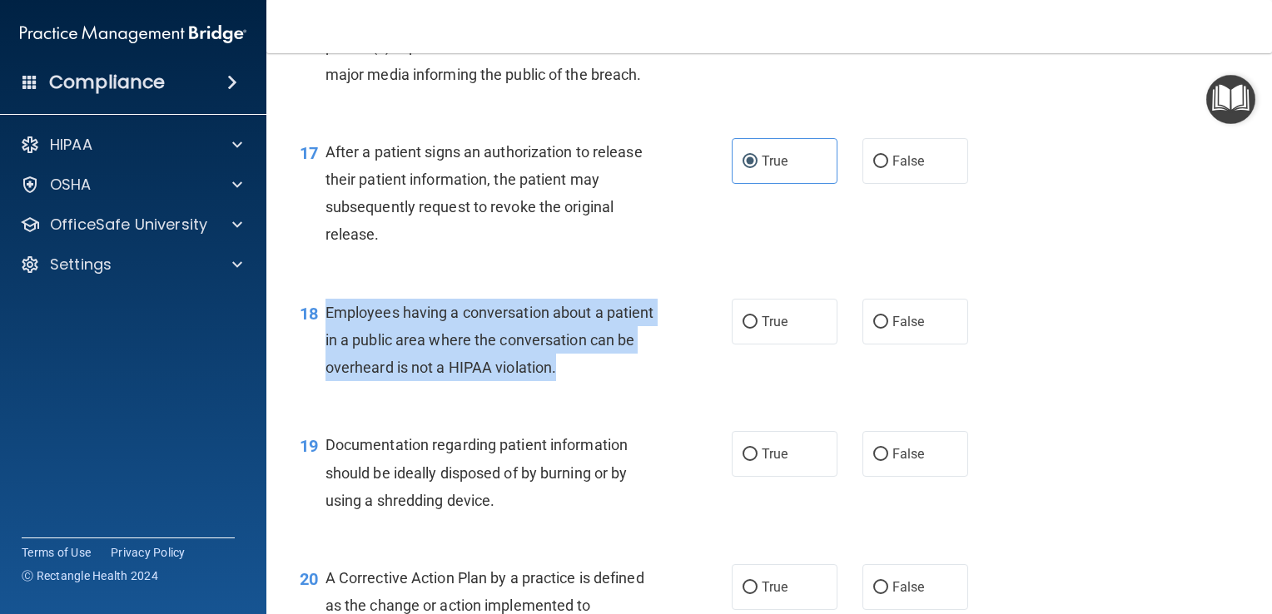
drag, startPoint x: 620, startPoint y: 403, endPoint x: 319, endPoint y: 338, distance: 308.2
click at [319, 338] on div "18 Employees having a conversation about a patient in a public area where the c…" at bounding box center [516, 345] width 482 height 92
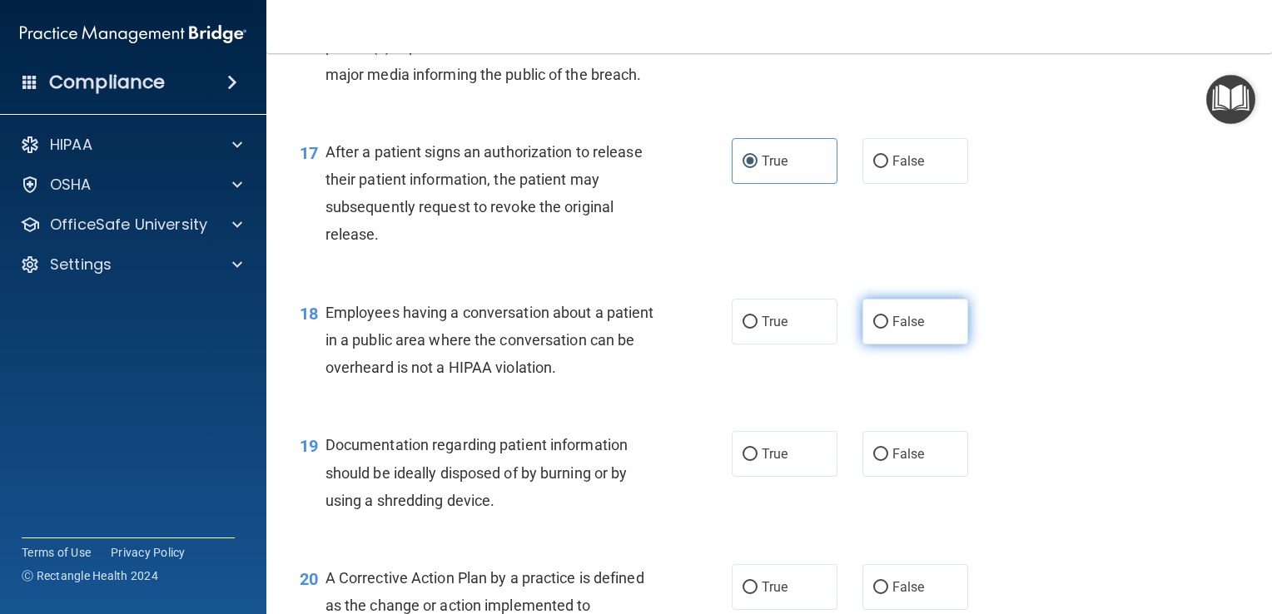
click at [939, 341] on label "False" at bounding box center [915, 322] width 106 height 46
click at [888, 329] on input "False" at bounding box center [880, 322] width 15 height 12
radio input "true"
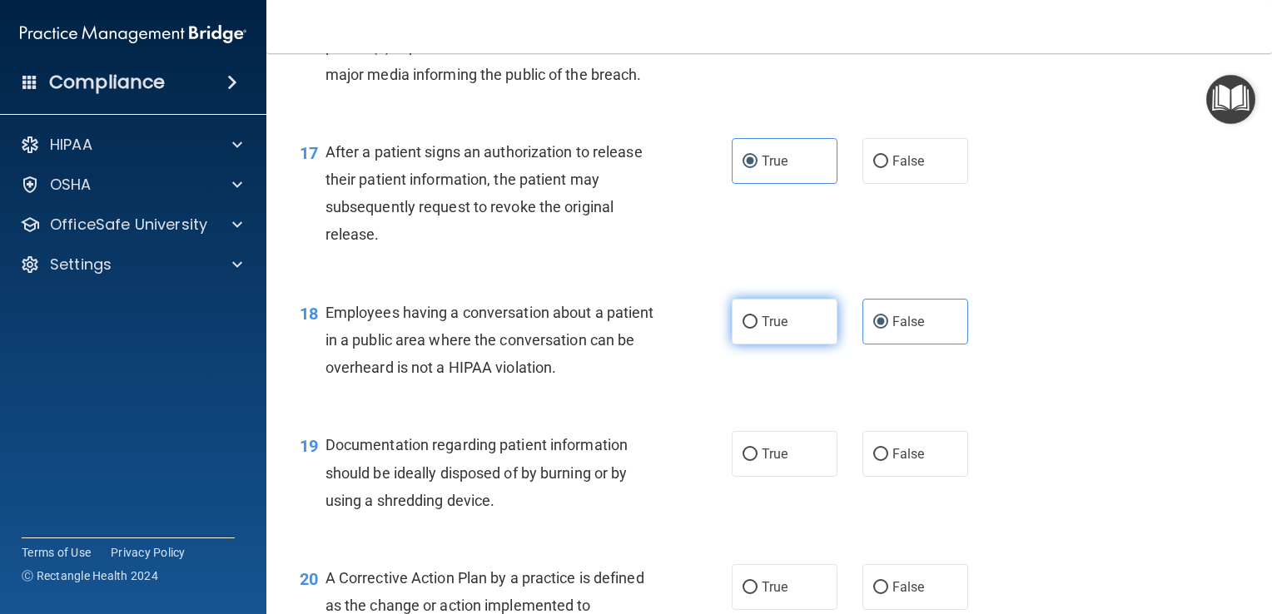
click at [732, 345] on label "True" at bounding box center [785, 322] width 106 height 46
click at [742, 329] on input "True" at bounding box center [749, 322] width 15 height 12
radio input "true"
radio input "false"
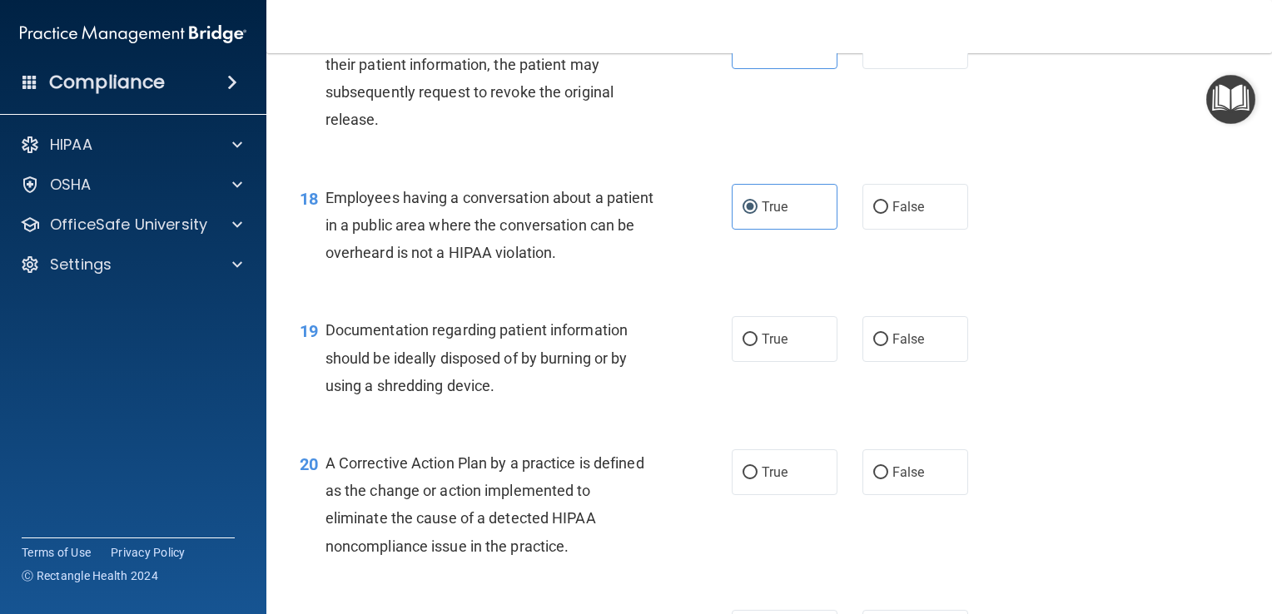
scroll to position [2397, 0]
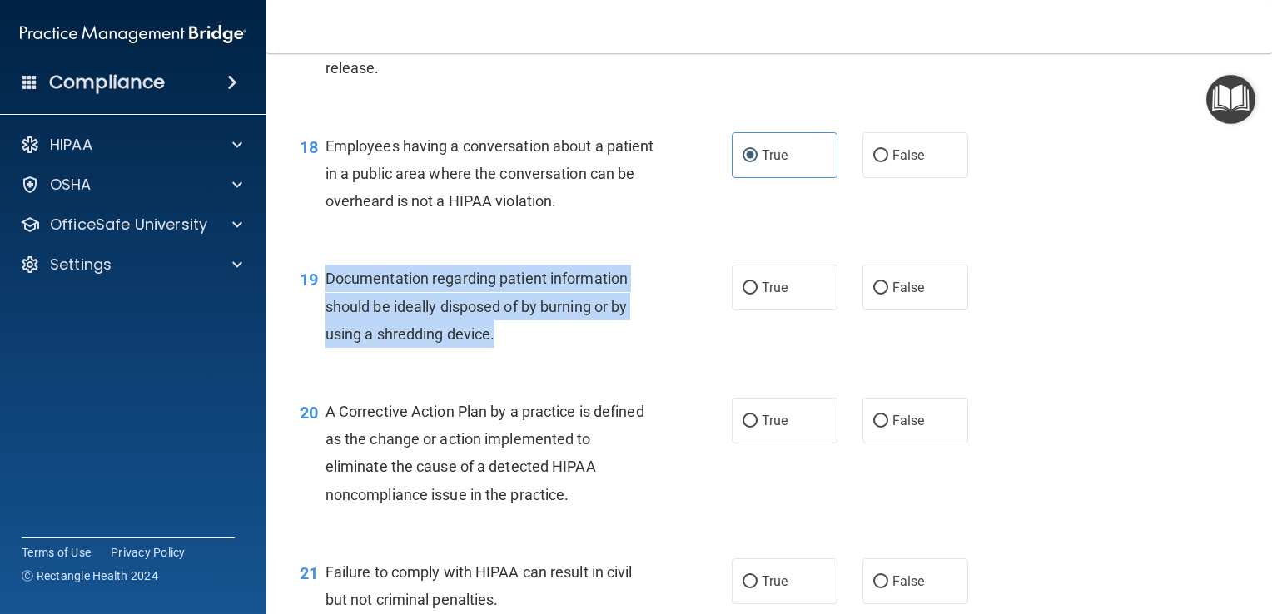
drag, startPoint x: 510, startPoint y: 370, endPoint x: 326, endPoint y: 310, distance: 193.5
click at [326, 310] on div "Documentation regarding patient information should be ideally disposed of by bu…" at bounding box center [496, 306] width 343 height 83
click at [749, 295] on input "True" at bounding box center [749, 288] width 15 height 12
radio input "true"
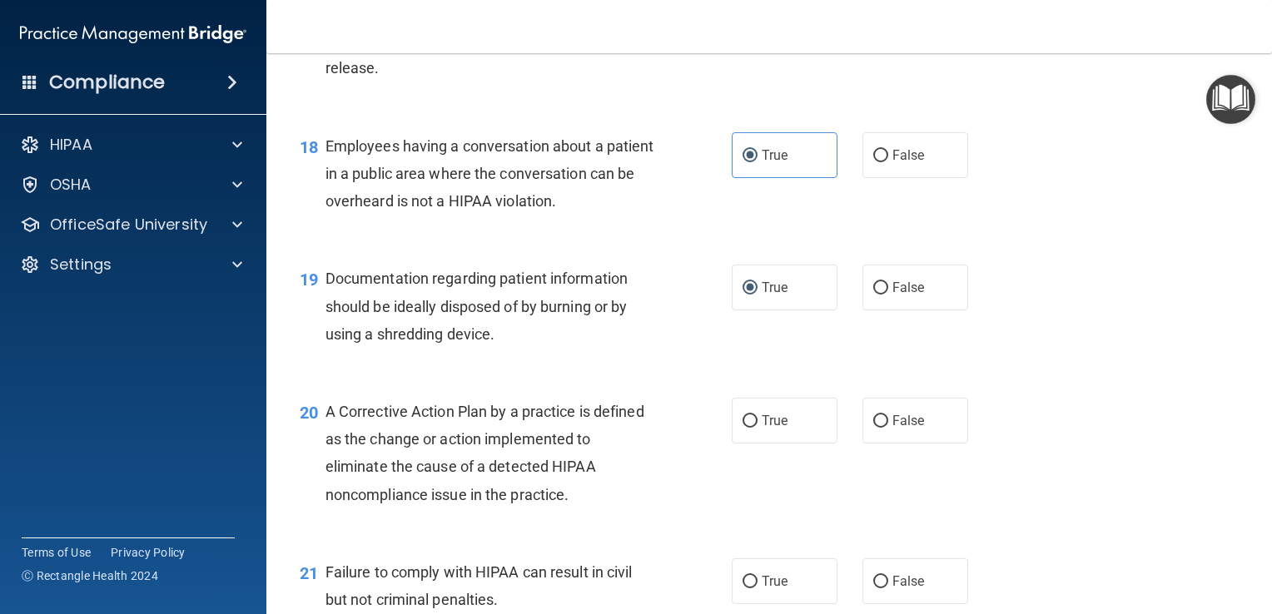
drag, startPoint x: 683, startPoint y: 423, endPoint x: 617, endPoint y: 449, distance: 71.4
click at [683, 423] on div "20 A Corrective Action Plan by a practice is defined as the change or action im…" at bounding box center [769, 457] width 964 height 161
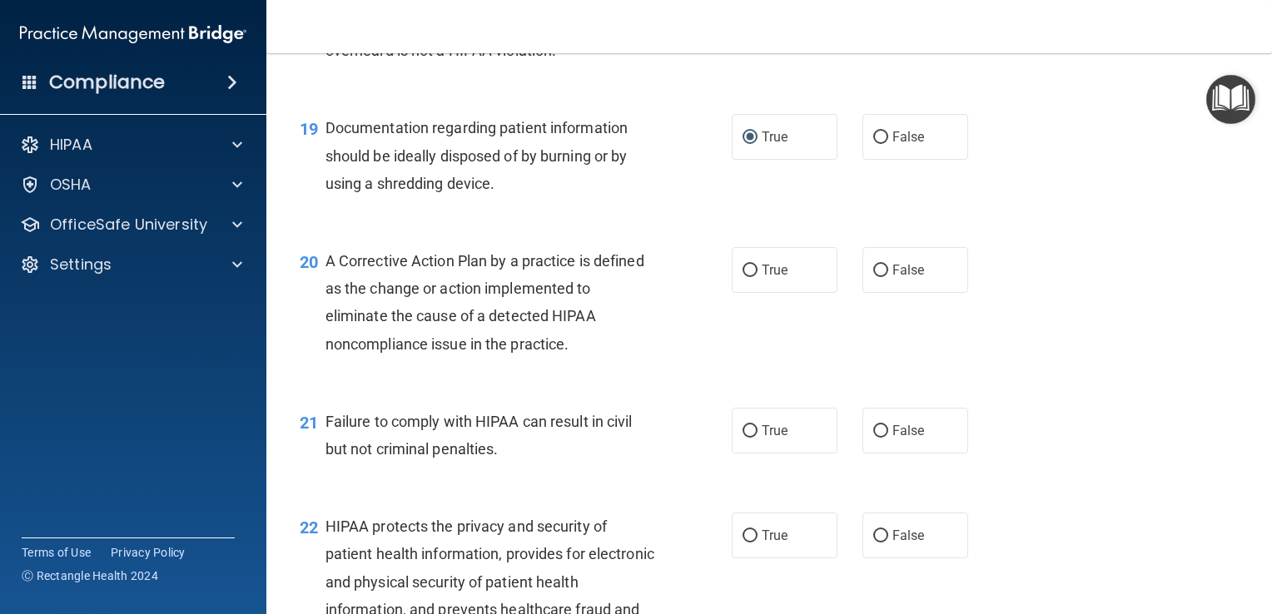
scroll to position [2564, 0]
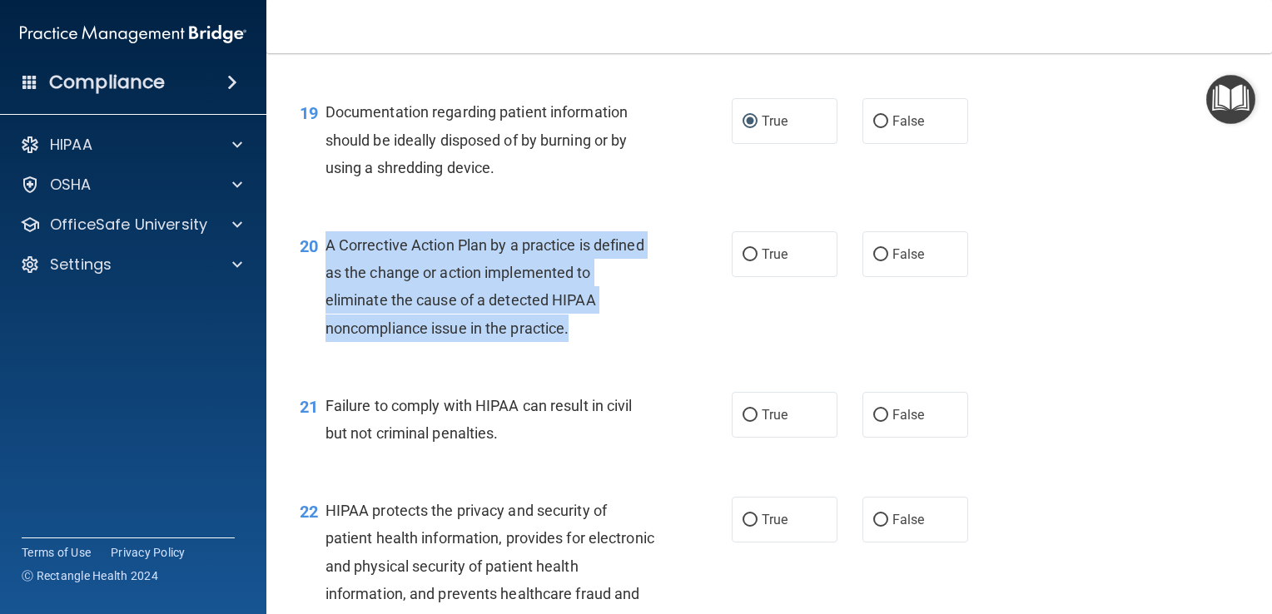
drag, startPoint x: 604, startPoint y: 361, endPoint x: 325, endPoint y: 270, distance: 294.3
click at [325, 270] on div "A Corrective Action Plan by a practice is defined as the change or action imple…" at bounding box center [496, 286] width 343 height 111
click at [742, 261] on input "True" at bounding box center [749, 255] width 15 height 12
radio input "true"
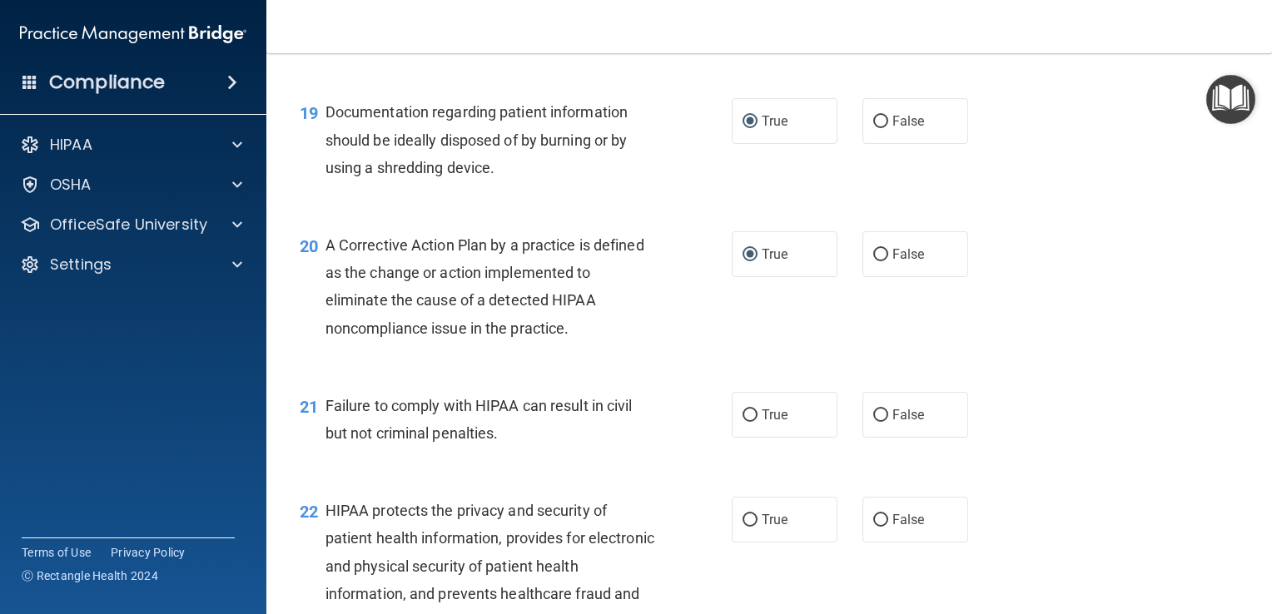
click at [1077, 338] on div "20 A Corrective Action Plan by a practice is defined as the change or action im…" at bounding box center [769, 291] width 964 height 161
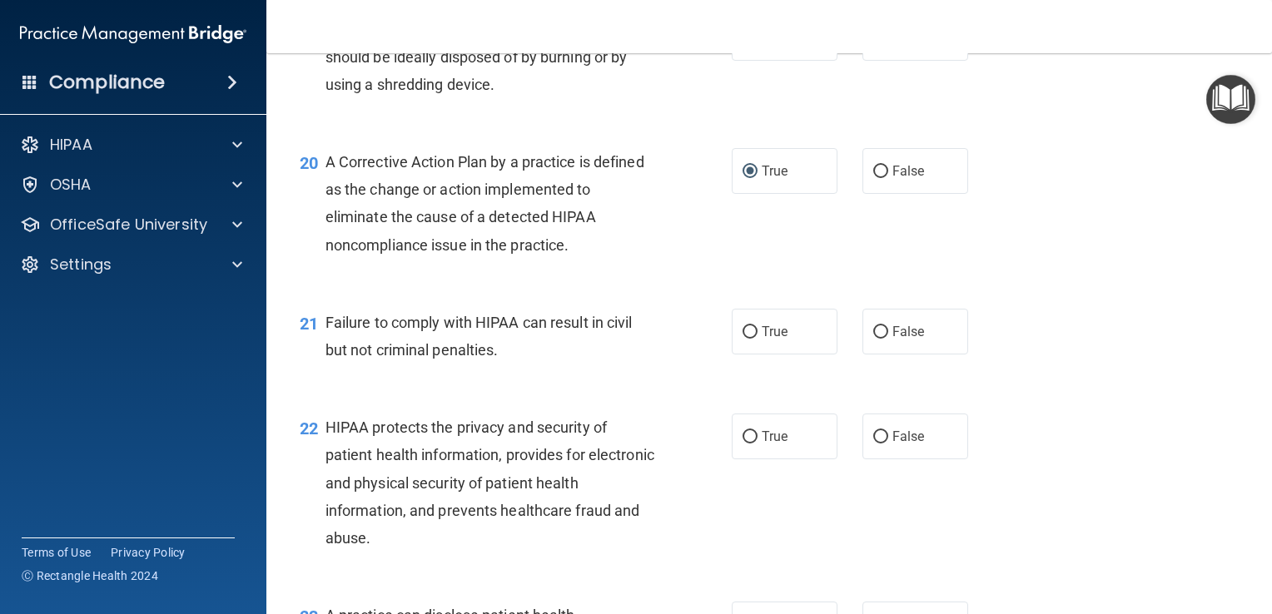
scroll to position [2647, 0]
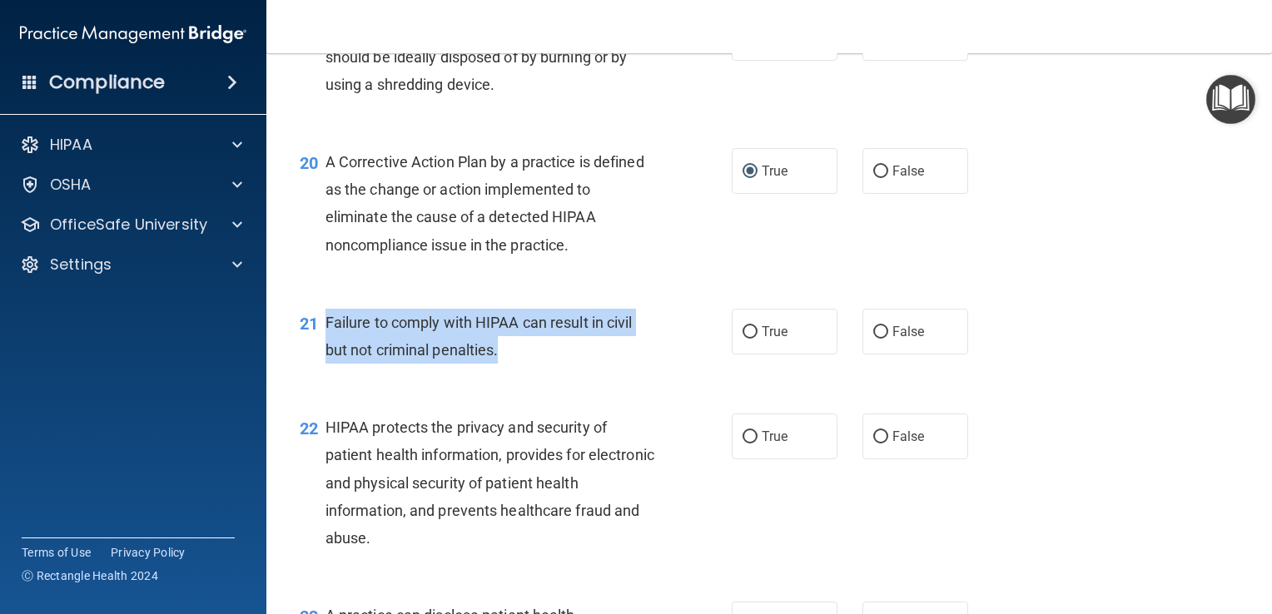
drag, startPoint x: 516, startPoint y: 384, endPoint x: 325, endPoint y: 341, distance: 196.1
click at [325, 341] on div "Failure to comply with HIPAA can result in civil but not criminal penalties." at bounding box center [496, 336] width 343 height 55
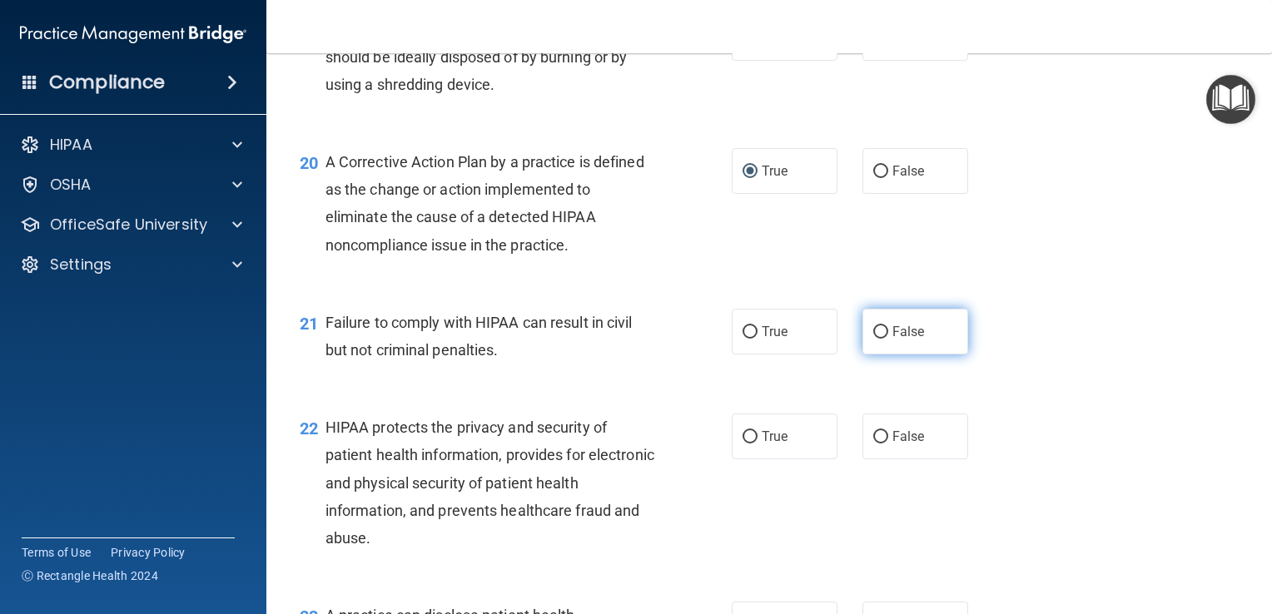
click at [896, 355] on label "False" at bounding box center [915, 332] width 106 height 46
click at [888, 339] on input "False" at bounding box center [880, 332] width 15 height 12
radio input "true"
click at [1005, 370] on div "21 Failure to comply with HIPAA can result in civil but not criminal penalties.…" at bounding box center [769, 340] width 964 height 105
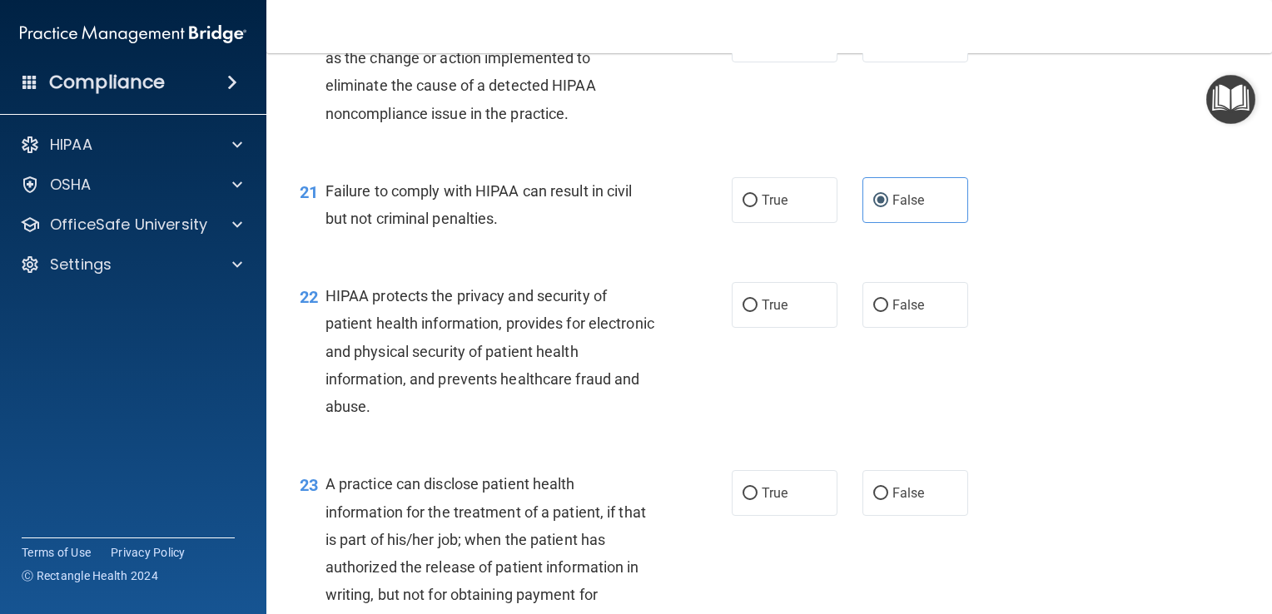
scroll to position [2813, 0]
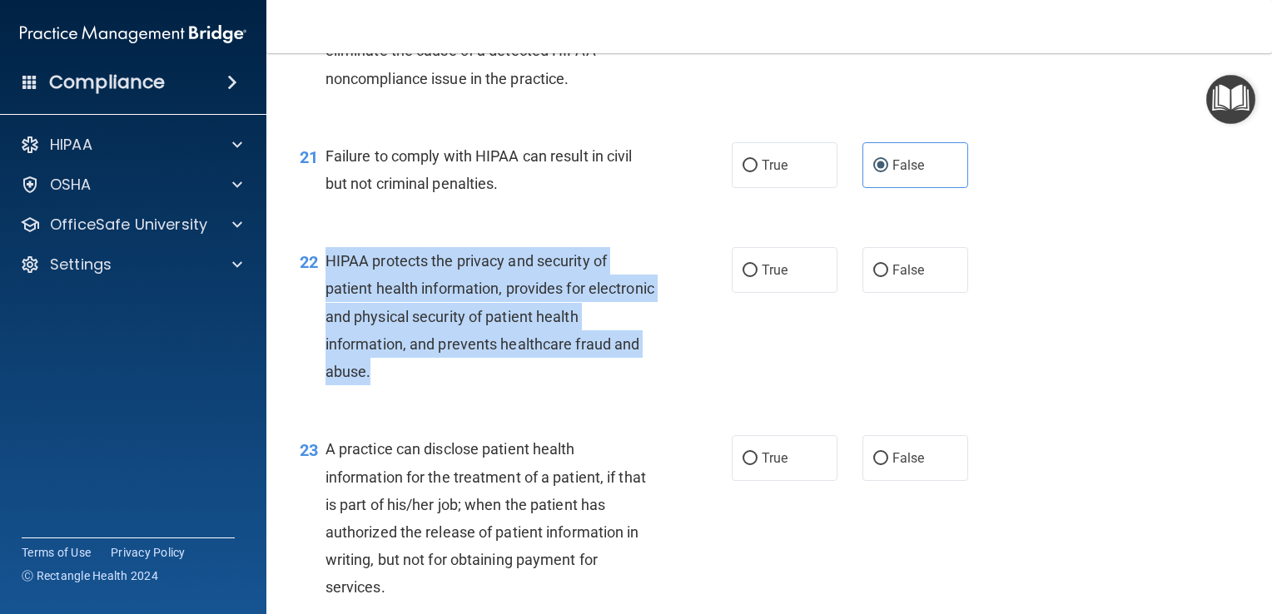
drag, startPoint x: 395, startPoint y: 412, endPoint x: 326, endPoint y: 296, distance: 134.3
click at [326, 296] on div "HIPAA protects the privacy and security of patient health information, provides…" at bounding box center [496, 316] width 343 height 138
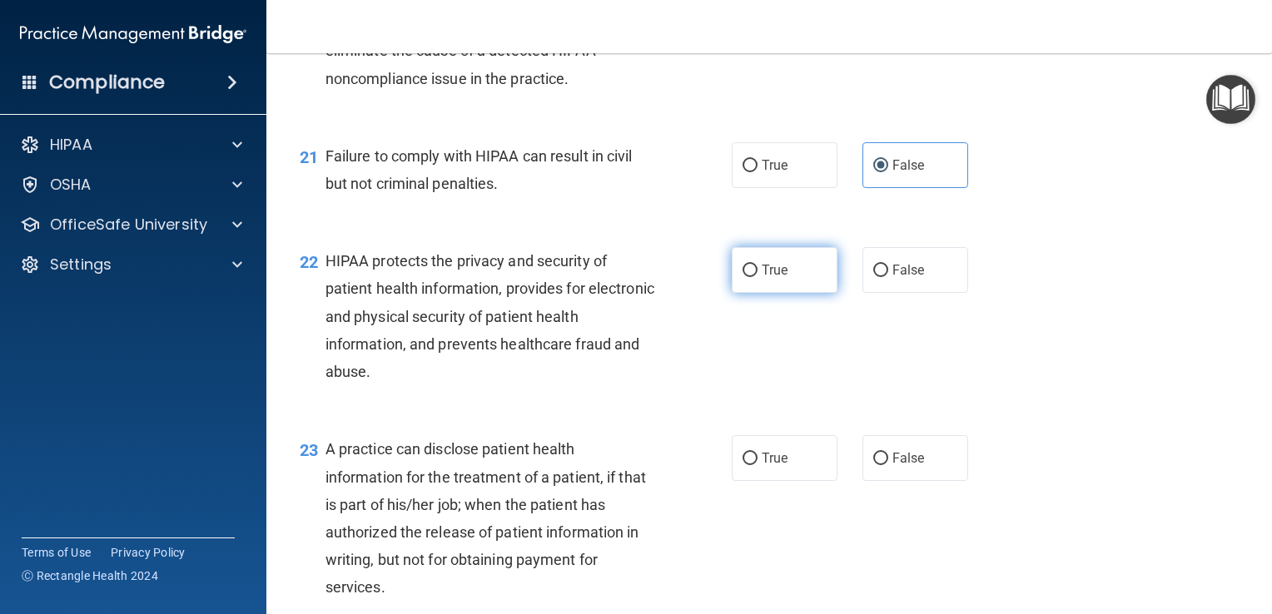
click at [777, 278] on span "True" at bounding box center [775, 270] width 26 height 16
click at [757, 277] on input "True" at bounding box center [749, 271] width 15 height 12
radio input "true"
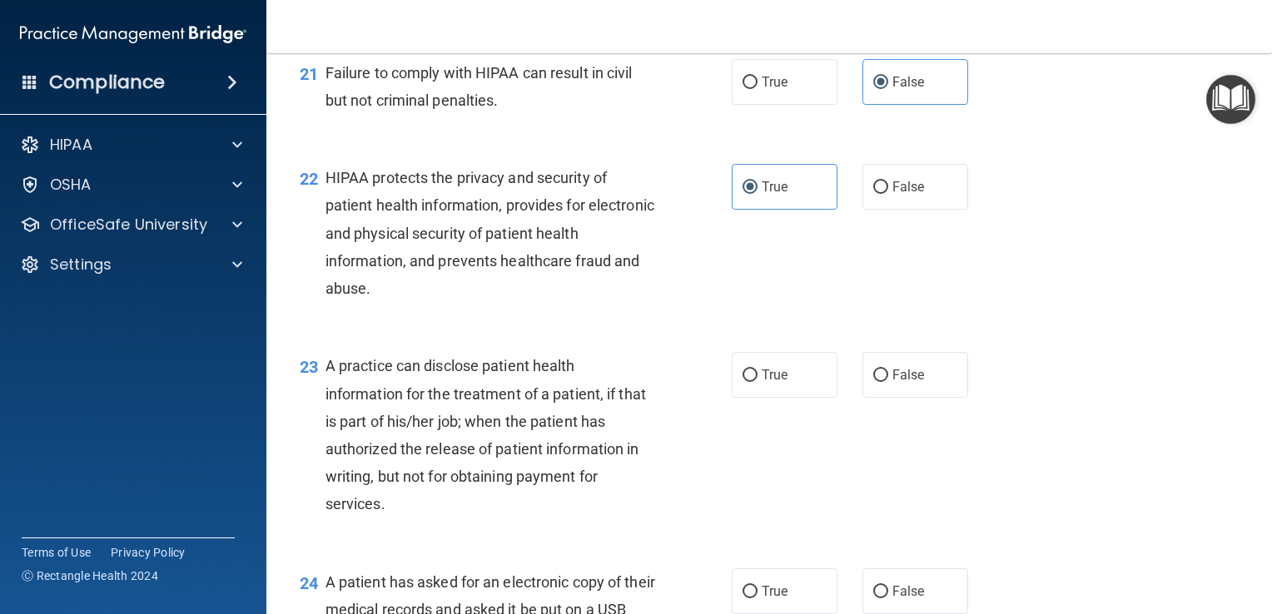
scroll to position [3063, 0]
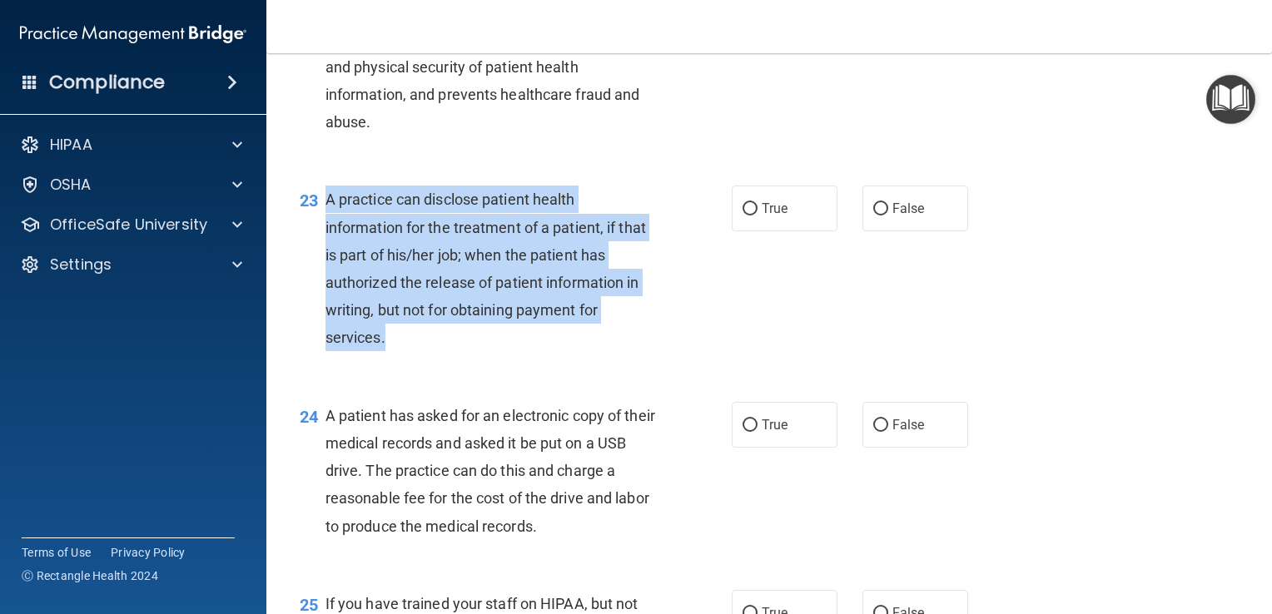
drag, startPoint x: 413, startPoint y: 377, endPoint x: 325, endPoint y: 229, distance: 172.0
click at [325, 229] on div "A practice can disclose patient health information for the treatment of a patie…" at bounding box center [496, 269] width 343 height 166
drag, startPoint x: 870, startPoint y: 238, endPoint x: 862, endPoint y: 245, distance: 10.0
click at [873, 216] on input "False" at bounding box center [880, 209] width 15 height 12
radio input "true"
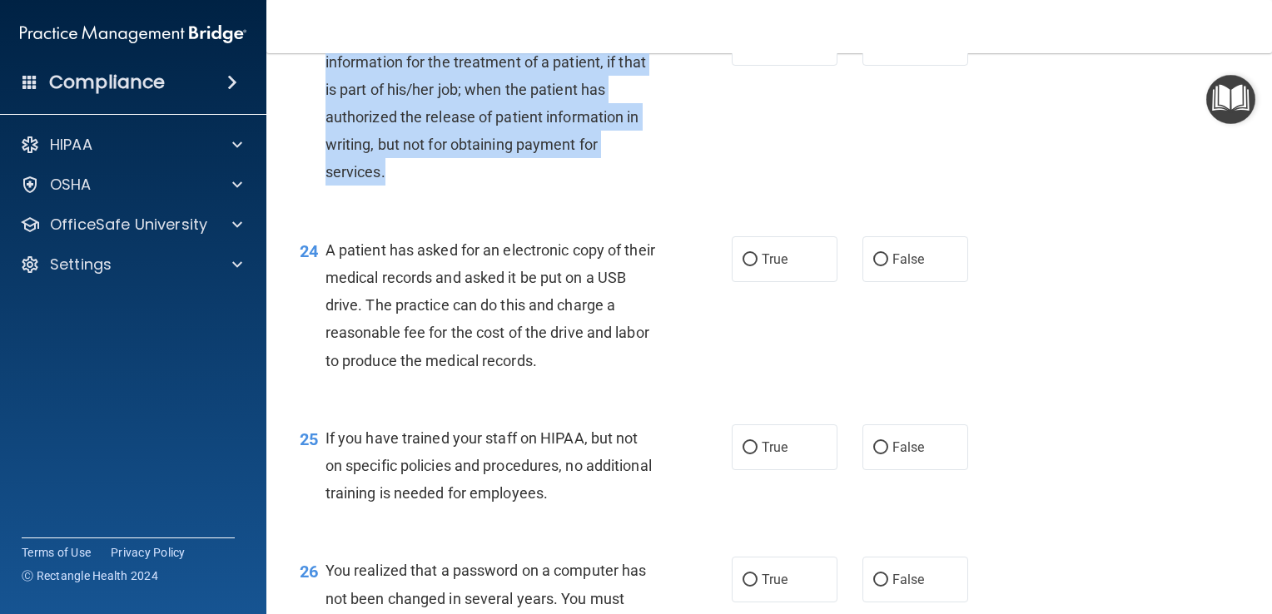
scroll to position [3229, 0]
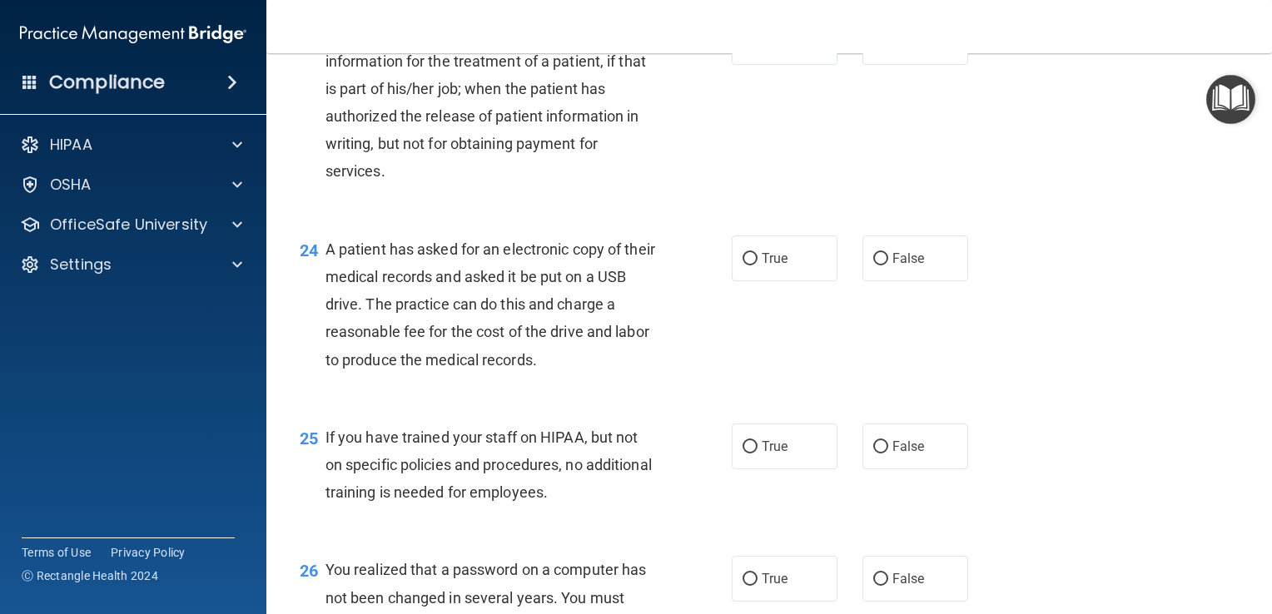
click at [598, 374] on div "A patient has asked for an electronic copy of their medical records and asked i…" at bounding box center [496, 305] width 343 height 138
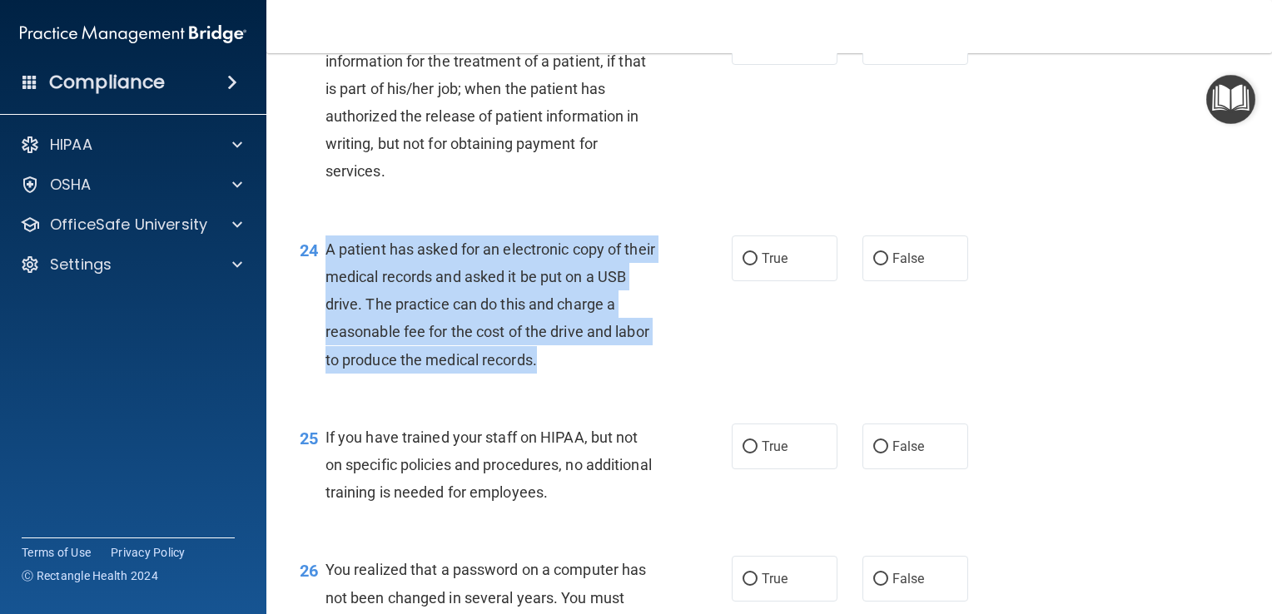
drag, startPoint x: 591, startPoint y: 390, endPoint x: 326, endPoint y: 285, distance: 285.0
click at [326, 285] on div "A patient has asked for an electronic copy of their medical records and asked i…" at bounding box center [496, 305] width 343 height 138
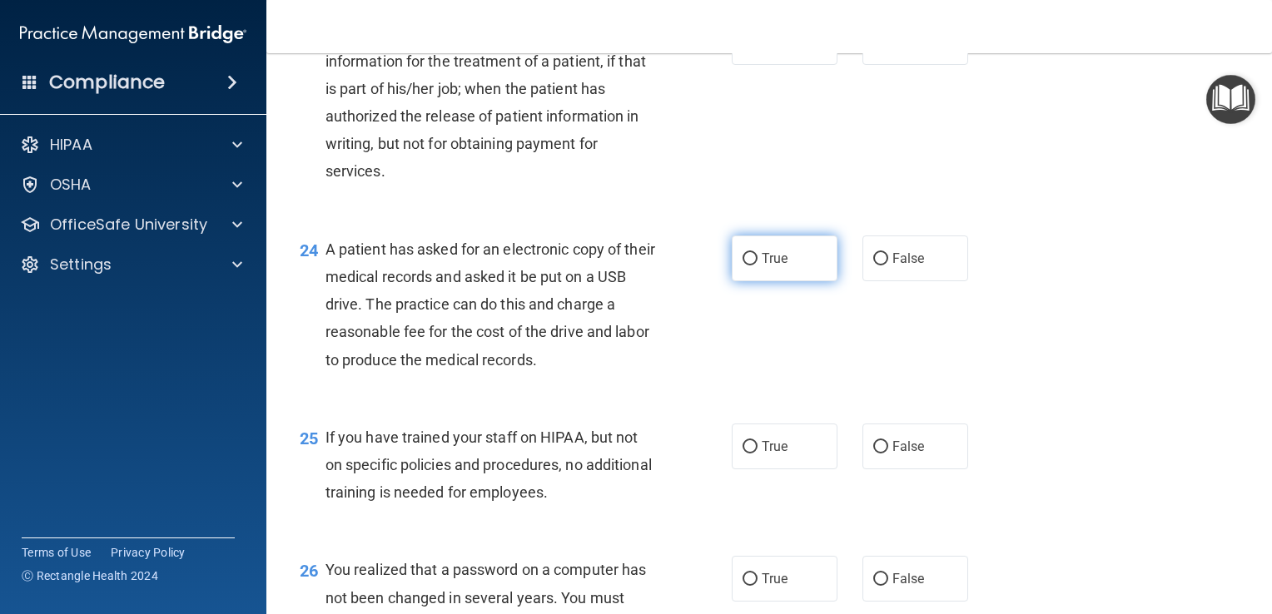
click at [761, 263] on label "True" at bounding box center [785, 259] width 106 height 46
click at [757, 263] on input "True" at bounding box center [749, 259] width 15 height 12
radio input "true"
click at [644, 403] on div "24 A patient has asked for an electronic copy of their medical records and aske…" at bounding box center [769, 309] width 964 height 188
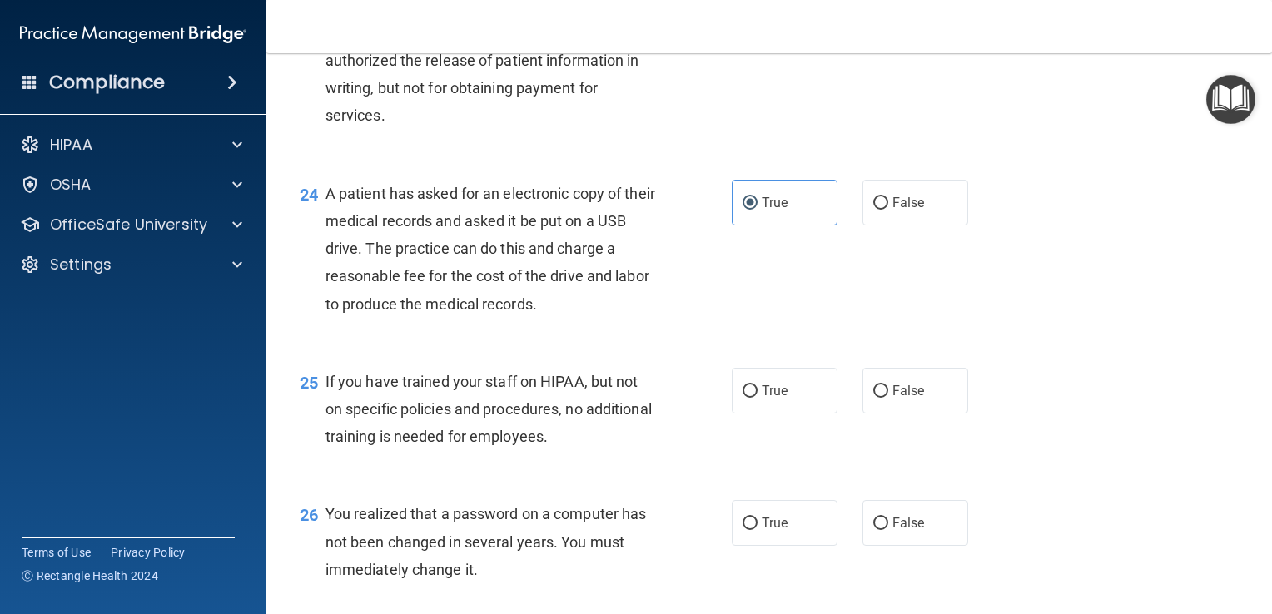
scroll to position [3313, 0]
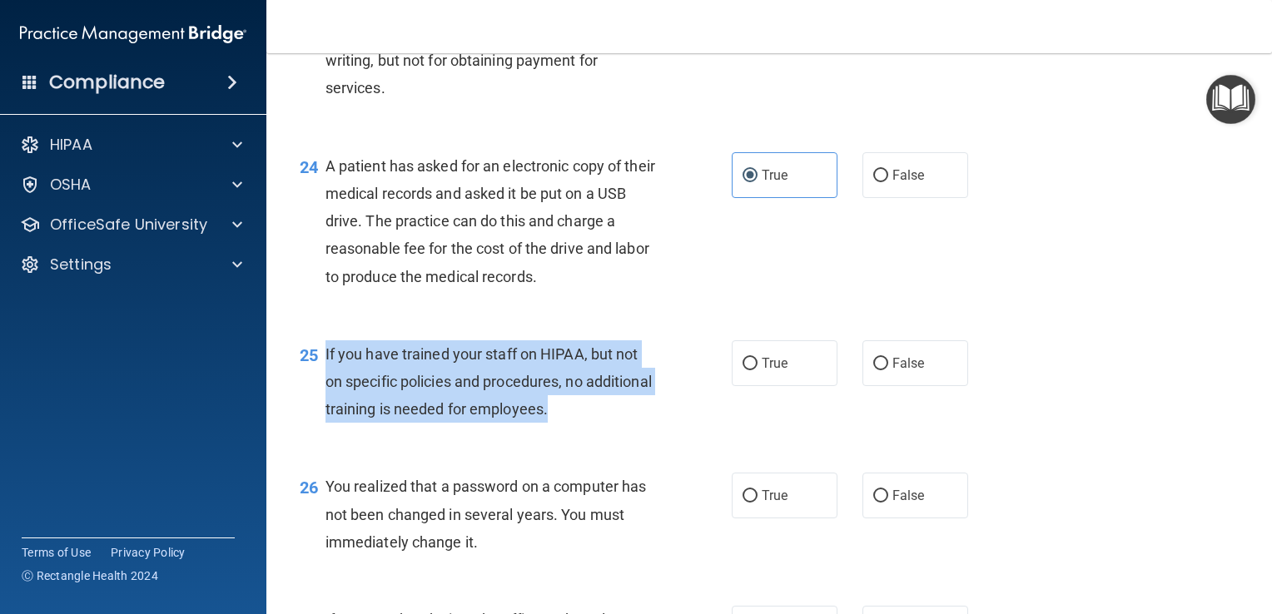
drag, startPoint x: 625, startPoint y: 448, endPoint x: 323, endPoint y: 381, distance: 309.4
click at [323, 381] on div "25 If you have trained your staff on HIPAA, but not on specific policies and pr…" at bounding box center [516, 386] width 482 height 92
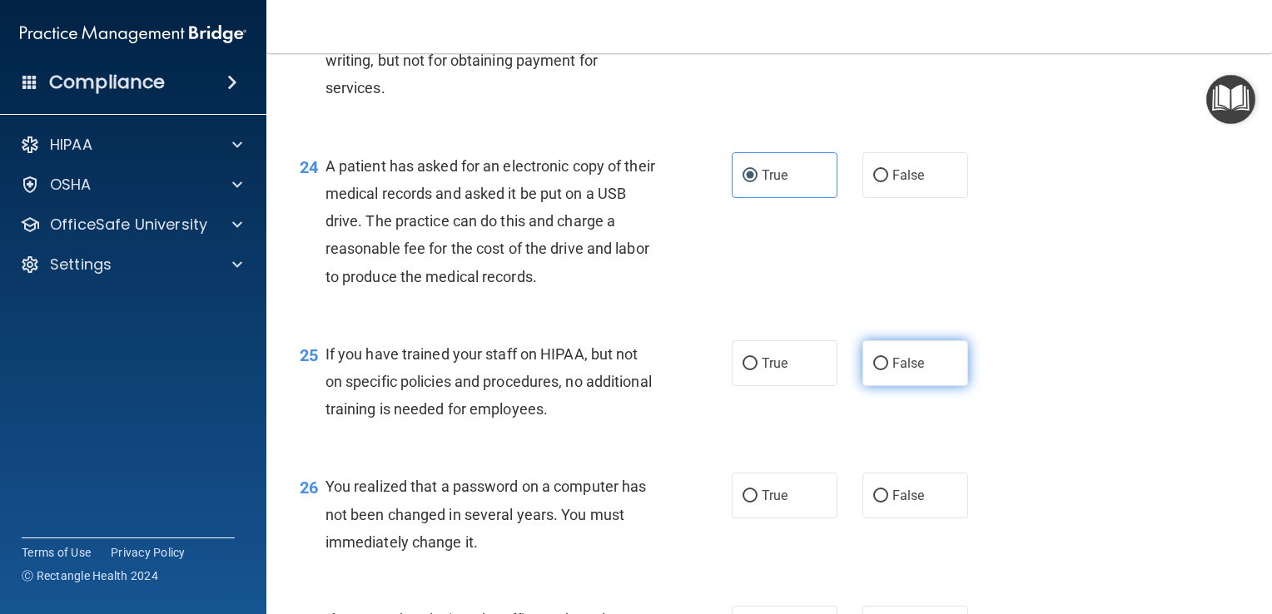
click at [925, 386] on label "False" at bounding box center [915, 363] width 106 height 46
click at [888, 370] on input "False" at bounding box center [880, 364] width 15 height 12
radio input "true"
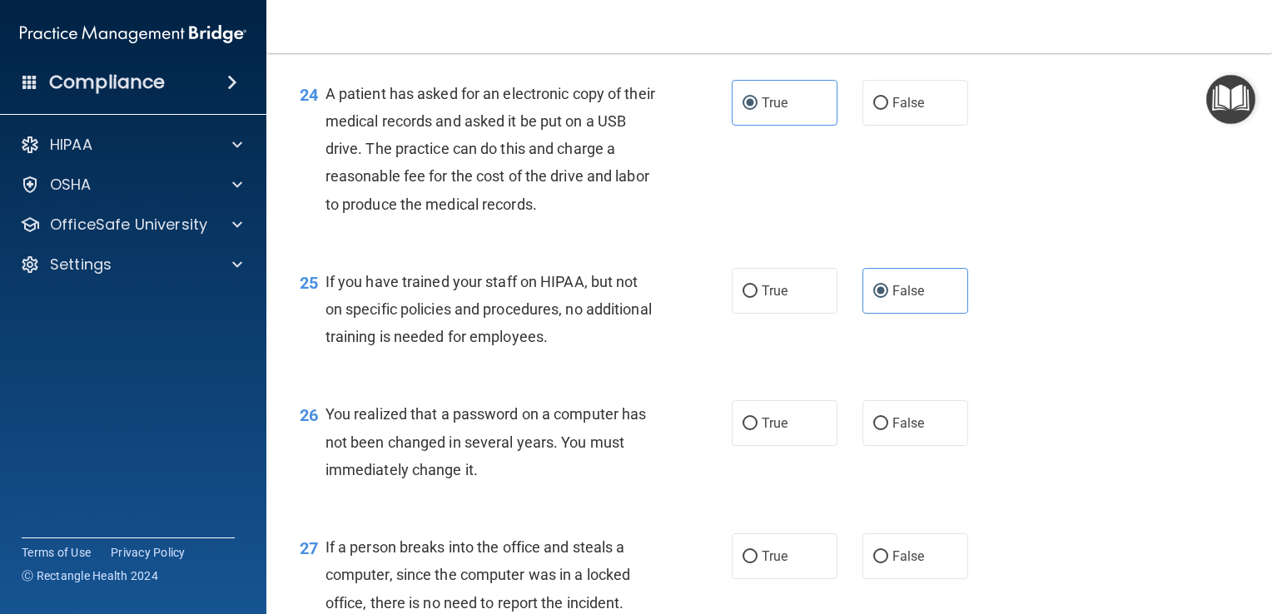
scroll to position [3479, 0]
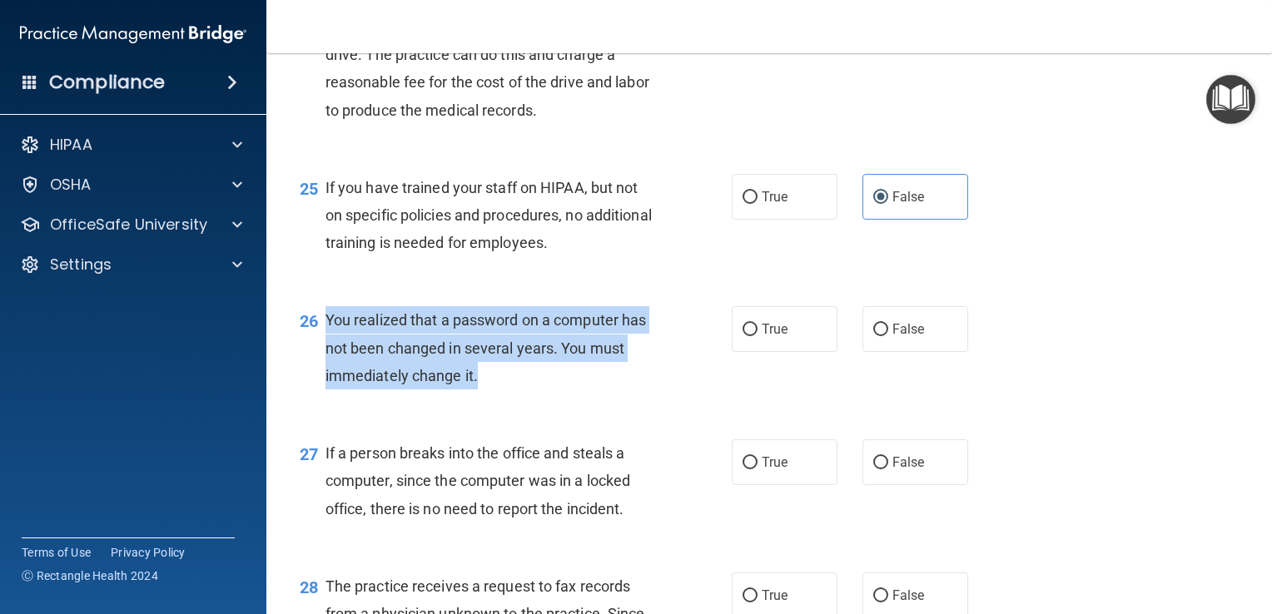
drag, startPoint x: 506, startPoint y: 408, endPoint x: 329, endPoint y: 338, distance: 190.6
click at [329, 338] on div "You realized that a password on a computer has not been changed in several year…" at bounding box center [496, 347] width 343 height 83
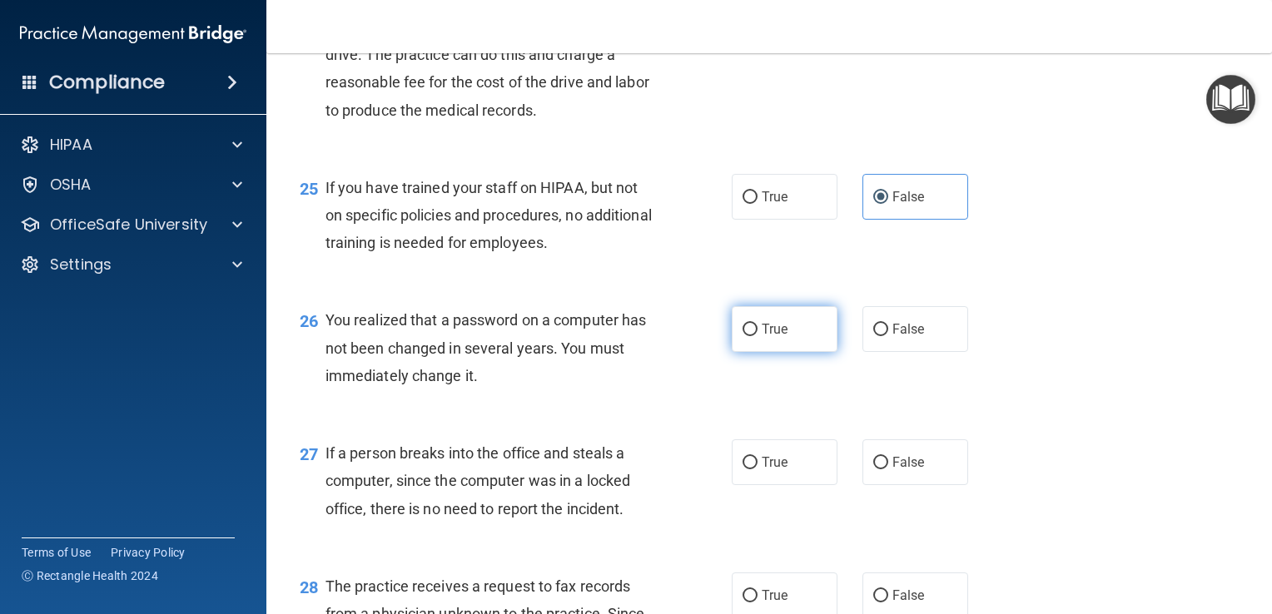
click at [788, 338] on label "True" at bounding box center [785, 329] width 106 height 46
click at [757, 336] on input "True" at bounding box center [749, 330] width 15 height 12
radio input "true"
drag, startPoint x: 878, startPoint y: 339, endPoint x: 840, endPoint y: 340, distance: 38.3
click at [874, 339] on label "False" at bounding box center [915, 329] width 106 height 46
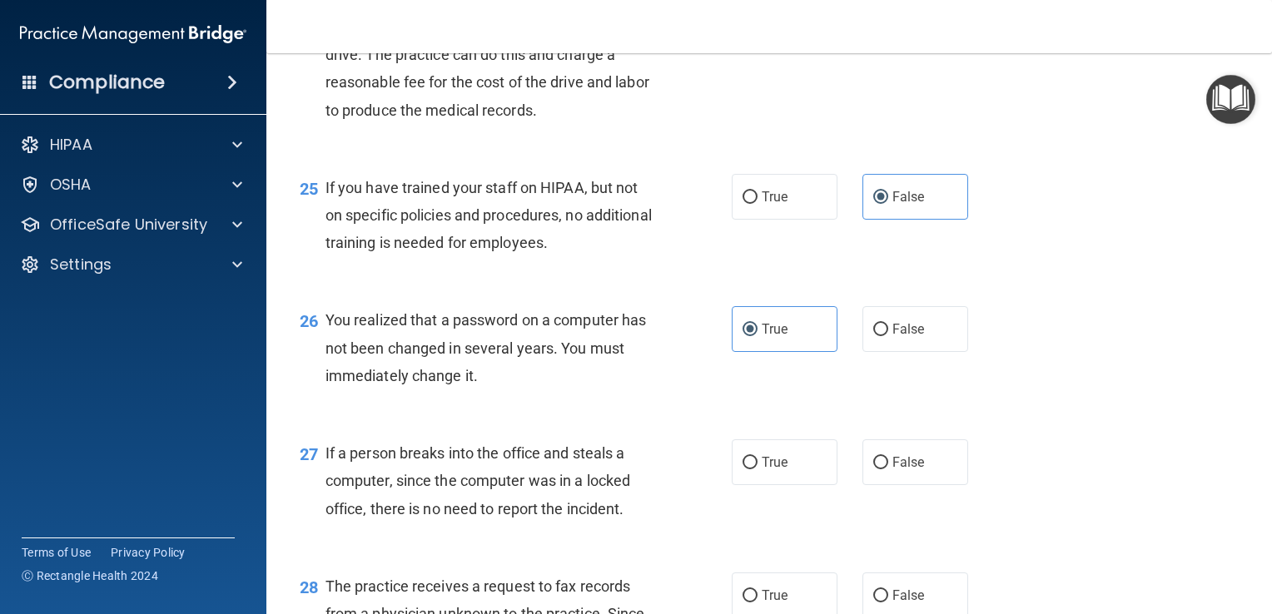
click at [874, 336] on input "False" at bounding box center [880, 330] width 15 height 12
radio input "true"
radio input "false"
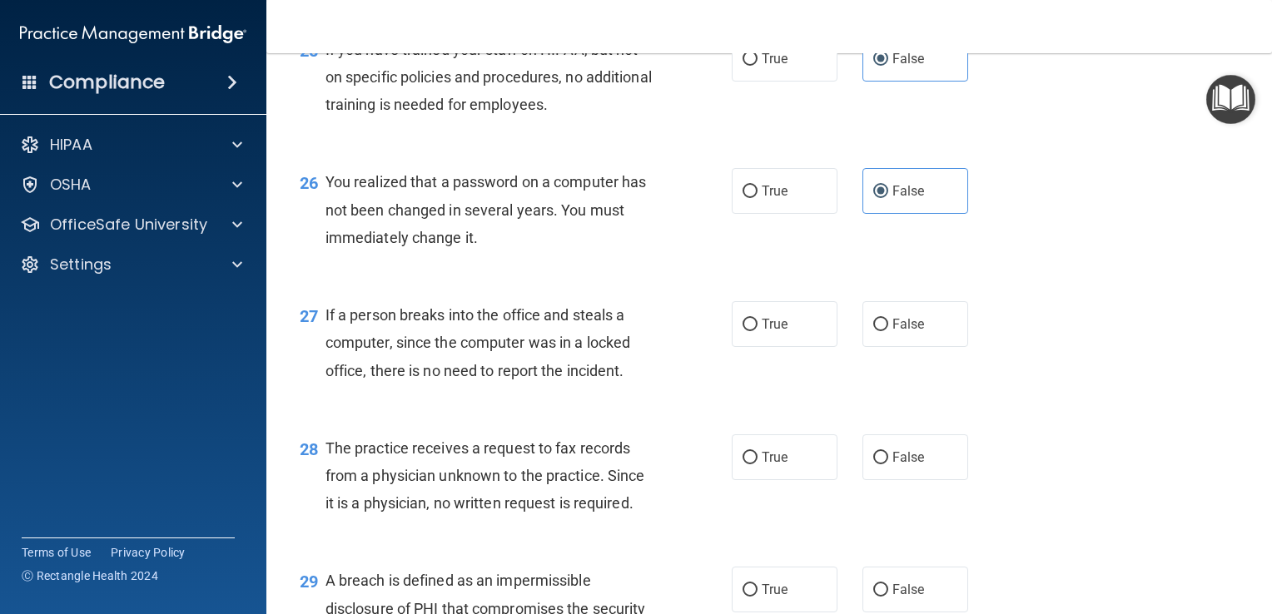
scroll to position [3646, 0]
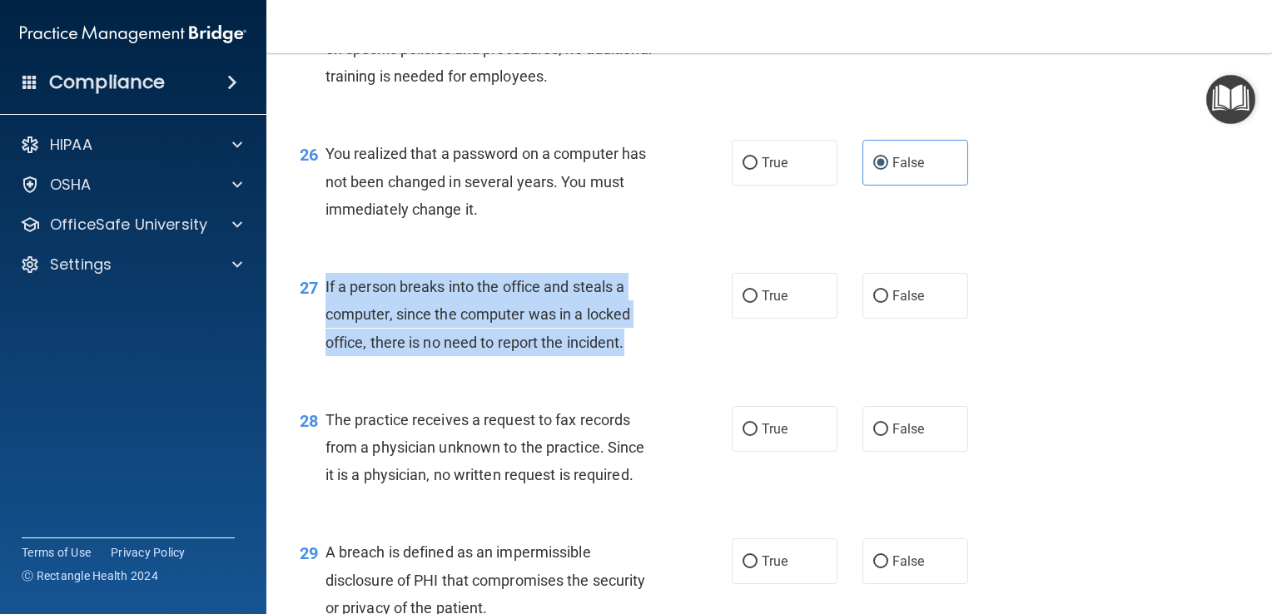
drag, startPoint x: 643, startPoint y: 371, endPoint x: 325, endPoint y: 318, distance: 322.4
click at [325, 318] on div "If a person breaks into the office and steals a computer, since the computer wa…" at bounding box center [496, 314] width 343 height 83
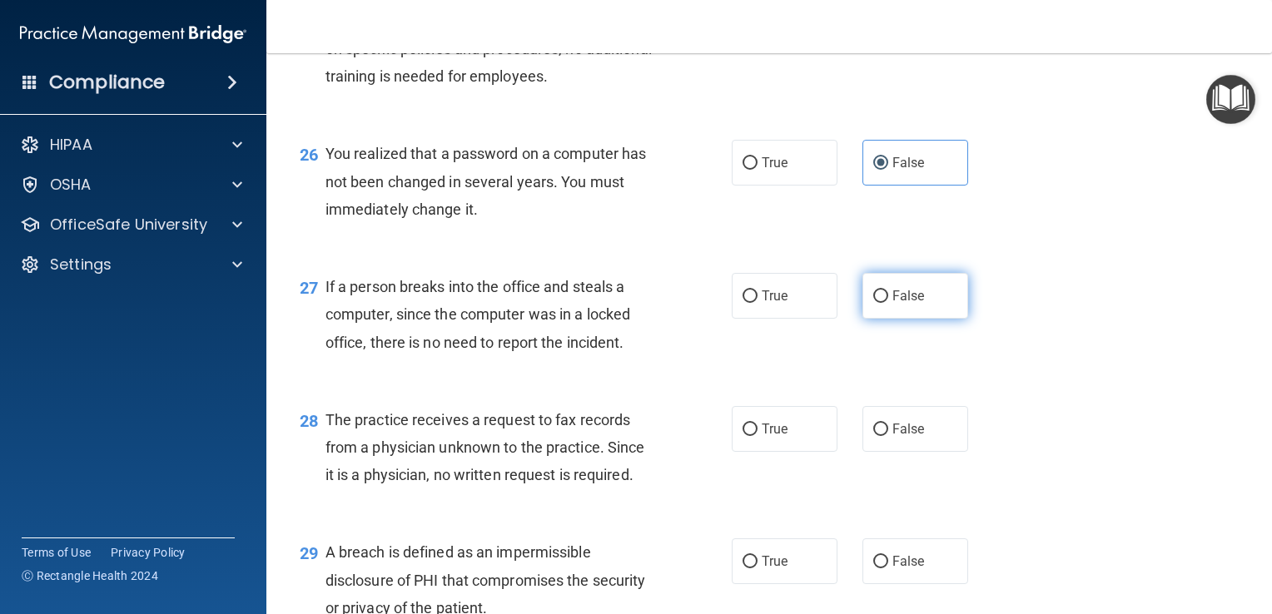
click at [892, 304] on span "False" at bounding box center [908, 296] width 32 height 16
click at [888, 303] on input "False" at bounding box center [880, 296] width 15 height 12
radio input "true"
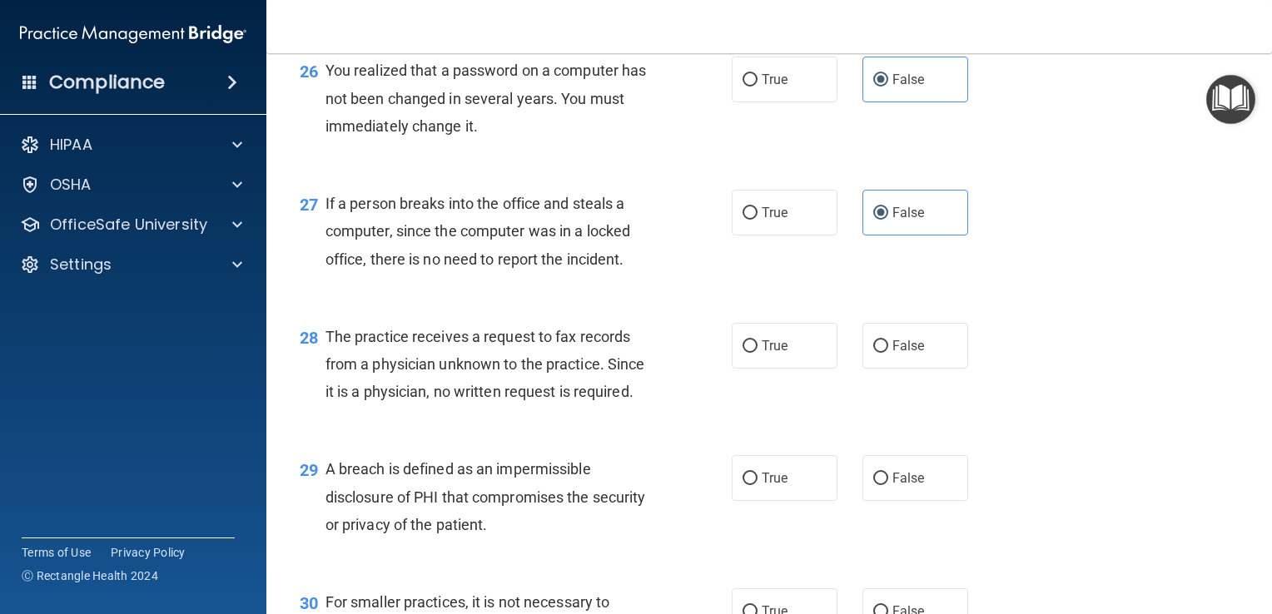
scroll to position [3729, 0]
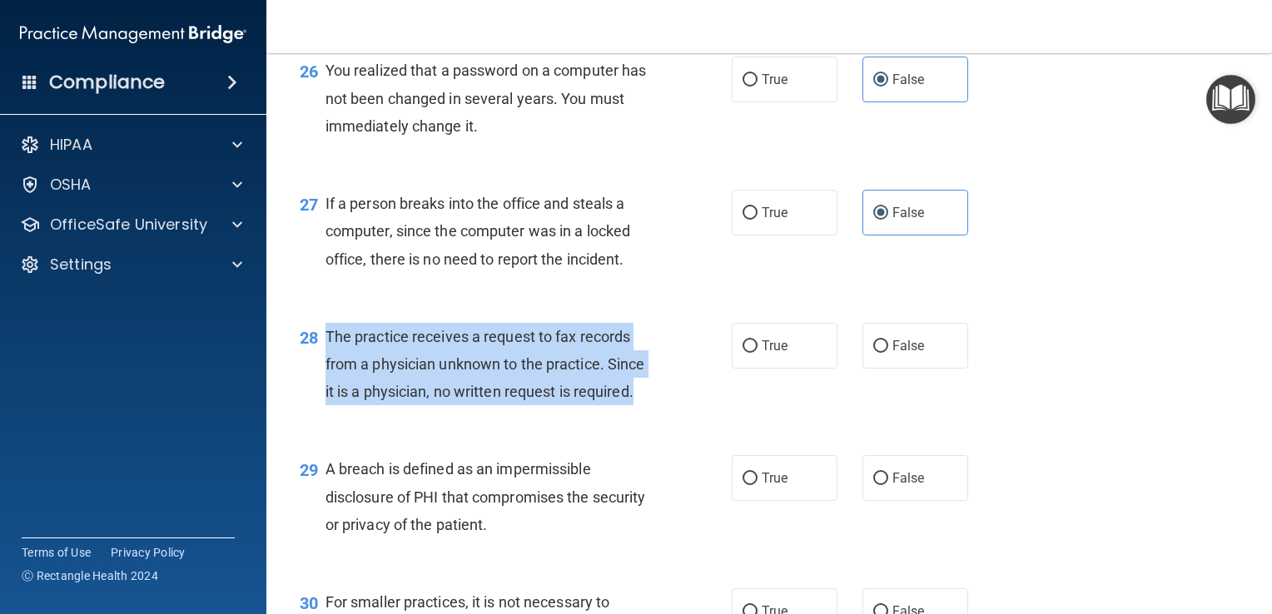
drag, startPoint x: 640, startPoint y: 425, endPoint x: 328, endPoint y: 368, distance: 317.4
click at [327, 366] on div "The practice receives a request to fax records from a physician unknown to the …" at bounding box center [496, 364] width 343 height 83
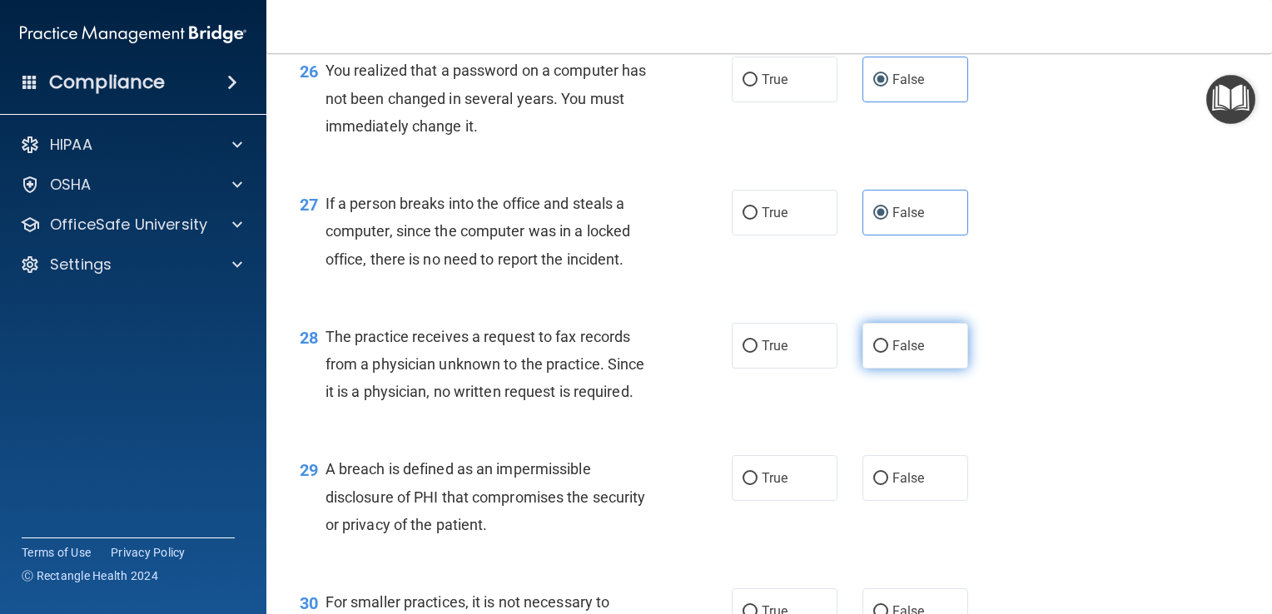
click at [895, 354] on span "False" at bounding box center [908, 346] width 32 height 16
click at [888, 353] on input "False" at bounding box center [880, 346] width 15 height 12
radio input "true"
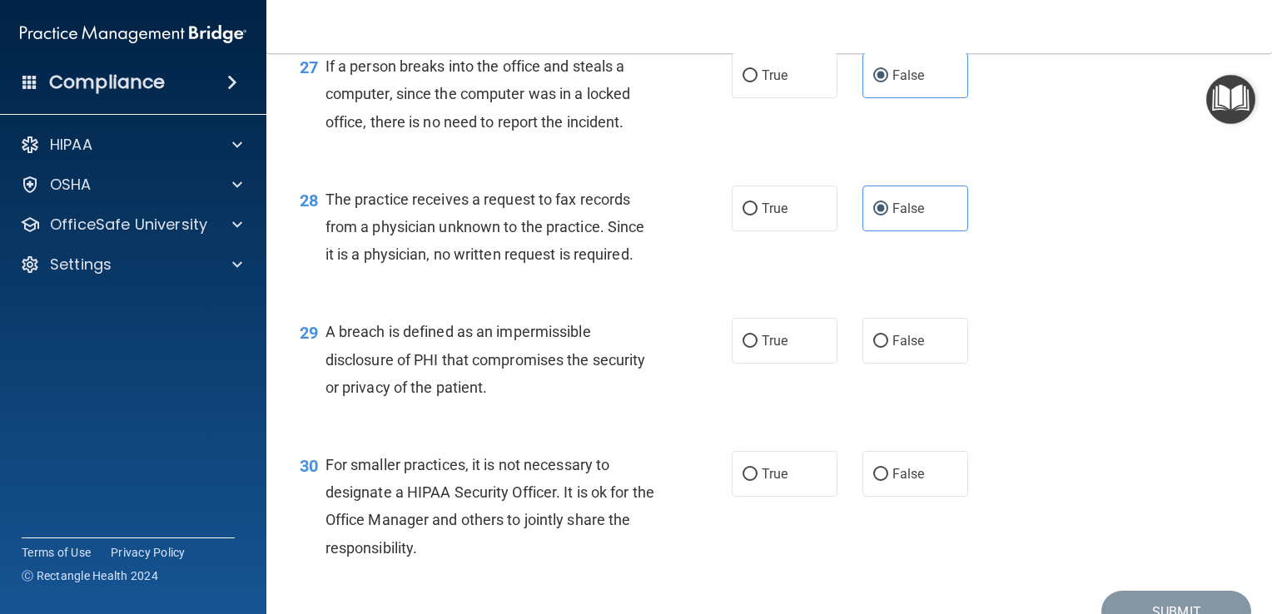
scroll to position [3895, 0]
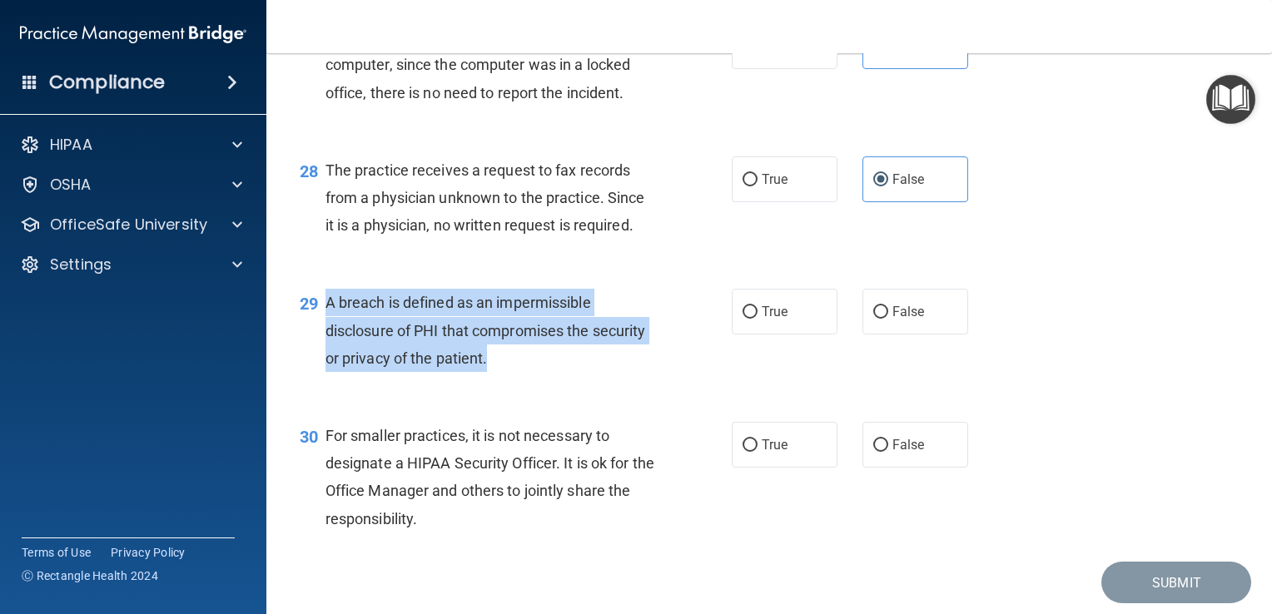
drag, startPoint x: 535, startPoint y: 394, endPoint x: 325, endPoint y: 336, distance: 217.5
click at [325, 336] on div "A breach is defined as an impermissible disclosure of PHI that compromises the …" at bounding box center [496, 330] width 343 height 83
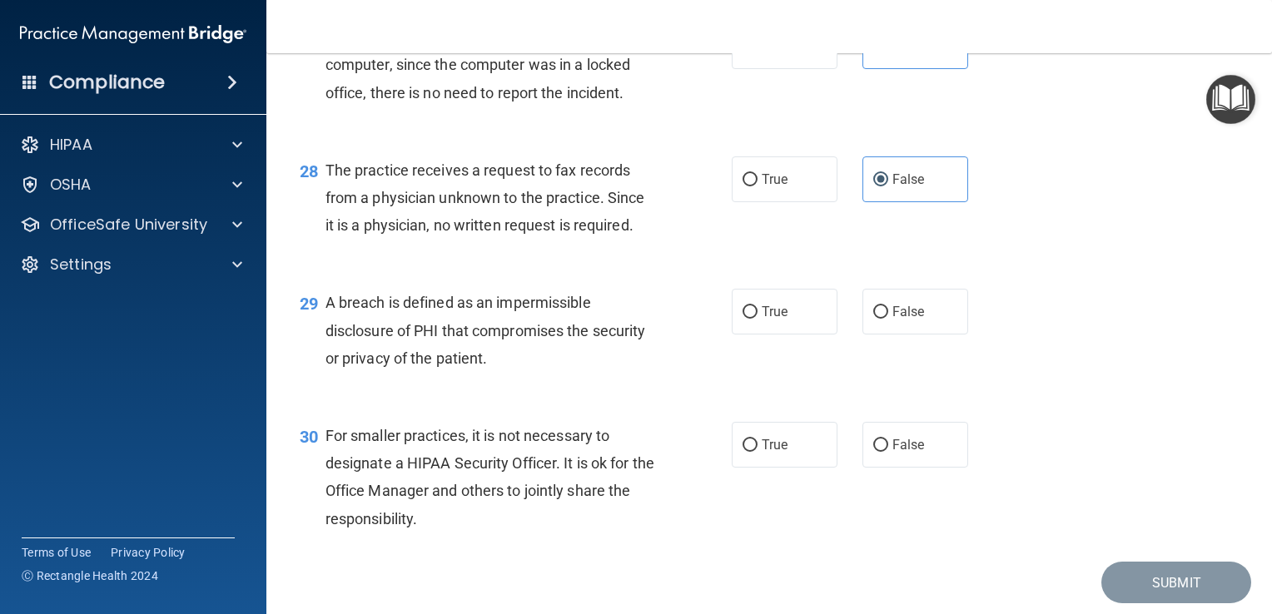
click at [830, 331] on div "True False" at bounding box center [859, 312] width 254 height 46
click at [806, 330] on label "True" at bounding box center [785, 312] width 106 height 46
click at [757, 319] on input "True" at bounding box center [749, 312] width 15 height 12
radio input "true"
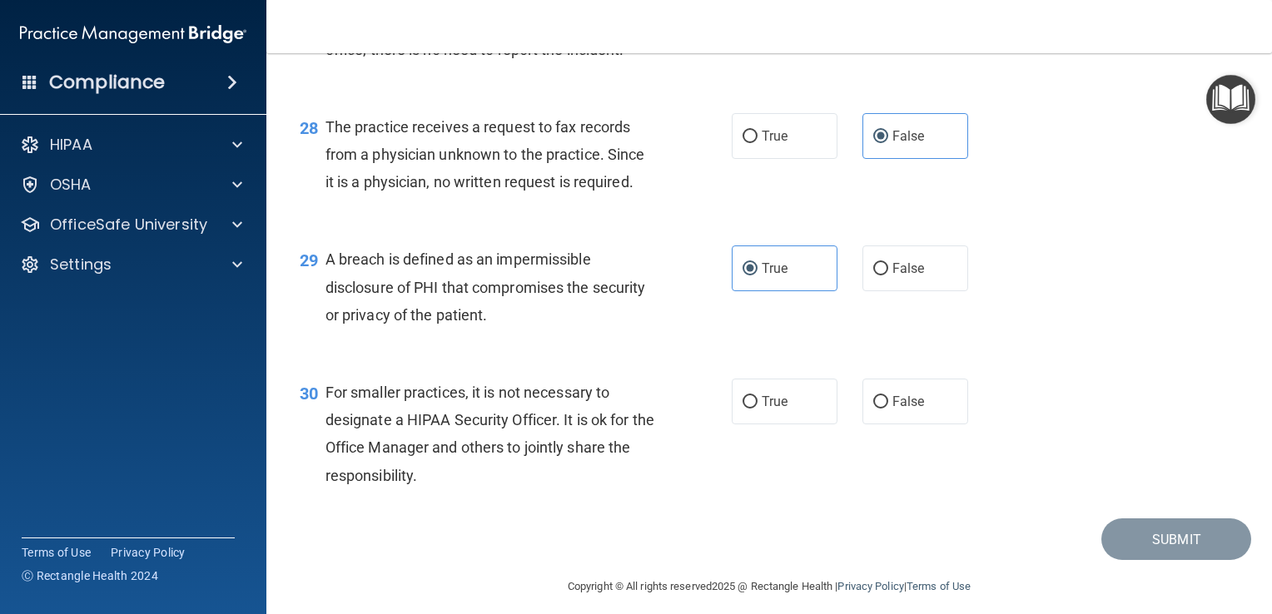
scroll to position [3979, 0]
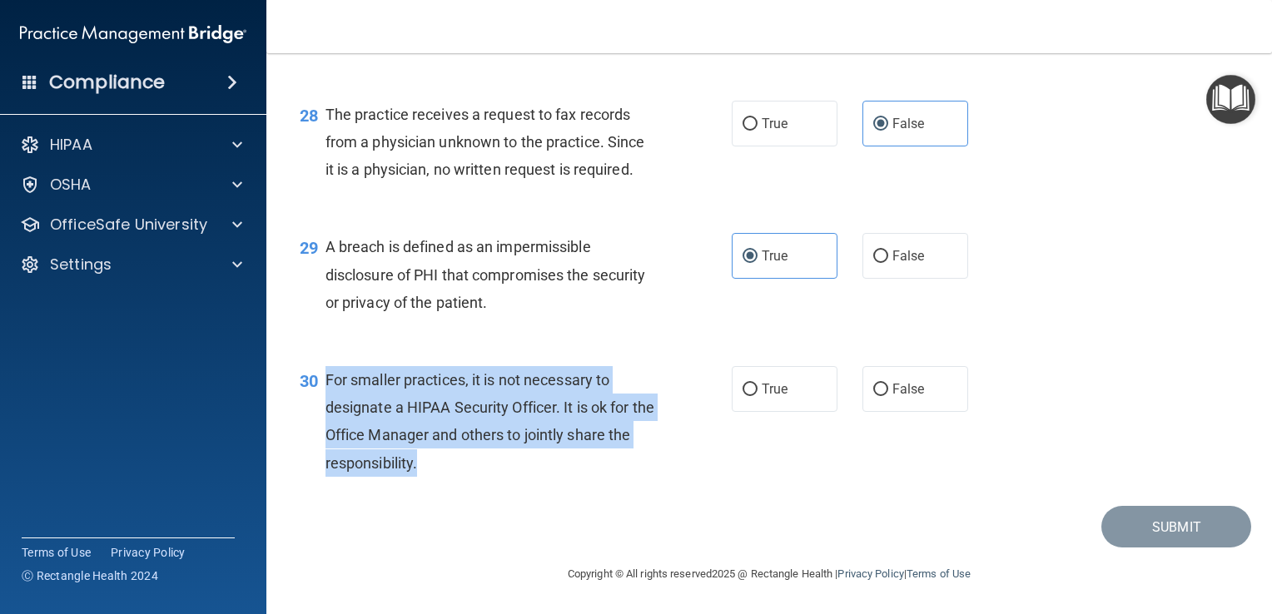
drag, startPoint x: 462, startPoint y: 474, endPoint x: 316, endPoint y: 402, distance: 162.7
click at [316, 402] on div "30 For smaller practices, it is not necessary to designate a HIPAA Security Off…" at bounding box center [516, 425] width 482 height 119
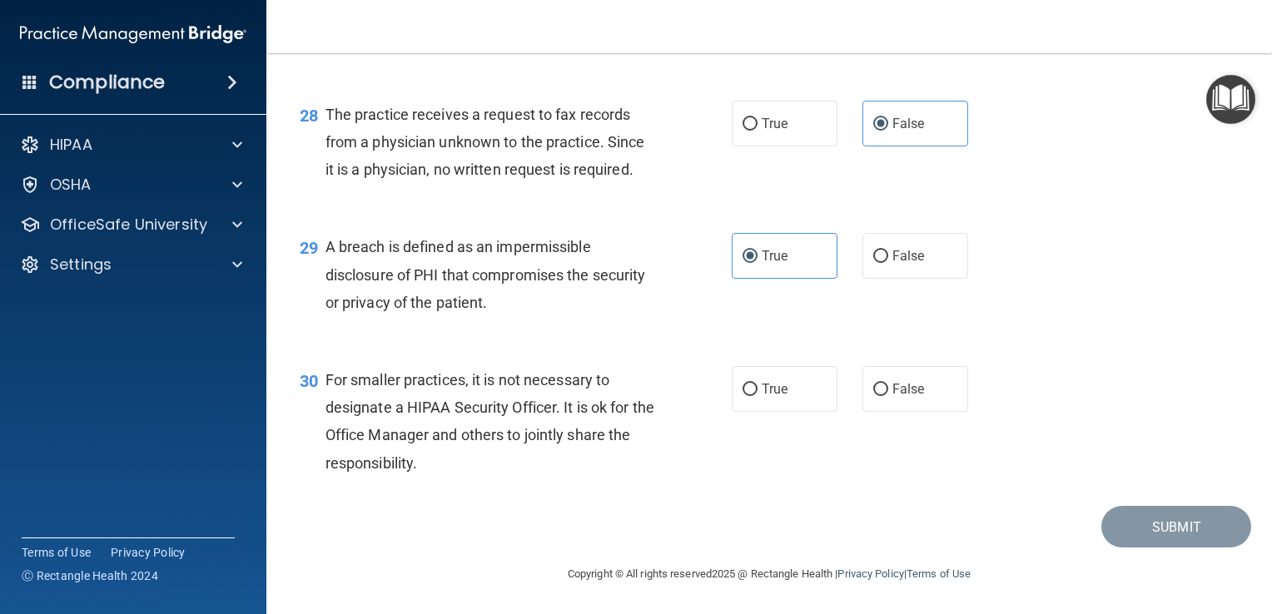
drag, startPoint x: 911, startPoint y: 391, endPoint x: 887, endPoint y: 412, distance: 31.2
click at [911, 391] on span "False" at bounding box center [908, 389] width 32 height 16
click at [888, 391] on input "False" at bounding box center [880, 390] width 15 height 12
radio input "true"
drag, startPoint x: 806, startPoint y: 526, endPoint x: 1024, endPoint y: 499, distance: 219.7
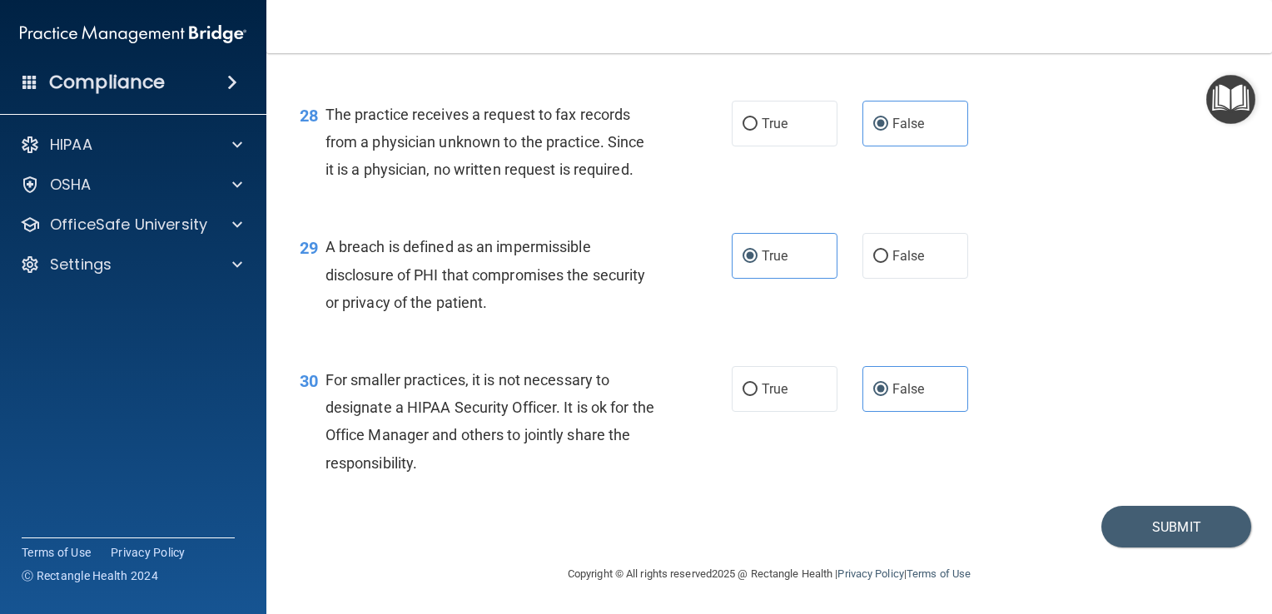
click at [811, 524] on div "Submit" at bounding box center [769, 527] width 964 height 42
drag, startPoint x: 1166, startPoint y: 517, endPoint x: 1144, endPoint y: 514, distance: 21.8
click at [1165, 517] on button "Submit" at bounding box center [1176, 527] width 150 height 42
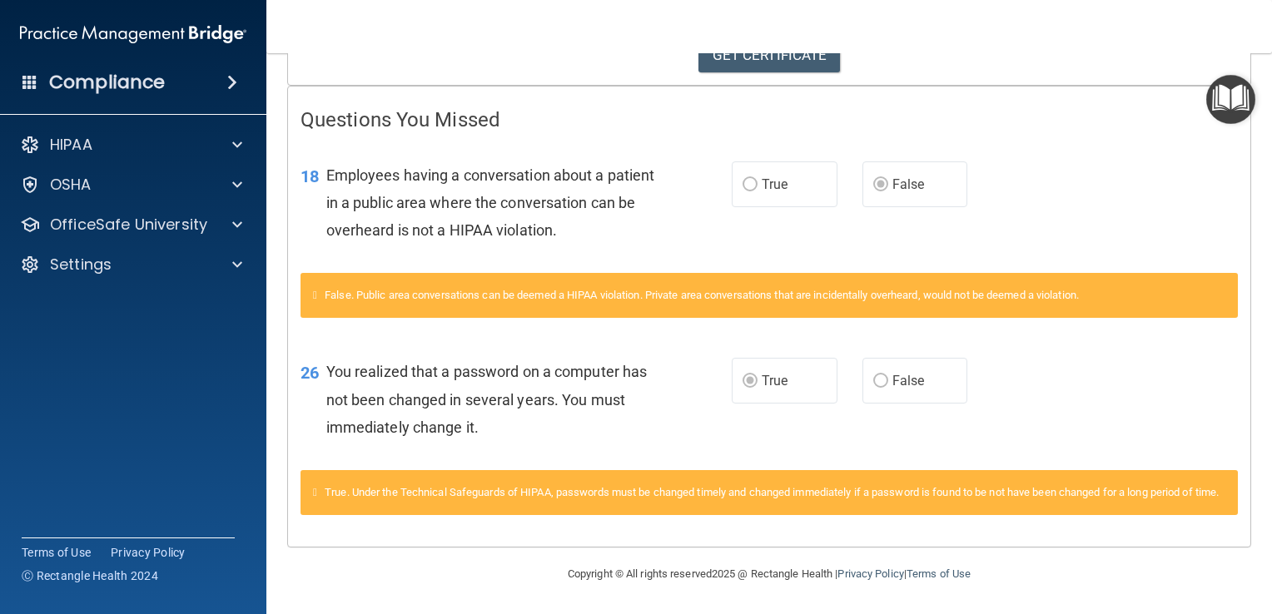
scroll to position [325, 0]
click at [216, 195] on div "OSHA" at bounding box center [133, 184] width 267 height 33
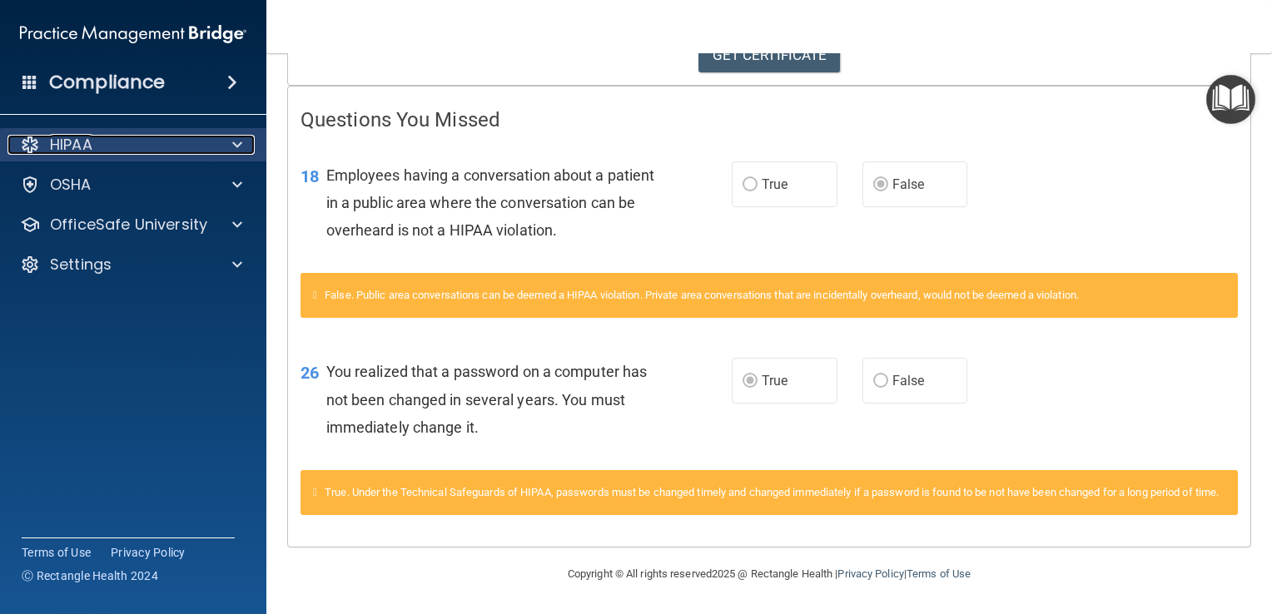
click at [234, 147] on span at bounding box center [237, 145] width 10 height 20
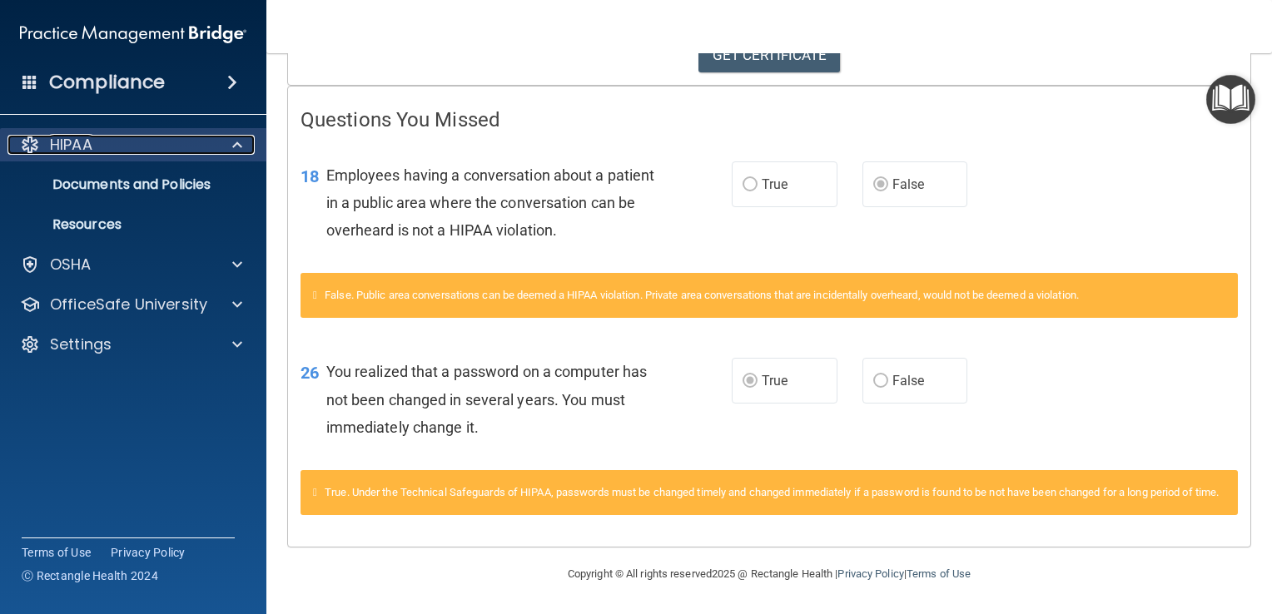
click at [108, 144] on div "HIPAA" at bounding box center [110, 145] width 206 height 20
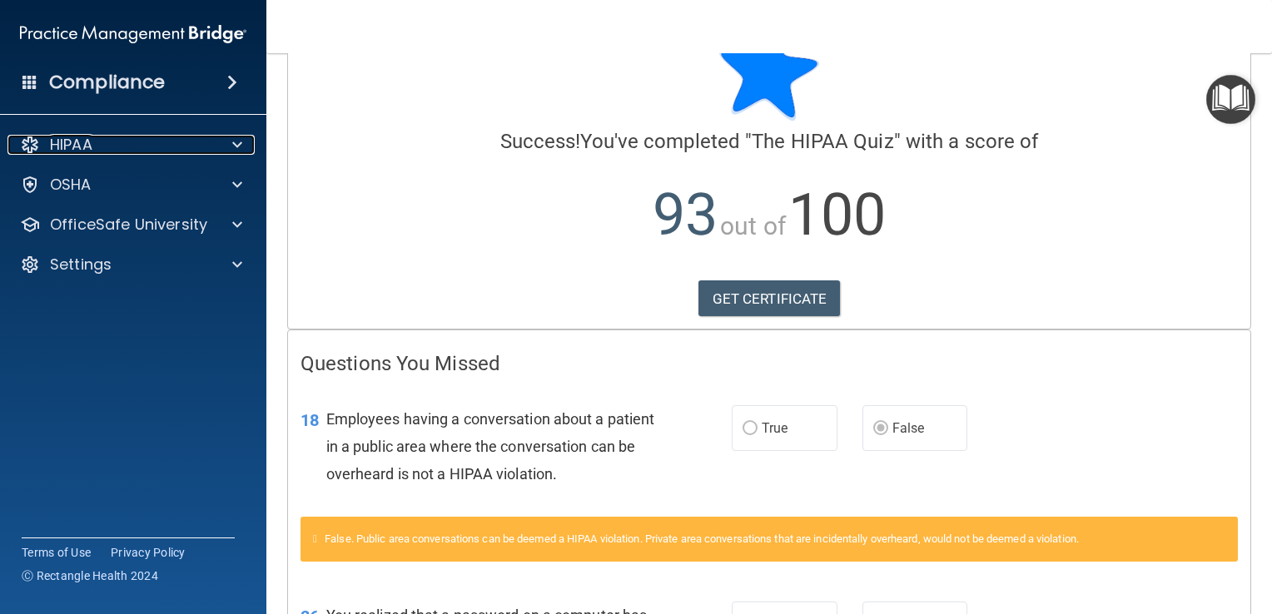
scroll to position [0, 0]
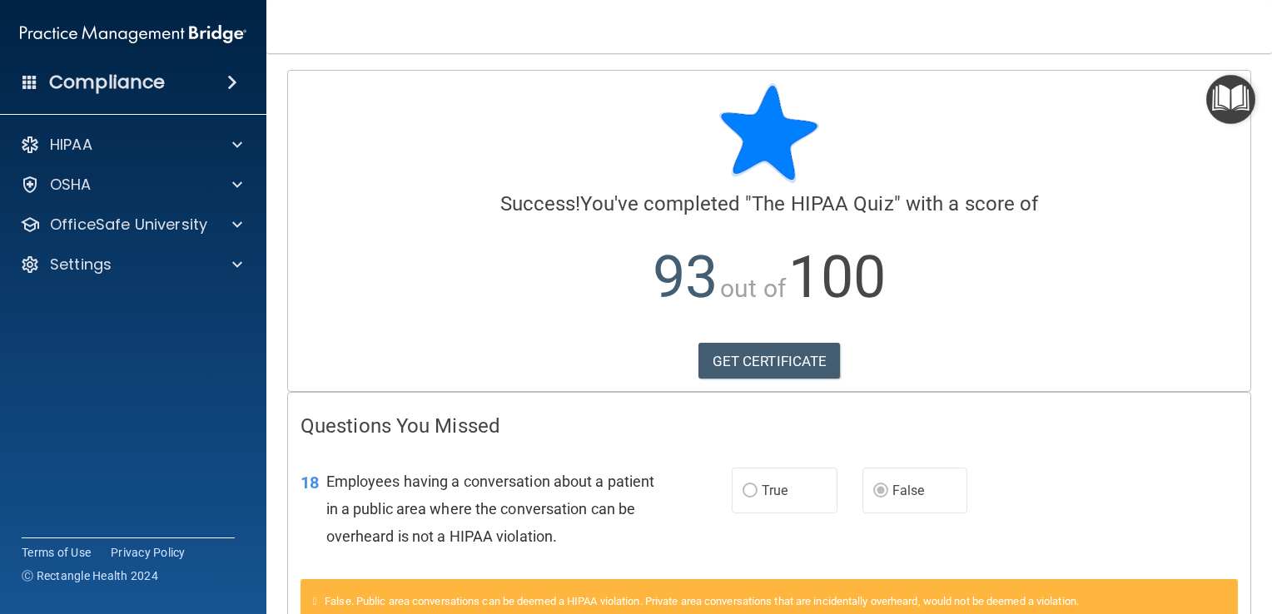
click at [59, 94] on h4 "Compliance" at bounding box center [107, 82] width 116 height 23
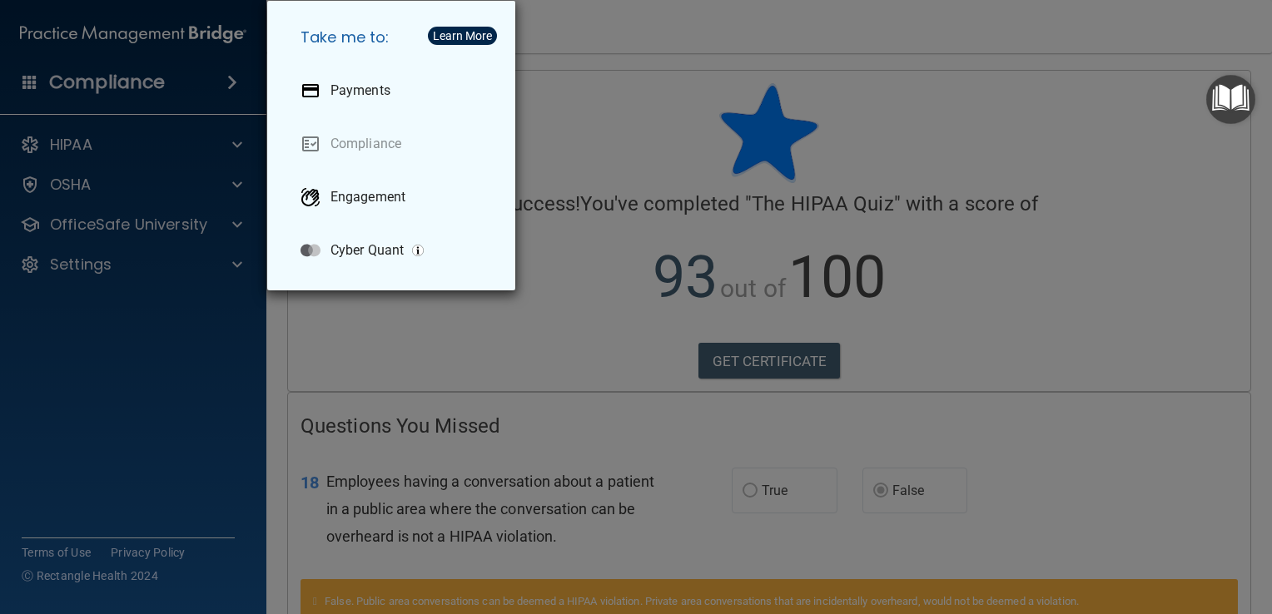
click at [143, 131] on div "Take me to: Payments Compliance Engagement Cyber Quant" at bounding box center [636, 307] width 1272 height 614
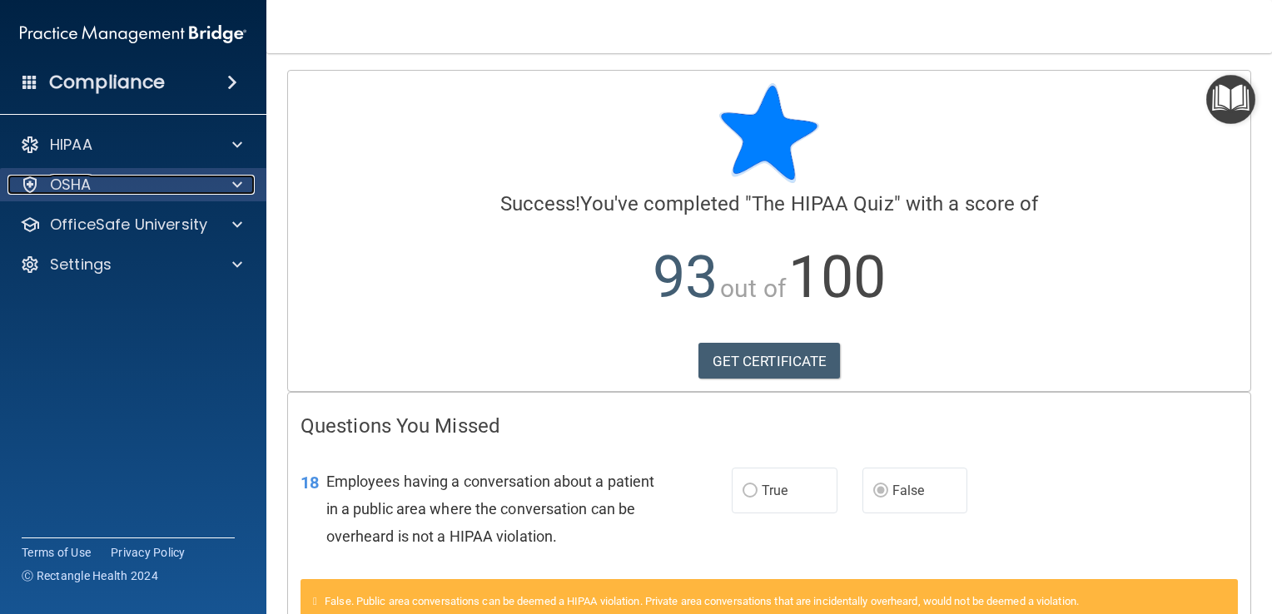
click at [80, 188] on p "OSHA" at bounding box center [71, 185] width 42 height 20
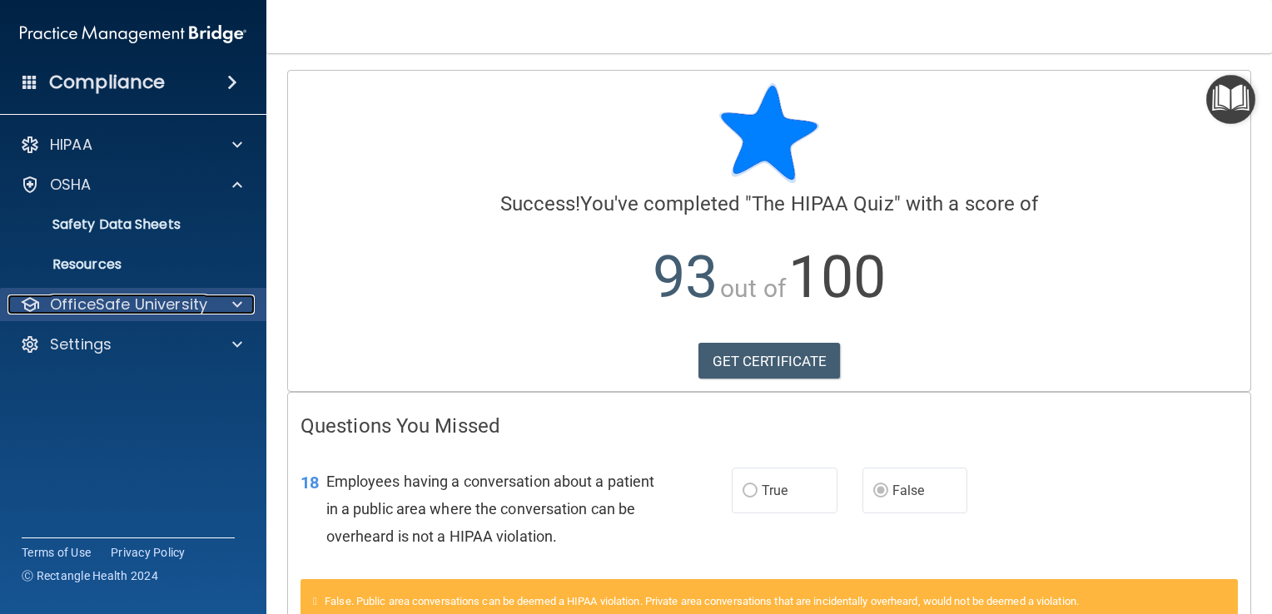
click at [90, 310] on p "OfficeSafe University" at bounding box center [128, 305] width 157 height 20
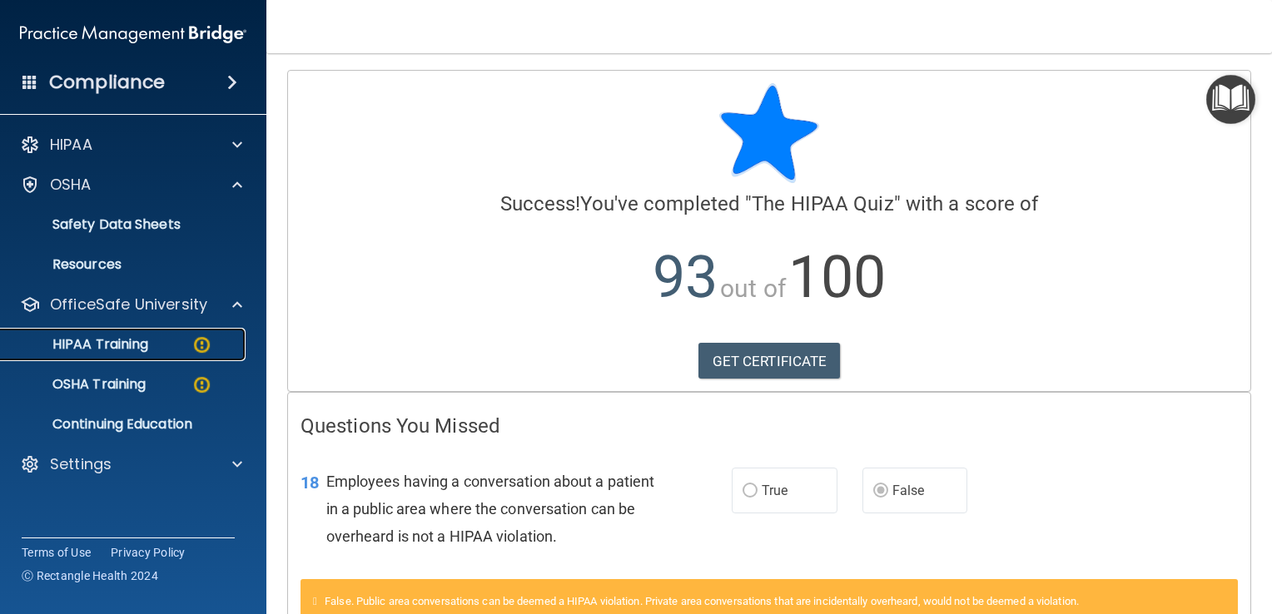
click at [86, 342] on p "HIPAA Training" at bounding box center [79, 344] width 137 height 17
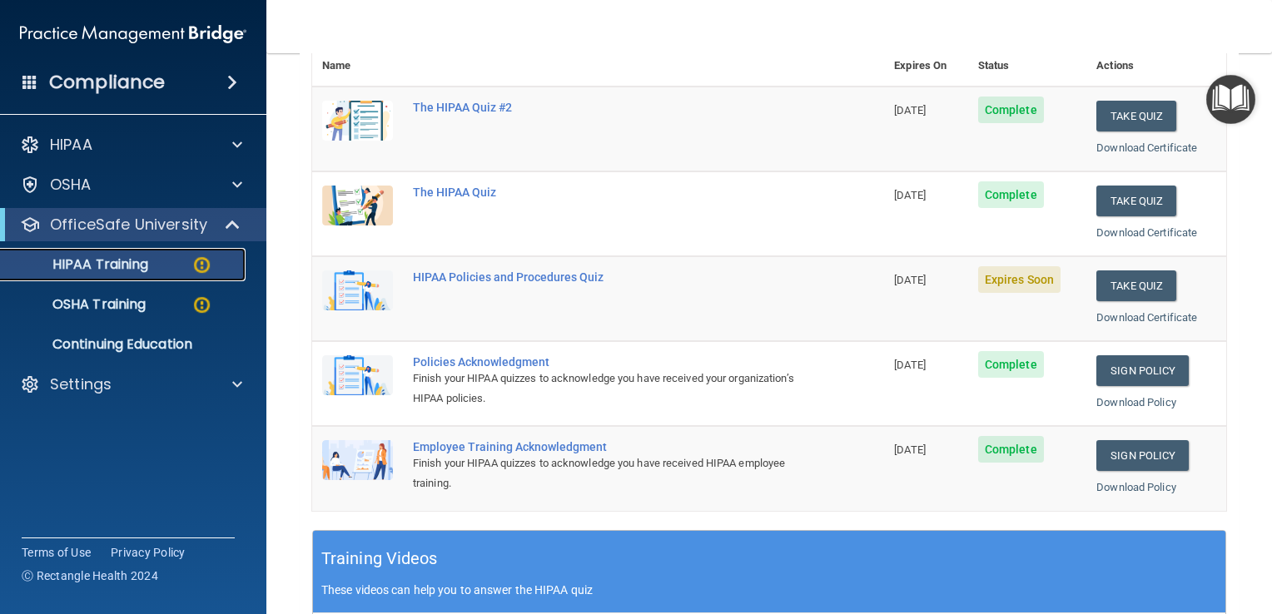
scroll to position [166, 0]
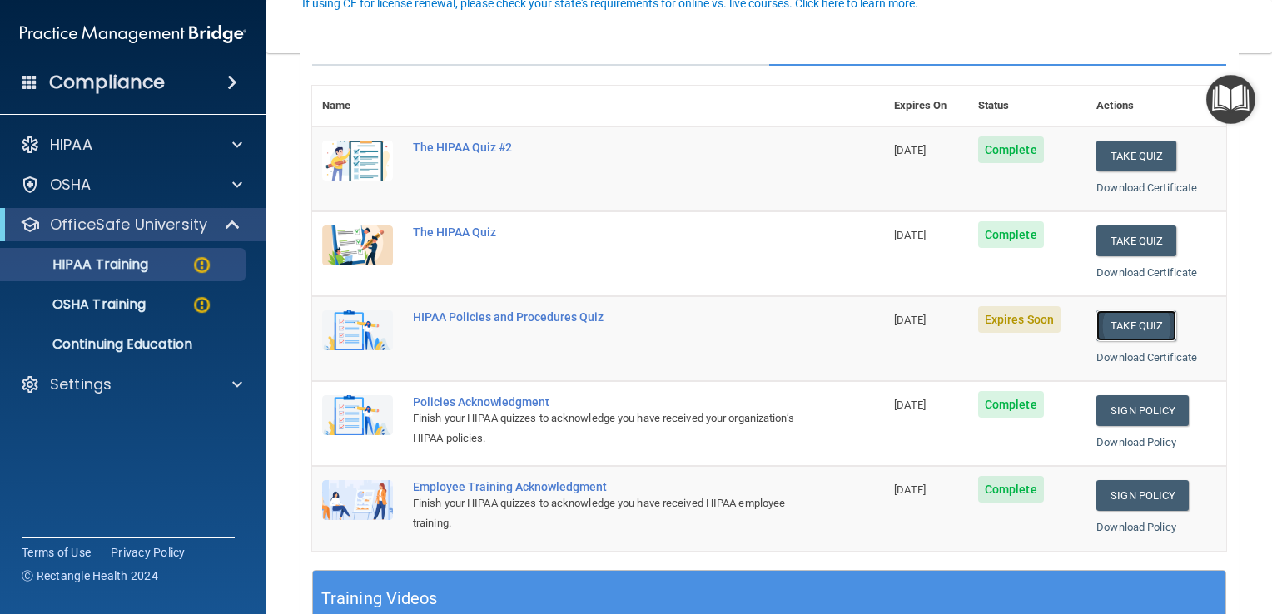
click at [1126, 325] on button "Take Quiz" at bounding box center [1136, 325] width 80 height 31
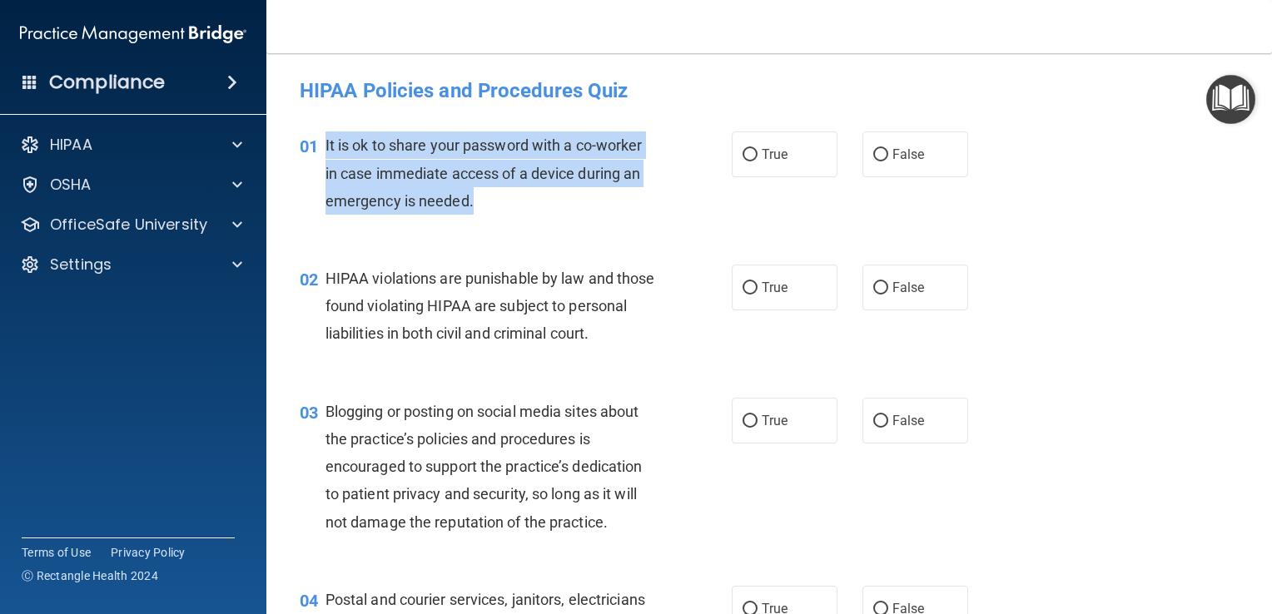
drag, startPoint x: 489, startPoint y: 204, endPoint x: 325, endPoint y: 147, distance: 172.7
click at [323, 145] on div "01 It is ok to share your password with a co-worker in case immediate access of…" at bounding box center [516, 178] width 482 height 92
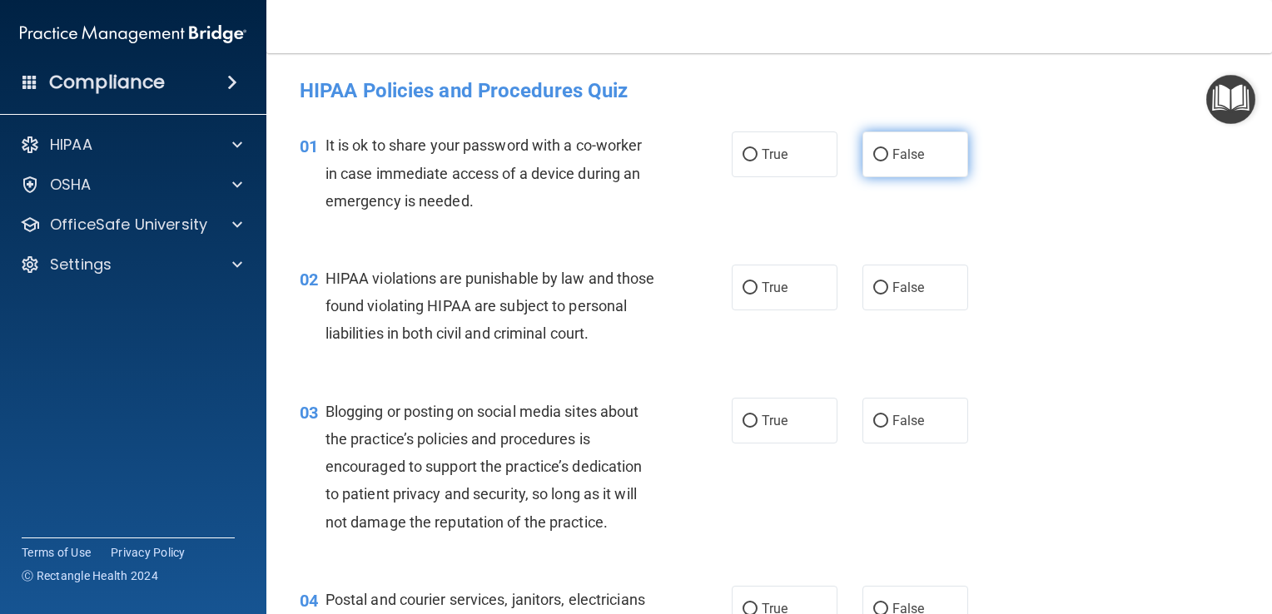
drag, startPoint x: 896, startPoint y: 151, endPoint x: 887, endPoint y: 151, distance: 8.4
click at [892, 151] on span "False" at bounding box center [908, 154] width 32 height 16
click at [873, 159] on input "False" at bounding box center [880, 155] width 15 height 12
radio input "true"
drag, startPoint x: 652, startPoint y: 321, endPoint x: 539, endPoint y: 340, distance: 114.0
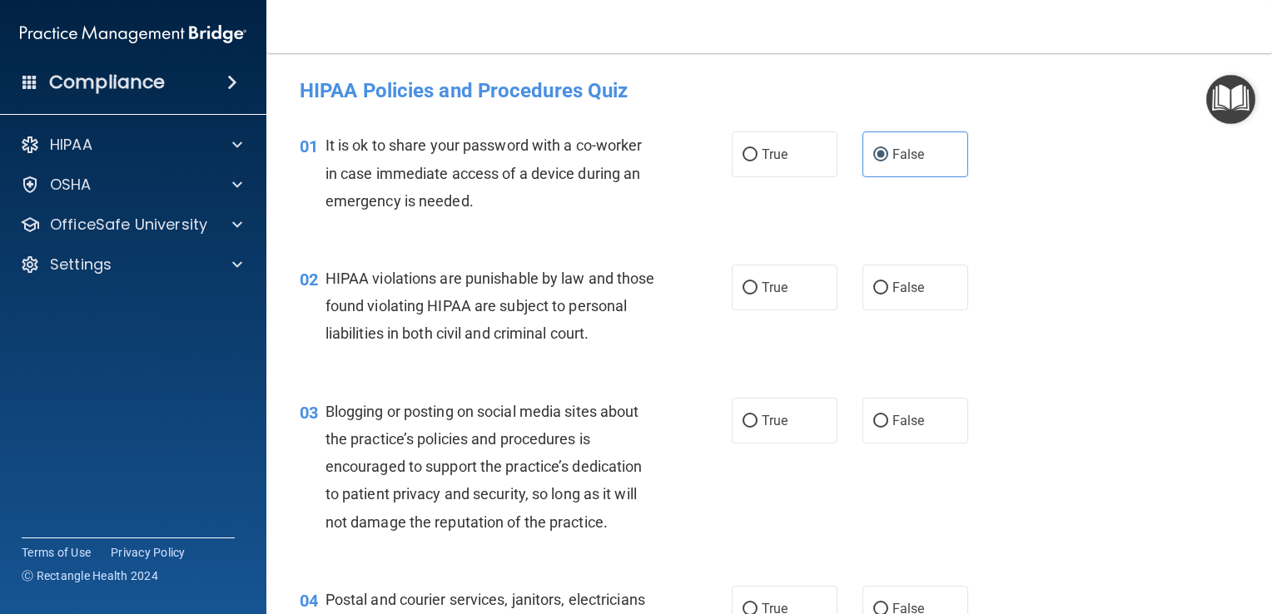
click at [646, 321] on div "HIPAA violations are punishable by law and those found violating HIPAA are subj…" at bounding box center [496, 306] width 343 height 83
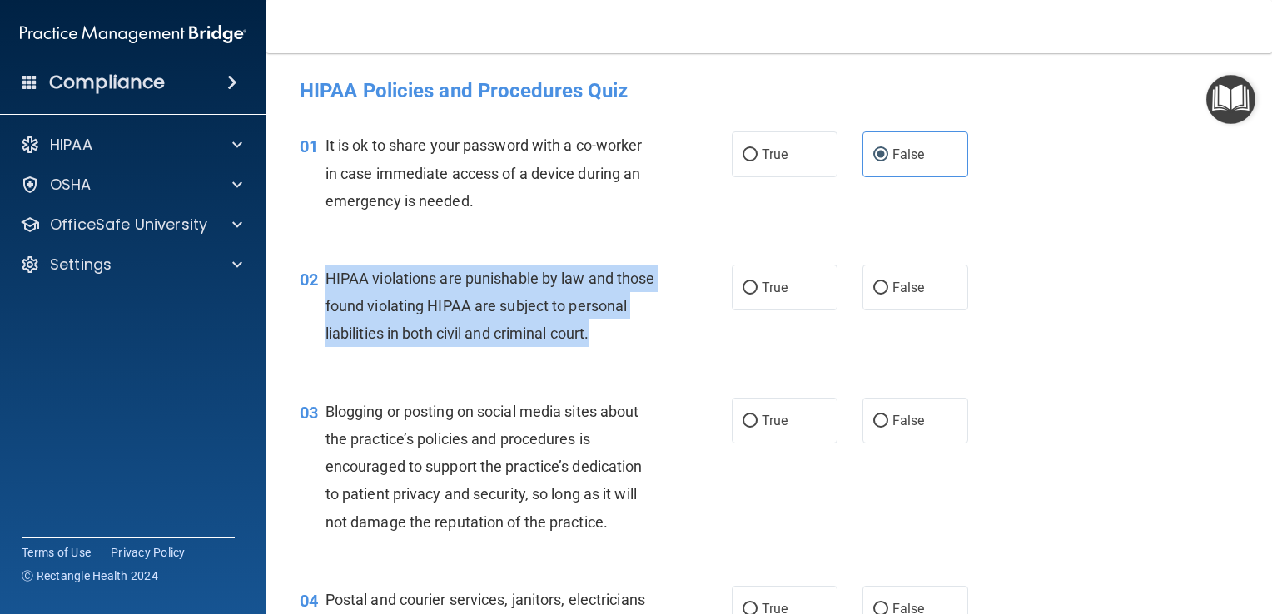
drag, startPoint x: 380, startPoint y: 365, endPoint x: 327, endPoint y: 276, distance: 102.6
click at [327, 276] on div "HIPAA violations are punishable by law and those found violating HIPAA are subj…" at bounding box center [496, 306] width 343 height 83
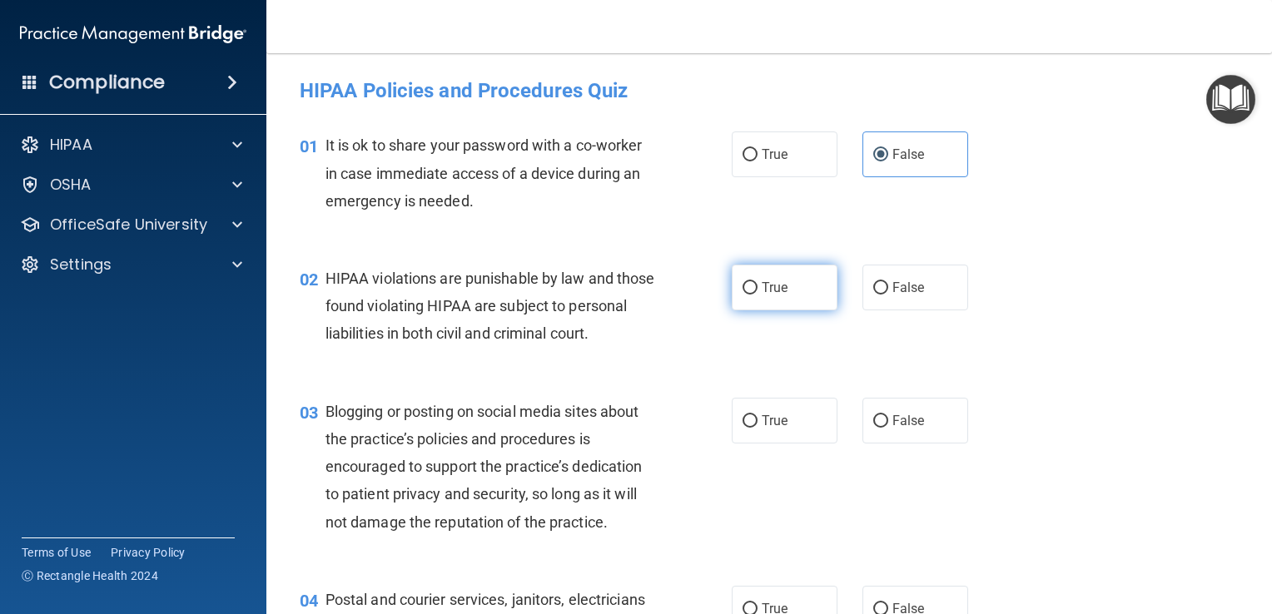
drag, startPoint x: 892, startPoint y: 227, endPoint x: 760, endPoint y: 278, distance: 141.7
click at [891, 227] on div "01 It is ok to share your password with a co-worker in case immediate access of…" at bounding box center [769, 177] width 964 height 133
click at [762, 291] on span "True" at bounding box center [775, 288] width 26 height 16
click at [755, 291] on input "True" at bounding box center [749, 288] width 15 height 12
radio input "true"
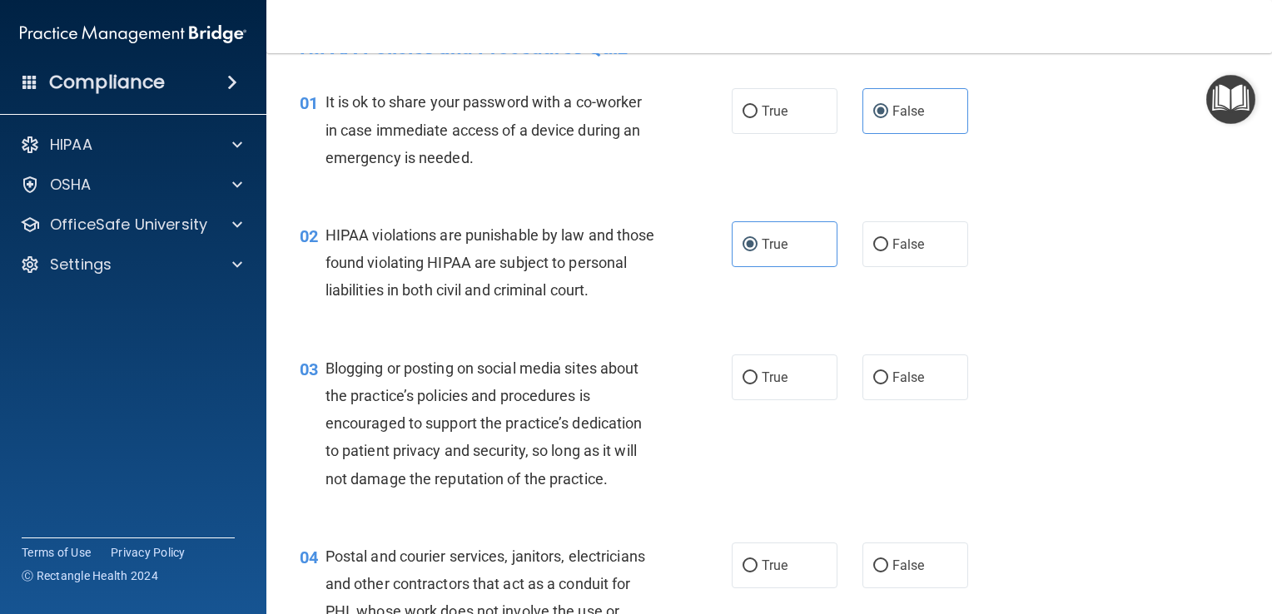
scroll to position [83, 0]
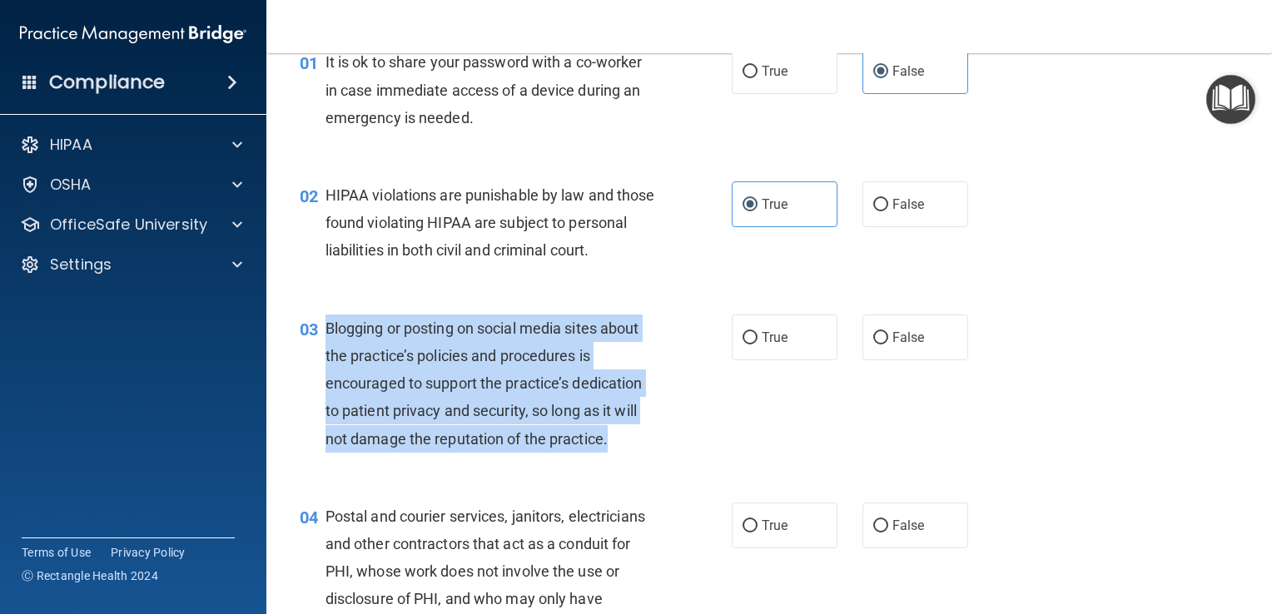
drag, startPoint x: 623, startPoint y: 466, endPoint x: 323, endPoint y: 357, distance: 319.6
click at [323, 357] on div "03 Blogging or posting on social media sites about the practice’s policies and …" at bounding box center [516, 388] width 482 height 146
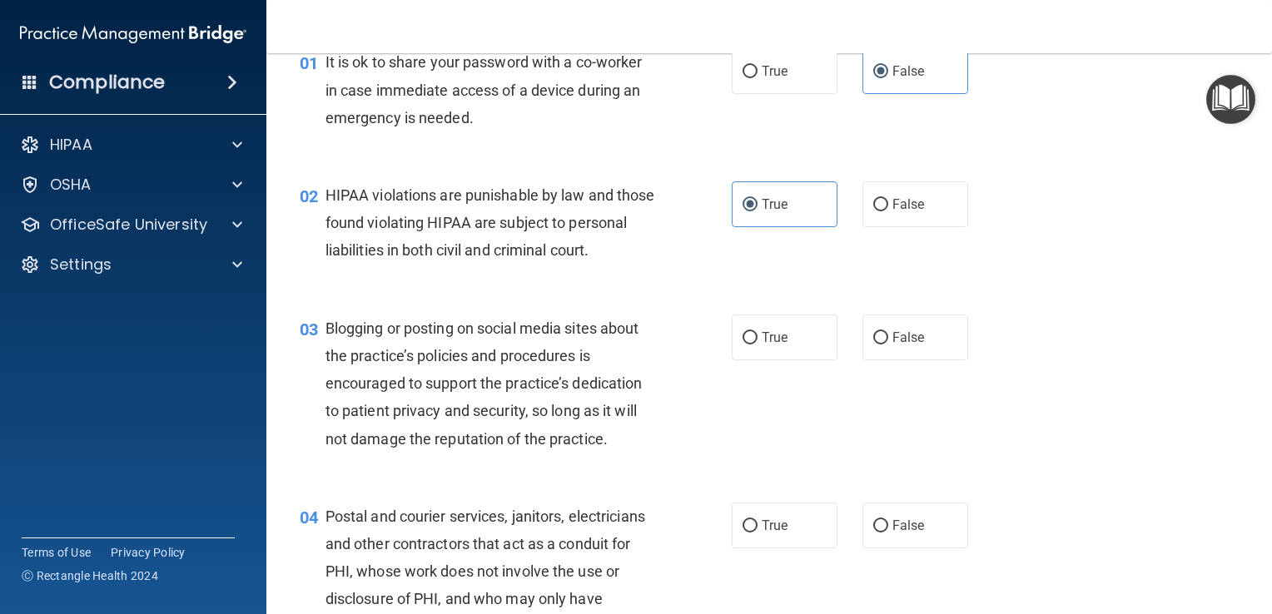
drag, startPoint x: 696, startPoint y: 280, endPoint x: 743, endPoint y: 295, distance: 49.8
click at [696, 273] on div "02 HIPAA violations are punishable by law and those found violating HIPAA are s…" at bounding box center [516, 227] width 482 height 92
click at [874, 345] on input "False" at bounding box center [880, 338] width 15 height 12
radio input "true"
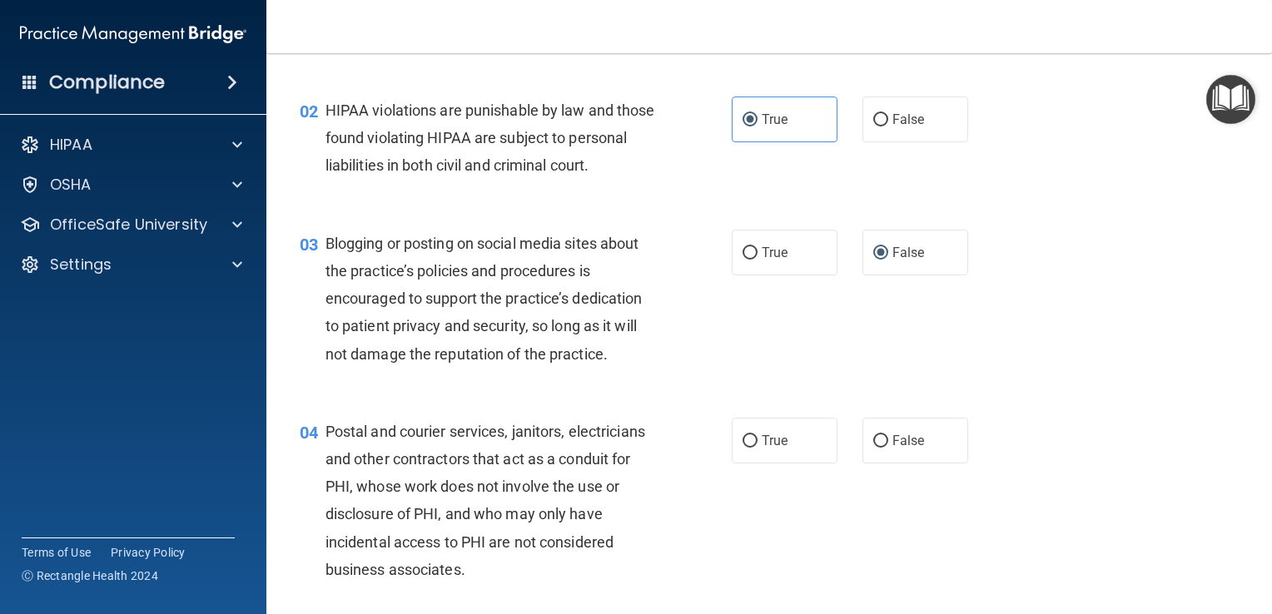
scroll to position [333, 0]
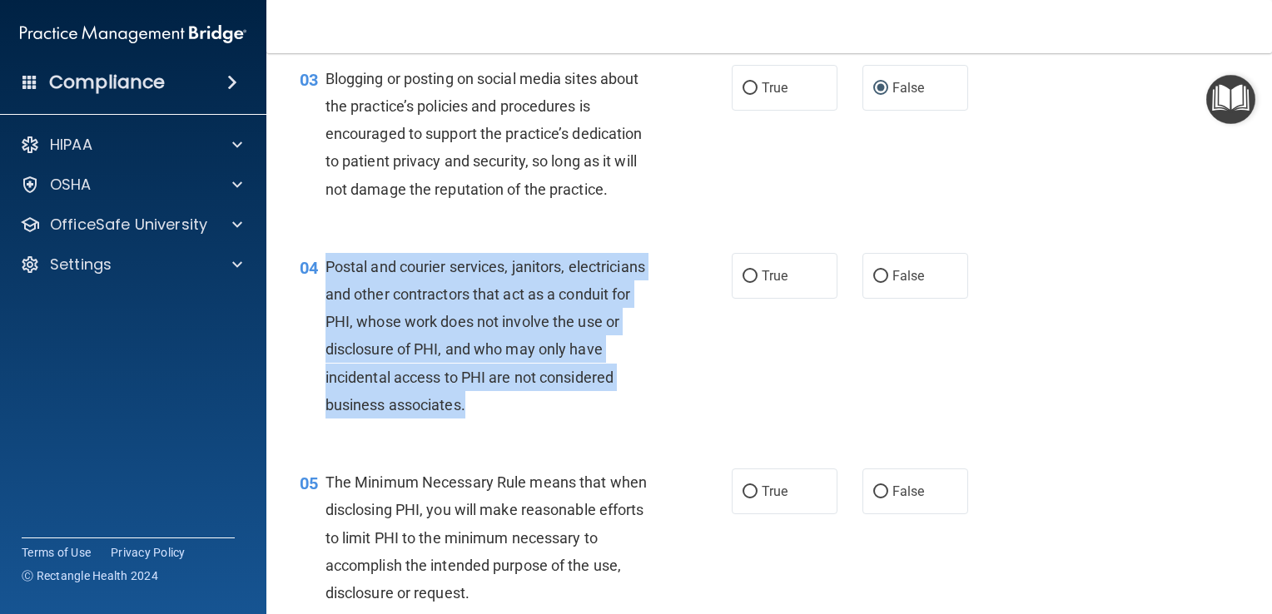
drag, startPoint x: 511, startPoint y: 449, endPoint x: 324, endPoint y: 295, distance: 243.0
click at [324, 295] on div "04 Postal and courier services, janitors, electricians and other contractors th…" at bounding box center [516, 340] width 482 height 174
click at [718, 375] on div "04 Postal and courier services, janitors, electricians and other contractors th…" at bounding box center [516, 340] width 482 height 174
click at [742, 283] on input "True" at bounding box center [749, 277] width 15 height 12
radio input "true"
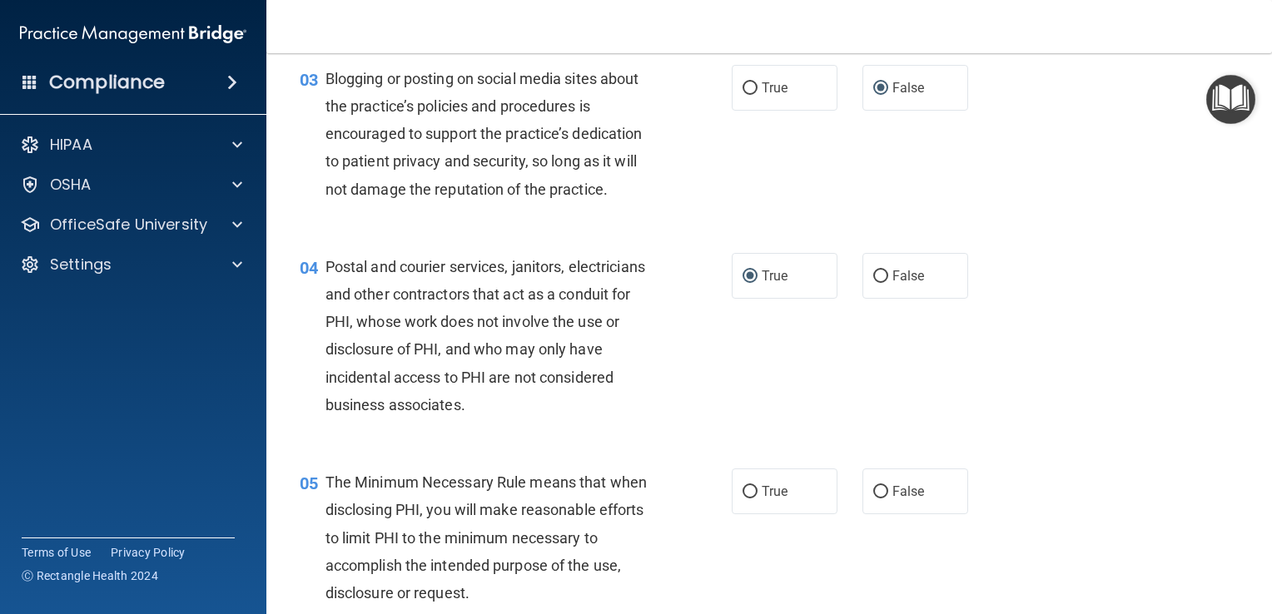
click at [684, 448] on div "04 Postal and courier services, janitors, electricians and other contractors th…" at bounding box center [769, 340] width 964 height 216
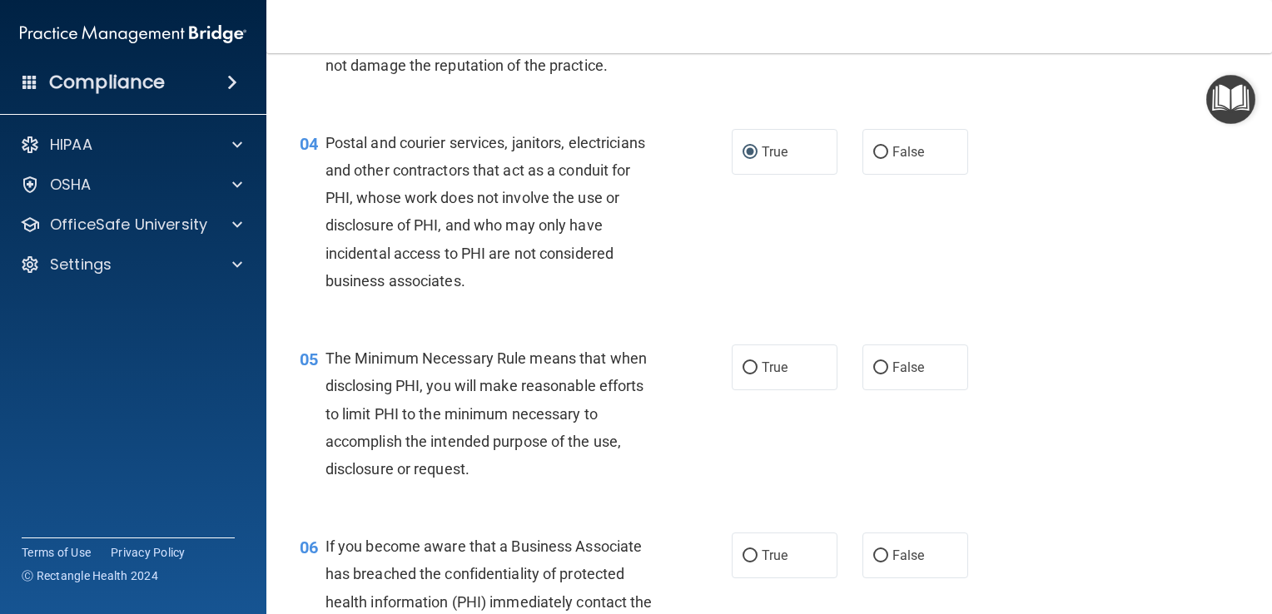
scroll to position [499, 0]
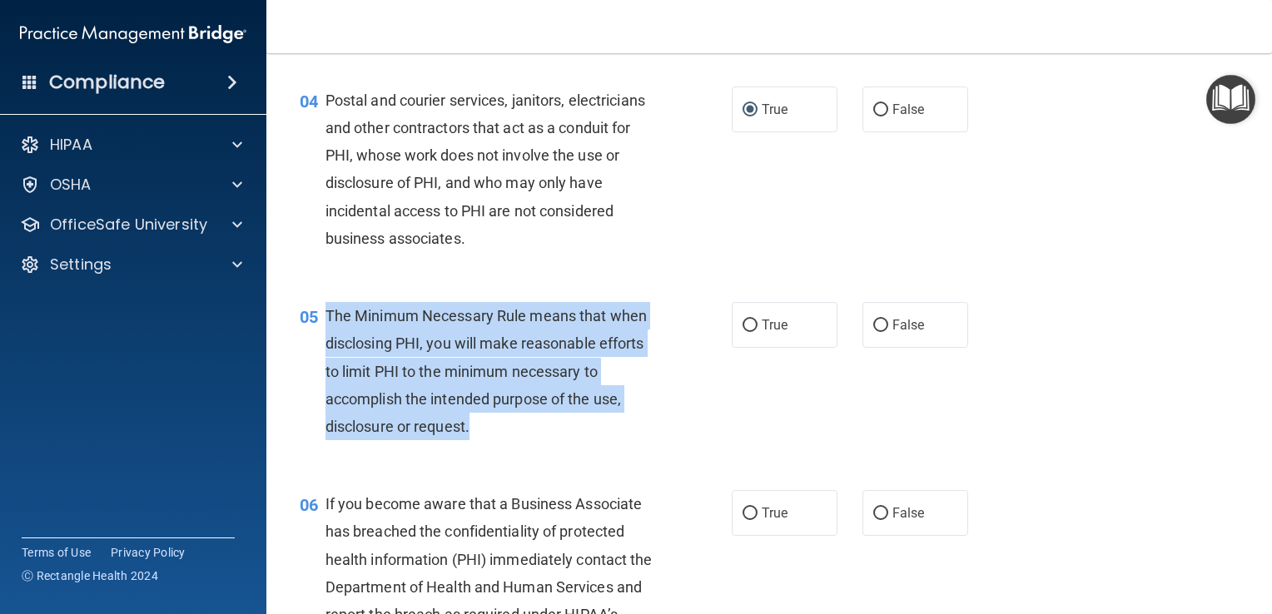
drag, startPoint x: 503, startPoint y: 465, endPoint x: 322, endPoint y: 347, distance: 215.8
click at [322, 347] on div "05 The Minimum Necessary Rule means that when disclosing PHI, you will make rea…" at bounding box center [516, 375] width 482 height 146
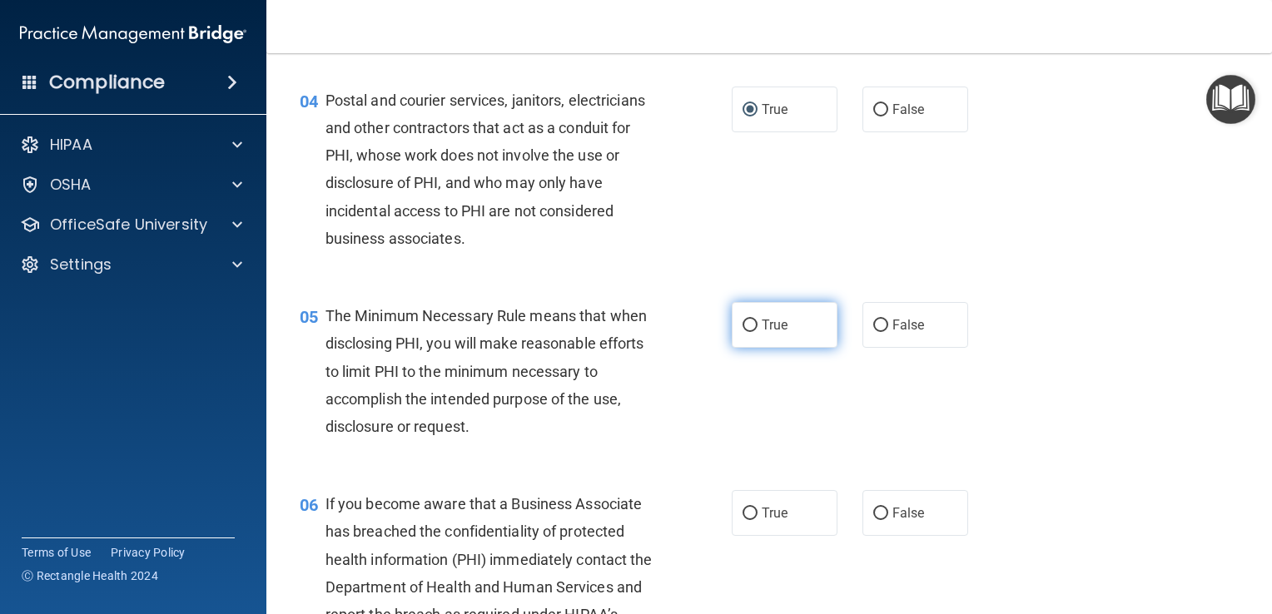
click at [738, 348] on label "True" at bounding box center [785, 325] width 106 height 46
click at [742, 332] on input "True" at bounding box center [749, 326] width 15 height 12
radio input "true"
click at [702, 442] on div "05 The Minimum Necessary Rule means that when disclosing PHI, you will make rea…" at bounding box center [516, 375] width 482 height 146
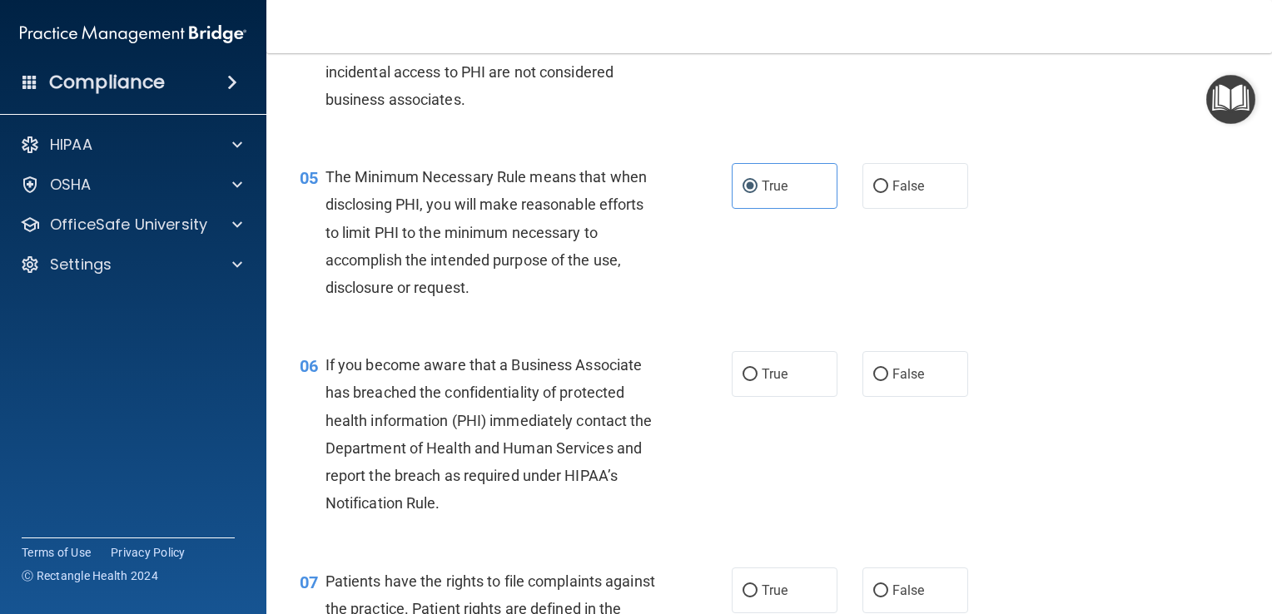
scroll to position [749, 0]
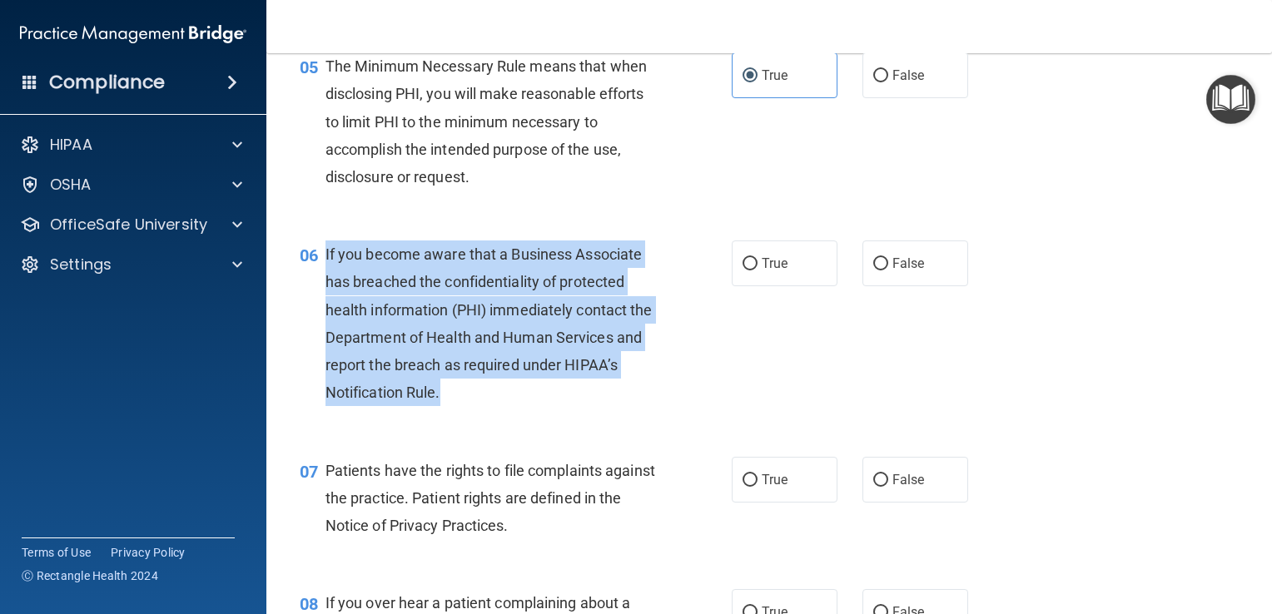
drag, startPoint x: 417, startPoint y: 404, endPoint x: 323, endPoint y: 295, distance: 144.0
click at [323, 295] on div "06 If you become aware that a Business Associate has breached the confidentiali…" at bounding box center [516, 328] width 482 height 174
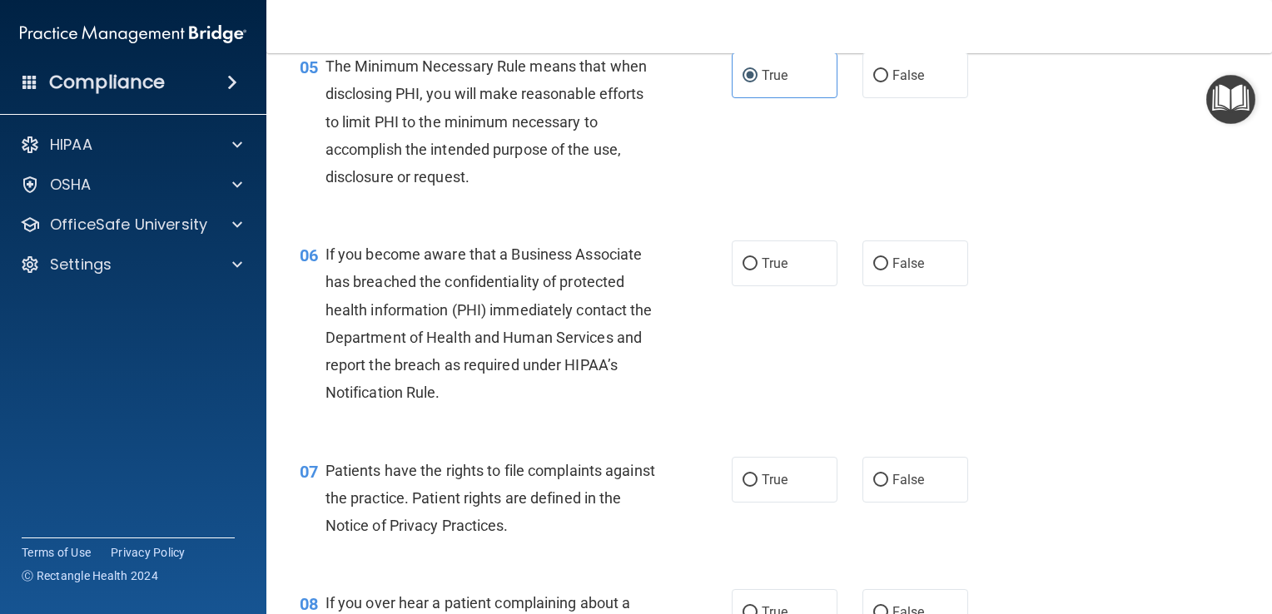
drag, startPoint x: 895, startPoint y: 415, endPoint x: 884, endPoint y: 341, distance: 74.9
click at [888, 405] on div "06 If you become aware that a Business Associate has breached the confidentiali…" at bounding box center [769, 328] width 964 height 216
click at [892, 271] on span "False" at bounding box center [908, 264] width 32 height 16
click at [888, 271] on input "False" at bounding box center [880, 264] width 15 height 12
radio input "true"
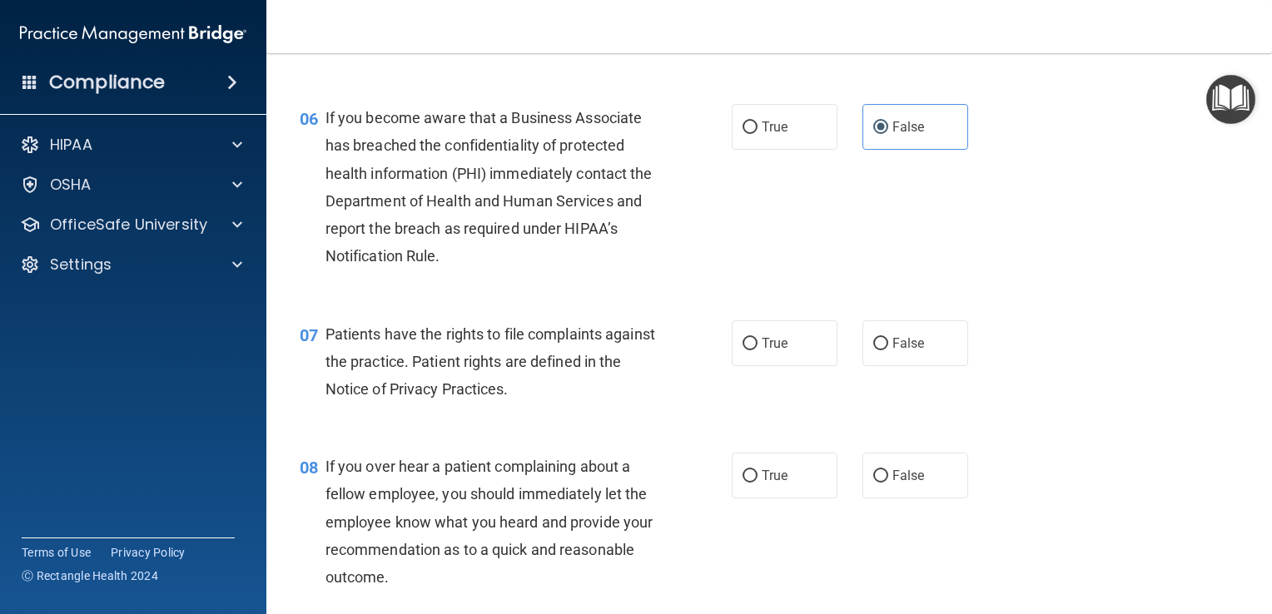
scroll to position [916, 0]
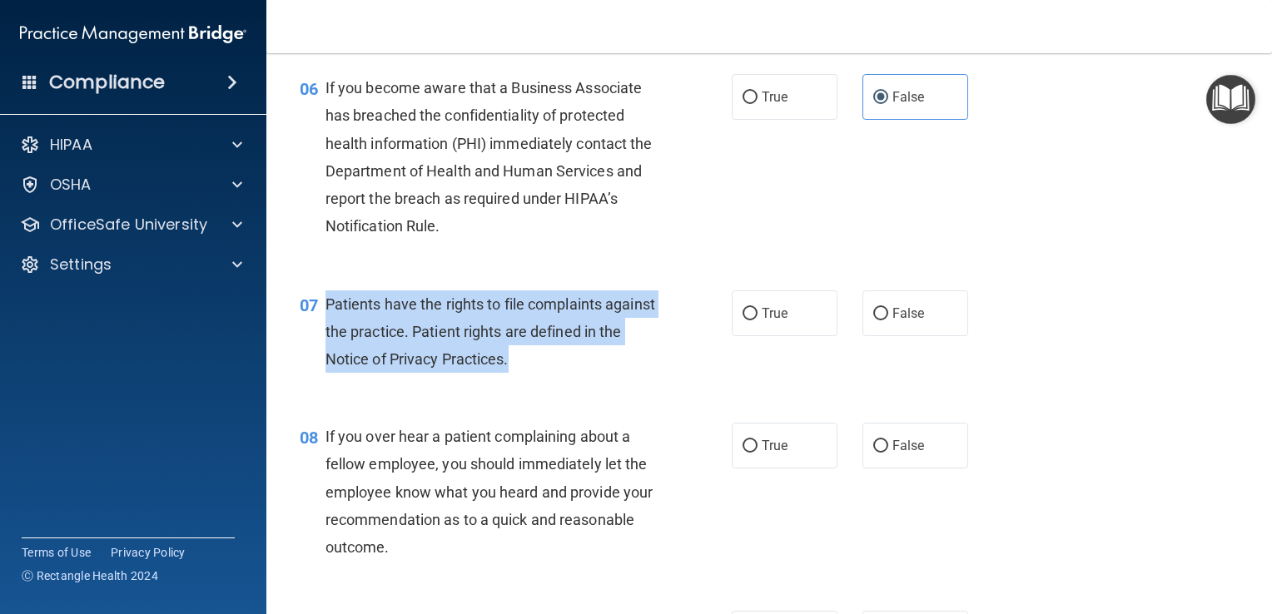
drag, startPoint x: 553, startPoint y: 395, endPoint x: 325, endPoint y: 333, distance: 236.2
click at [325, 333] on div "Patients have the rights to file complaints against the practice. Patient right…" at bounding box center [496, 331] width 343 height 83
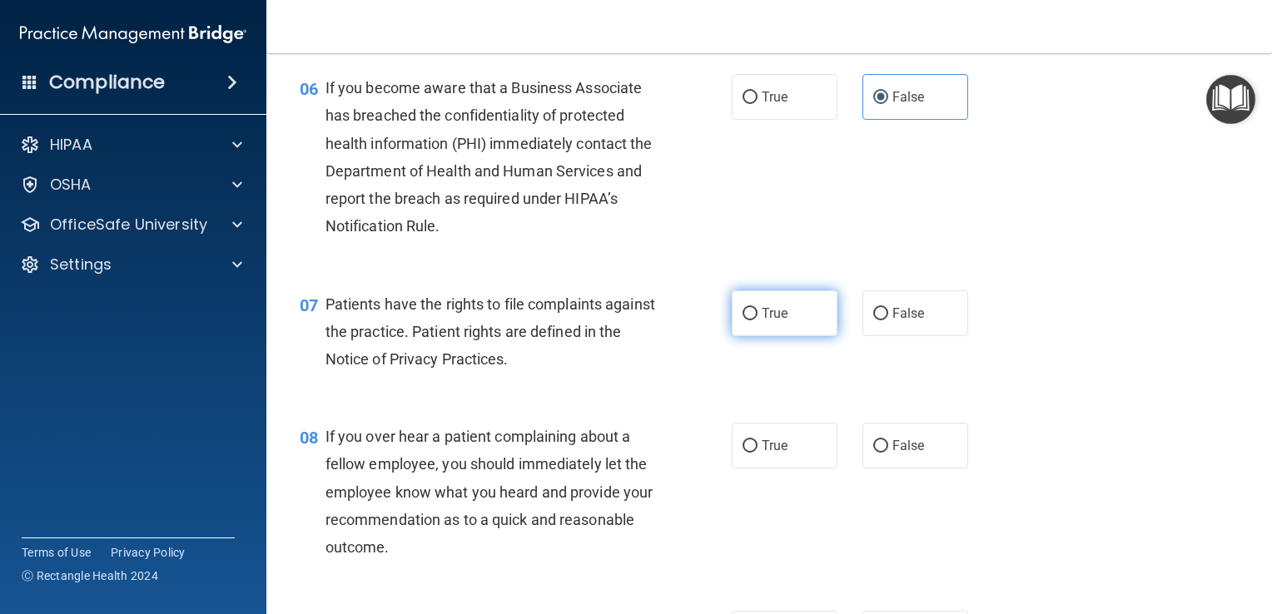
click at [766, 336] on label "True" at bounding box center [785, 313] width 106 height 46
click at [757, 320] on input "True" at bounding box center [749, 314] width 15 height 12
radio input "true"
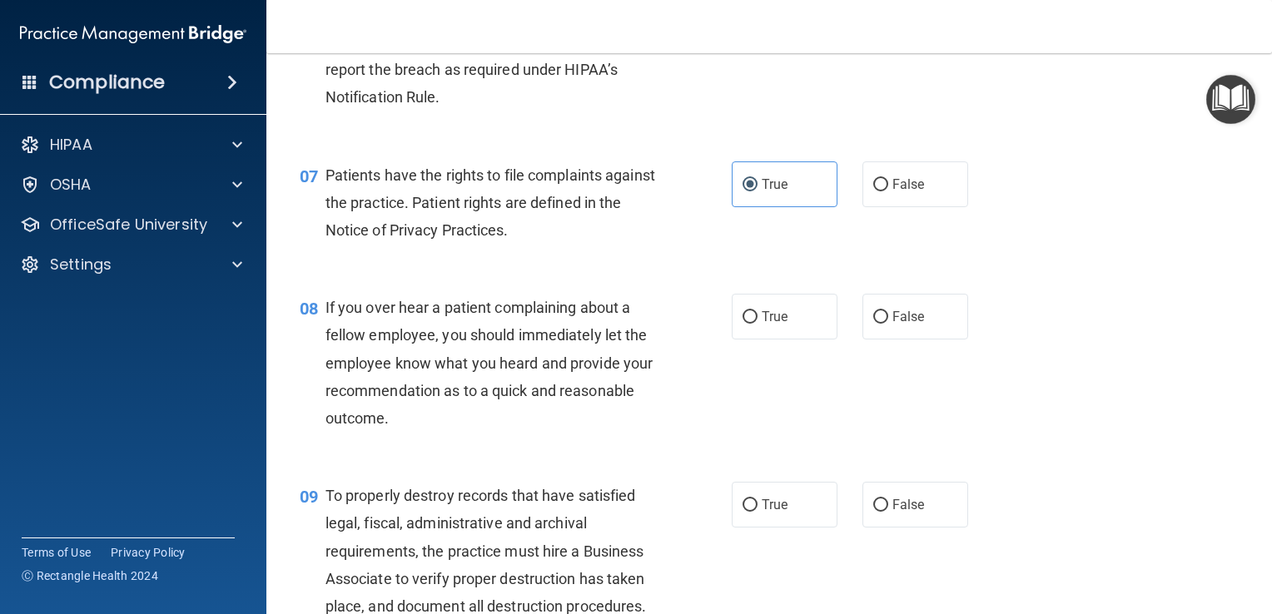
scroll to position [1082, 0]
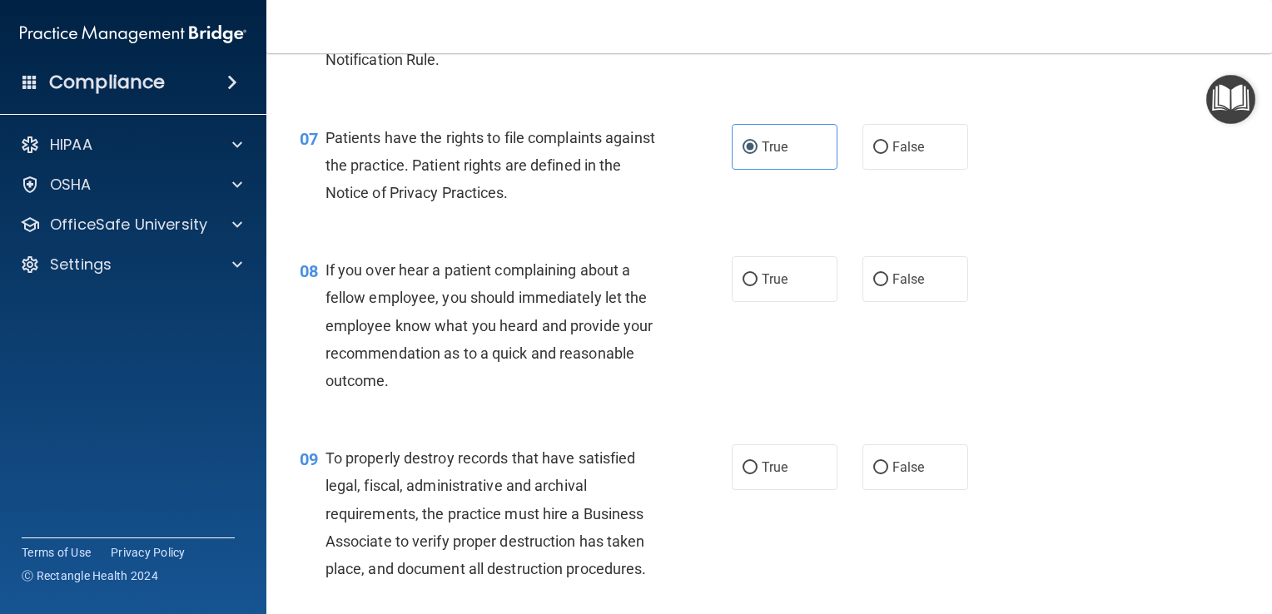
drag, startPoint x: 536, startPoint y: 416, endPoint x: 479, endPoint y: 421, distance: 57.6
click at [533, 395] on div "If you over hear a patient complaining about a fellow employee, you should imme…" at bounding box center [496, 325] width 343 height 138
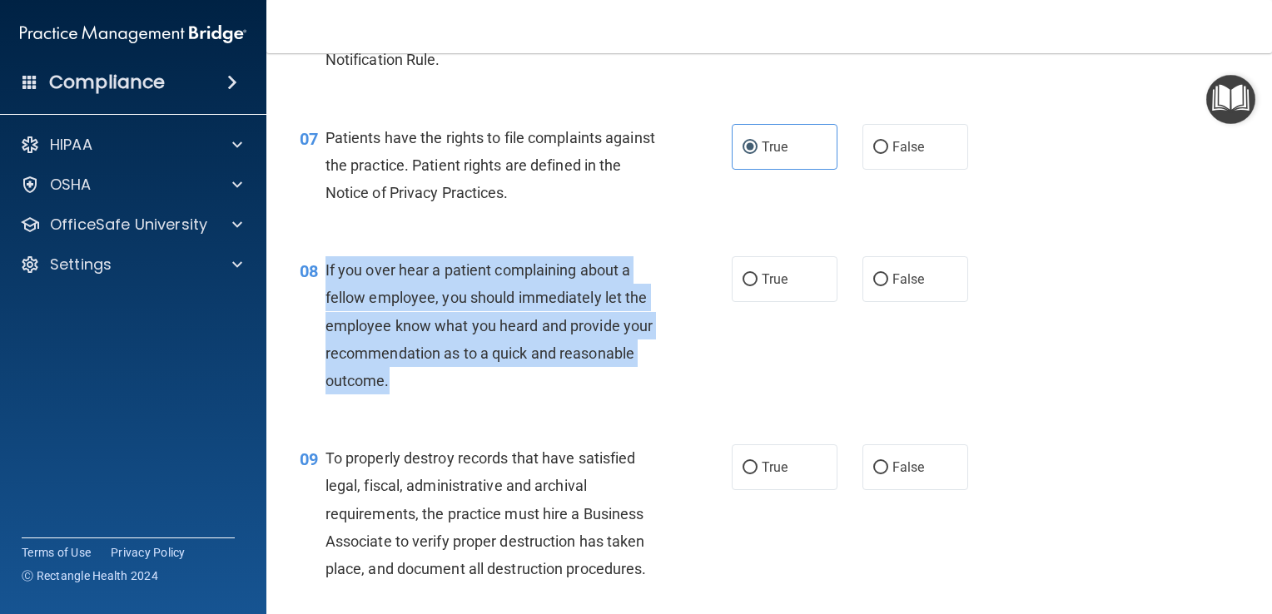
drag, startPoint x: 479, startPoint y: 421, endPoint x: 323, endPoint y: 308, distance: 192.5
click at [323, 308] on div "08 If you over hear a patient complaining about a fellow employee, you should i…" at bounding box center [516, 329] width 482 height 146
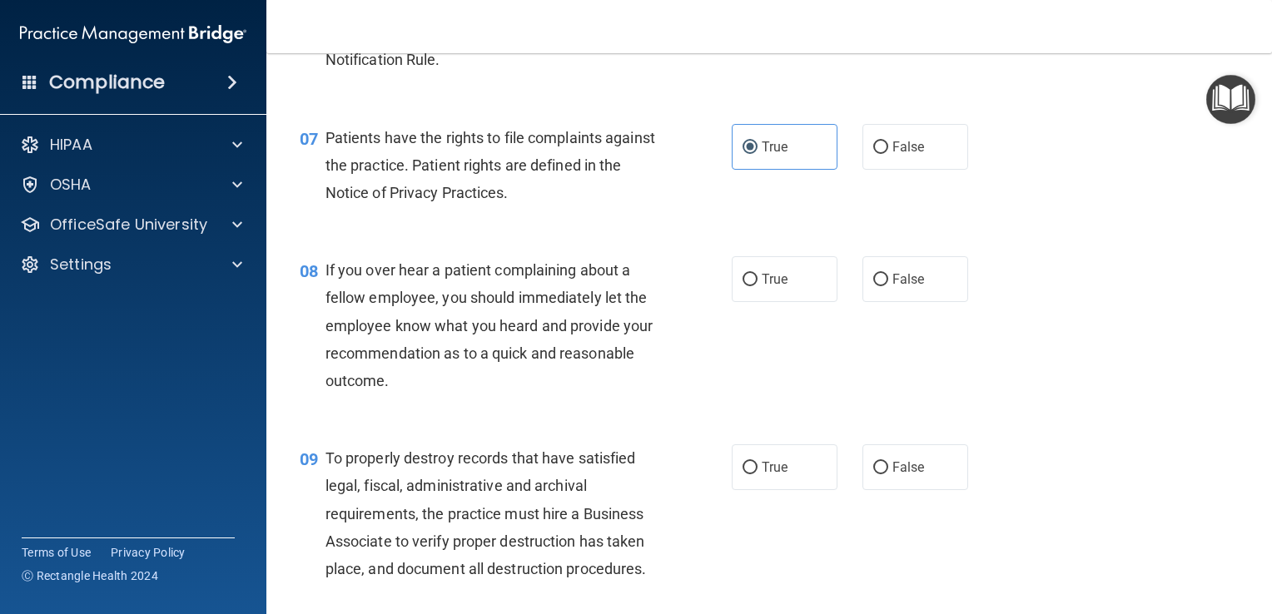
click at [851, 403] on div "08 If you over hear a patient complaining about a fellow employee, you should i…" at bounding box center [769, 330] width 964 height 188
click at [892, 287] on span "False" at bounding box center [908, 279] width 32 height 16
click at [886, 286] on input "False" at bounding box center [880, 280] width 15 height 12
radio input "true"
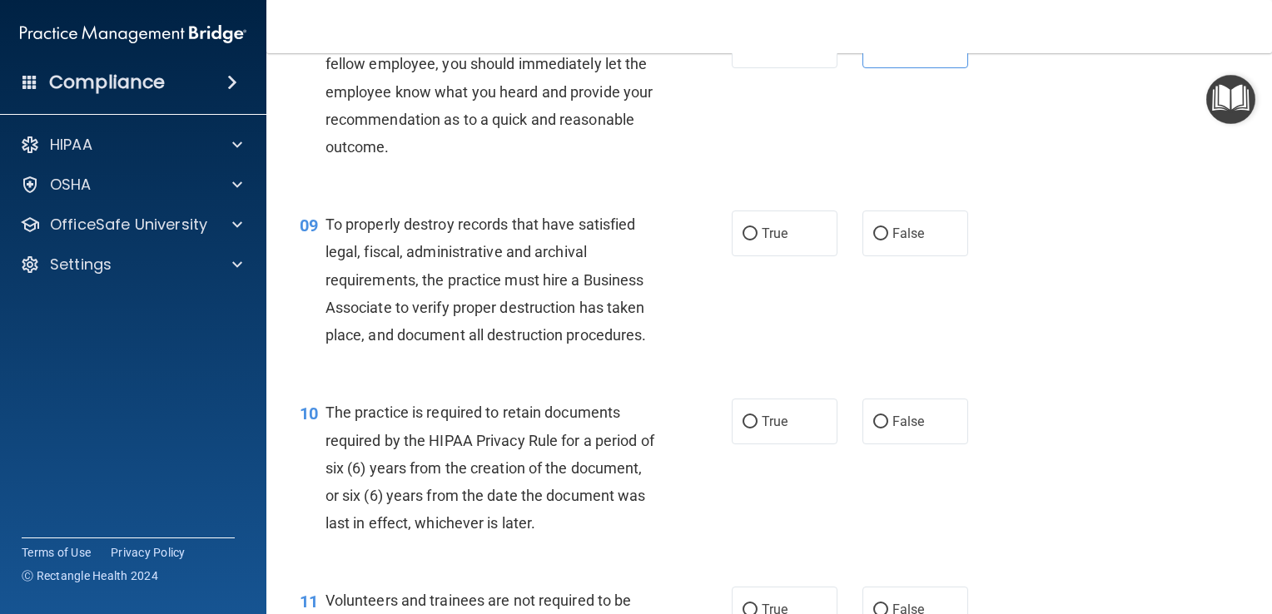
scroll to position [1332, 0]
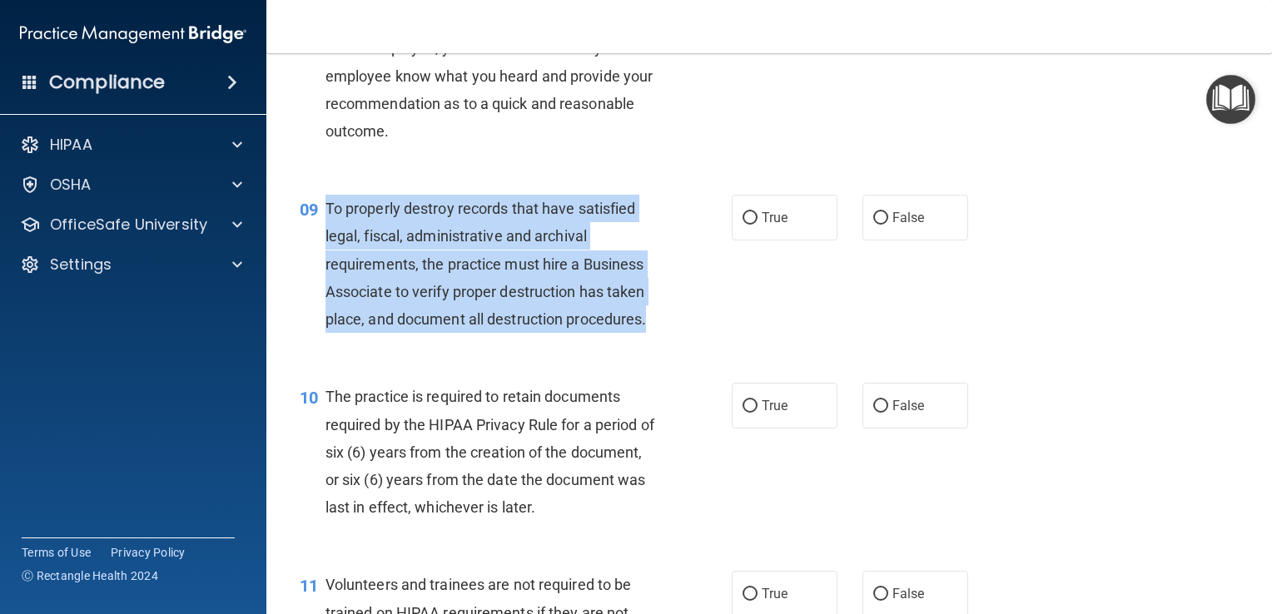
drag, startPoint x: 658, startPoint y: 355, endPoint x: 326, endPoint y: 232, distance: 354.2
click at [326, 232] on div "To properly destroy records that have satisfied legal, fiscal, administrative a…" at bounding box center [496, 264] width 343 height 138
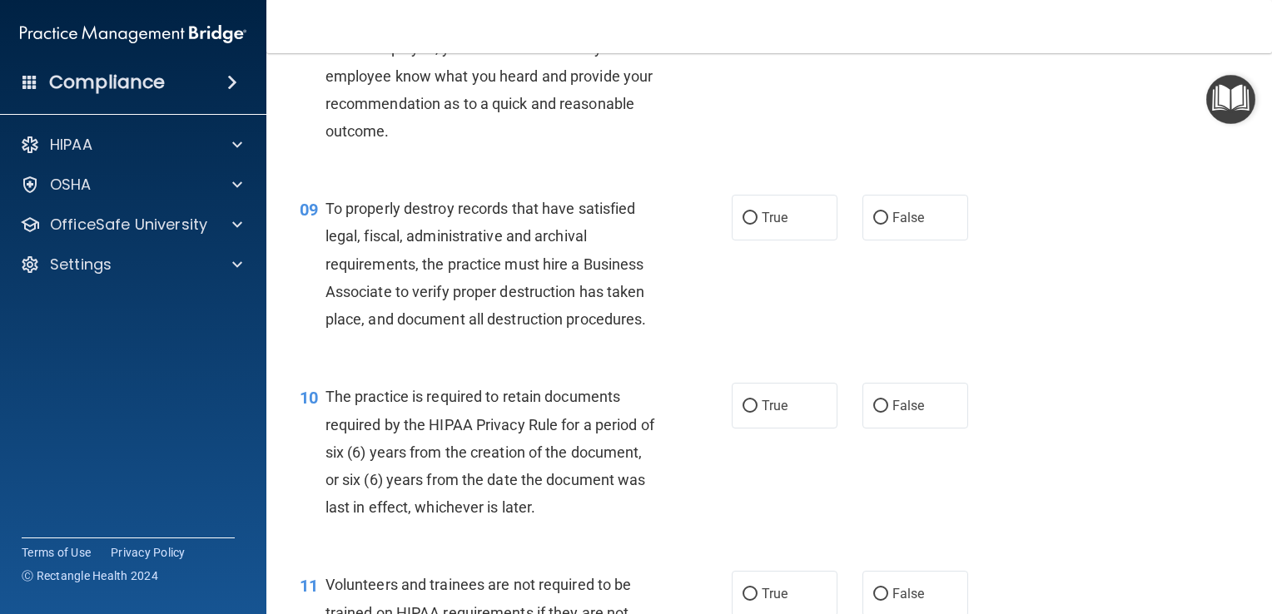
click at [789, 361] on div "09 To properly destroy records that have satisfied legal, fiscal, administrativ…" at bounding box center [769, 268] width 964 height 188
click at [876, 225] on input "False" at bounding box center [880, 218] width 15 height 12
radio input "true"
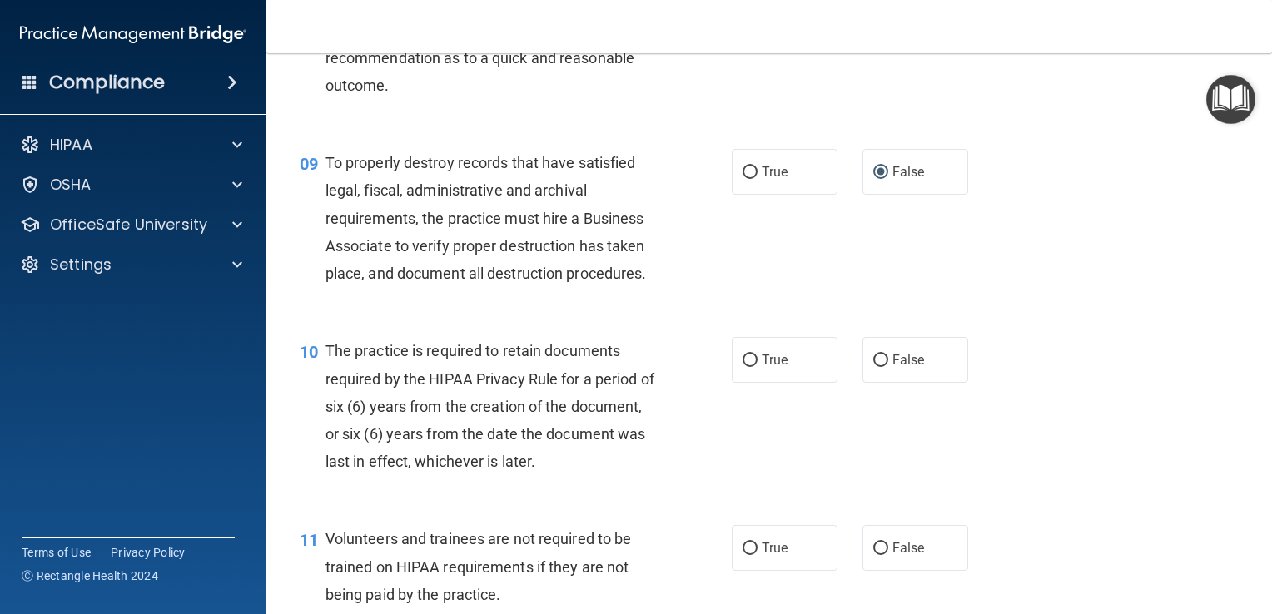
scroll to position [1415, 0]
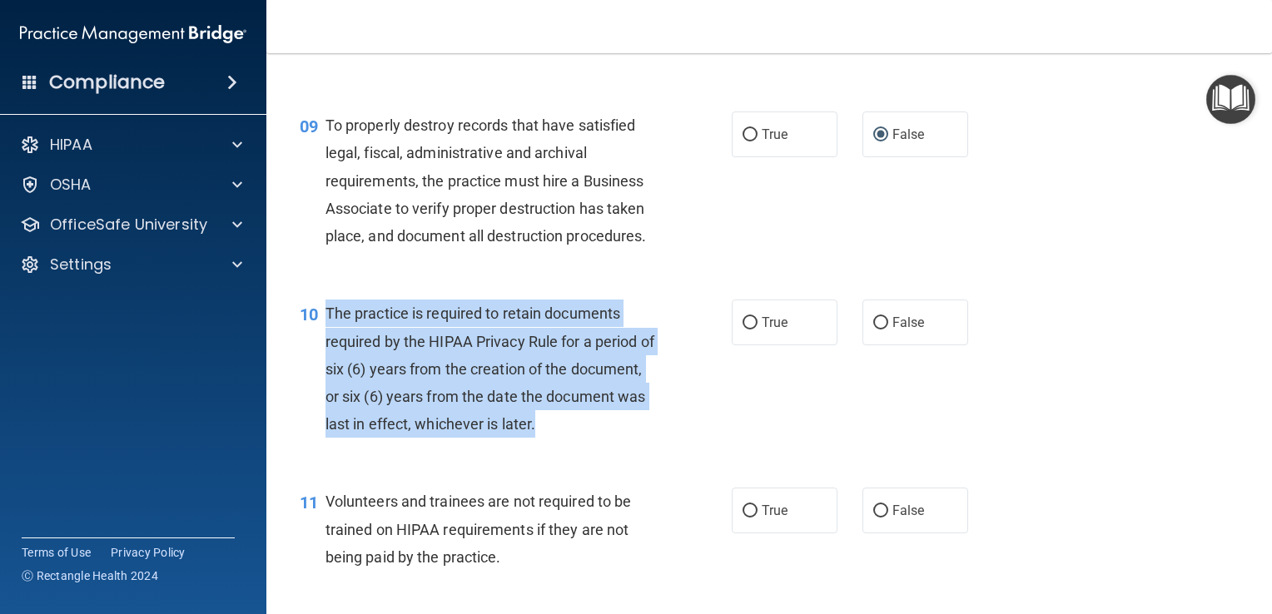
drag, startPoint x: 648, startPoint y: 452, endPoint x: 326, endPoint y: 352, distance: 337.2
click at [326, 352] on div "The practice is required to retain documents required by the HIPAA Privacy Rule…" at bounding box center [496, 369] width 343 height 138
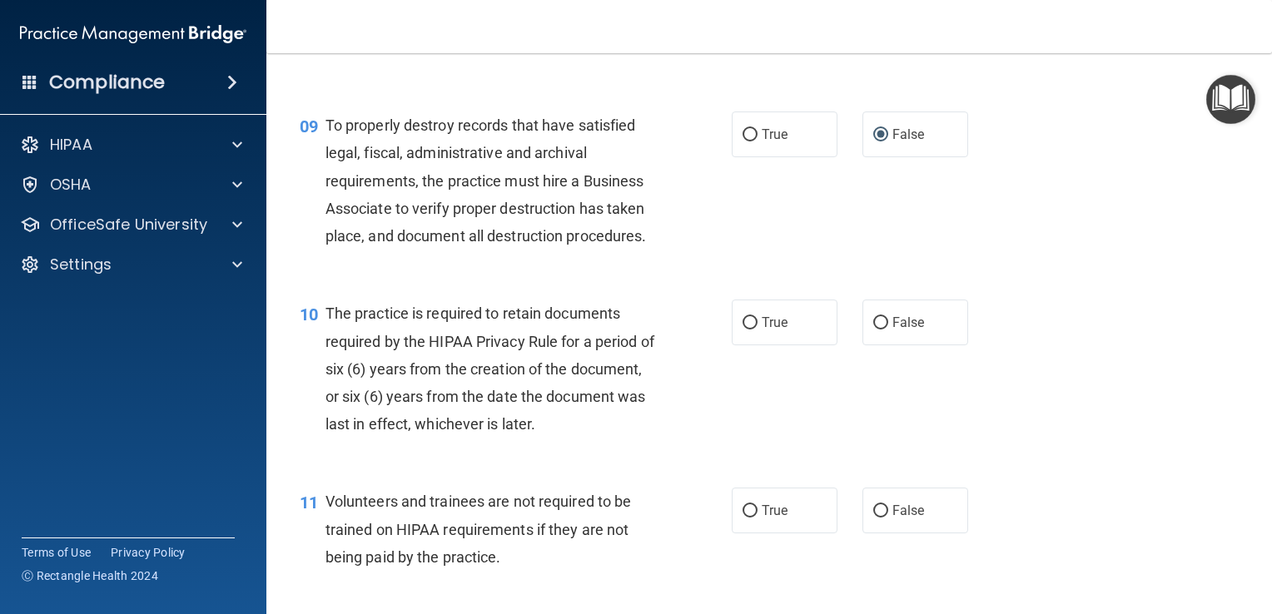
click at [561, 308] on div "10 The practice is required to retain documents required by the HIPAA Privacy R…" at bounding box center [769, 373] width 964 height 188
click at [752, 345] on label "True" at bounding box center [785, 323] width 106 height 46
click at [752, 330] on input "True" at bounding box center [749, 323] width 15 height 12
radio input "true"
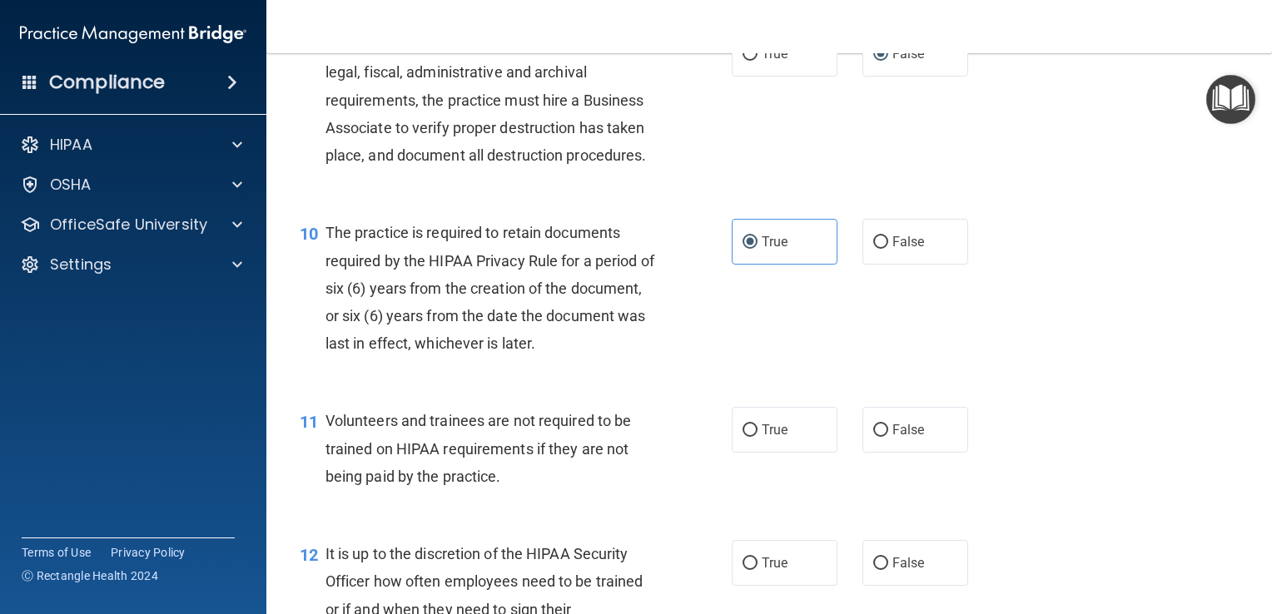
scroll to position [1581, 0]
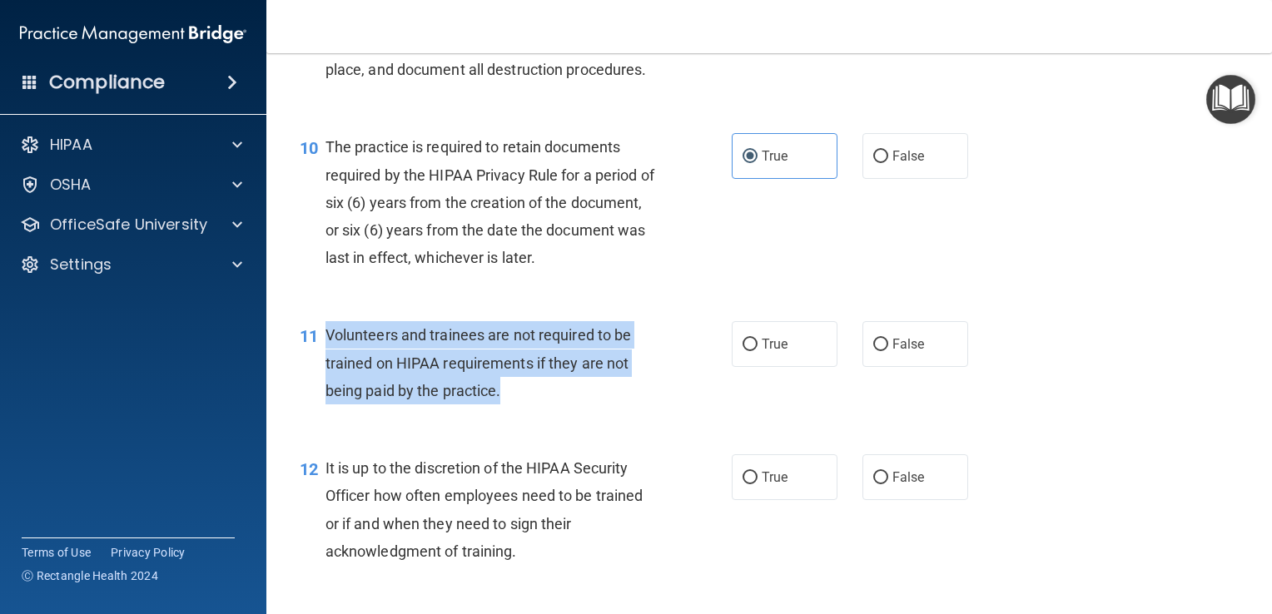
drag, startPoint x: 526, startPoint y: 430, endPoint x: 328, endPoint y: 362, distance: 209.5
click at [328, 362] on div "Volunteers and trainees are not required to be trained on HIPAA requirements if…" at bounding box center [496, 362] width 343 height 83
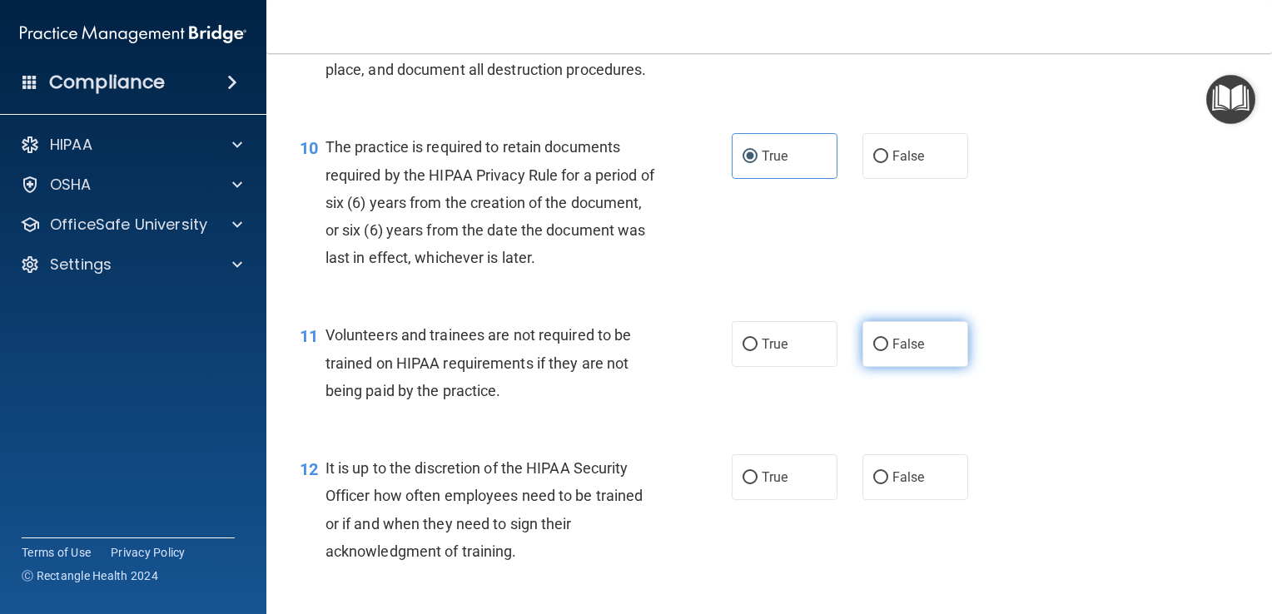
click at [877, 367] on label "False" at bounding box center [915, 344] width 106 height 46
click at [877, 351] on input "False" at bounding box center [880, 345] width 15 height 12
radio input "true"
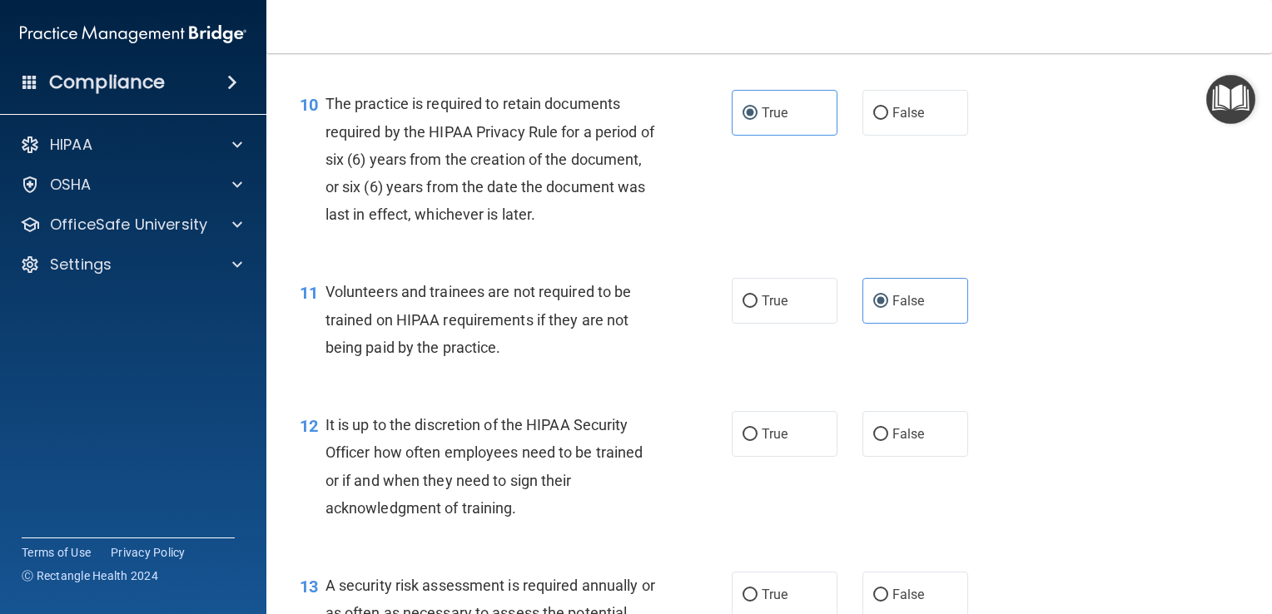
scroll to position [1748, 0]
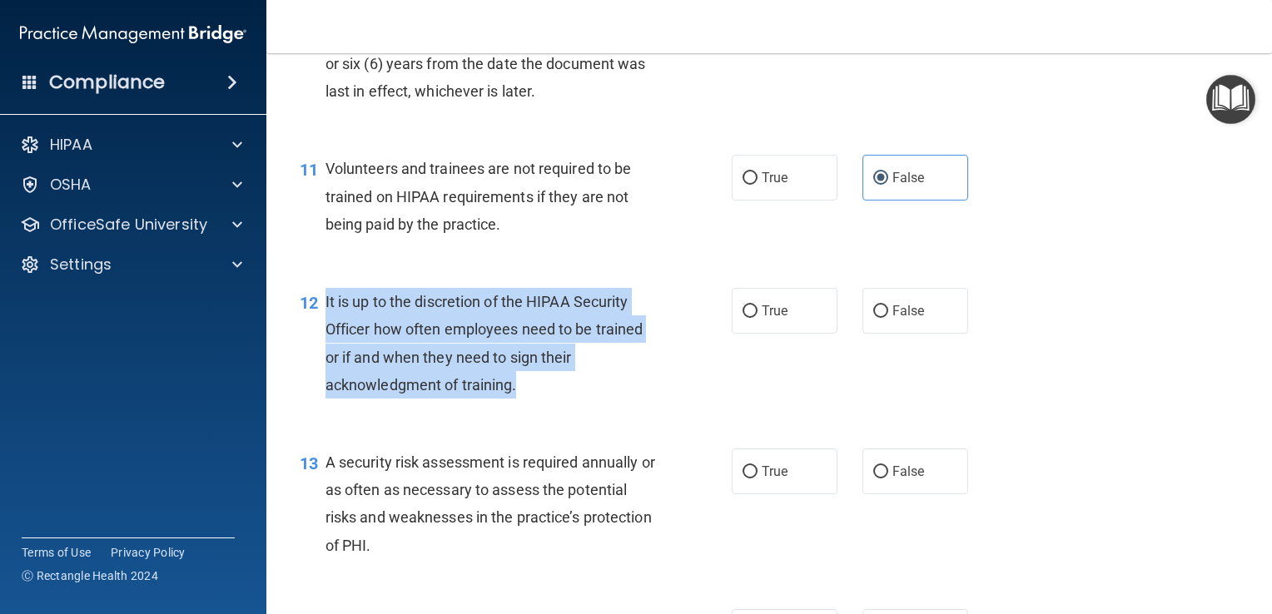
drag, startPoint x: 576, startPoint y: 424, endPoint x: 323, endPoint y: 335, distance: 268.5
click at [323, 335] on div "12 It is up to the discretion of the HIPAA Security Officer how often employees…" at bounding box center [516, 347] width 482 height 119
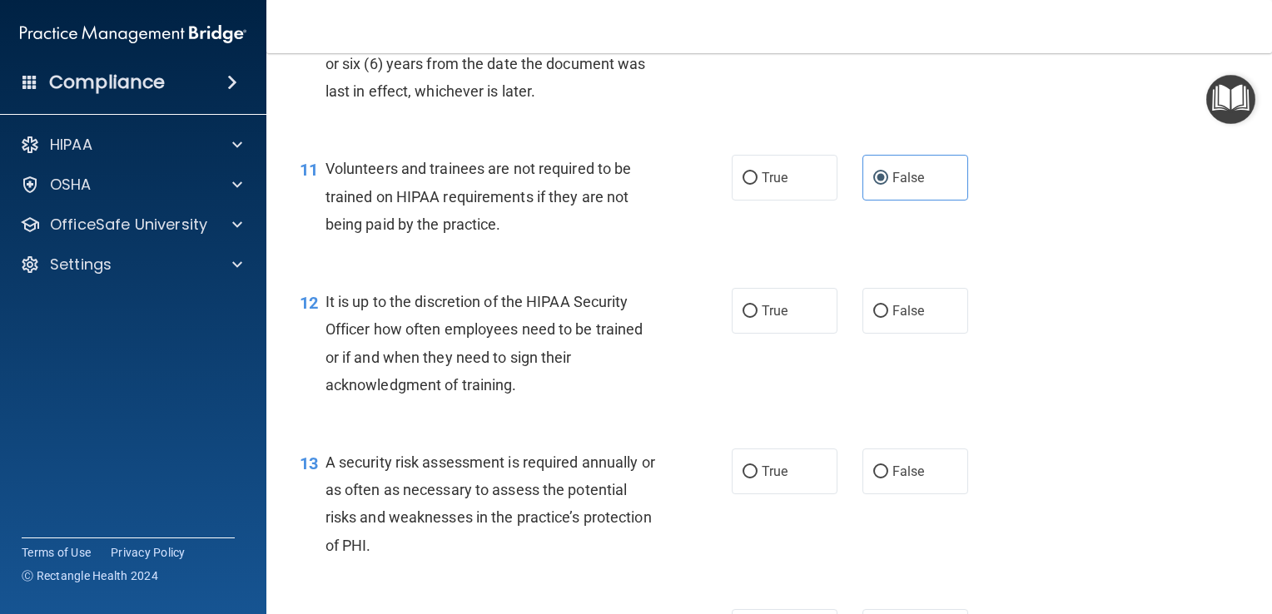
click at [698, 246] on div "11 Volunteers and trainees are not required to be trained on HIPAA requirements…" at bounding box center [516, 201] width 482 height 92
click at [867, 331] on label "False" at bounding box center [915, 311] width 106 height 46
click at [873, 318] on input "False" at bounding box center [880, 311] width 15 height 12
radio input "true"
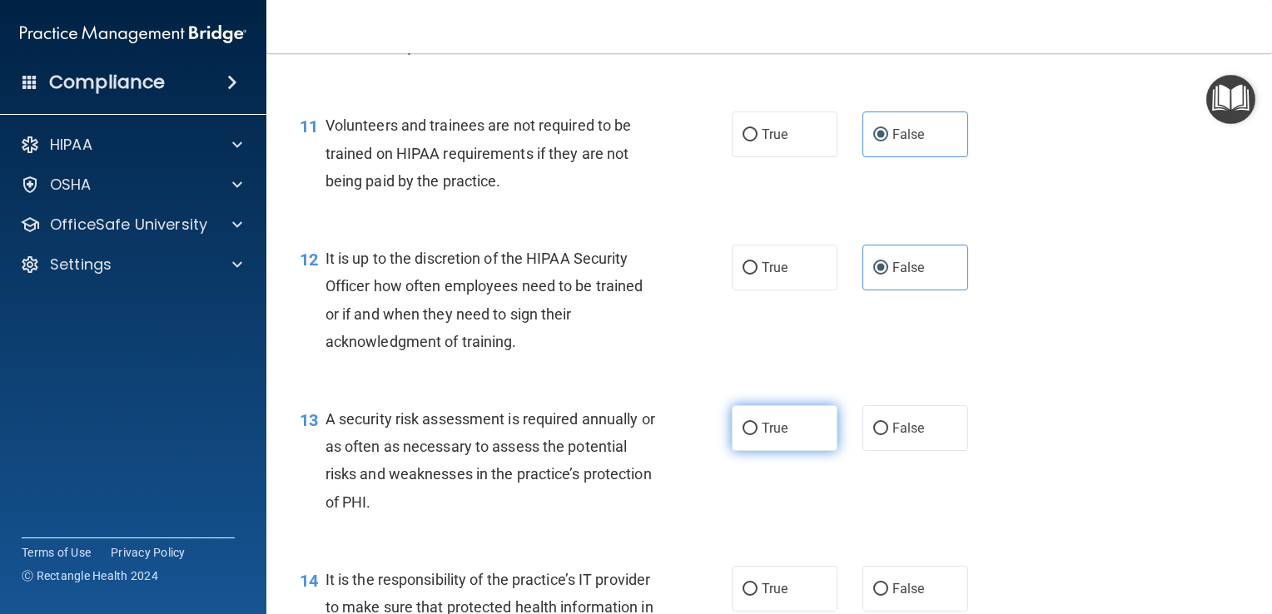
scroll to position [1831, 0]
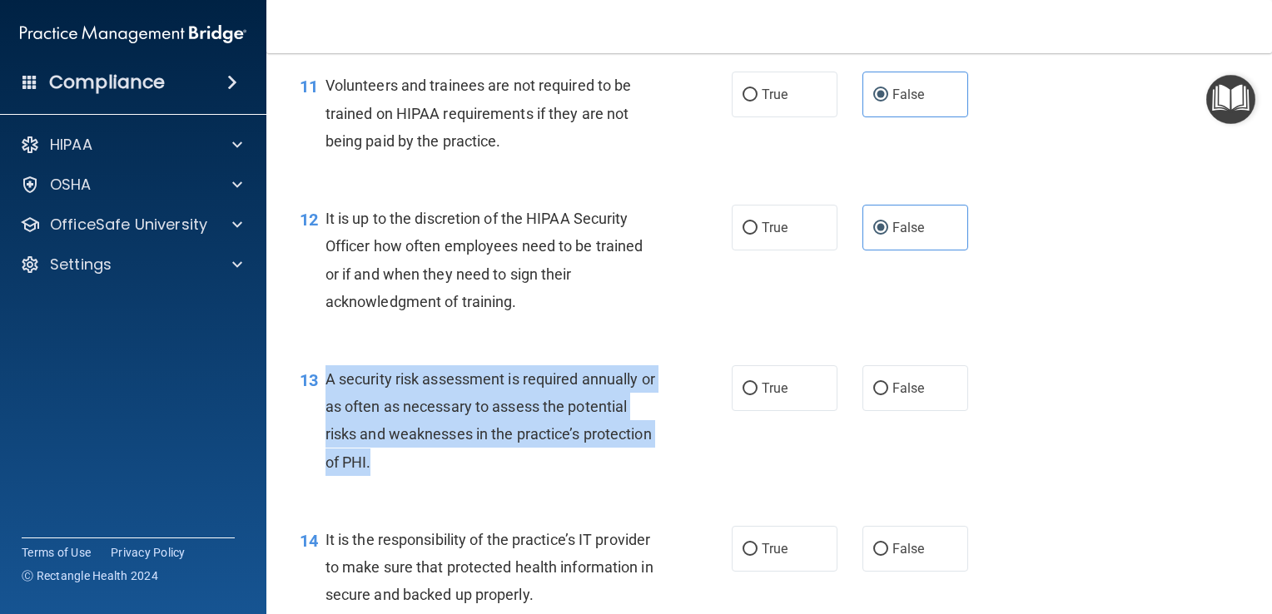
drag, startPoint x: 509, startPoint y: 508, endPoint x: 325, endPoint y: 409, distance: 209.6
click at [325, 409] on div "13 A security risk assessment is required annually or as often as necessary to …" at bounding box center [516, 424] width 482 height 119
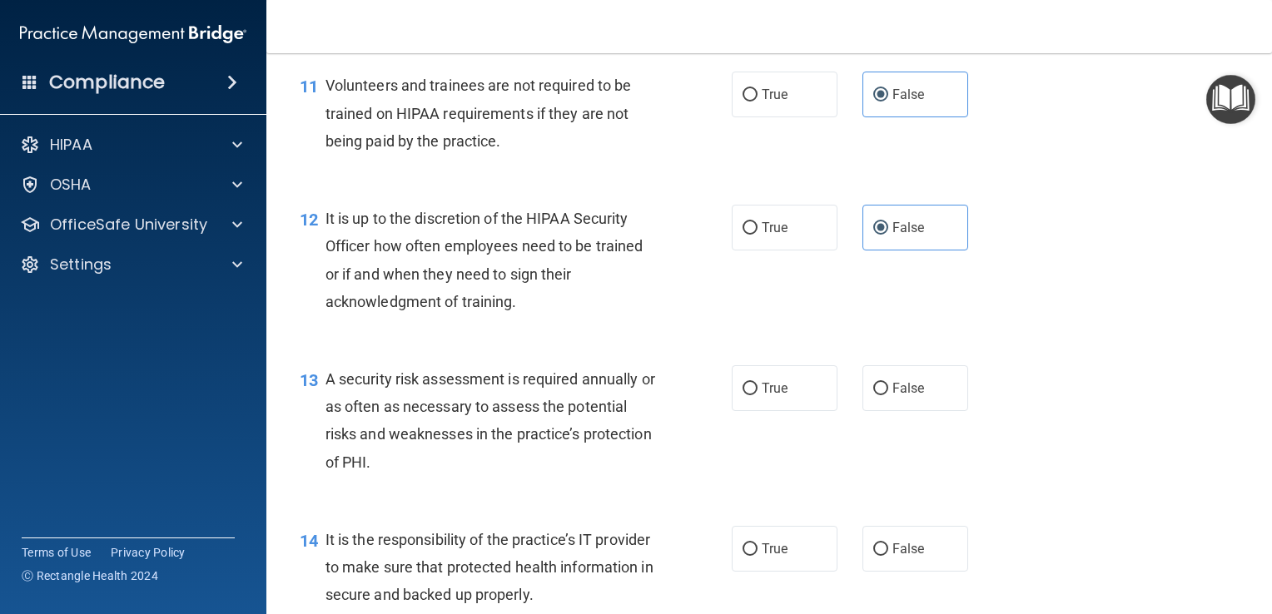
drag, startPoint x: 797, startPoint y: 404, endPoint x: 593, endPoint y: 381, distance: 205.2
click at [796, 404] on label "True" at bounding box center [785, 388] width 106 height 46
click at [757, 395] on input "True" at bounding box center [749, 389] width 15 height 12
radio input "true"
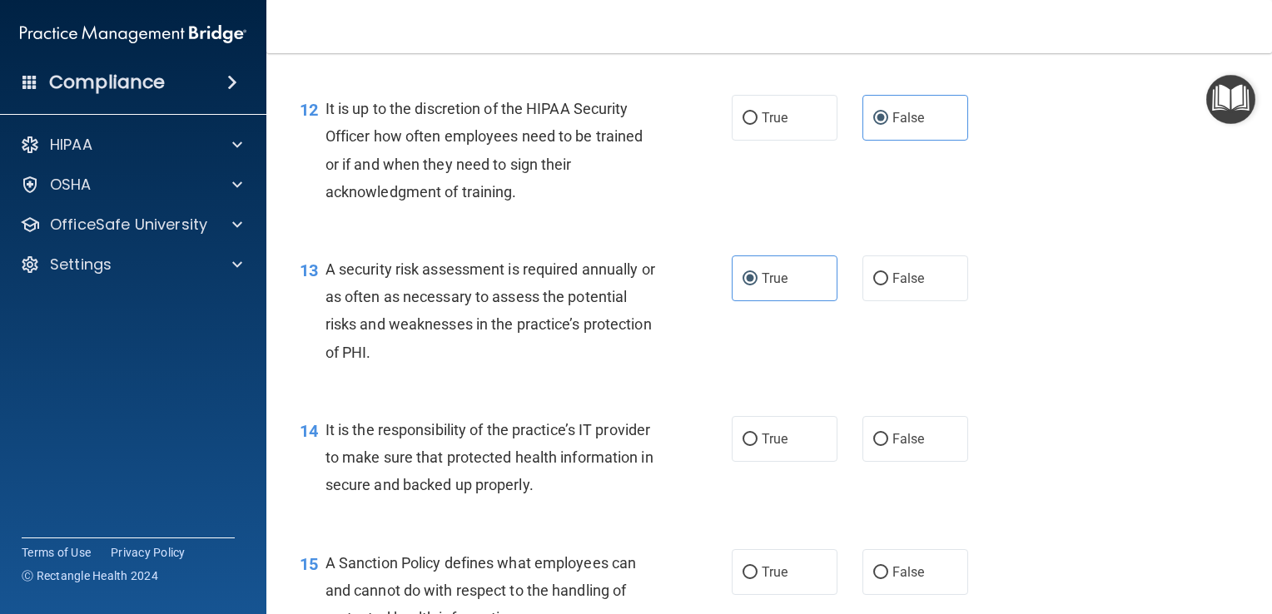
scroll to position [1998, 0]
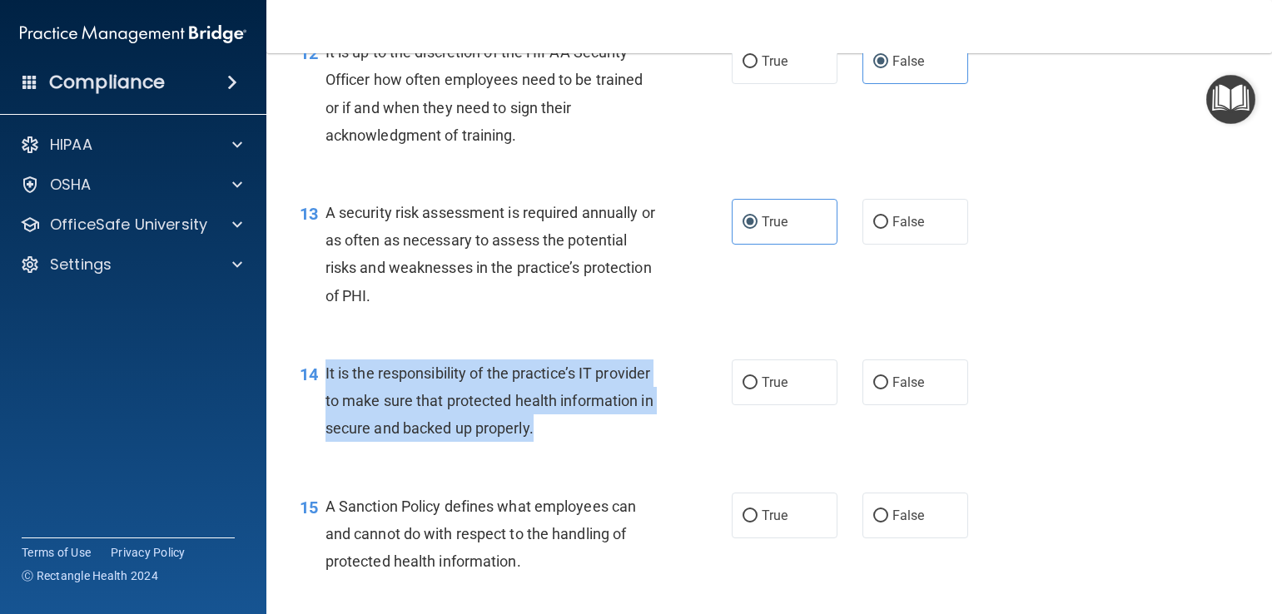
drag, startPoint x: 625, startPoint y: 461, endPoint x: 324, endPoint y: 400, distance: 307.5
click at [325, 400] on div "It is the responsibility of the practice’s IT provider to make sure that protec…" at bounding box center [496, 401] width 343 height 83
click at [879, 390] on input "False" at bounding box center [880, 383] width 15 height 12
radio input "true"
click at [692, 448] on div "14 It is the responsibility of the practice’s IT provider to make sure that pro…" at bounding box center [516, 406] width 482 height 92
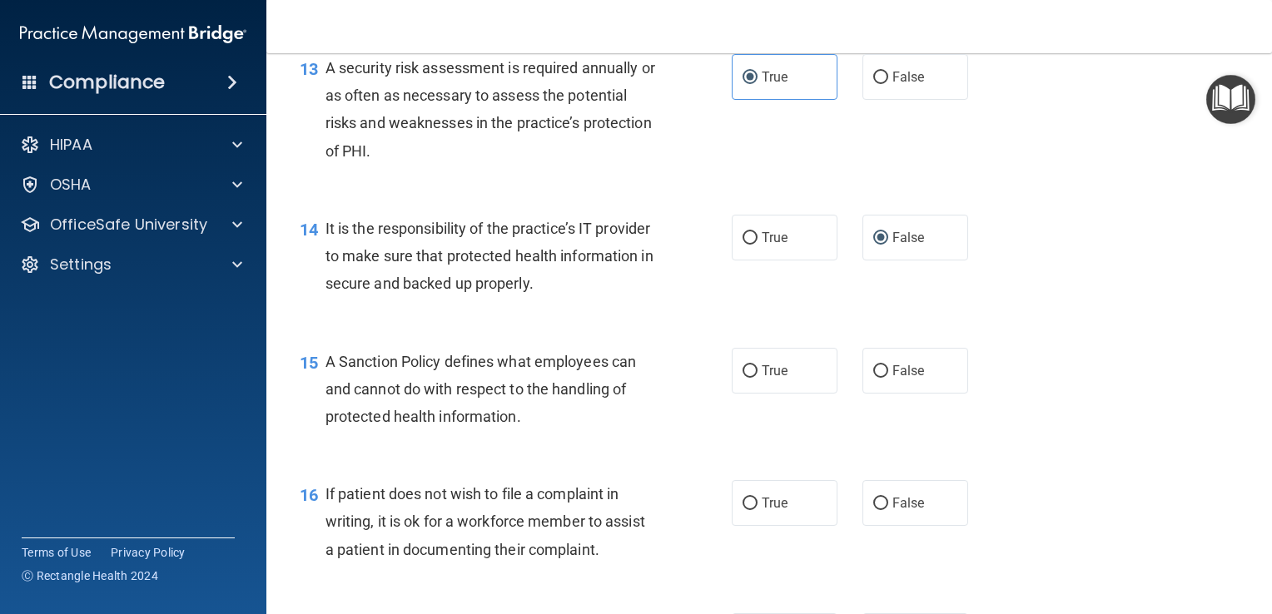
scroll to position [2164, 0]
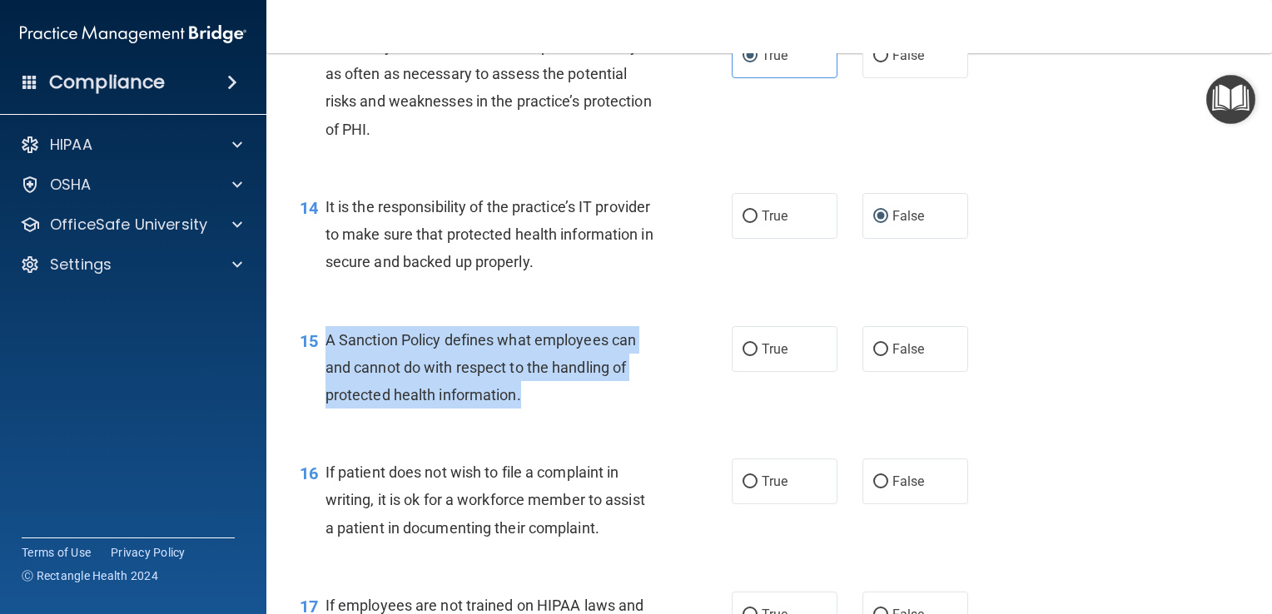
drag, startPoint x: 549, startPoint y: 431, endPoint x: 326, endPoint y: 365, distance: 232.0
click at [326, 365] on div "A Sanction Policy defines what employees can and cannot do with respect to the …" at bounding box center [496, 367] width 343 height 83
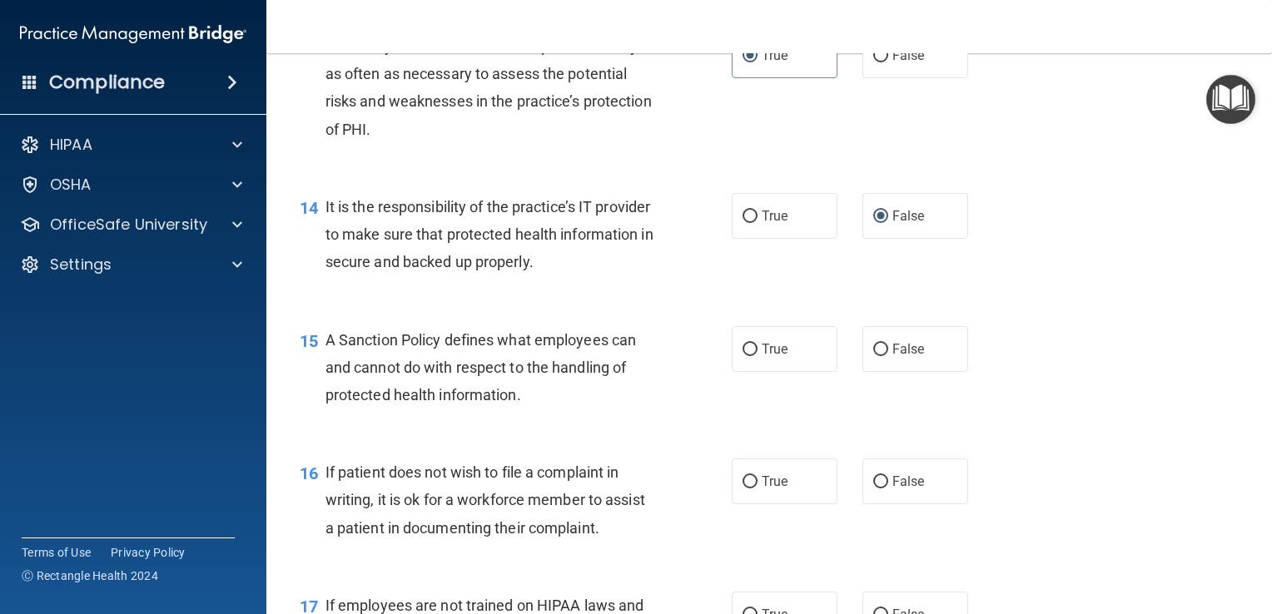
drag, startPoint x: 1022, startPoint y: 318, endPoint x: 952, endPoint y: 364, distance: 83.6
click at [1022, 305] on div "14 It is the responsibility of the practice’s IT provider to make sure that pro…" at bounding box center [769, 238] width 964 height 133
click at [908, 357] on span "False" at bounding box center [908, 349] width 32 height 16
click at [888, 356] on input "False" at bounding box center [880, 350] width 15 height 12
radio input "true"
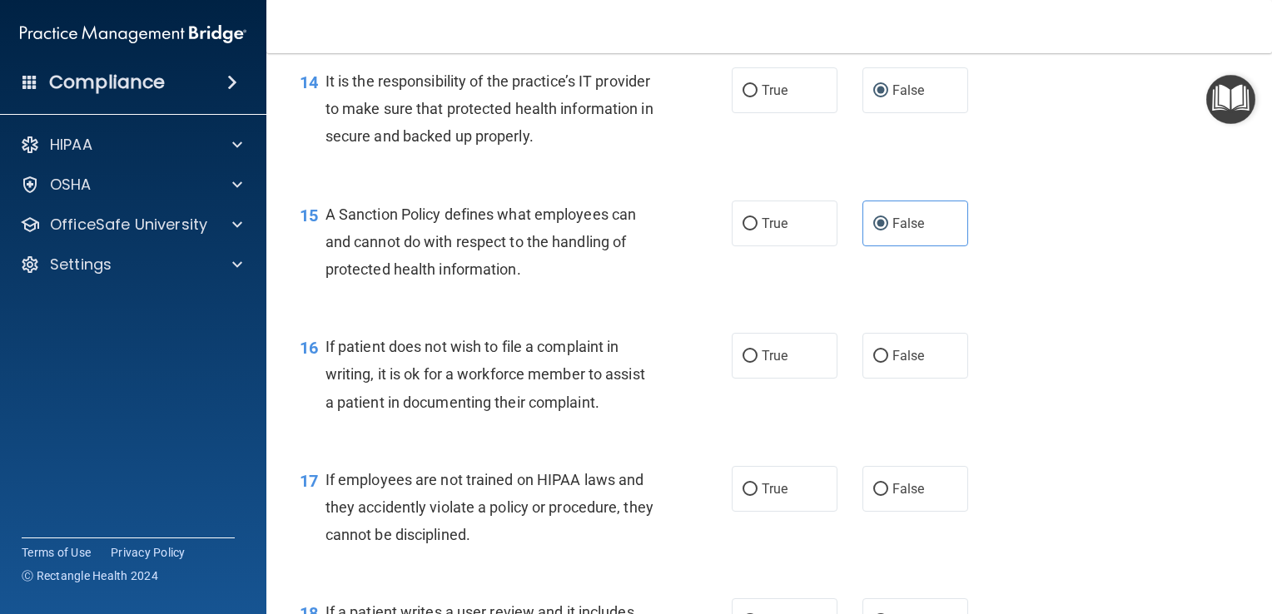
scroll to position [2331, 0]
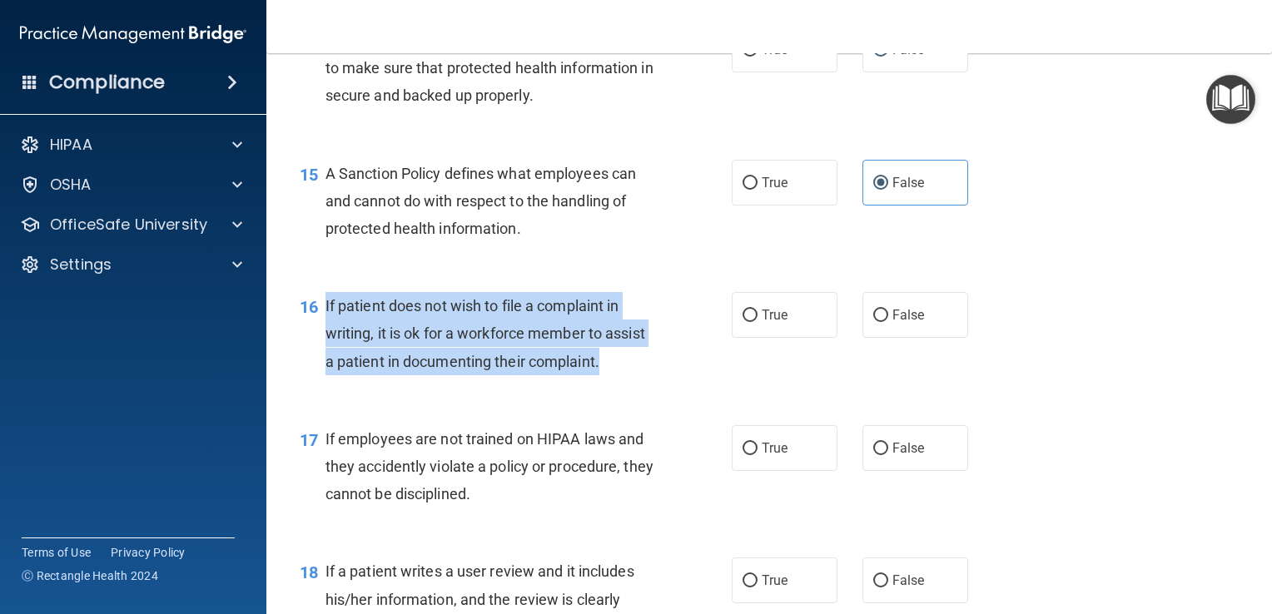
drag, startPoint x: 629, startPoint y: 403, endPoint x: 325, endPoint y: 345, distance: 310.0
click at [325, 345] on div "If patient does not wish to file a complaint in writing, it is ok for a workfor…" at bounding box center [496, 333] width 343 height 83
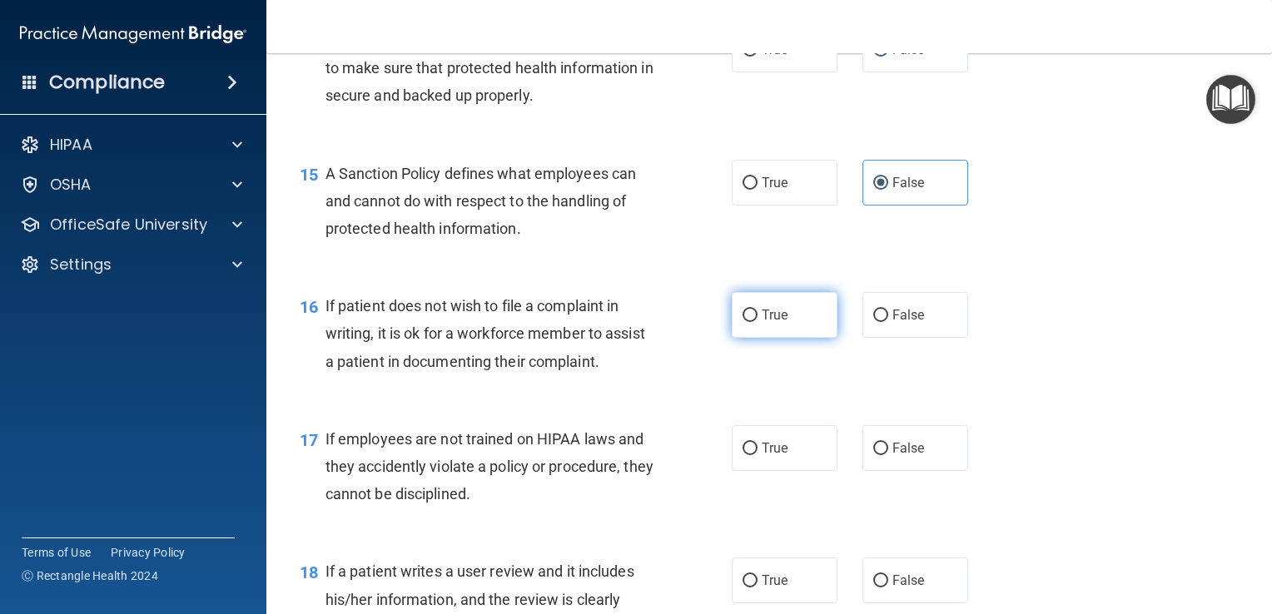
click at [786, 338] on label "True" at bounding box center [785, 315] width 106 height 46
click at [757, 322] on input "True" at bounding box center [749, 316] width 15 height 12
radio input "true"
click at [1152, 358] on div "16 If patient does not wish to file a complaint in writing, it is ok for a work…" at bounding box center [769, 337] width 964 height 133
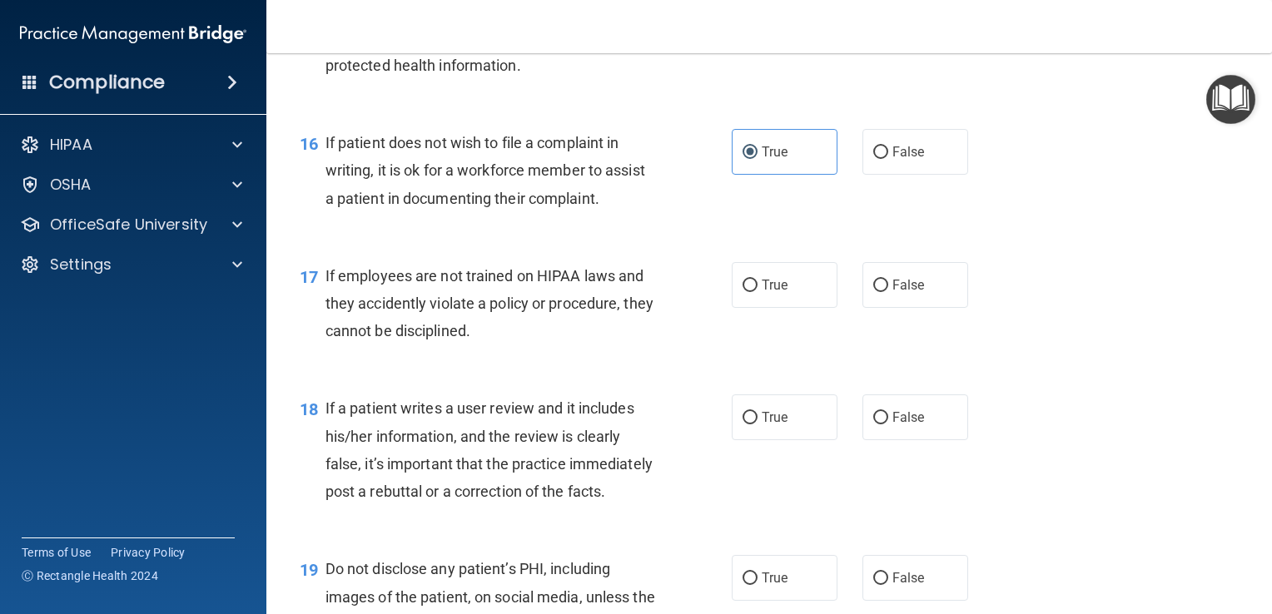
scroll to position [2580, 0]
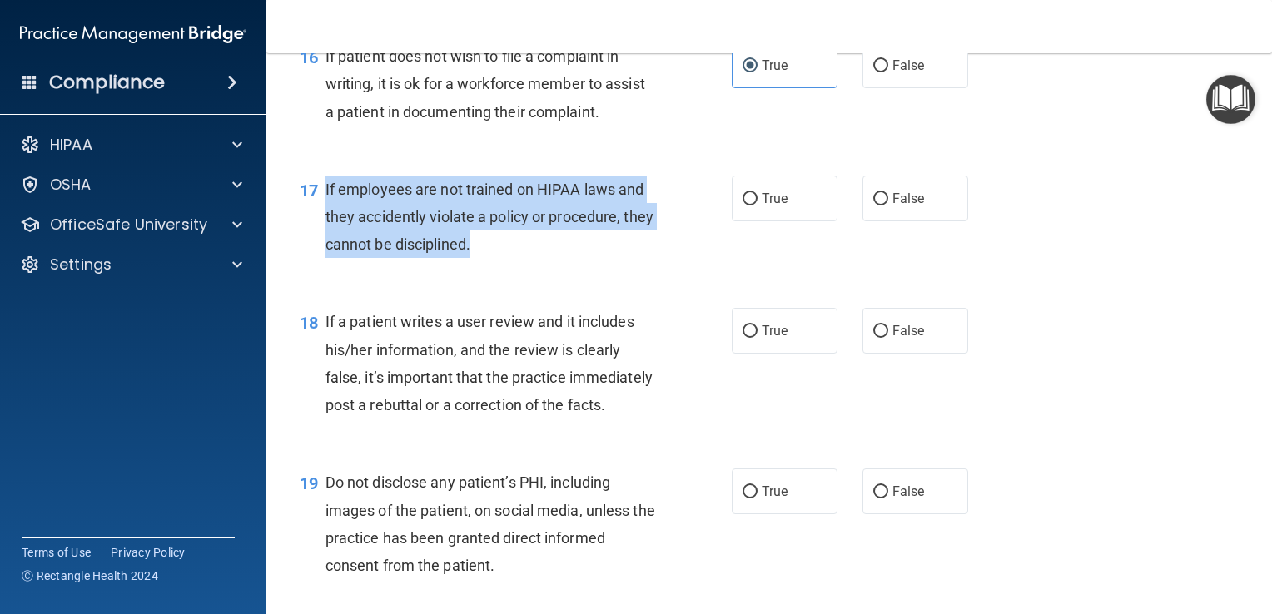
drag, startPoint x: 559, startPoint y: 271, endPoint x: 315, endPoint y: 218, distance: 249.6
click at [315, 218] on div "17 If employees are not trained on HIPAA laws and they accidently violate a pol…" at bounding box center [516, 222] width 482 height 92
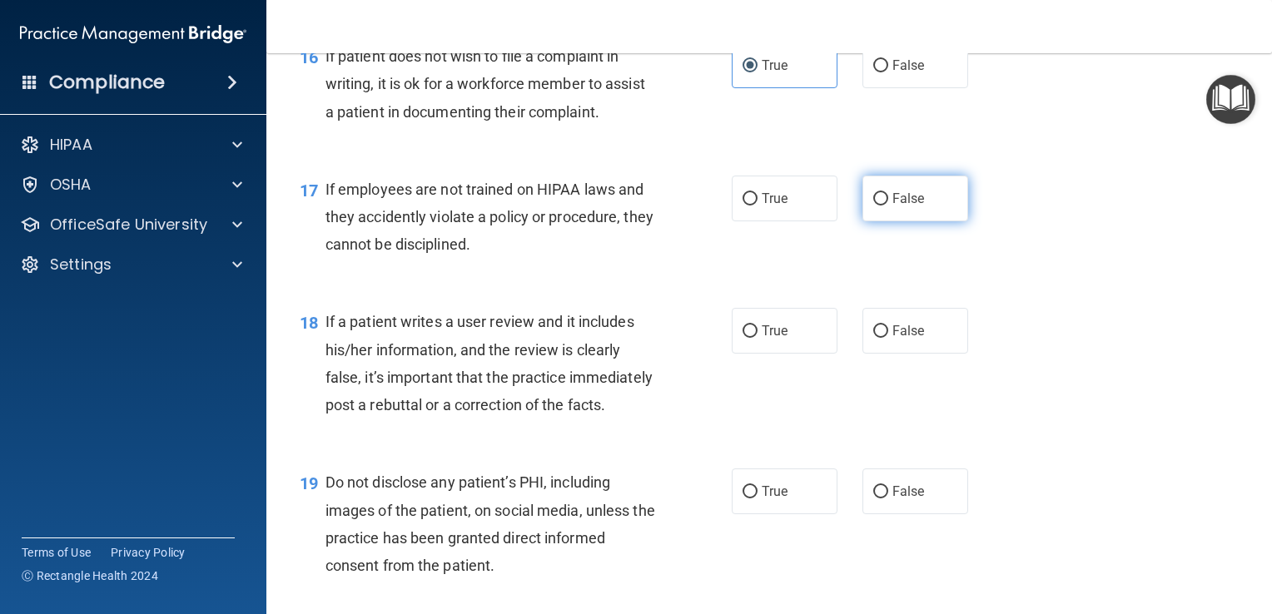
click at [895, 221] on label "False" at bounding box center [915, 199] width 106 height 46
click at [959, 145] on div "16 If patient does not wish to file a complaint in writing, it is ok for a work…" at bounding box center [769, 88] width 964 height 133
click at [900, 206] on span "False" at bounding box center [908, 199] width 32 height 16
click at [888, 206] on input "False" at bounding box center [880, 199] width 15 height 12
radio input "true"
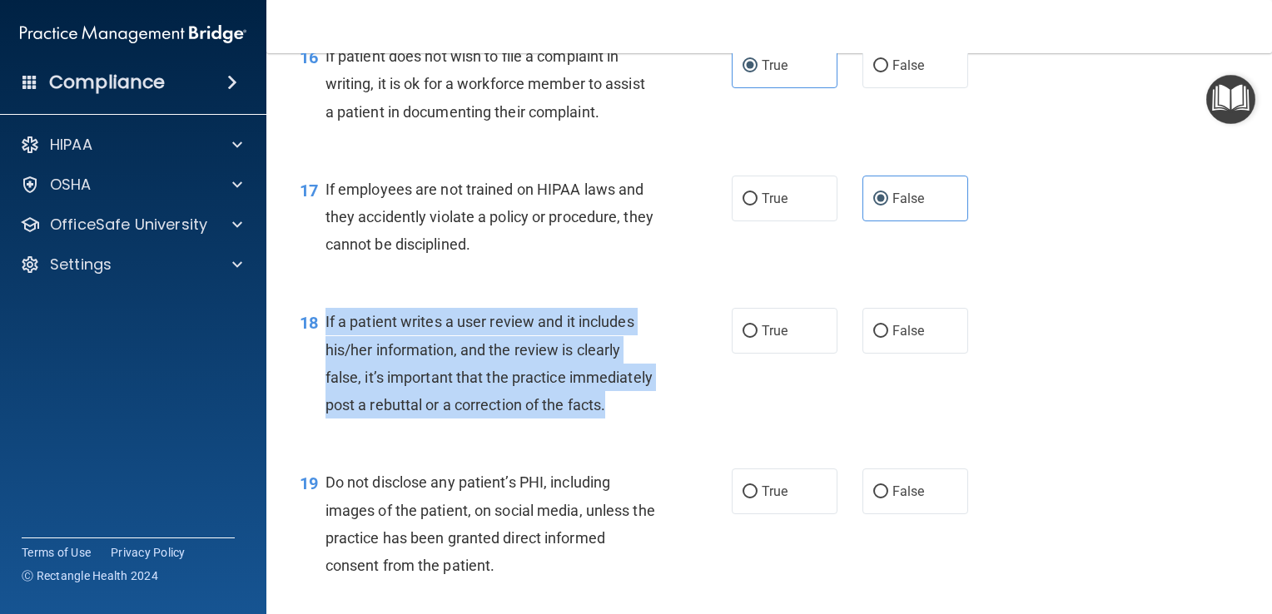
drag, startPoint x: 412, startPoint y: 469, endPoint x: 325, endPoint y: 363, distance: 136.6
click at [325, 363] on div "If a patient writes a user review and it includes his/her information, and the …" at bounding box center [496, 363] width 343 height 111
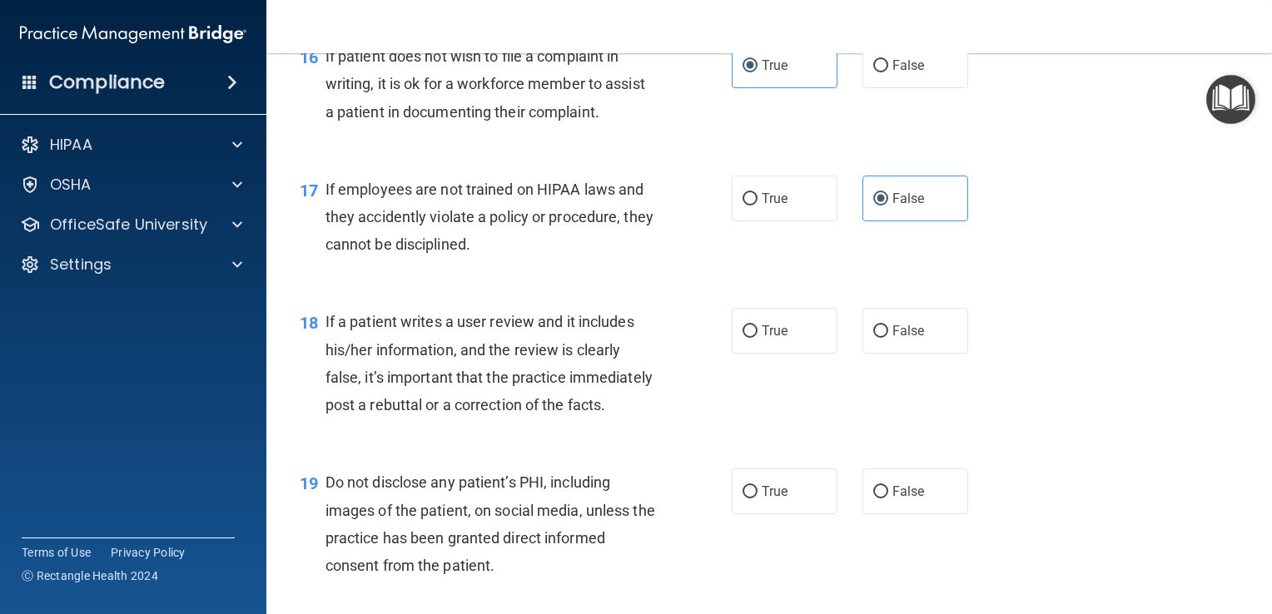
drag, startPoint x: 961, startPoint y: 305, endPoint x: 926, endPoint y: 320, distance: 38.8
click at [949, 288] on div "17 If employees are not trained on HIPAA laws and they accidently violate a pol…" at bounding box center [769, 221] width 964 height 133
click at [888, 354] on label "False" at bounding box center [915, 331] width 106 height 46
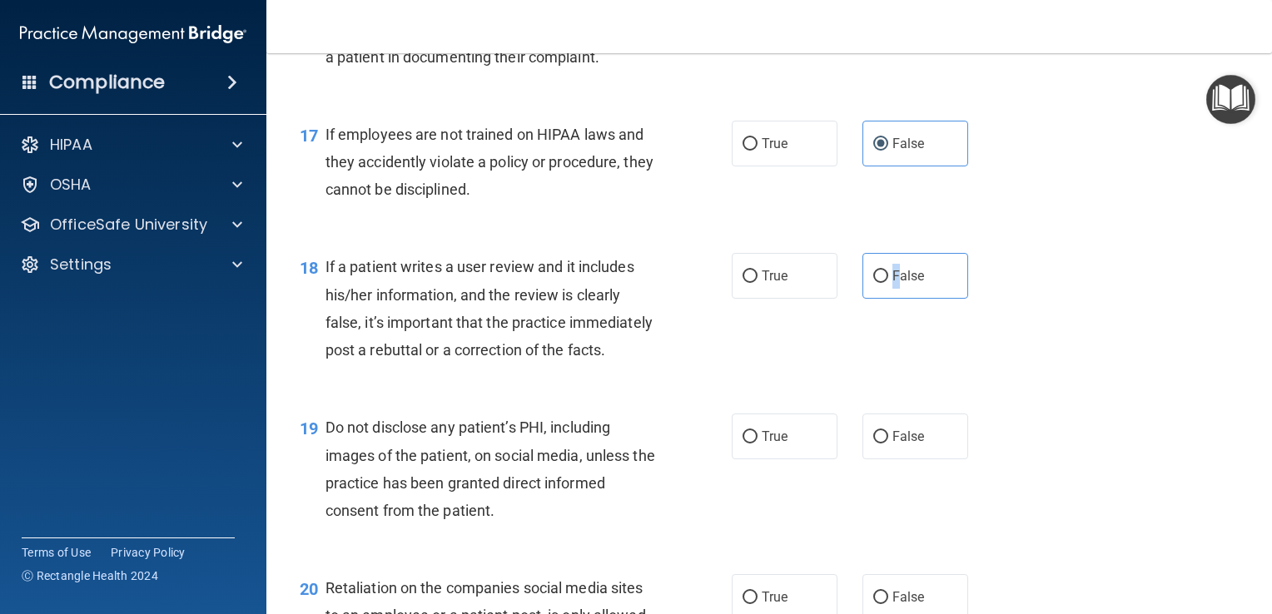
scroll to position [2663, 0]
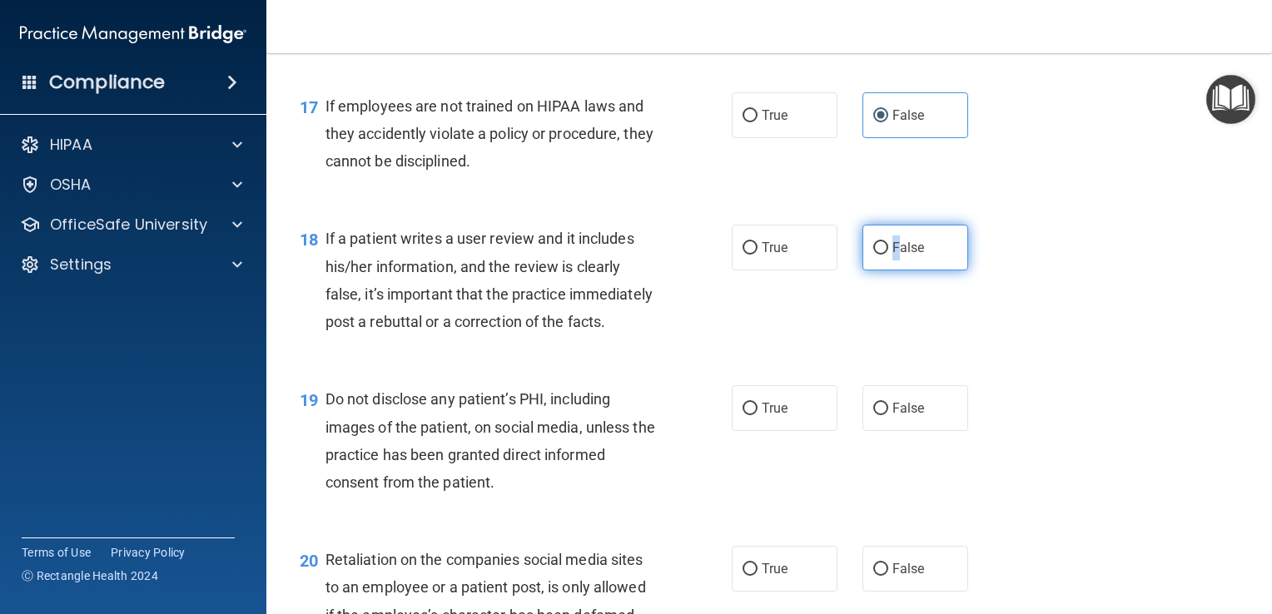
click at [862, 271] on label "False" at bounding box center [915, 248] width 106 height 46
click at [873, 255] on input "False" at bounding box center [880, 248] width 15 height 12
radio input "true"
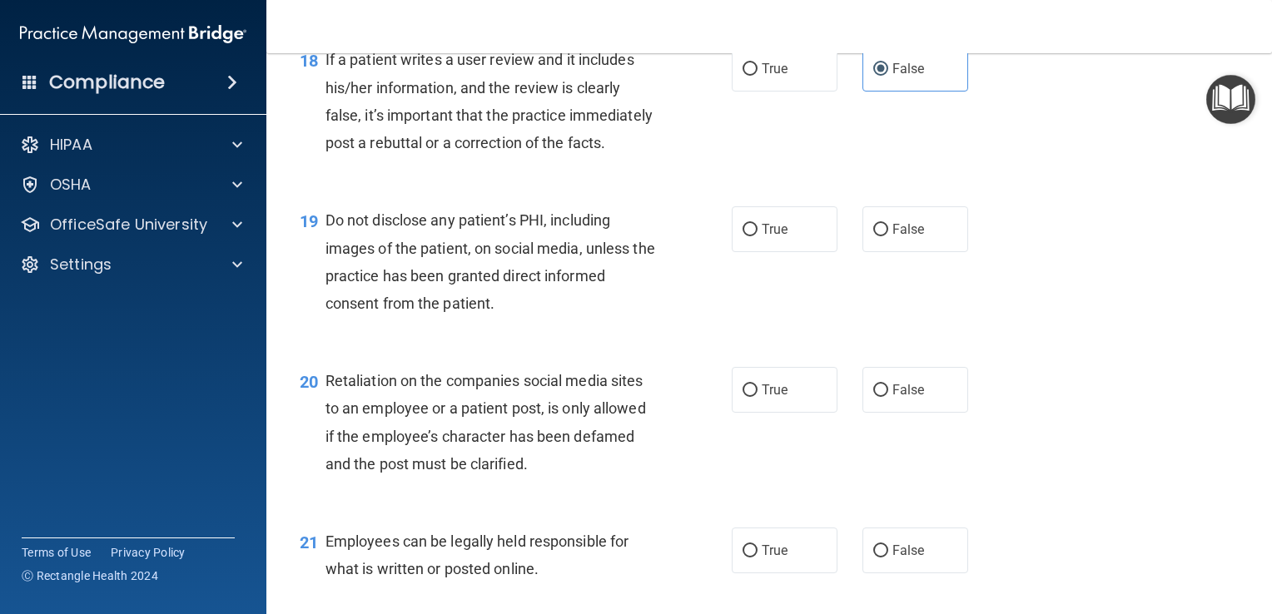
scroll to position [2830, 0]
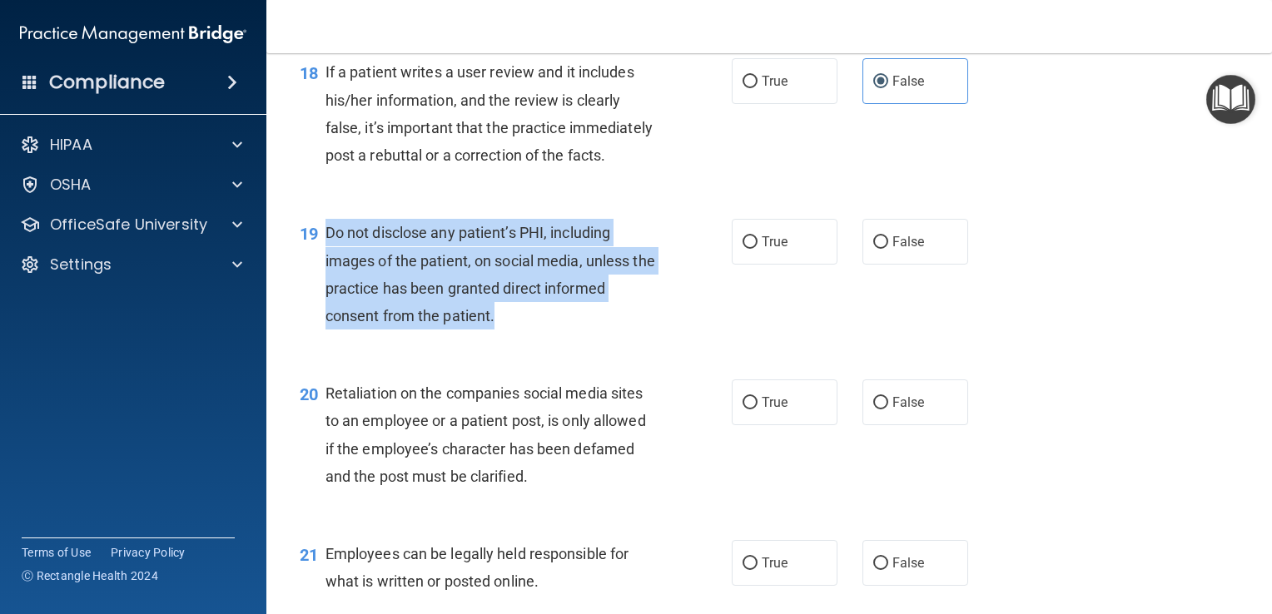
drag, startPoint x: 459, startPoint y: 370, endPoint x: 325, endPoint y: 295, distance: 154.2
click at [325, 295] on div "Do not disclose any patient’s PHI, including images of the patient, on social m…" at bounding box center [496, 274] width 343 height 111
click at [660, 330] on div "Do not disclose any patient’s PHI, including images of the patient, on social m…" at bounding box center [496, 274] width 343 height 111
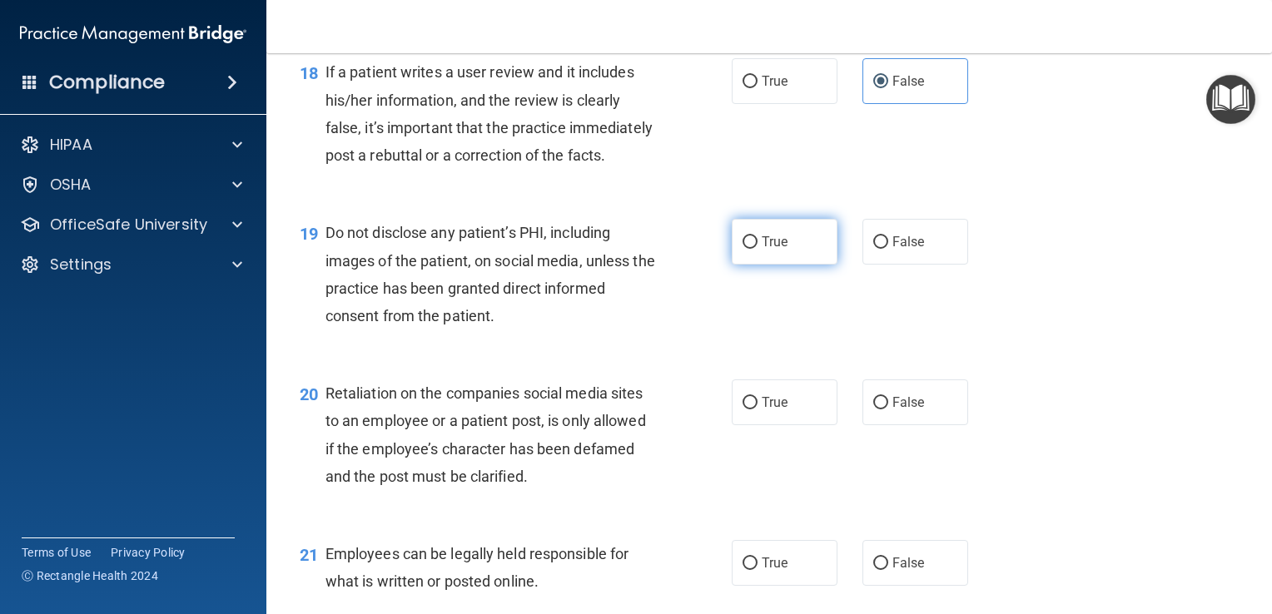
click at [759, 265] on label "True" at bounding box center [785, 242] width 106 height 46
click at [757, 249] on input "True" at bounding box center [749, 242] width 15 height 12
radio input "true"
click at [659, 429] on div "20 Retaliation on the companies social media sites to an employee or a patient …" at bounding box center [769, 439] width 964 height 161
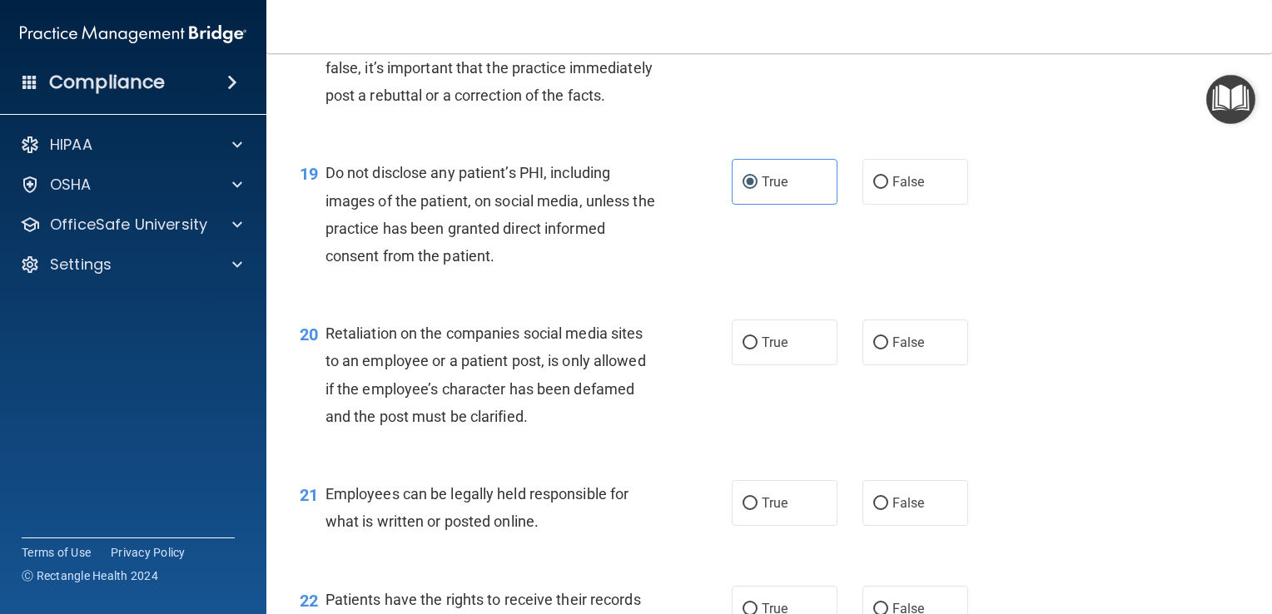
scroll to position [2996, 0]
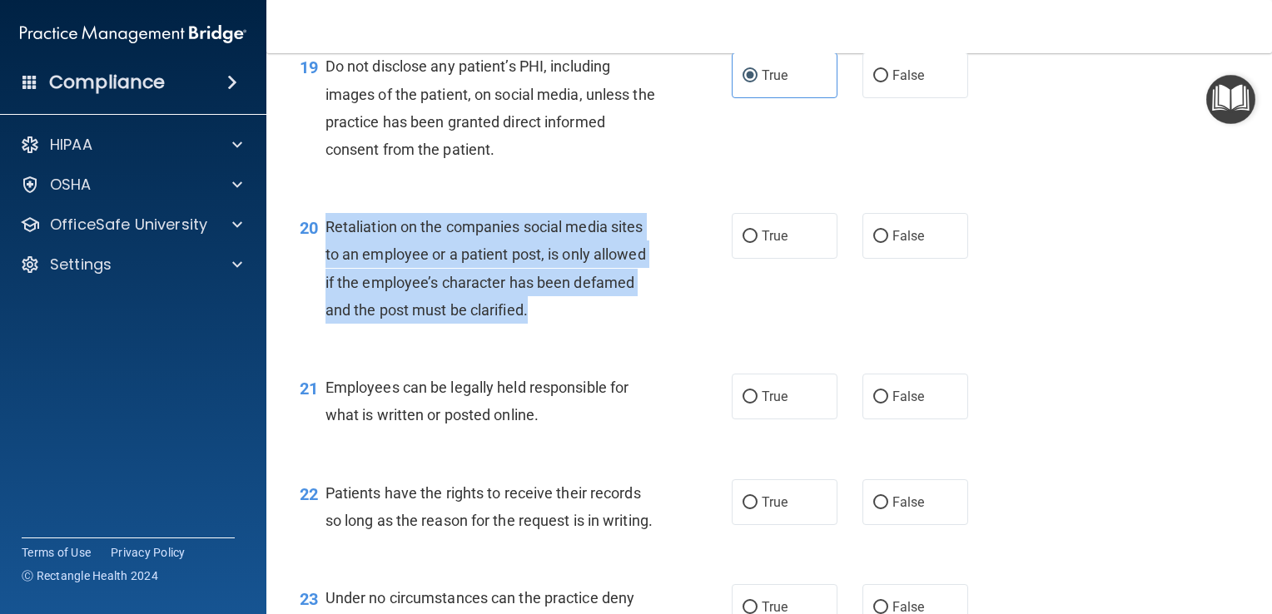
drag, startPoint x: 563, startPoint y: 368, endPoint x: 325, endPoint y: 290, distance: 250.6
click at [325, 290] on div "Retaliation on the companies social media sites to an employee or a patient pos…" at bounding box center [496, 268] width 343 height 111
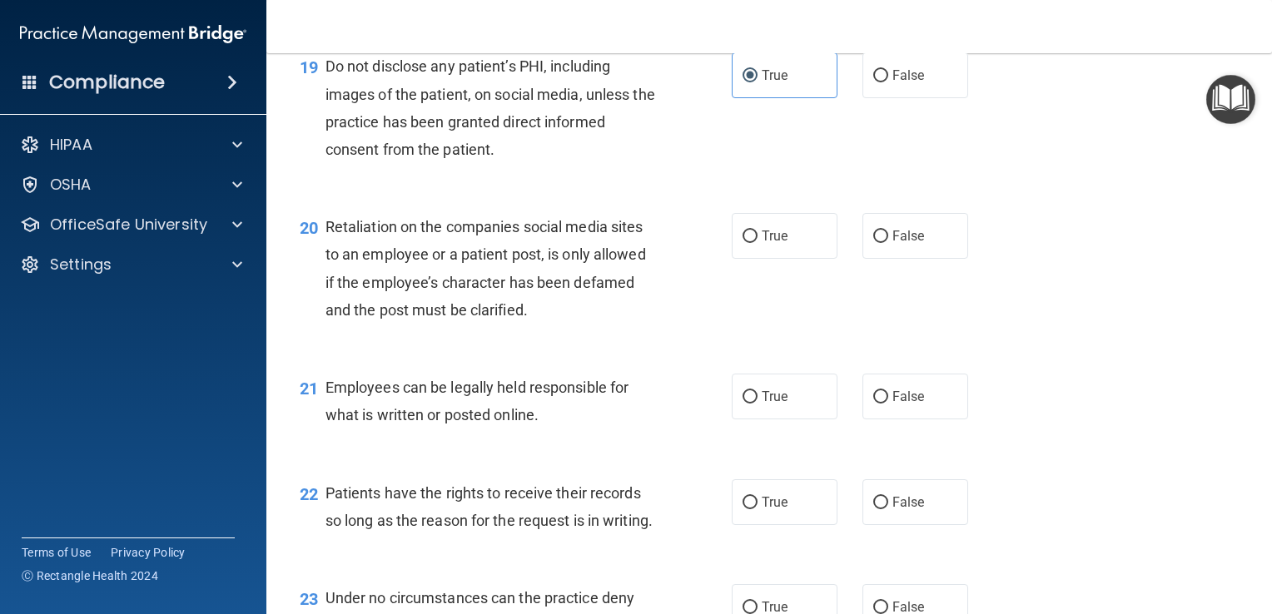
drag, startPoint x: 1124, startPoint y: 370, endPoint x: 1042, endPoint y: 335, distance: 89.8
click at [1122, 353] on div "20 Retaliation on the companies social media sites to an employee or a patient …" at bounding box center [769, 272] width 964 height 161
click at [917, 259] on label "False" at bounding box center [915, 236] width 106 height 46
click at [888, 243] on input "False" at bounding box center [880, 237] width 15 height 12
radio input "true"
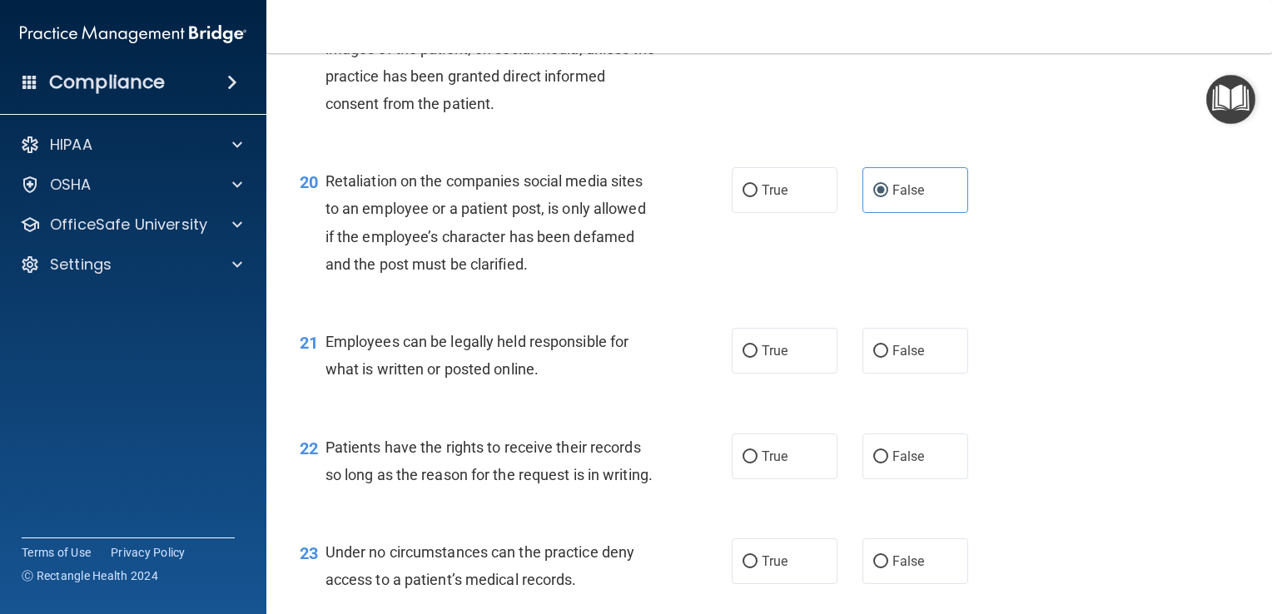
scroll to position [3080, 0]
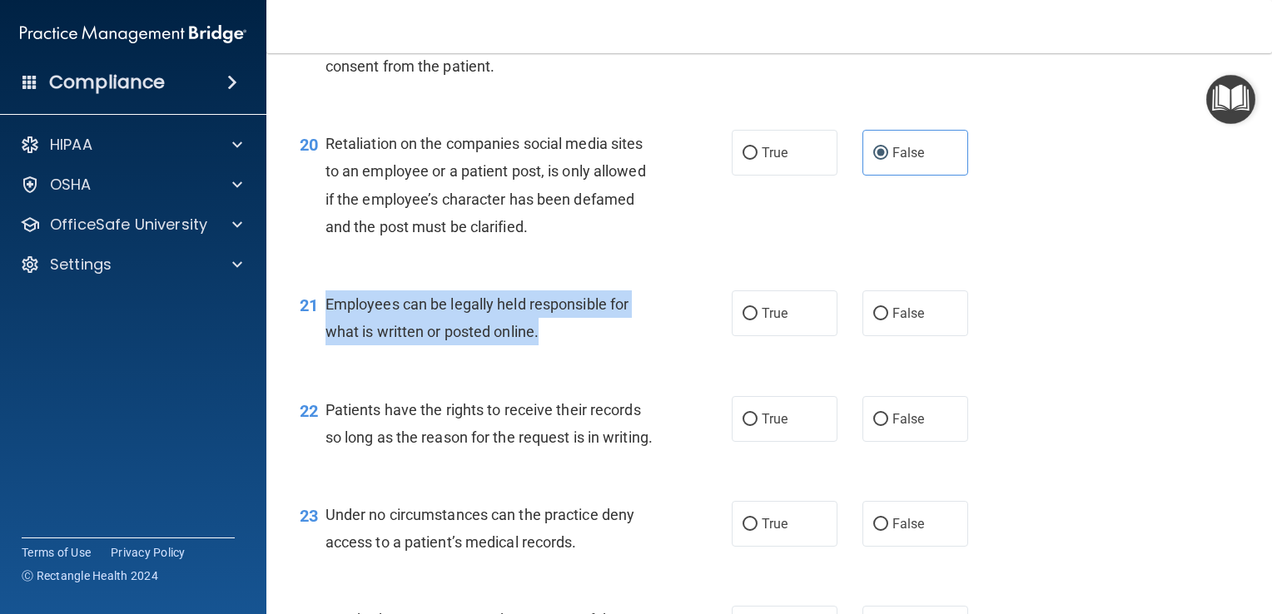
drag, startPoint x: 578, startPoint y: 405, endPoint x: 322, endPoint y: 364, distance: 258.8
click at [322, 354] on div "21 Employees can be legally held responsible for what is written or posted onli…" at bounding box center [516, 321] width 482 height 63
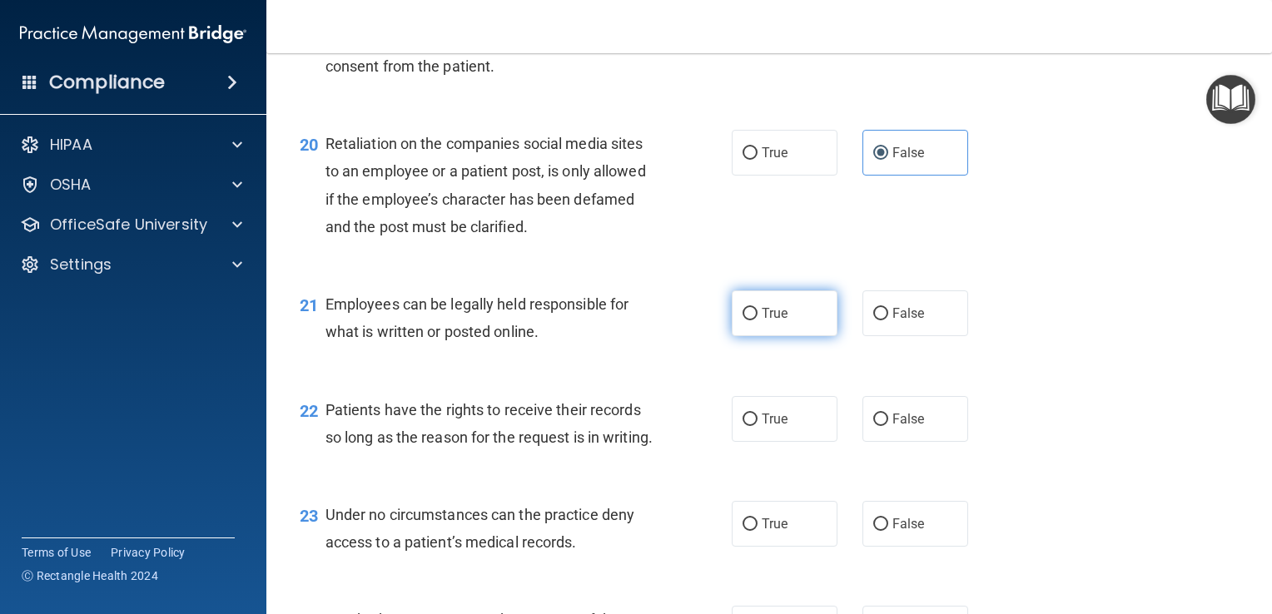
click at [762, 321] on span "True" at bounding box center [775, 313] width 26 height 16
click at [757, 320] on input "True" at bounding box center [749, 314] width 15 height 12
radio input "true"
click at [1097, 270] on div "20 Retaliation on the companies social media sites to an employee or a patient …" at bounding box center [769, 189] width 964 height 161
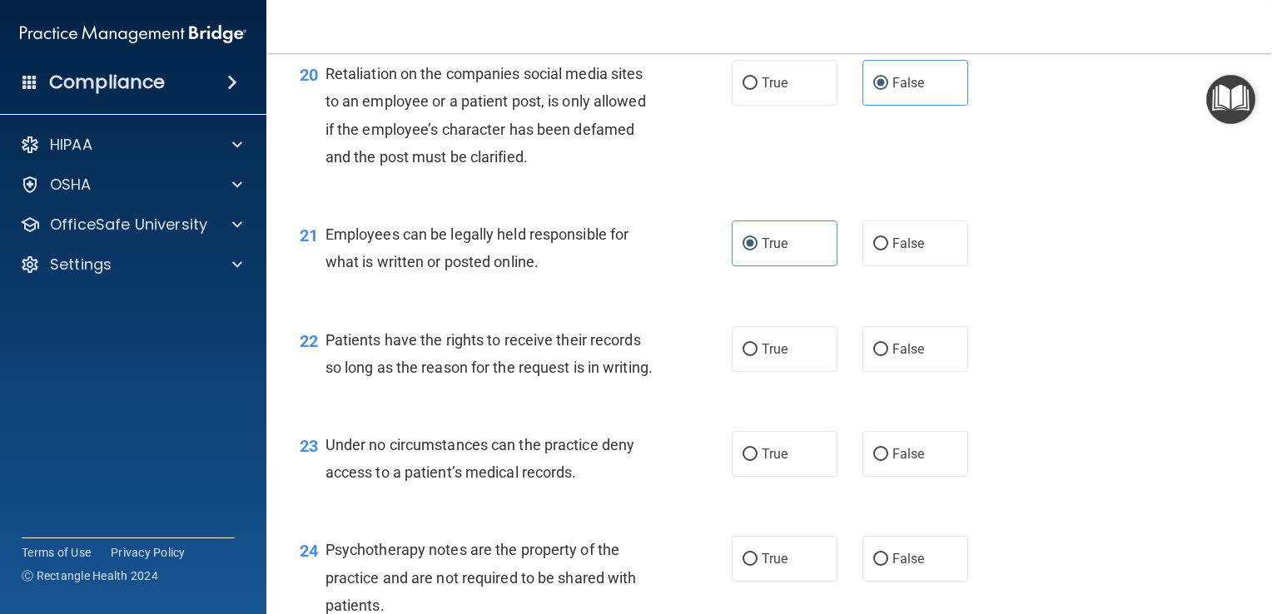
scroll to position [3246, 0]
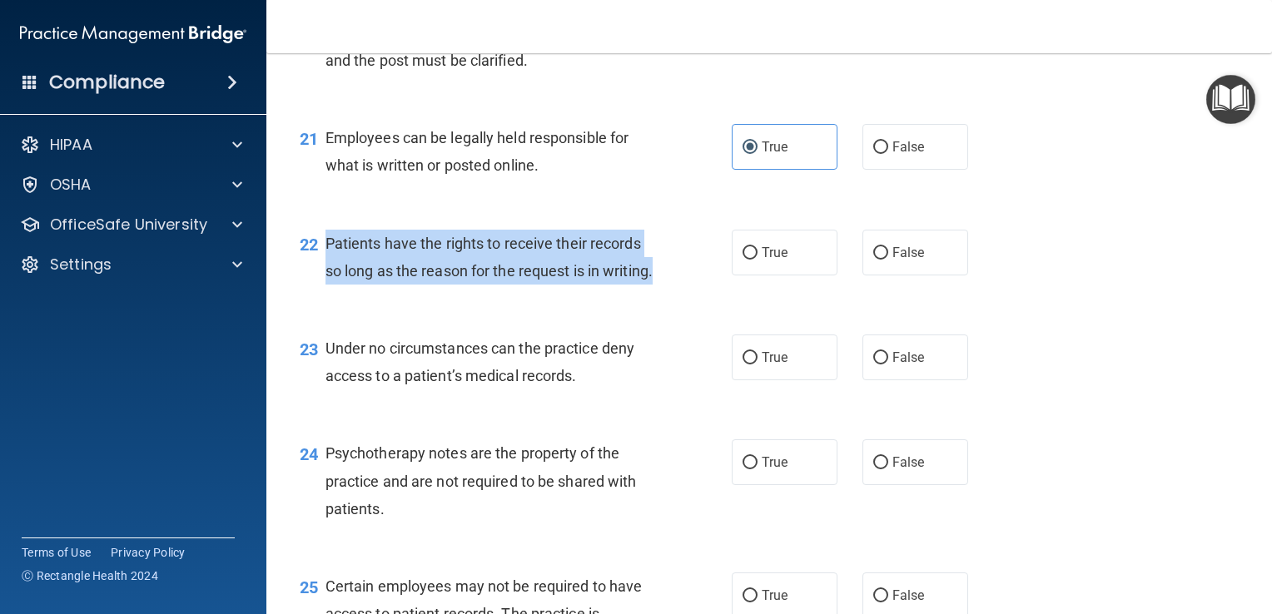
drag, startPoint x: 438, startPoint y: 366, endPoint x: 315, endPoint y: 308, distance: 135.5
click at [315, 293] on div "22 Patients have the rights to receive their records so long as the reason for …" at bounding box center [516, 261] width 482 height 63
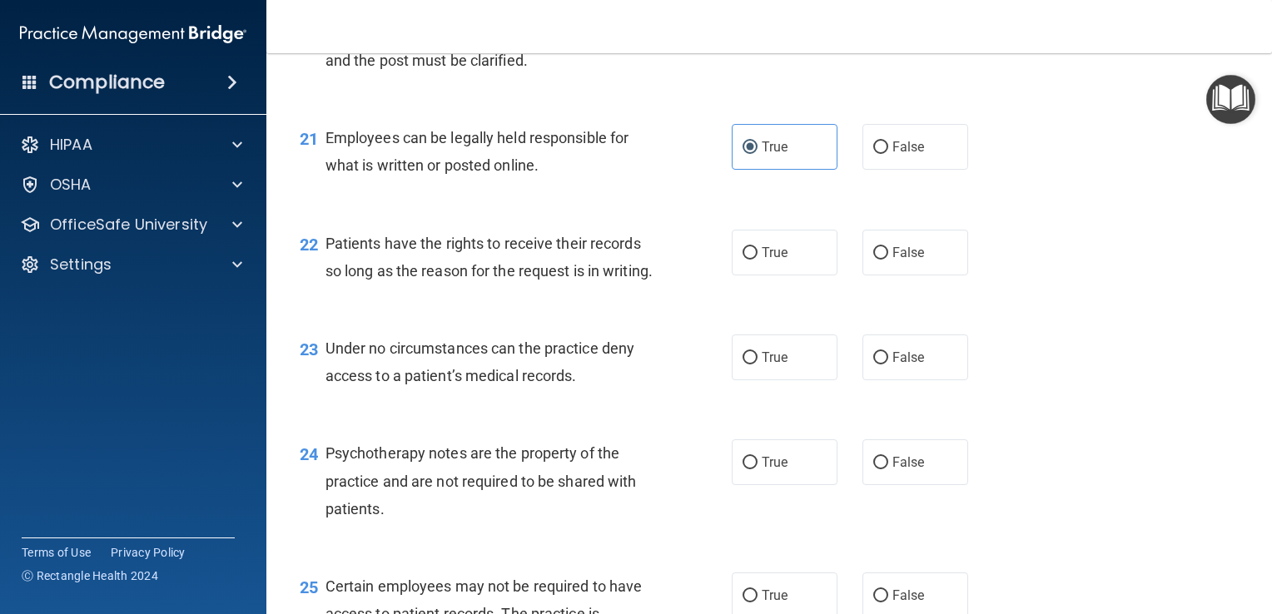
click at [1032, 314] on div "22 Patients have the rights to receive their records so long as the reason for …" at bounding box center [769, 261] width 964 height 105
click at [892, 276] on label "False" at bounding box center [915, 253] width 106 height 46
click at [888, 260] on input "False" at bounding box center [880, 253] width 15 height 12
radio input "true"
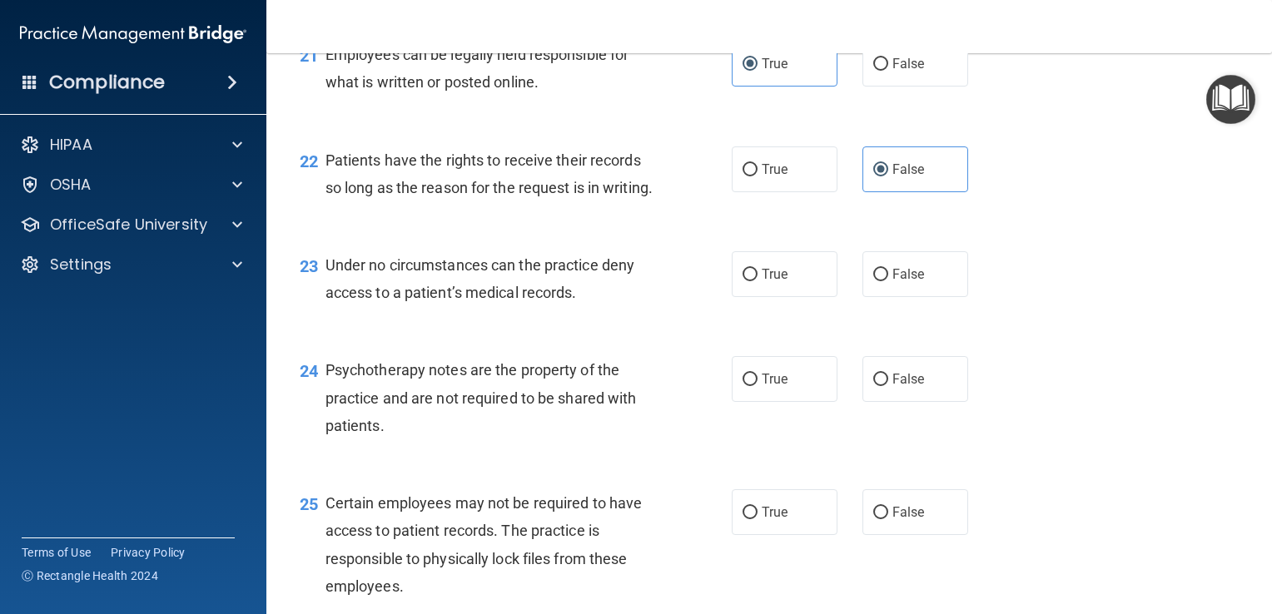
click at [592, 306] on div "Under no circumstances can the practice deny access to a patient’s medical reco…" at bounding box center [496, 278] width 343 height 55
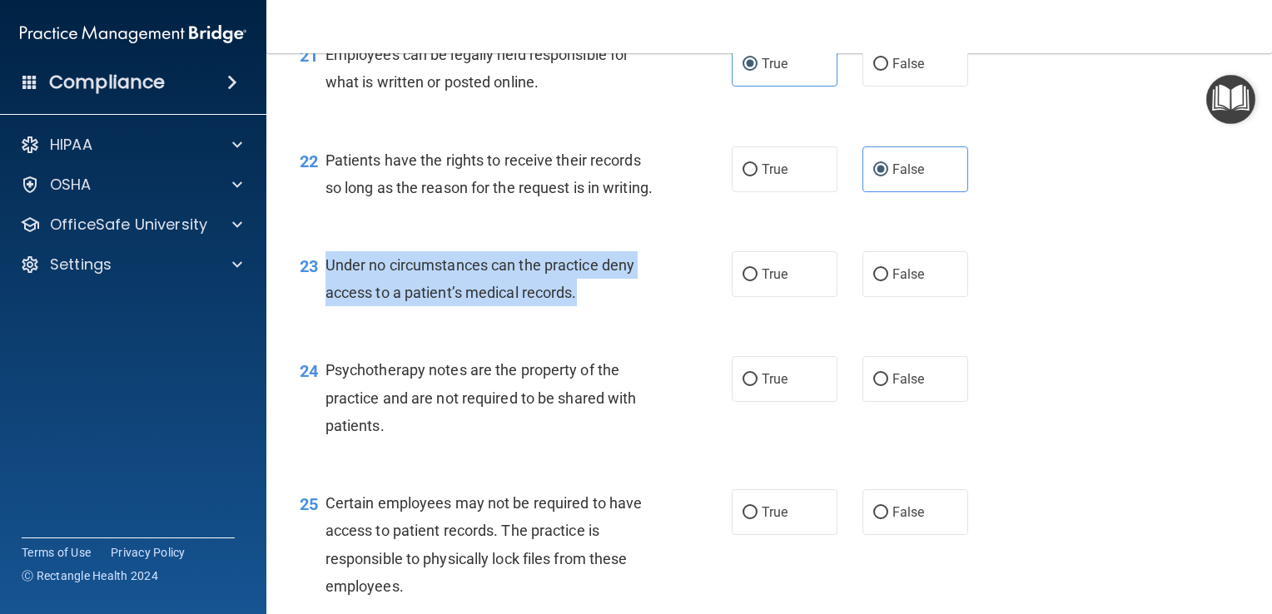
drag, startPoint x: 599, startPoint y: 383, endPoint x: 320, endPoint y: 358, distance: 280.8
click at [320, 315] on div "23 Under no circumstances can the practice deny access to a patient’s medical r…" at bounding box center [516, 282] width 482 height 63
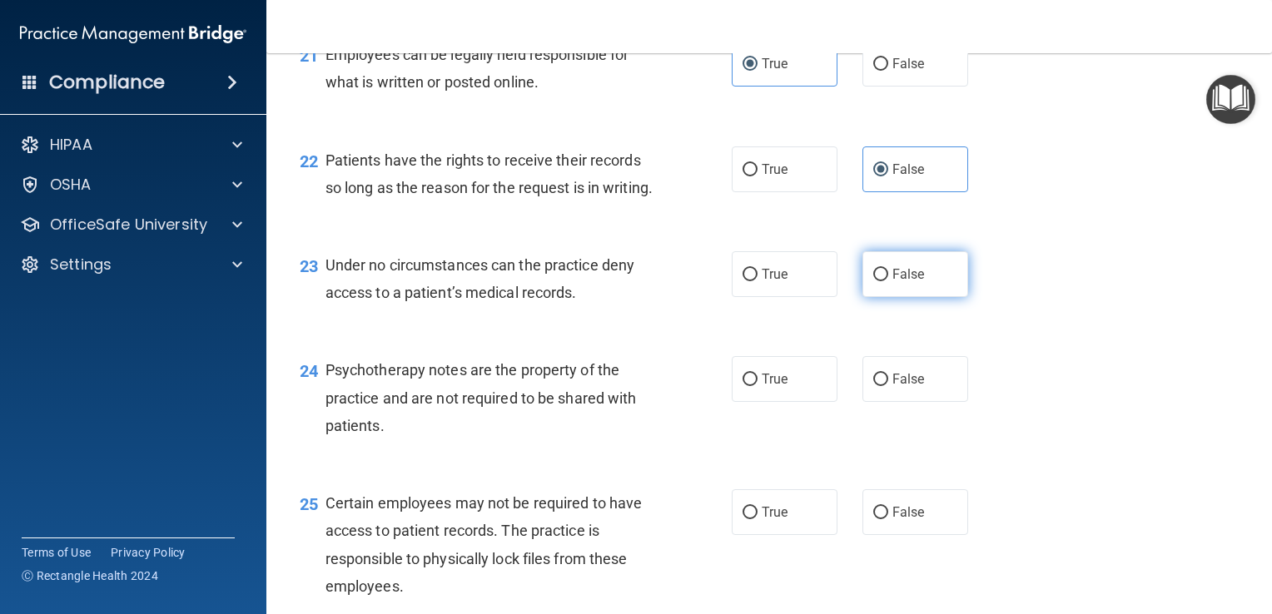
click at [918, 297] on label "False" at bounding box center [915, 274] width 106 height 46
click at [888, 281] on input "False" at bounding box center [880, 275] width 15 height 12
radio input "true"
click at [1032, 335] on div "23 Under no circumstances can the practice deny access to a patient’s medical r…" at bounding box center [769, 283] width 964 height 105
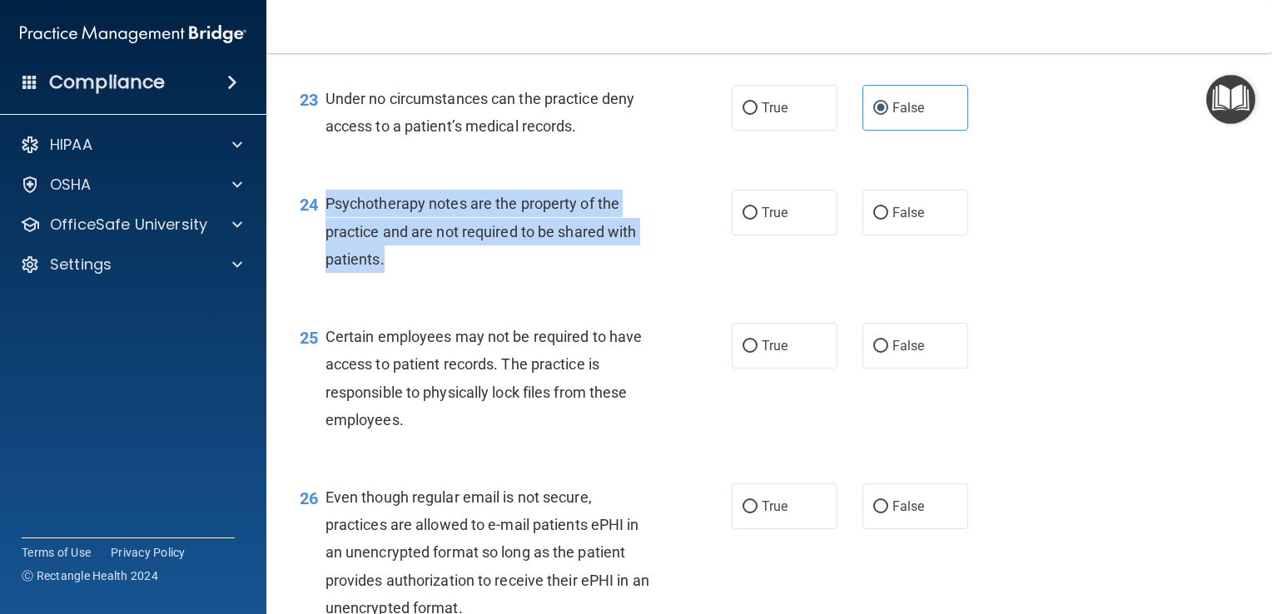
drag, startPoint x: 484, startPoint y: 348, endPoint x: 315, endPoint y: 285, distance: 179.3
click at [315, 281] on div "24 Psychotherapy notes are the property of the practice and are not required to…" at bounding box center [516, 236] width 482 height 92
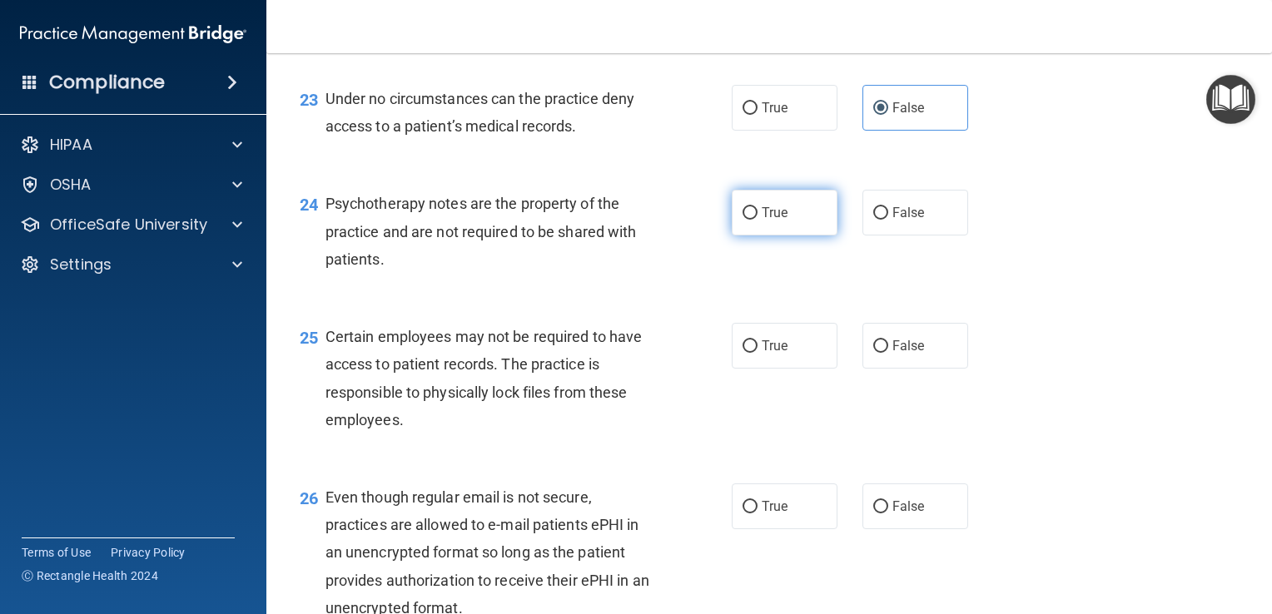
drag, startPoint x: 1032, startPoint y: 325, endPoint x: 824, endPoint y: 310, distance: 208.6
click at [1026, 302] on div "24 Psychotherapy notes are the property of the practice and are not required to…" at bounding box center [769, 235] width 964 height 133
click at [746, 236] on label "True" at bounding box center [785, 213] width 106 height 46
click at [746, 220] on input "True" at bounding box center [749, 213] width 15 height 12
radio input "true"
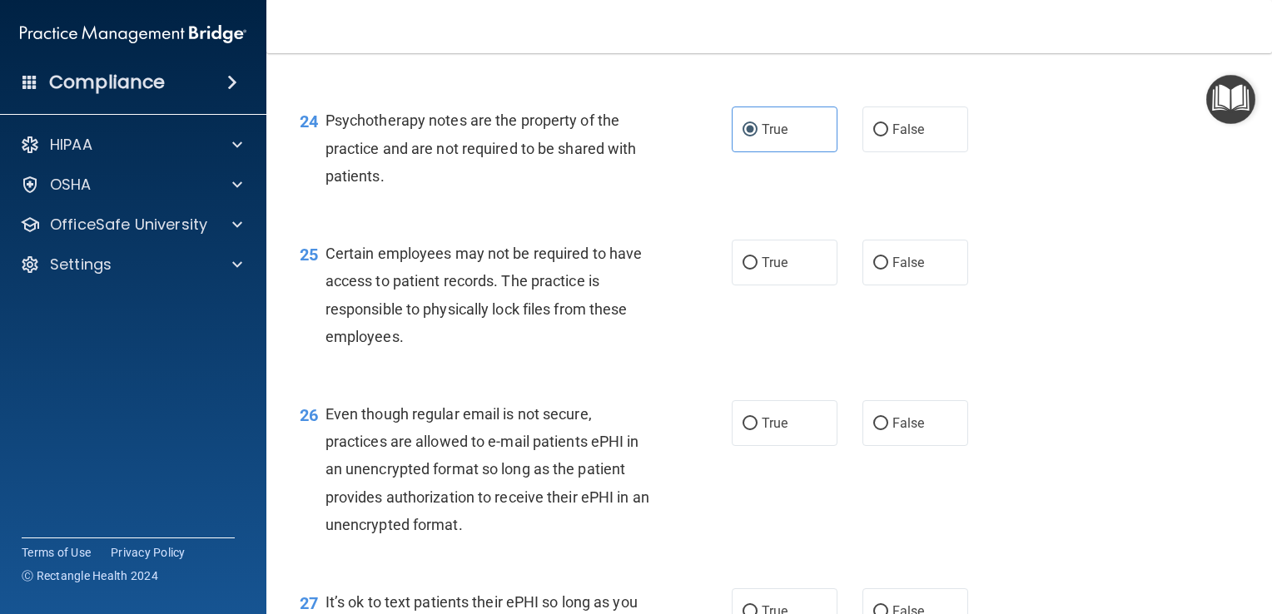
scroll to position [3662, 0]
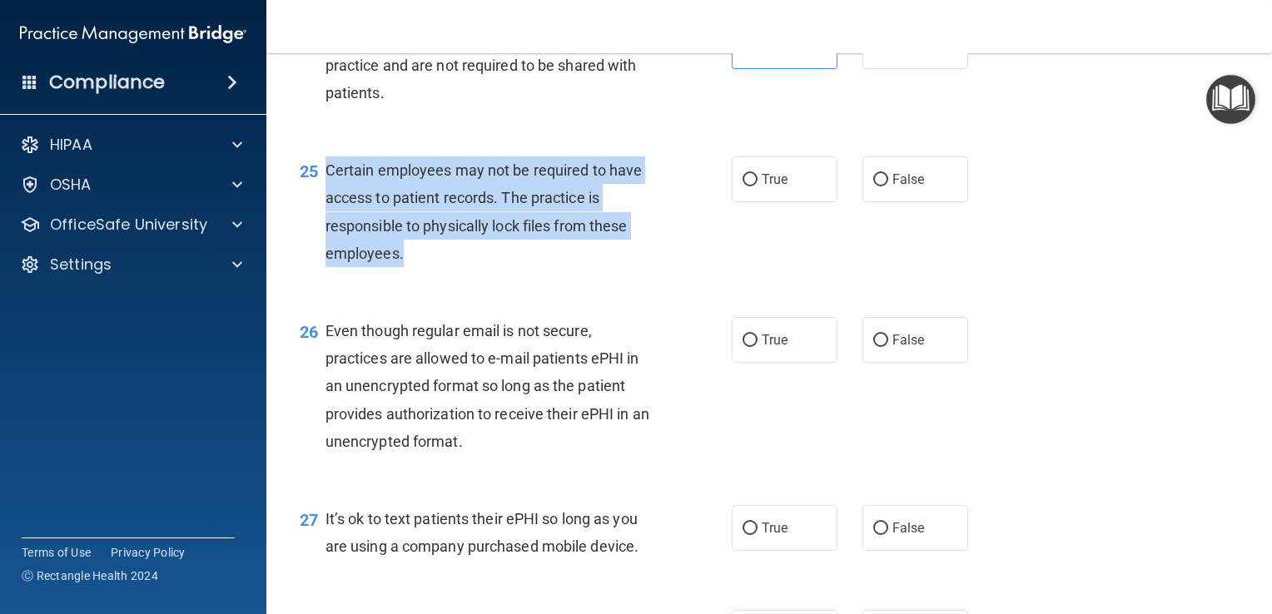
drag, startPoint x: 445, startPoint y: 350, endPoint x: 324, endPoint y: 257, distance: 152.7
click at [325, 257] on div "Certain employees may not be required to have access to patient records. The pr…" at bounding box center [496, 211] width 343 height 111
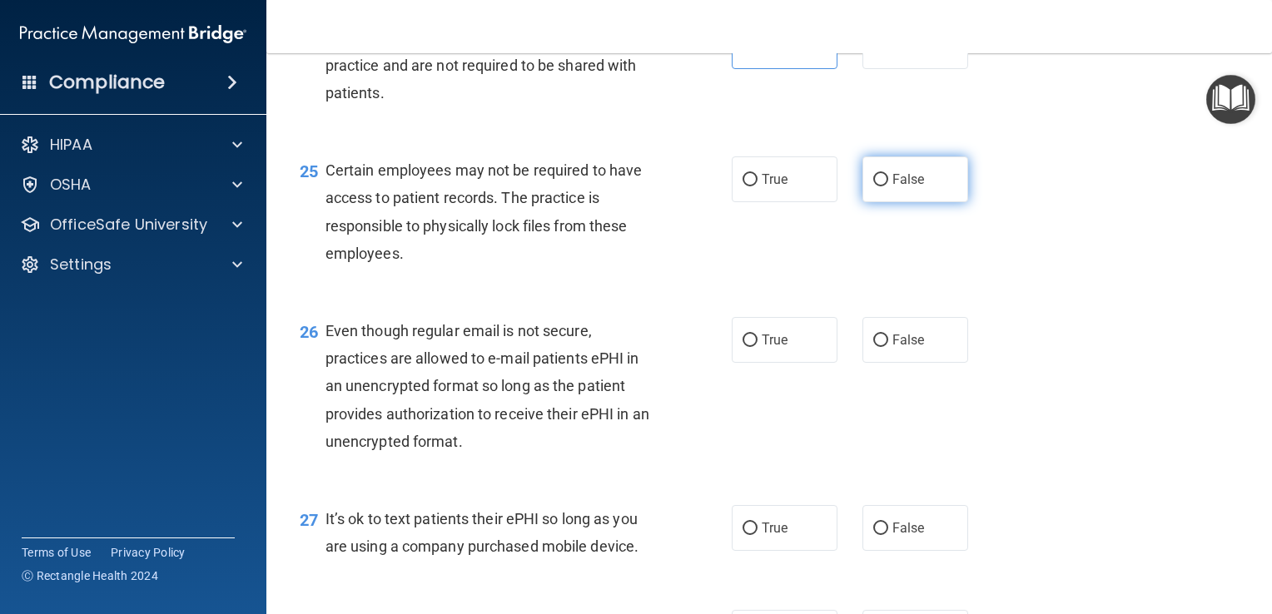
drag, startPoint x: 1069, startPoint y: 238, endPoint x: 938, endPoint y: 255, distance: 131.7
click at [1050, 244] on div "25 Certain employees may not be required to have access to patient records. The…" at bounding box center [769, 216] width 964 height 161
click at [782, 202] on label "True" at bounding box center [785, 179] width 106 height 46
click at [757, 186] on input "True" at bounding box center [749, 180] width 15 height 12
radio input "true"
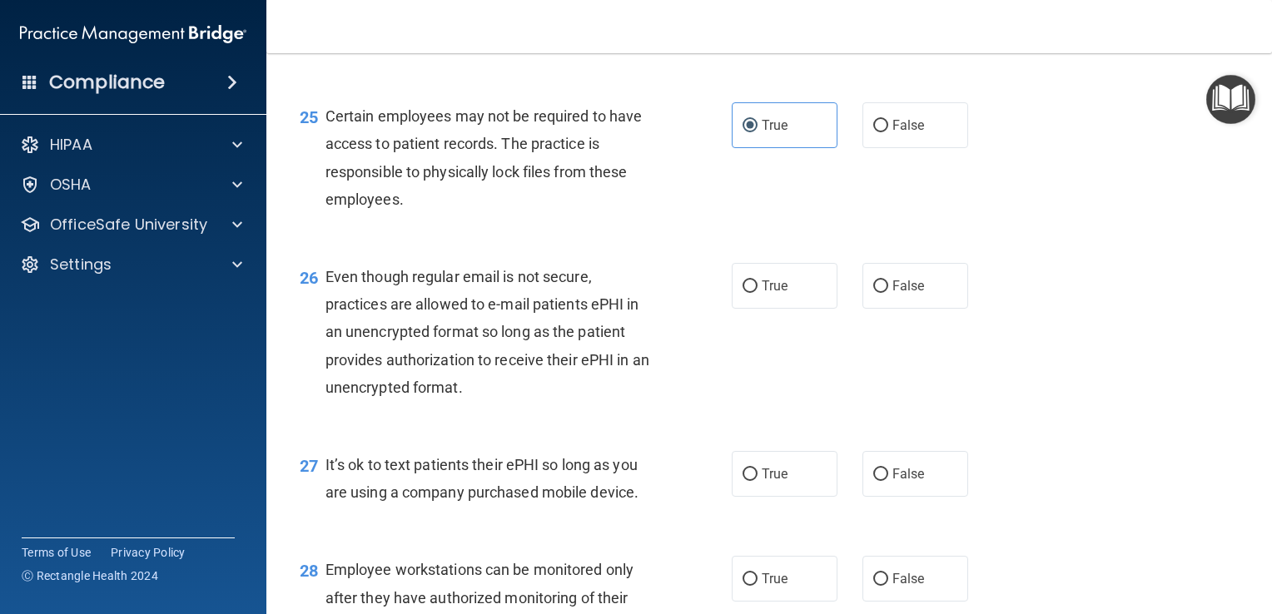
scroll to position [3745, 0]
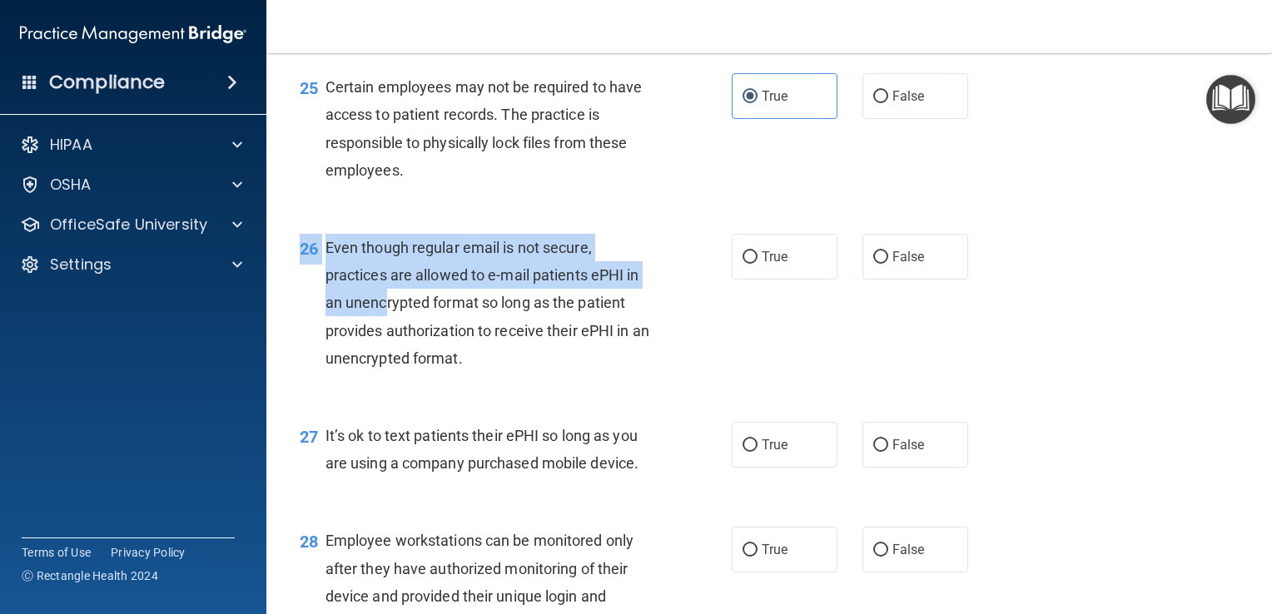
drag, startPoint x: 548, startPoint y: 468, endPoint x: 388, endPoint y: 376, distance: 184.2
click at [388, 376] on div "26 Even though regular email is not secure, practices are allowed to e-mail pat…" at bounding box center [769, 307] width 964 height 188
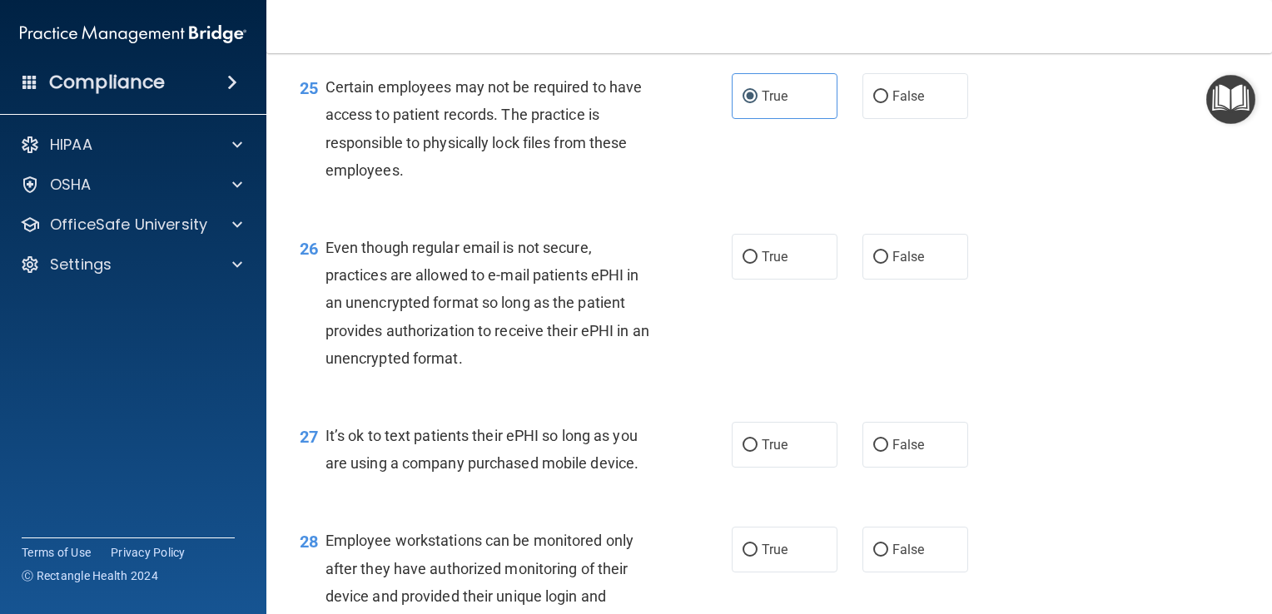
drag, startPoint x: 388, startPoint y: 376, endPoint x: 532, endPoint y: 467, distance: 170.2
click at [550, 493] on div "27 It’s ok to text patients their ePHI so long as you are using a company purch…" at bounding box center [769, 453] width 964 height 105
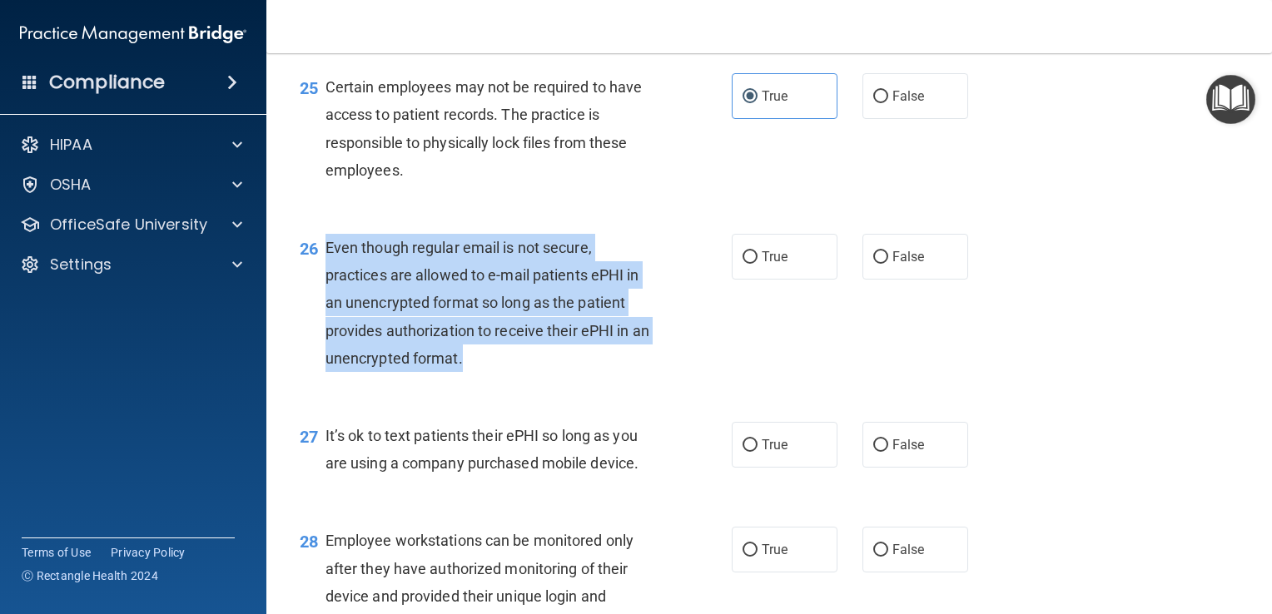
drag, startPoint x: 519, startPoint y: 452, endPoint x: 328, endPoint y: 335, distance: 223.8
click at [328, 335] on div "Even though regular email is not secure, practices are allowed to e-mail patien…" at bounding box center [496, 303] width 343 height 138
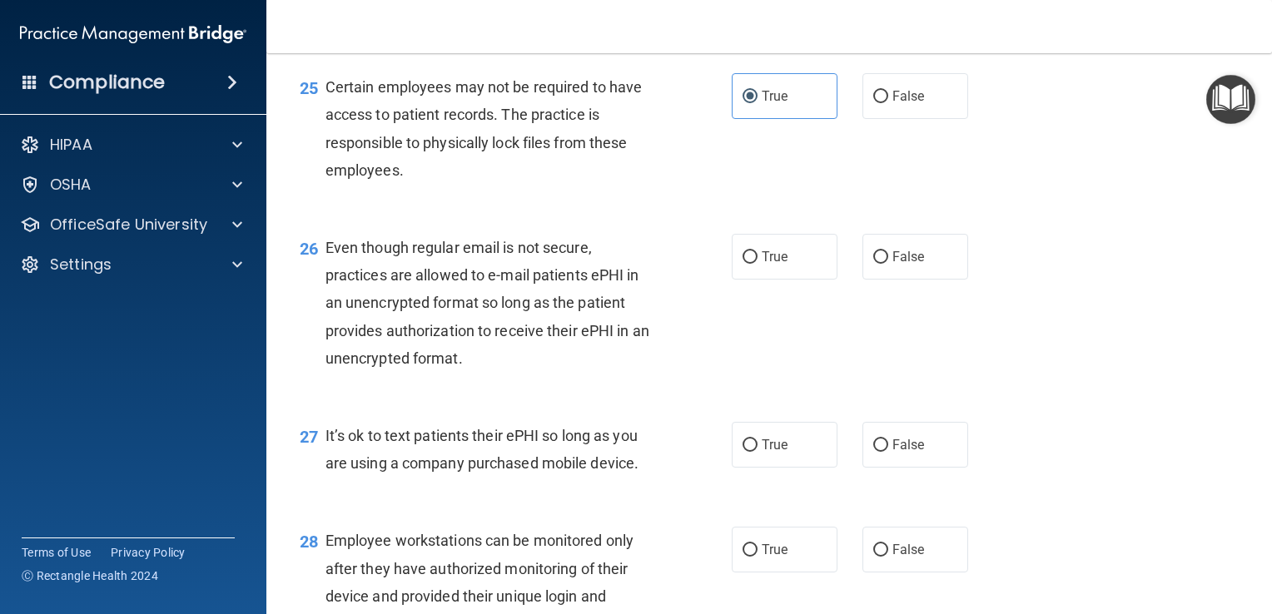
click at [665, 401] on div "26 Even though regular email is not secure, practices are allowed to e-mail pat…" at bounding box center [769, 307] width 964 height 188
click at [738, 280] on label "True" at bounding box center [785, 257] width 106 height 46
click at [742, 264] on input "True" at bounding box center [749, 257] width 15 height 12
radio input "true"
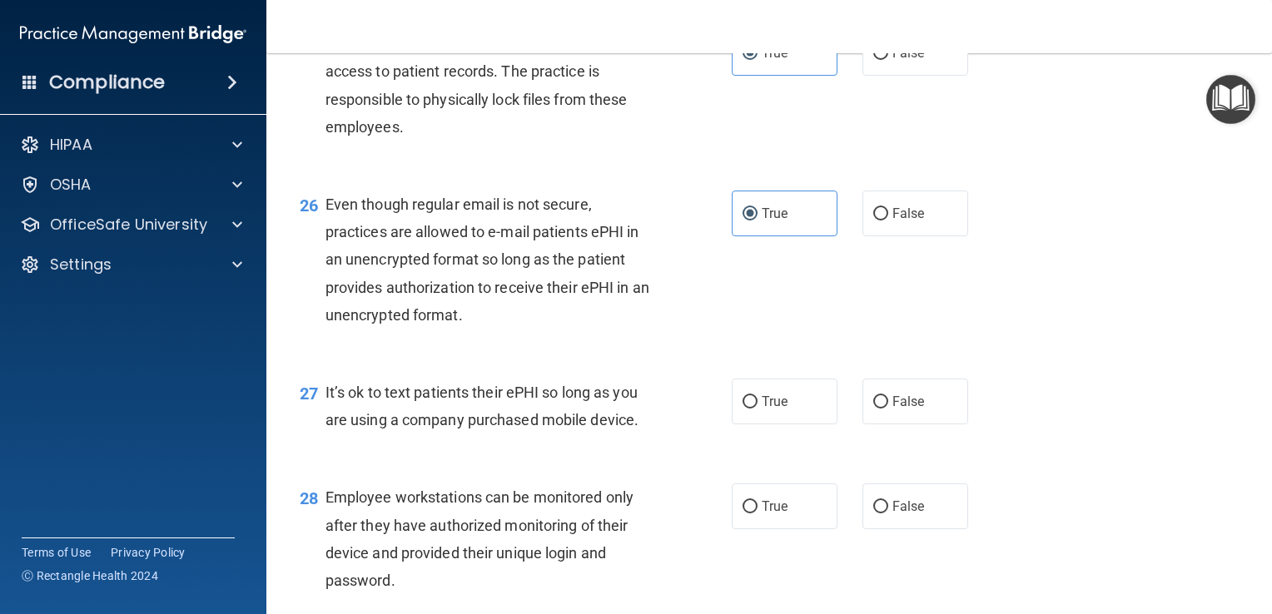
scroll to position [3912, 0]
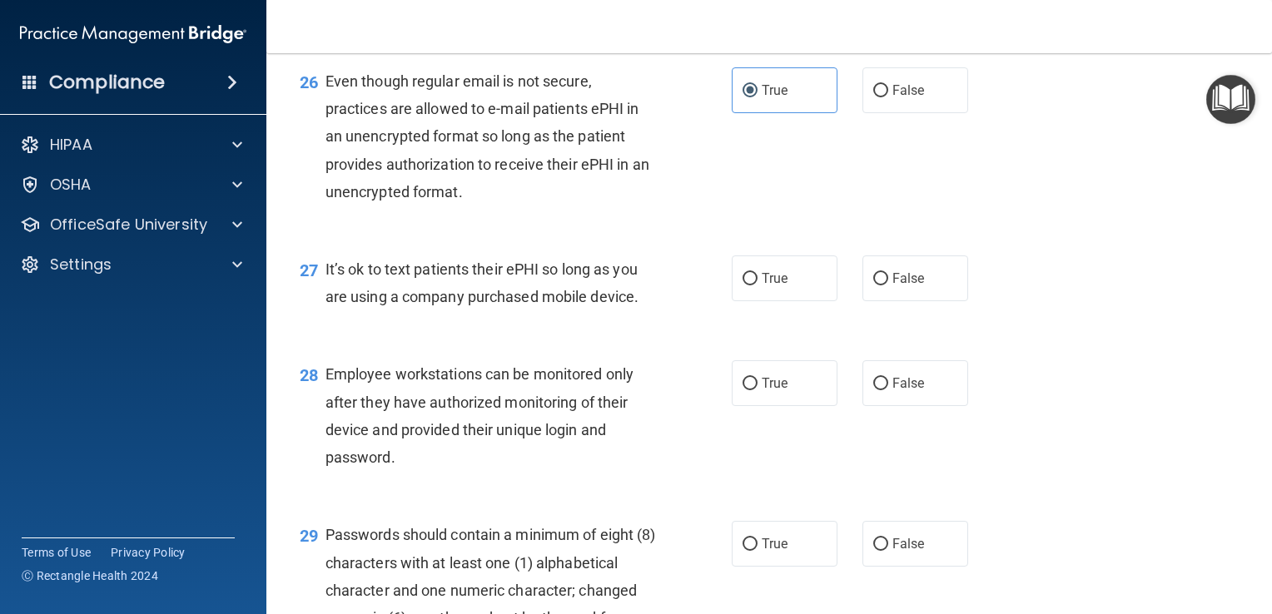
drag, startPoint x: 656, startPoint y: 385, endPoint x: 315, endPoint y: 365, distance: 341.8
click at [315, 319] on div "27 It’s ok to text patients their ePHI so long as you are using a company purch…" at bounding box center [516, 287] width 482 height 63
click at [649, 340] on div "27 It’s ok to text patients their ePHI so long as you are using a company purch…" at bounding box center [769, 287] width 964 height 105
drag, startPoint x: 880, startPoint y: 376, endPoint x: 851, endPoint y: 386, distance: 30.8
click at [876, 301] on label "False" at bounding box center [915, 279] width 106 height 46
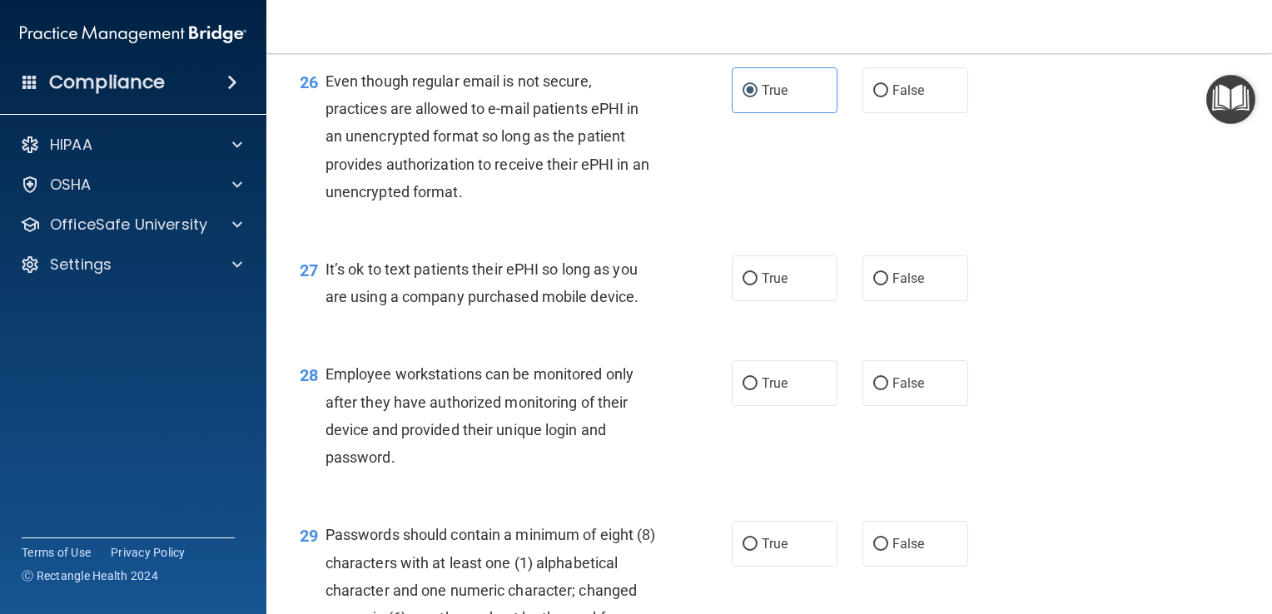
click at [876, 285] on input "False" at bounding box center [880, 279] width 15 height 12
radio input "true"
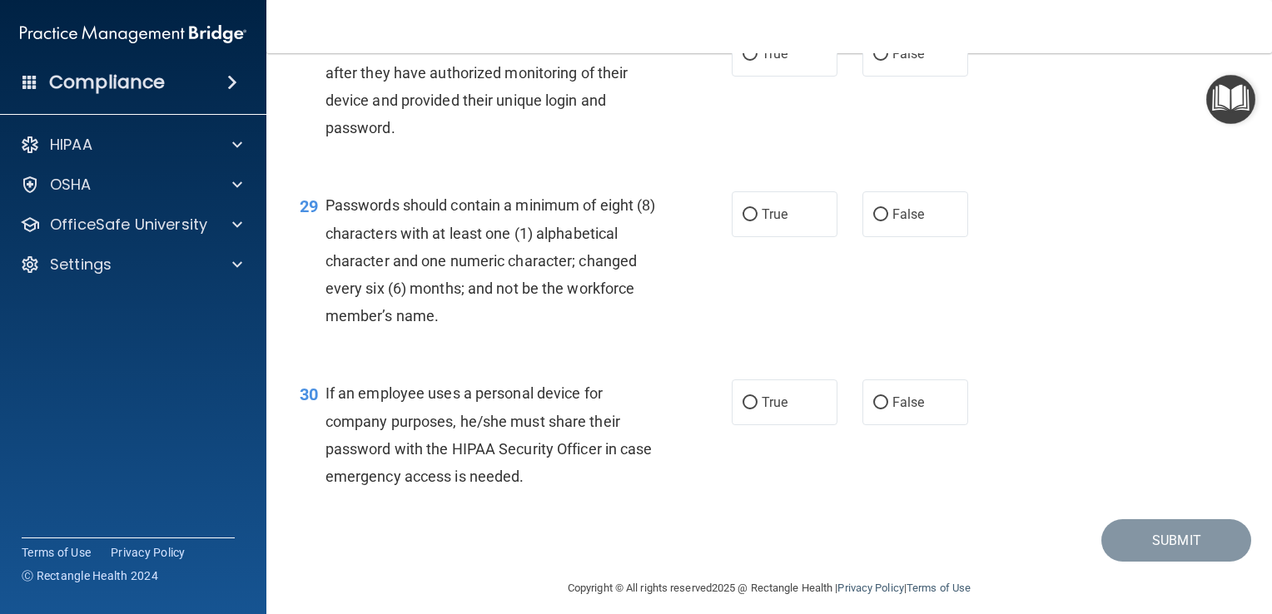
scroll to position [4245, 0]
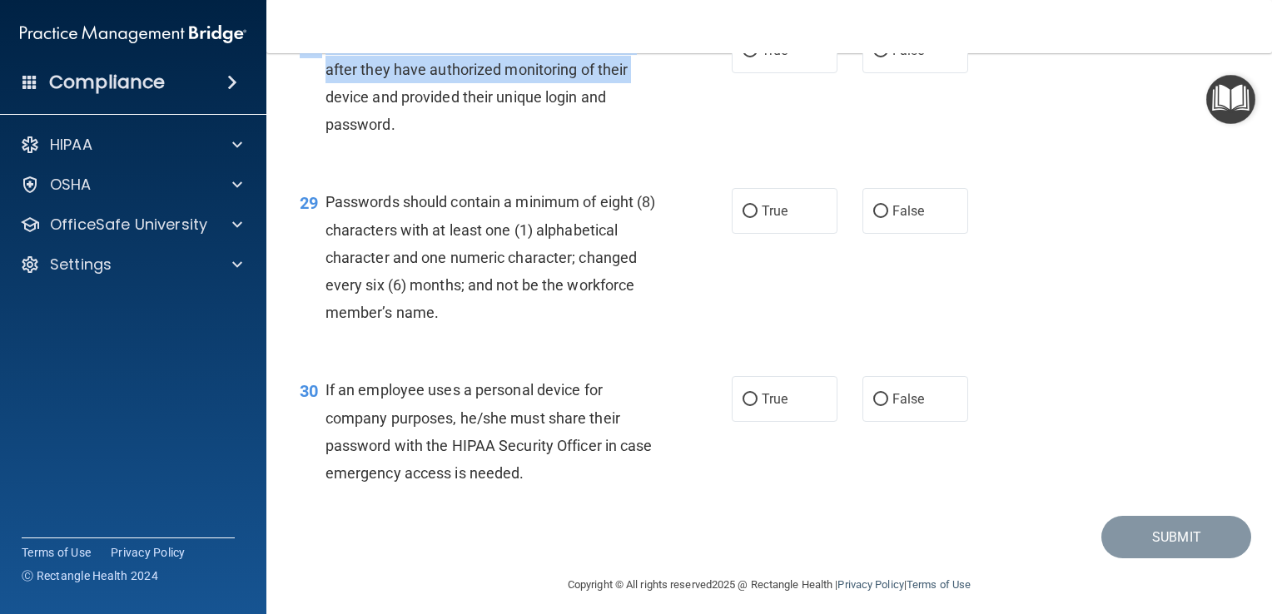
drag, startPoint x: 443, startPoint y: 242, endPoint x: 326, endPoint y: 184, distance: 130.3
click at [326, 167] on div "28 Employee workstations can be monitored only after they have authorized monit…" at bounding box center [769, 87] width 964 height 161
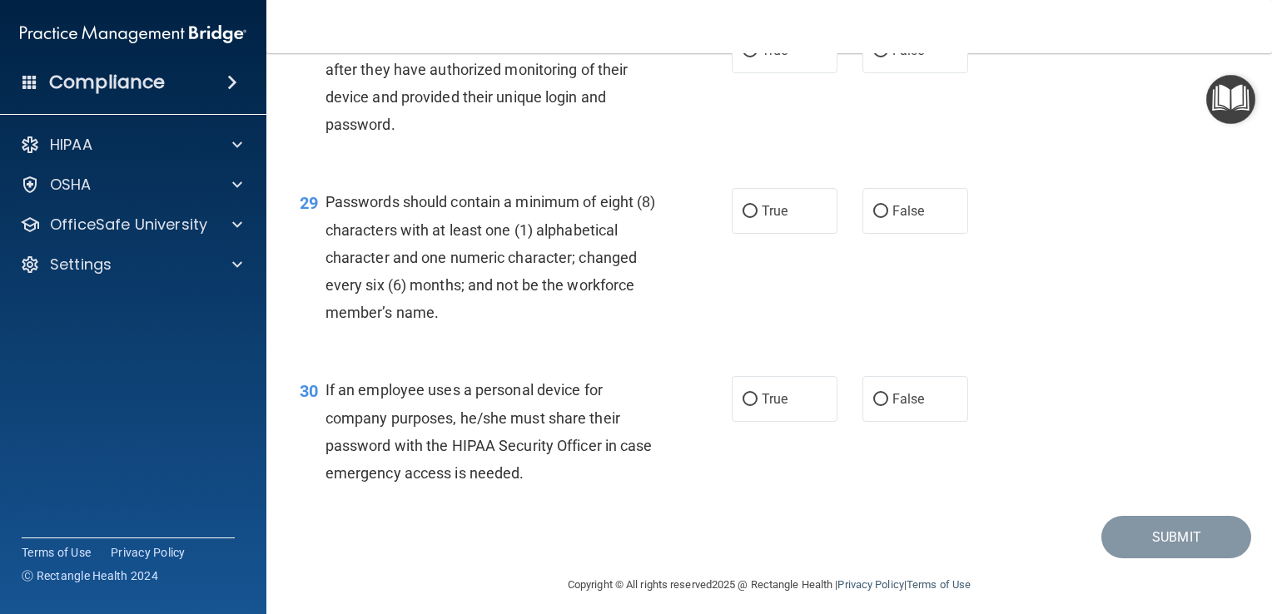
drag, startPoint x: 326, startPoint y: 184, endPoint x: 433, endPoint y: 251, distance: 126.1
click at [433, 259] on div "29 Passwords should contain a minimum of eight (8) characters with at least one…" at bounding box center [769, 261] width 964 height 188
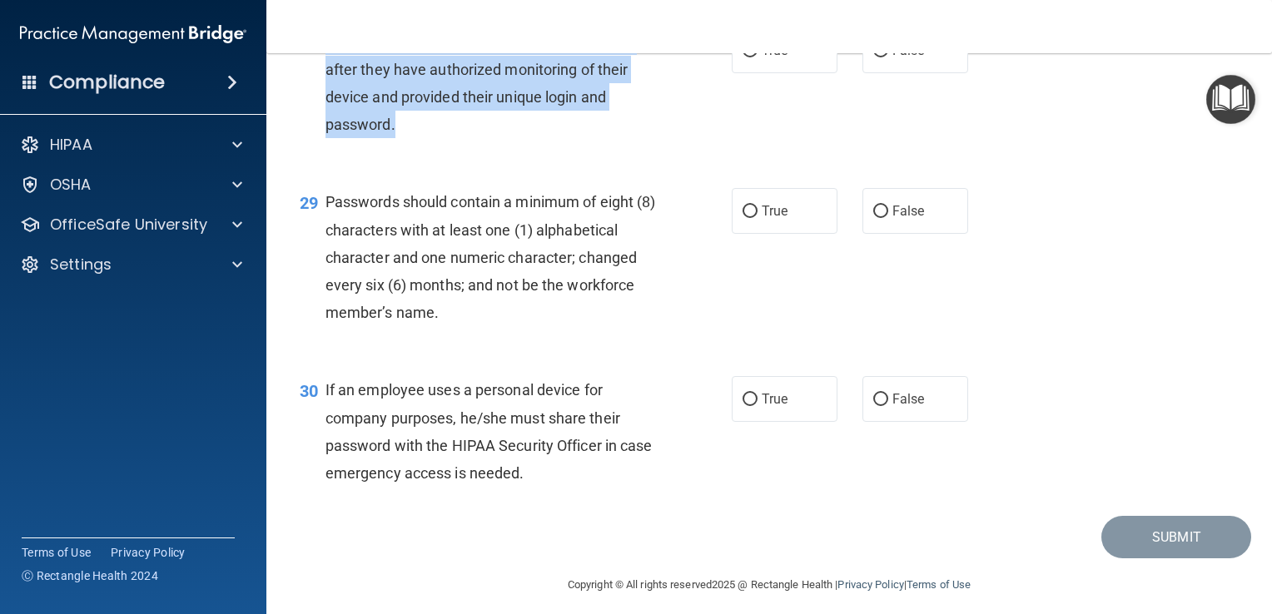
drag, startPoint x: 419, startPoint y: 217, endPoint x: 318, endPoint y: 141, distance: 126.0
click at [318, 141] on div "28 Employee workstations can be monitored only after they have authorized monit…" at bounding box center [516, 86] width 482 height 119
click at [641, 138] on div "Employee workstations can be monitored only after they have authorized monitori…" at bounding box center [496, 82] width 343 height 111
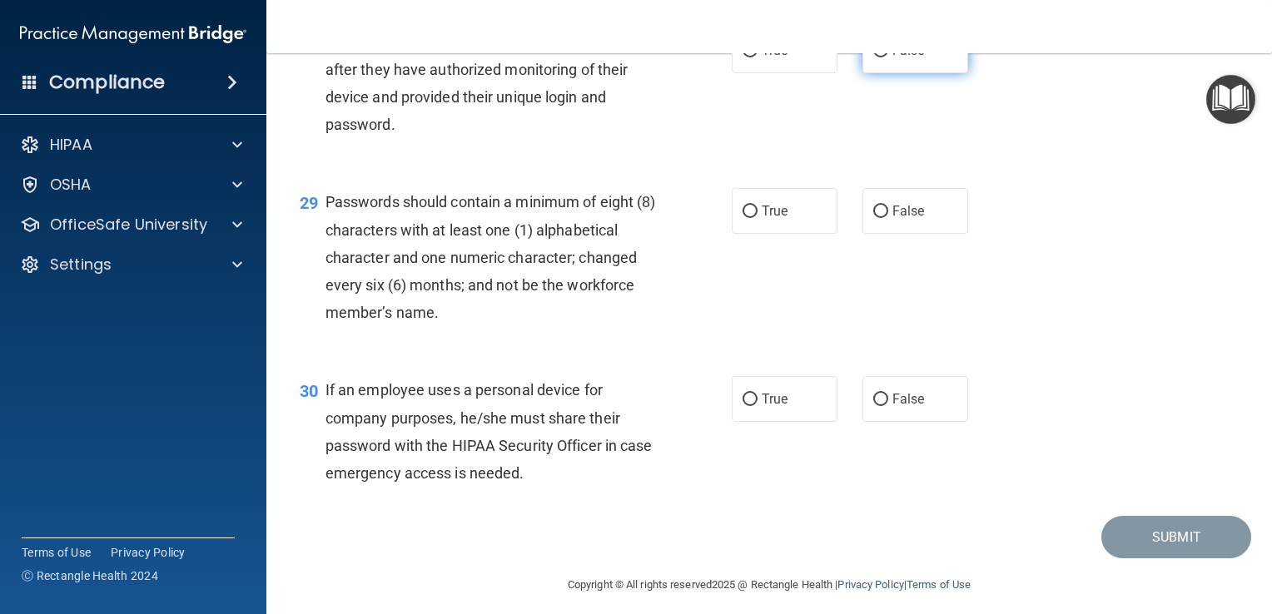
click at [894, 58] on span "False" at bounding box center [908, 50] width 32 height 16
click at [888, 57] on input "False" at bounding box center [880, 51] width 15 height 12
radio input "true"
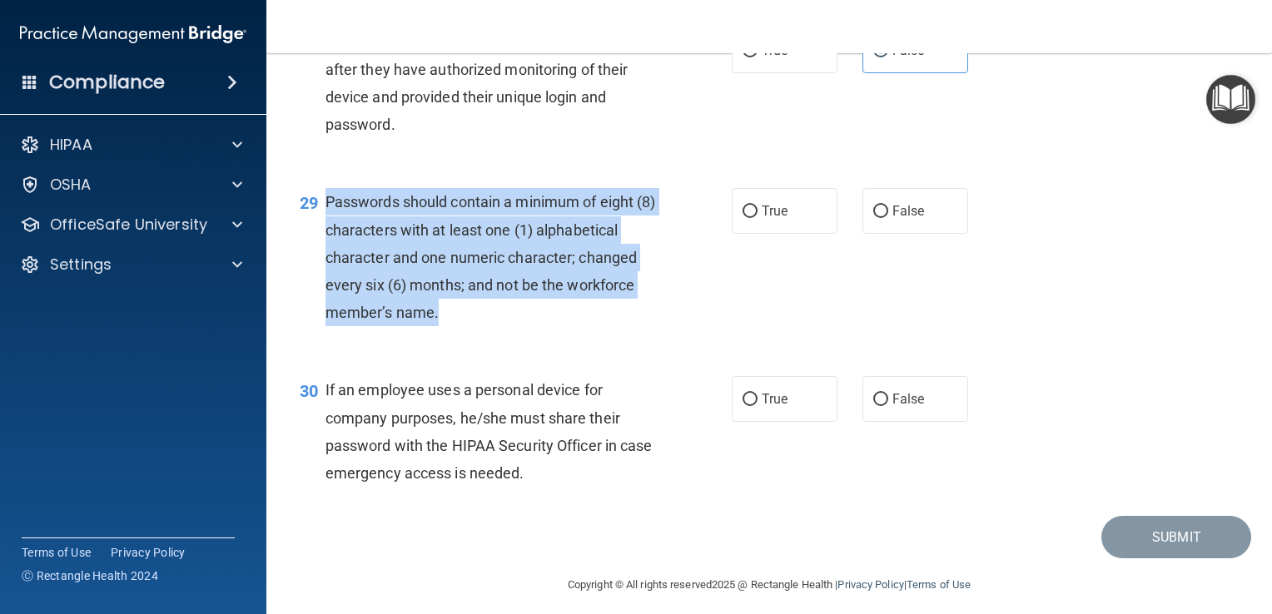
drag, startPoint x: 484, startPoint y: 403, endPoint x: 325, endPoint y: 283, distance: 198.4
click at [325, 283] on div "Passwords should contain a minimum of eight (8) characters with at least one (1…" at bounding box center [496, 257] width 343 height 138
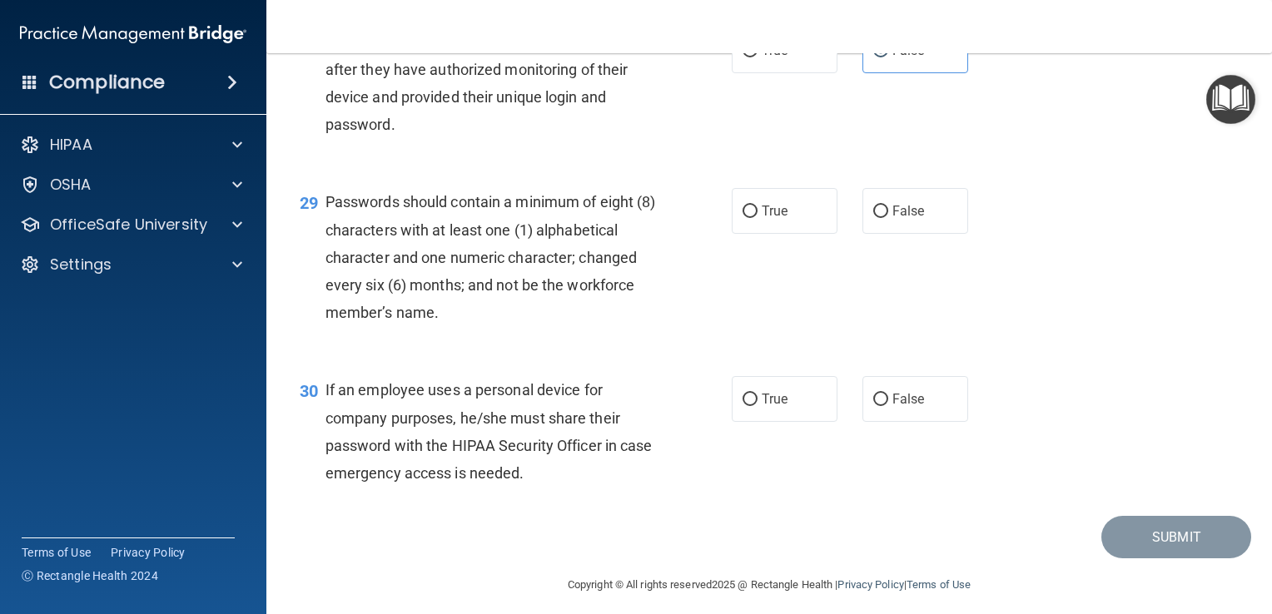
drag, startPoint x: 841, startPoint y: 380, endPoint x: 876, endPoint y: 288, distance: 98.8
click at [841, 355] on div "29 Passwords should contain a minimum of eight (8) characters with at least one…" at bounding box center [769, 261] width 964 height 188
drag, startPoint x: 883, startPoint y: 295, endPoint x: 870, endPoint y: 299, distance: 14.0
click at [882, 234] on label "False" at bounding box center [915, 211] width 106 height 46
click at [882, 218] on input "False" at bounding box center [880, 212] width 15 height 12
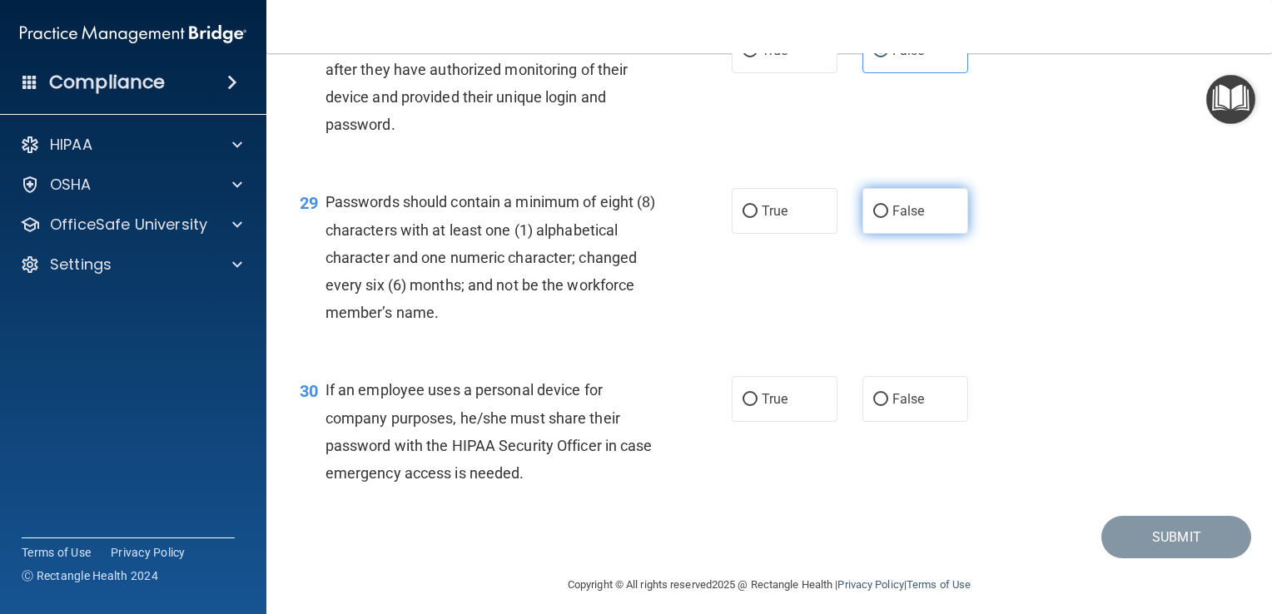
radio input "true"
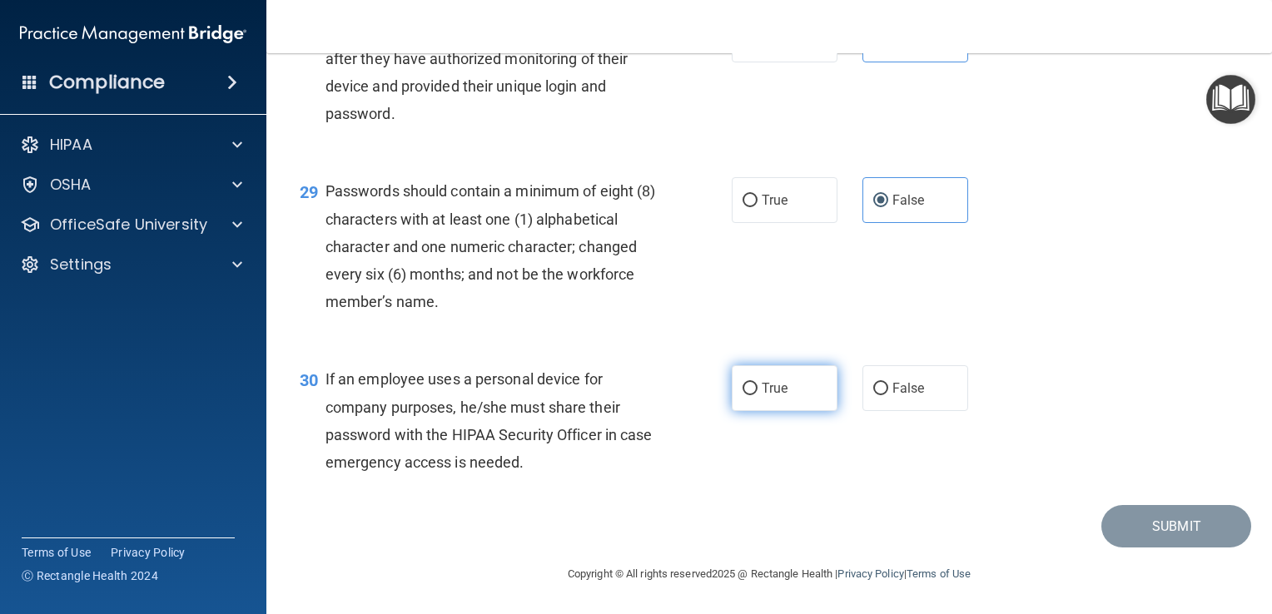
scroll to position [4338, 0]
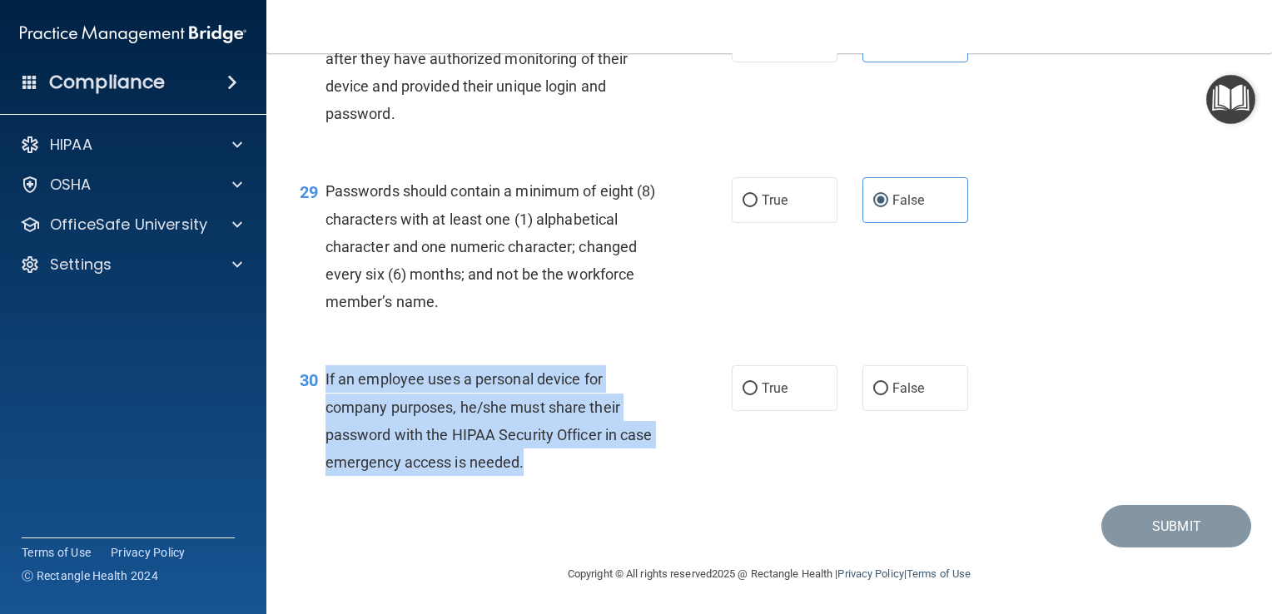
drag, startPoint x: 616, startPoint y: 482, endPoint x: 330, endPoint y: 395, distance: 299.4
click at [328, 394] on div "30 If an employee uses a personal device for company purposes, he/she must shar…" at bounding box center [516, 424] width 482 height 119
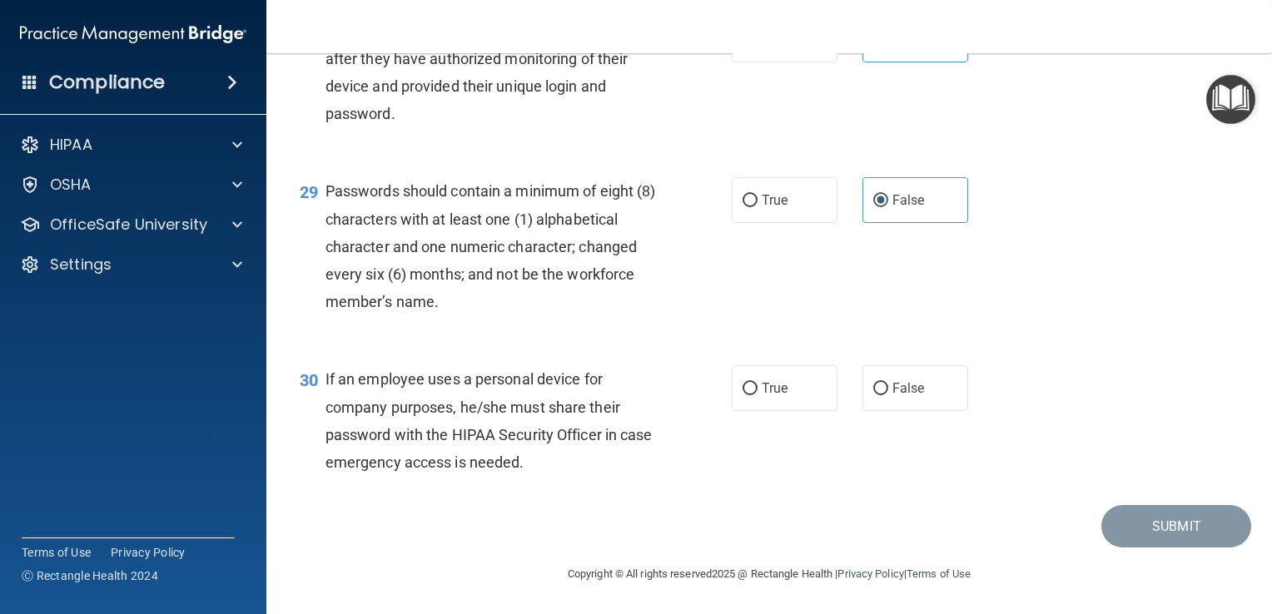
click at [668, 338] on div "29 Passwords should contain a minimum of eight (8) characters with at least one…" at bounding box center [769, 250] width 964 height 188
drag, startPoint x: 926, startPoint y: 399, endPoint x: 946, endPoint y: 418, distance: 27.1
click at [925, 399] on label "False" at bounding box center [915, 388] width 106 height 46
click at [888, 395] on input "False" at bounding box center [880, 389] width 15 height 12
radio input "true"
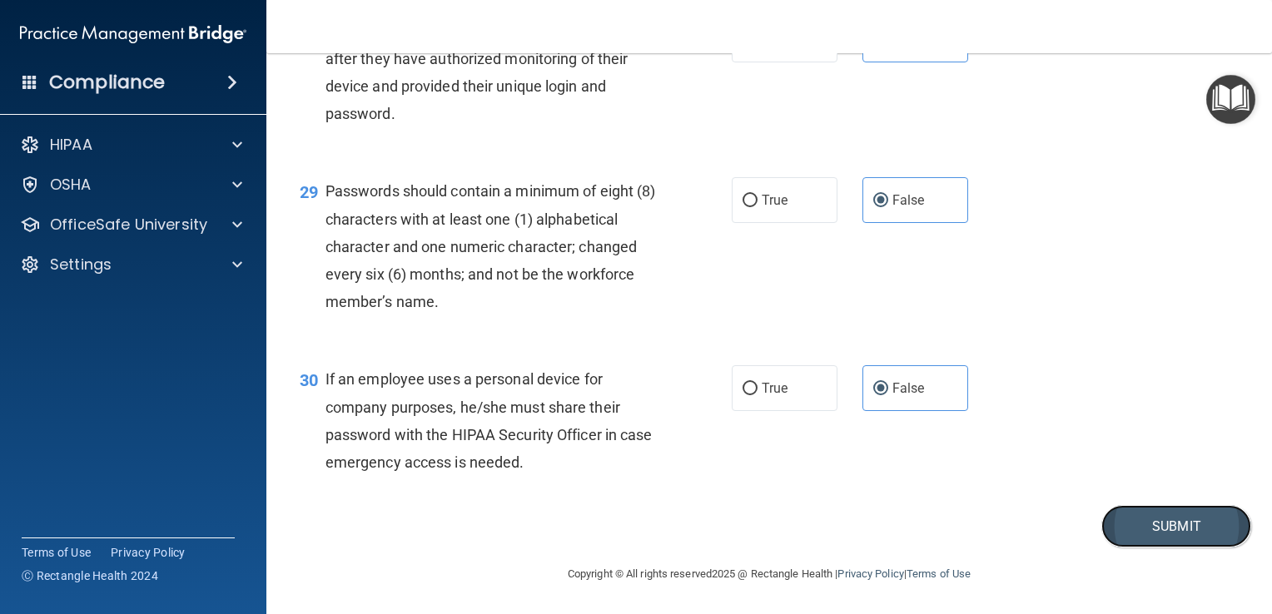
click at [1136, 523] on button "Submit" at bounding box center [1176, 526] width 150 height 42
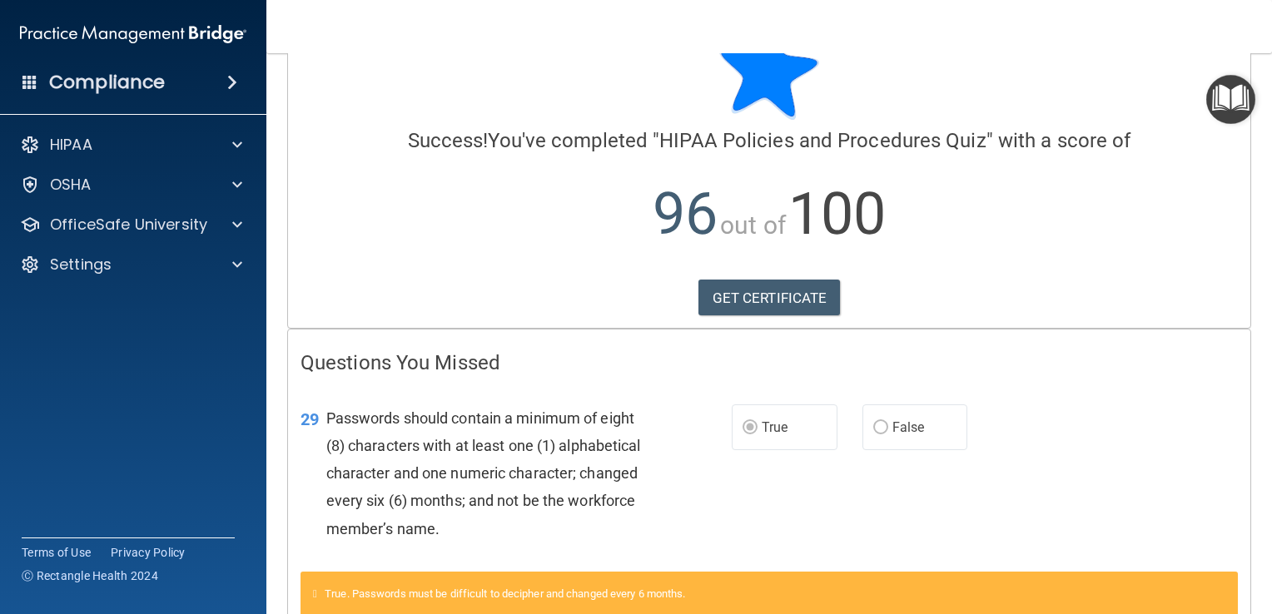
scroll to position [163, 0]
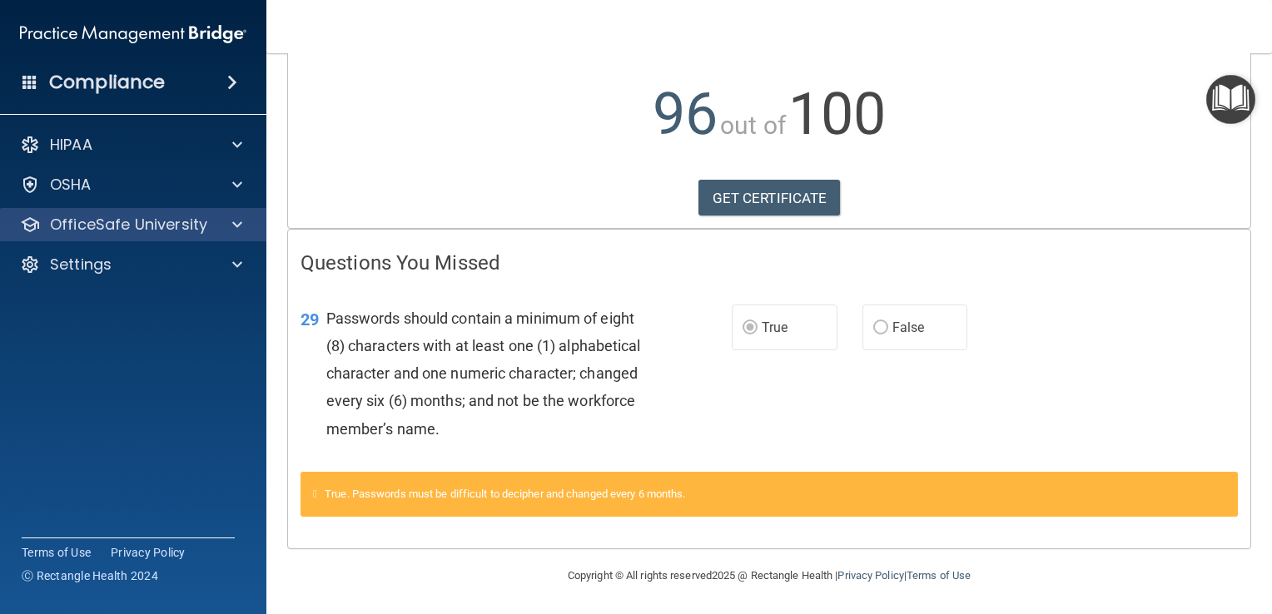
click at [146, 235] on div "OfficeSafe University" at bounding box center [133, 224] width 267 height 33
click at [235, 226] on span at bounding box center [237, 225] width 10 height 20
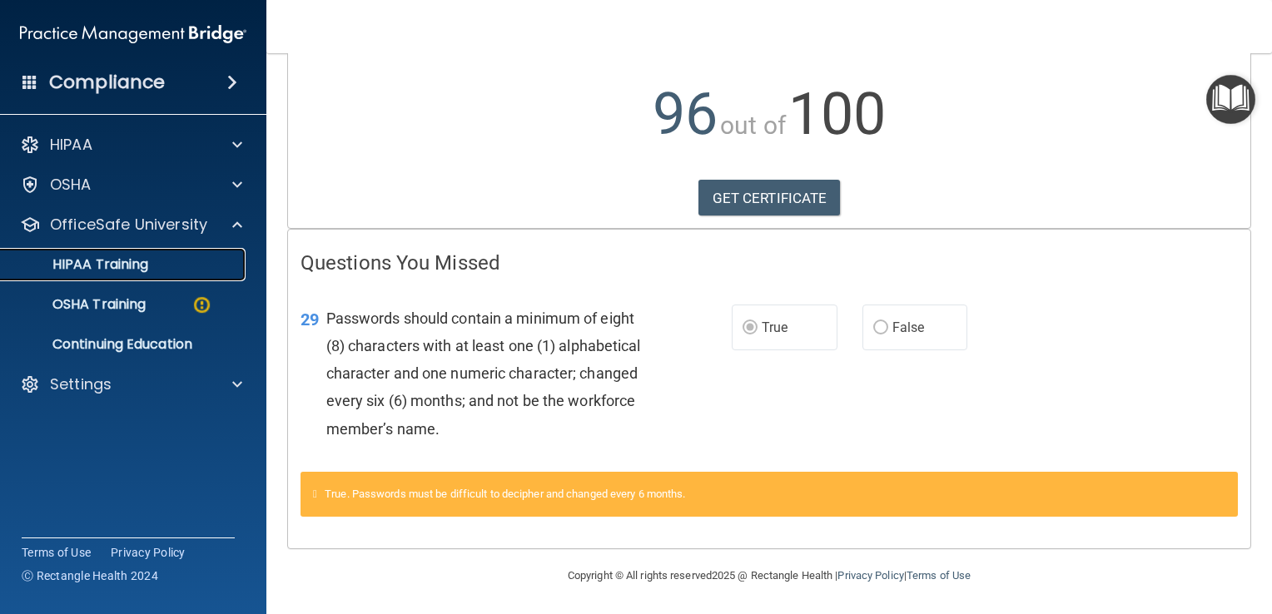
click at [90, 265] on p "HIPAA Training" at bounding box center [79, 264] width 137 height 17
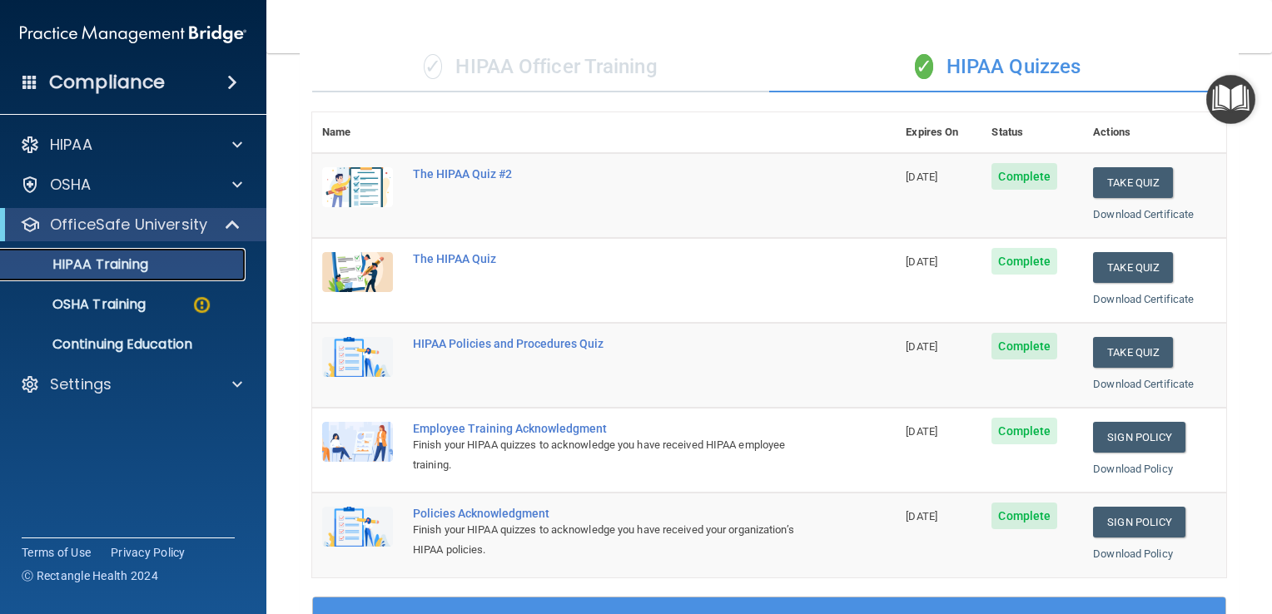
scroll to position [250, 0]
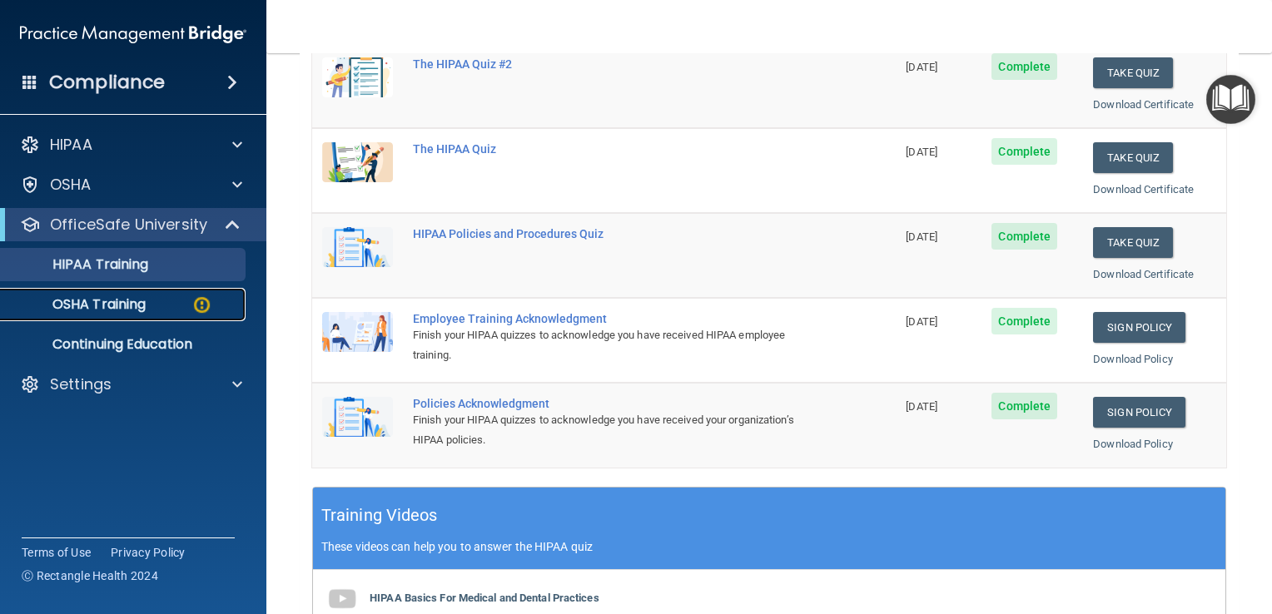
click at [92, 314] on link "OSHA Training" at bounding box center [114, 304] width 262 height 33
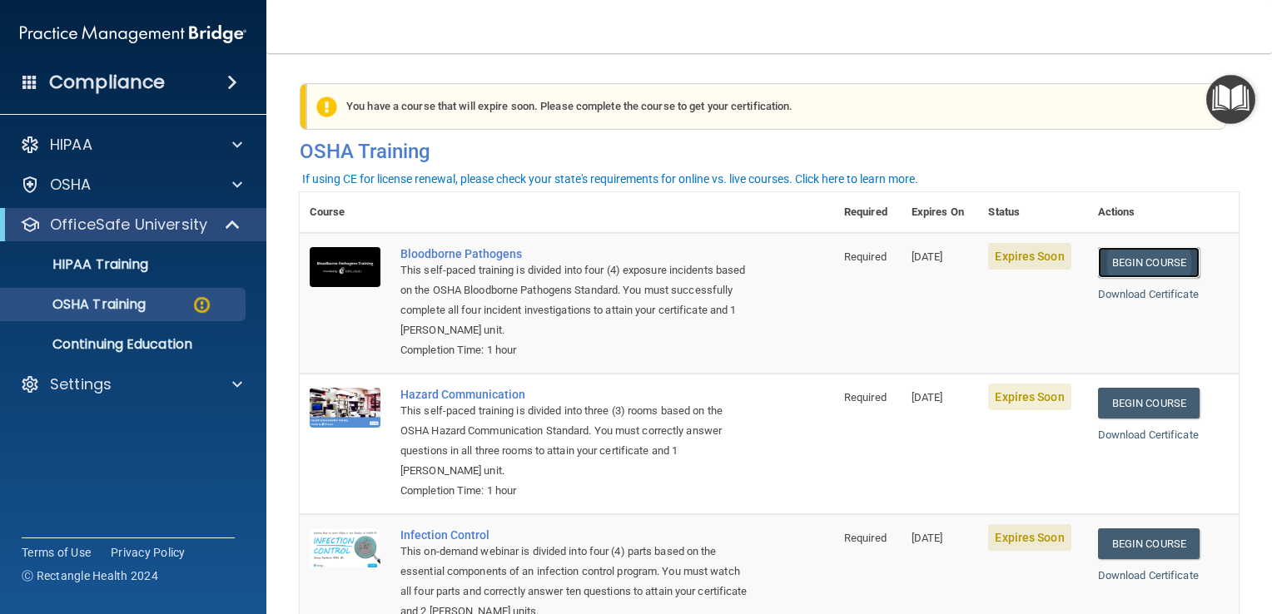
click at [1142, 261] on link "Begin Course" at bounding box center [1149, 262] width 102 height 31
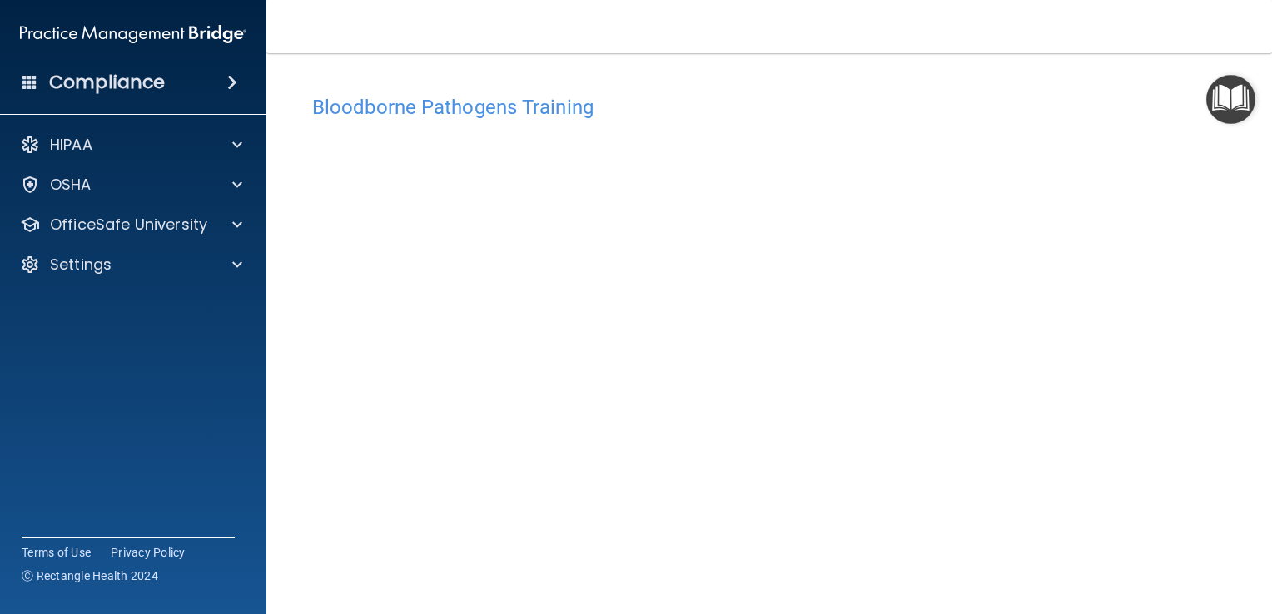
click at [1232, 355] on main "Bloodborne Pathogens Training This course doesn’t expire until [DATE]. Are you …" at bounding box center [768, 333] width 1005 height 561
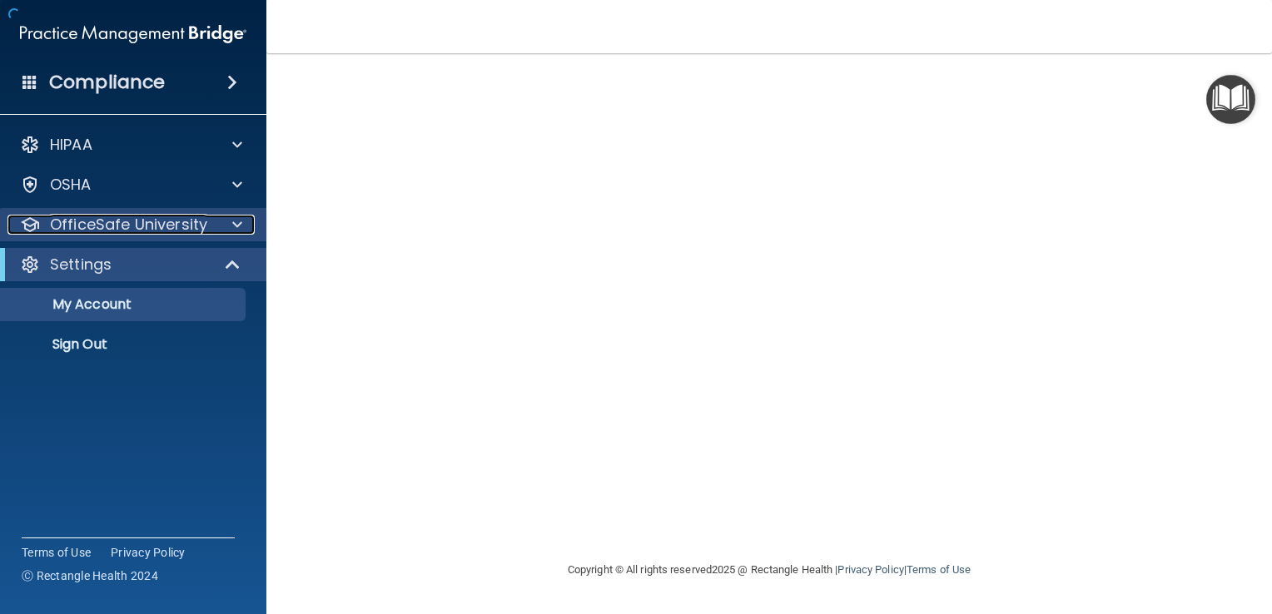
click at [193, 221] on p "OfficeSafe University" at bounding box center [128, 225] width 157 height 20
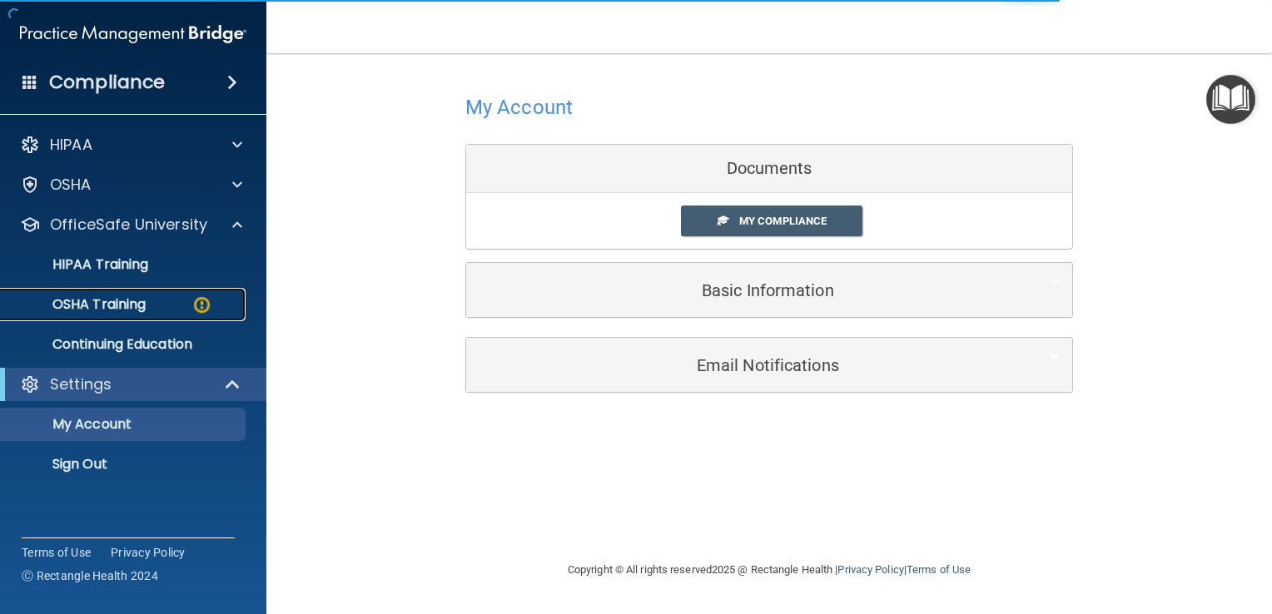
click at [150, 303] on div "OSHA Training" at bounding box center [124, 304] width 227 height 17
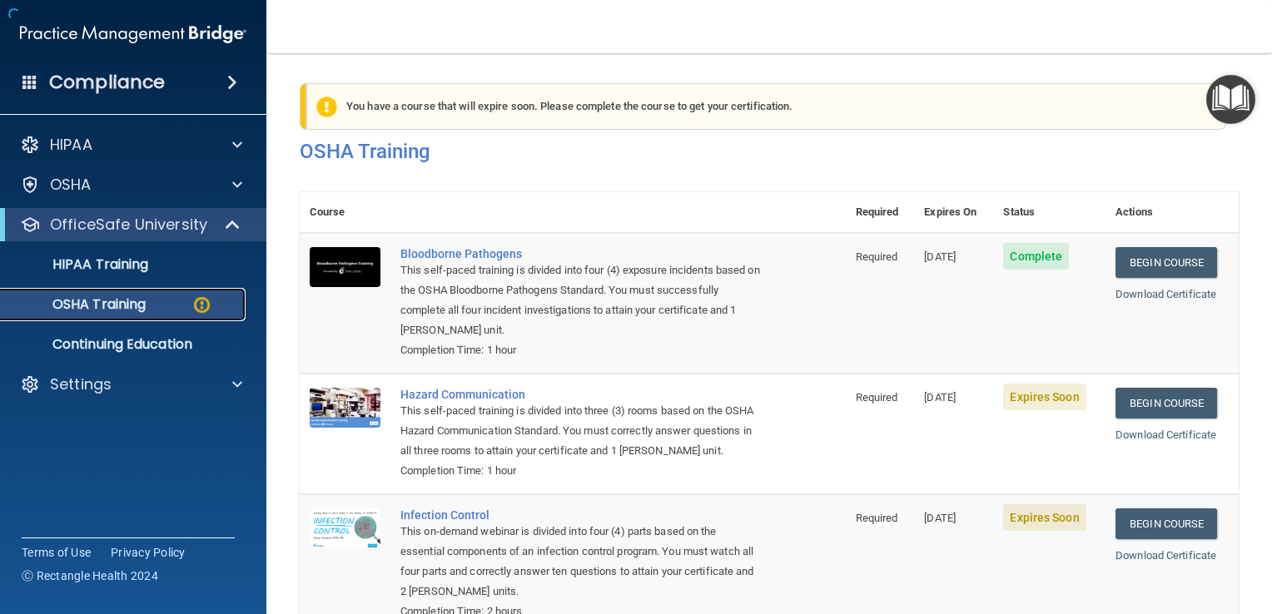
click at [143, 301] on p "OSHA Training" at bounding box center [78, 304] width 135 height 17
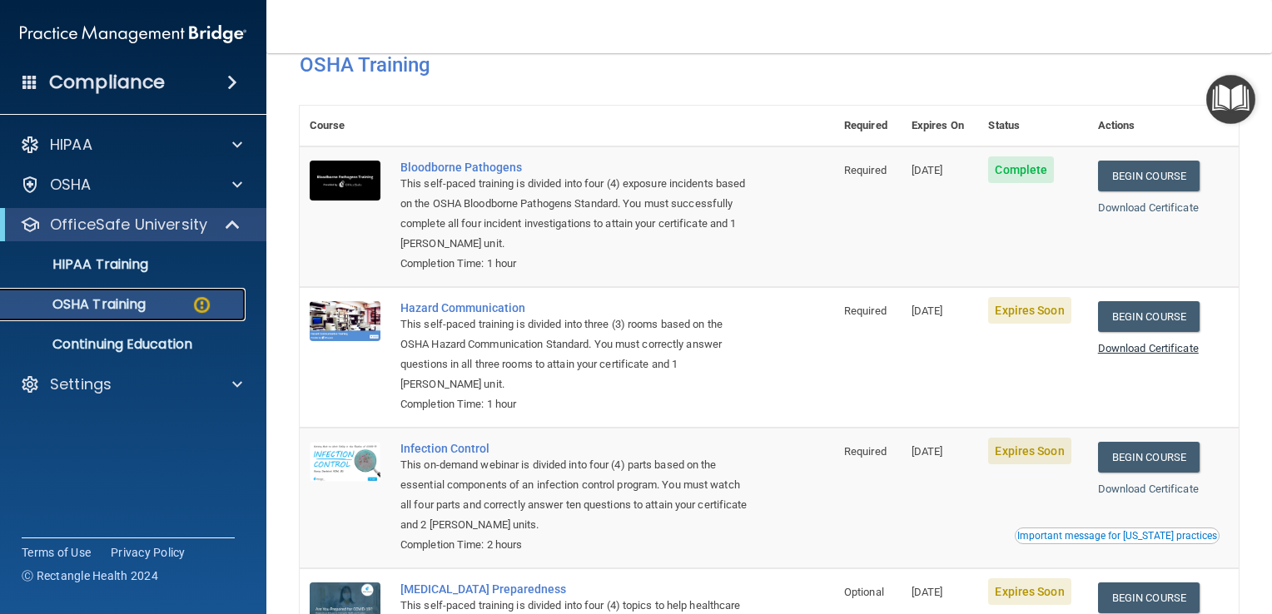
scroll to position [83, 0]
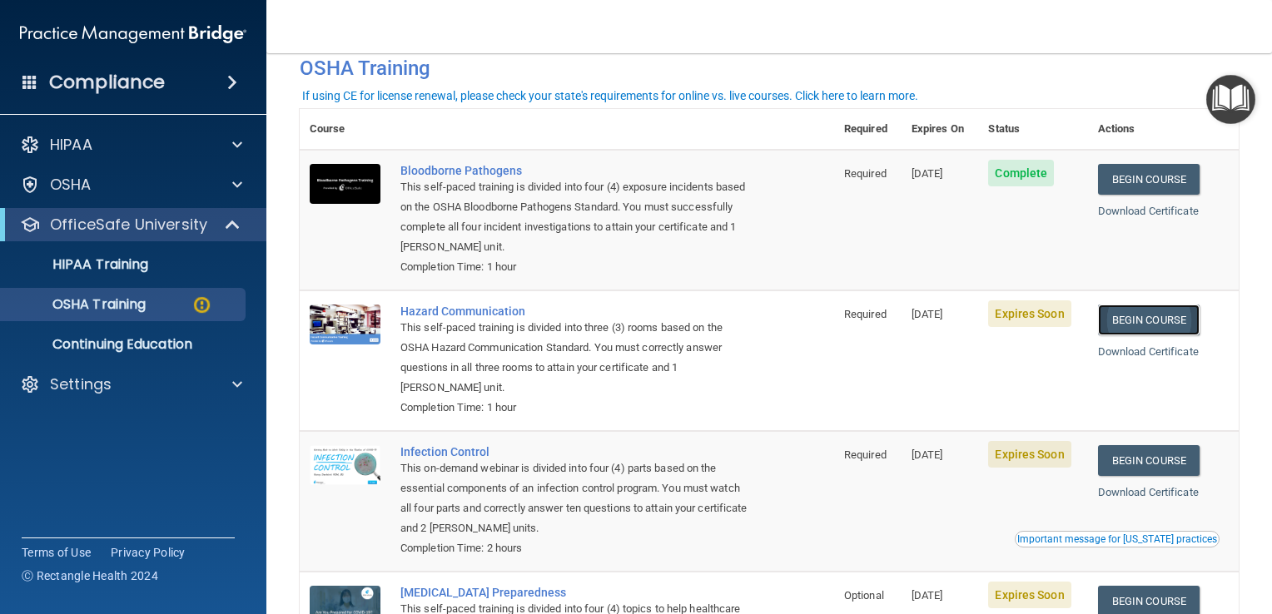
click at [1142, 315] on link "Begin Course" at bounding box center [1149, 320] width 102 height 31
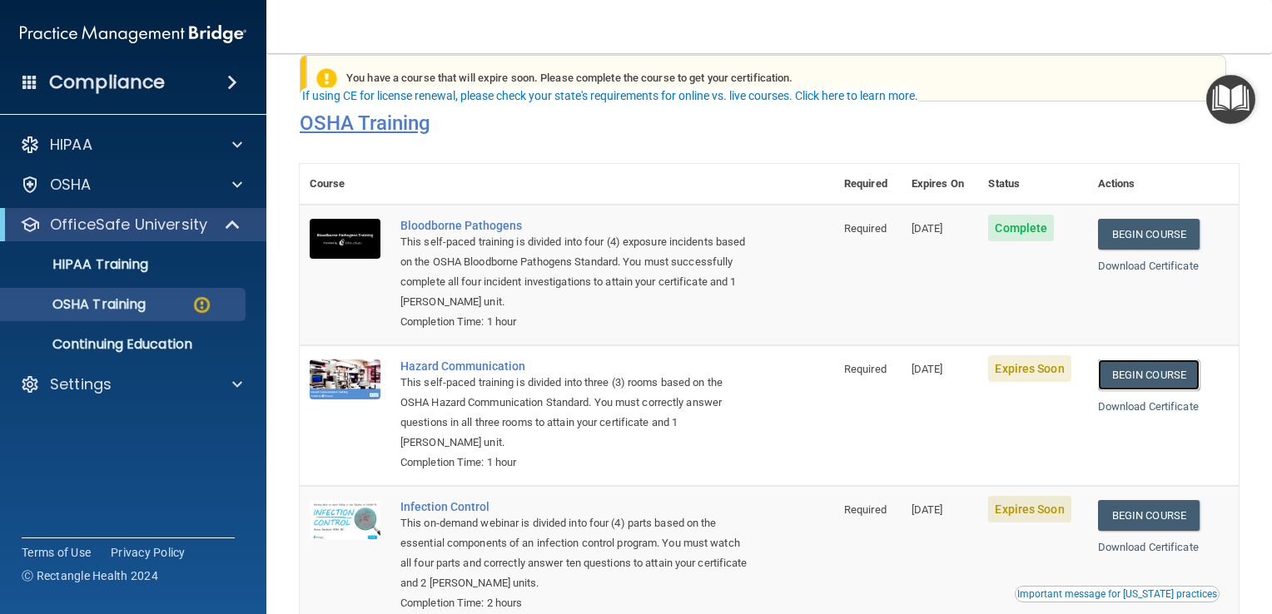
scroll to position [0, 0]
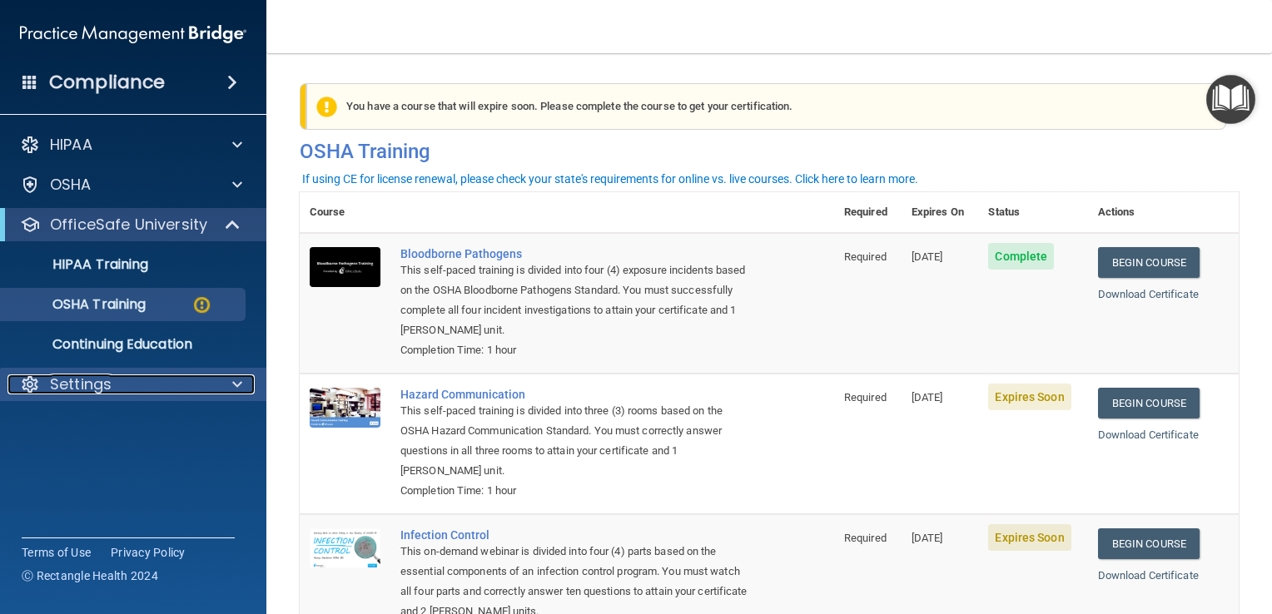
click at [103, 375] on p "Settings" at bounding box center [81, 385] width 62 height 20
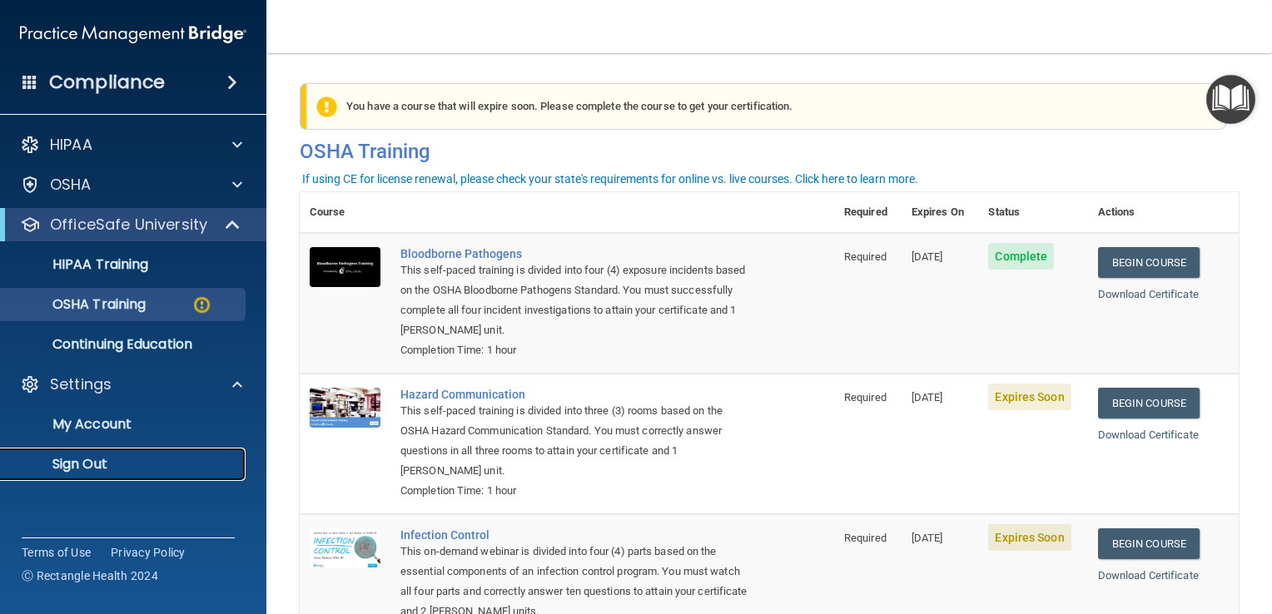
click at [97, 460] on p "Sign Out" at bounding box center [124, 464] width 227 height 17
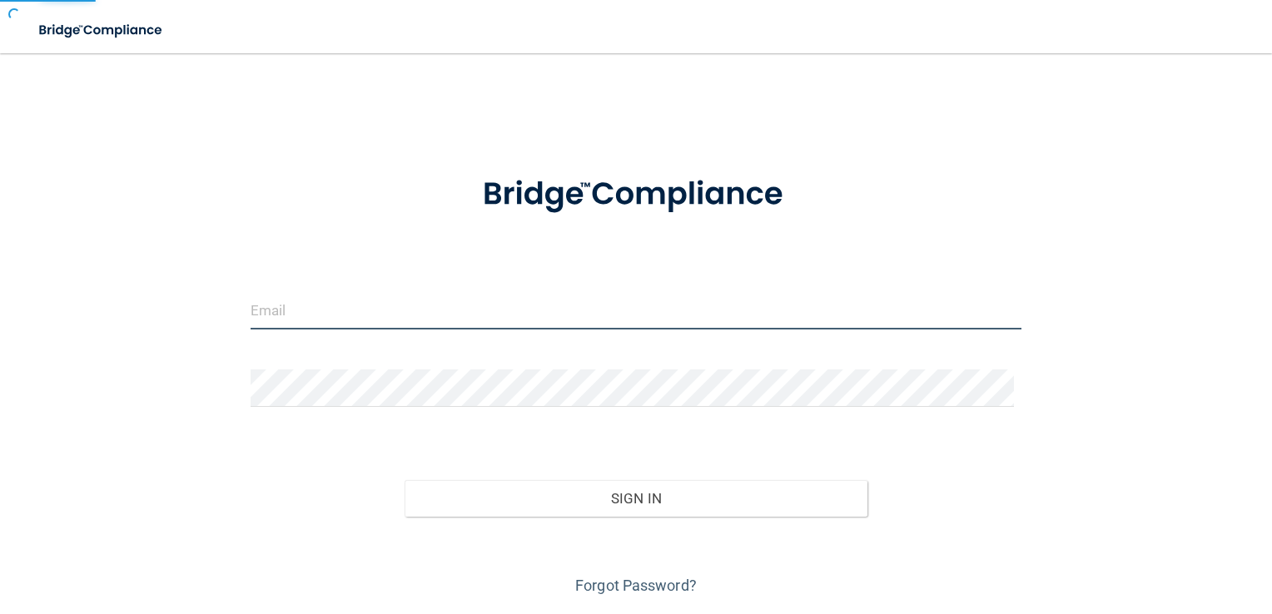
type input "[EMAIL_ADDRESS][DOMAIN_NAME]"
